Goal: Information Seeking & Learning: Learn about a topic

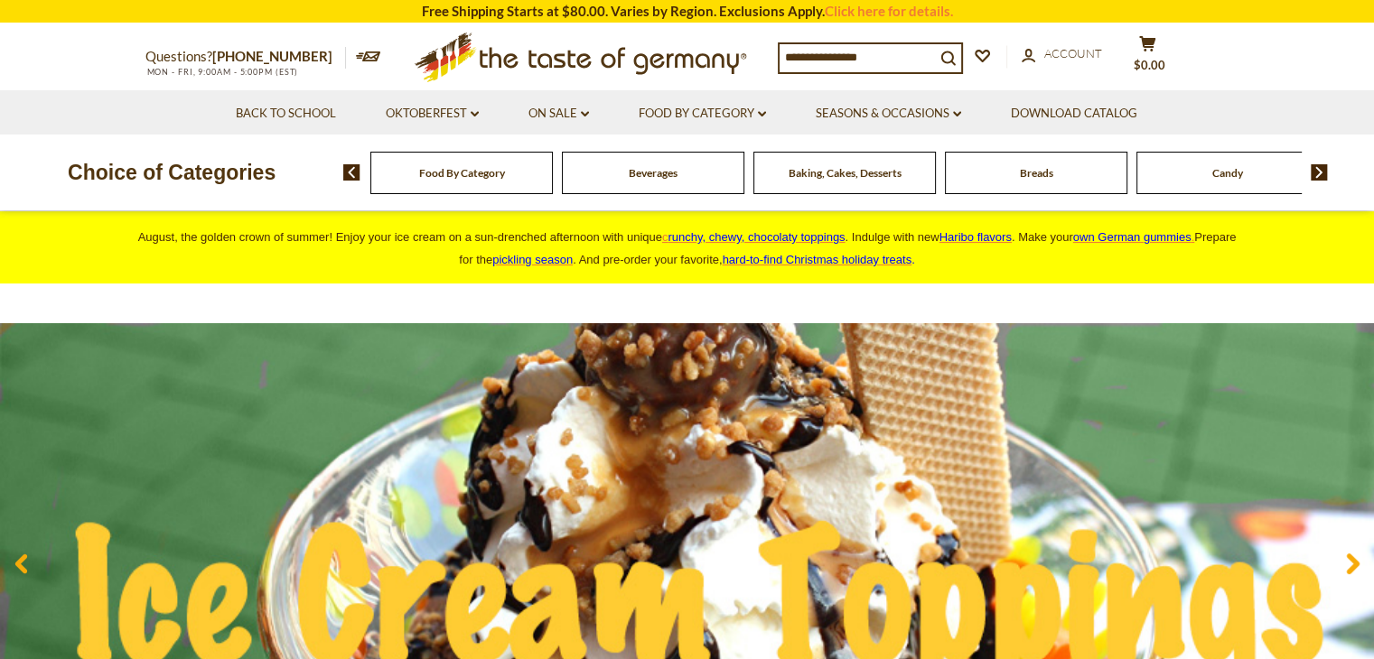
click at [335, 163] on p "Choice of Categories" at bounding box center [171, 172] width 343 height 34
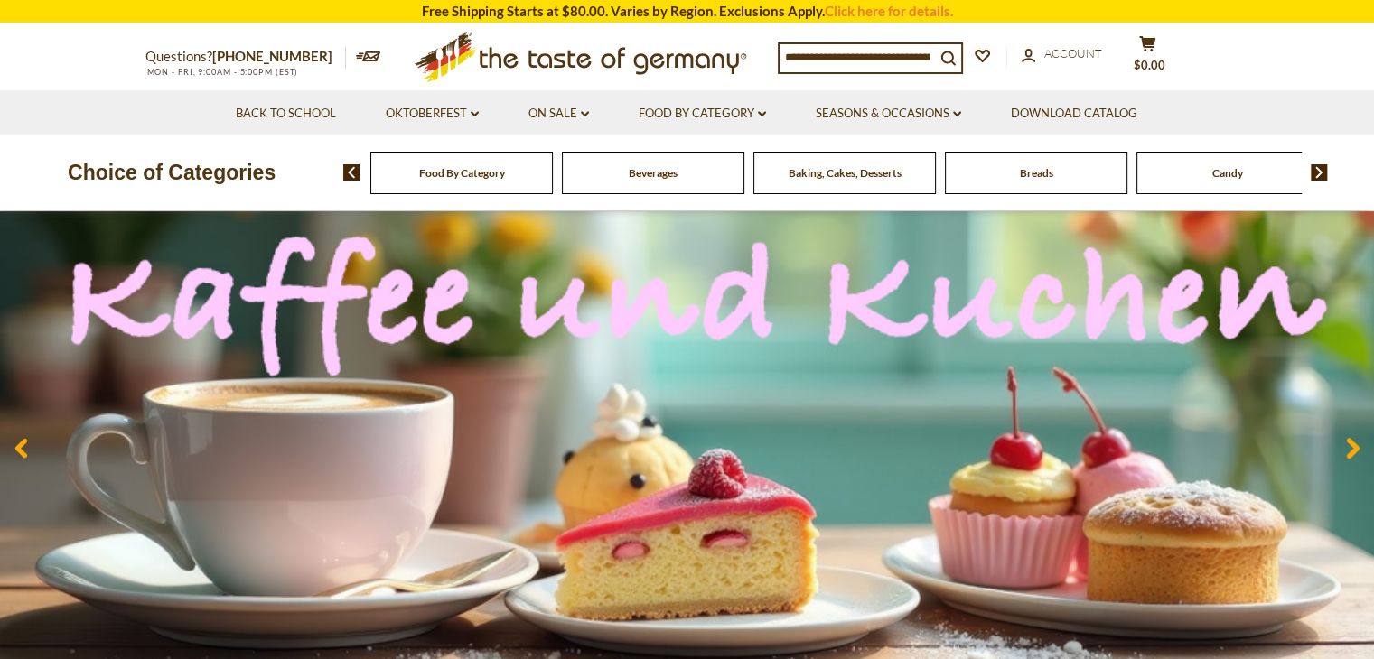
scroll to position [123, 0]
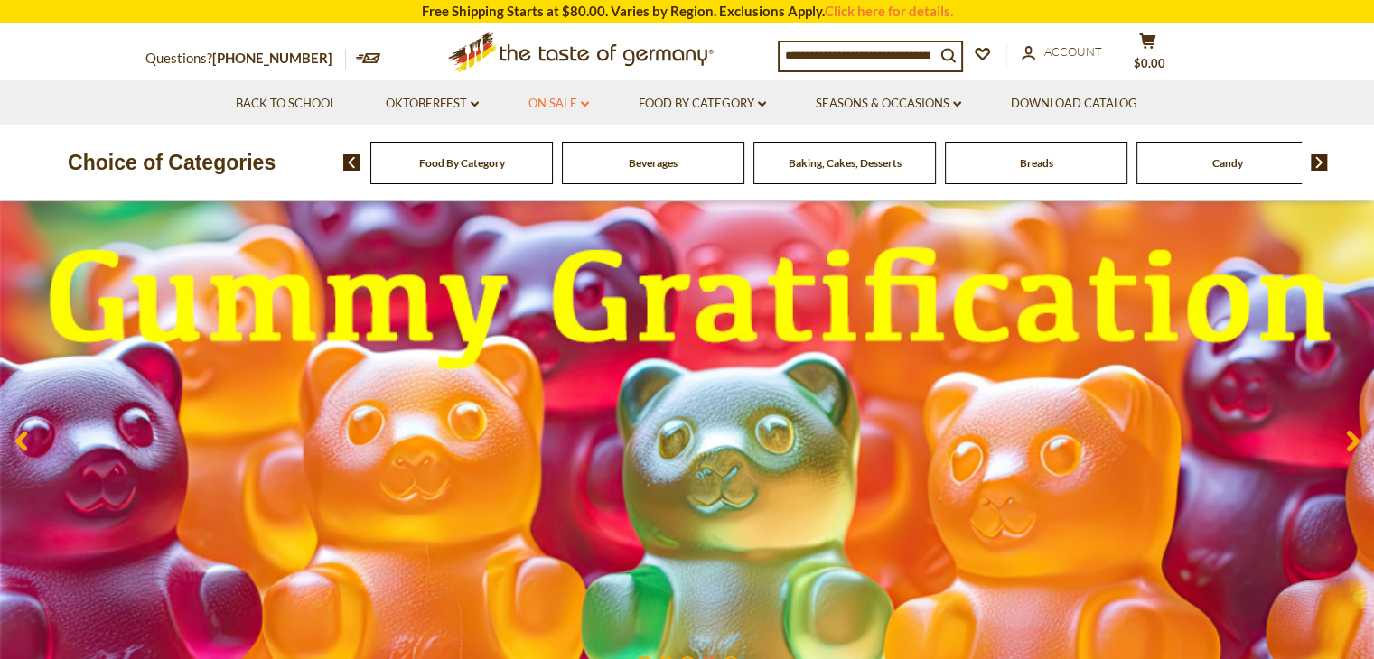
click at [572, 102] on link "On Sale dropdown_arrow" at bounding box center [558, 104] width 61 height 20
click at [566, 149] on link "All On Sale" at bounding box center [550, 151] width 65 height 16
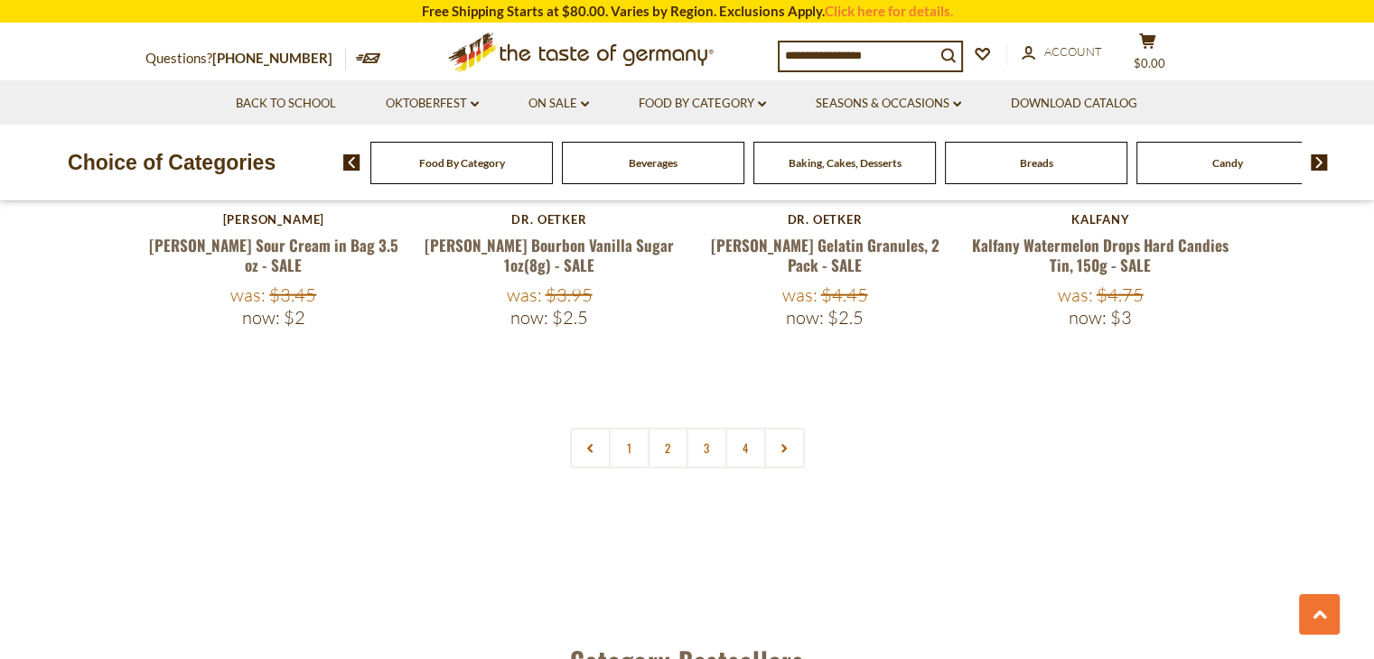
scroll to position [4295, 0]
click at [656, 428] on link "2" at bounding box center [668, 448] width 41 height 41
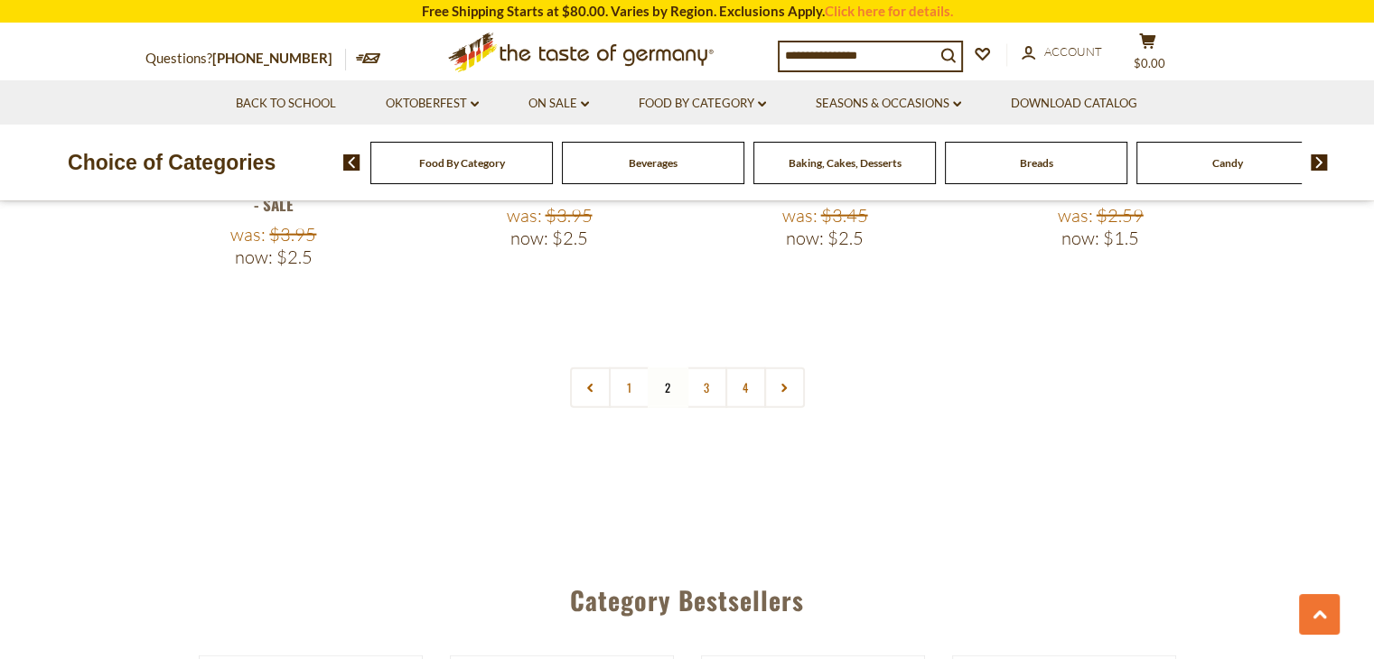
scroll to position [4365, 0]
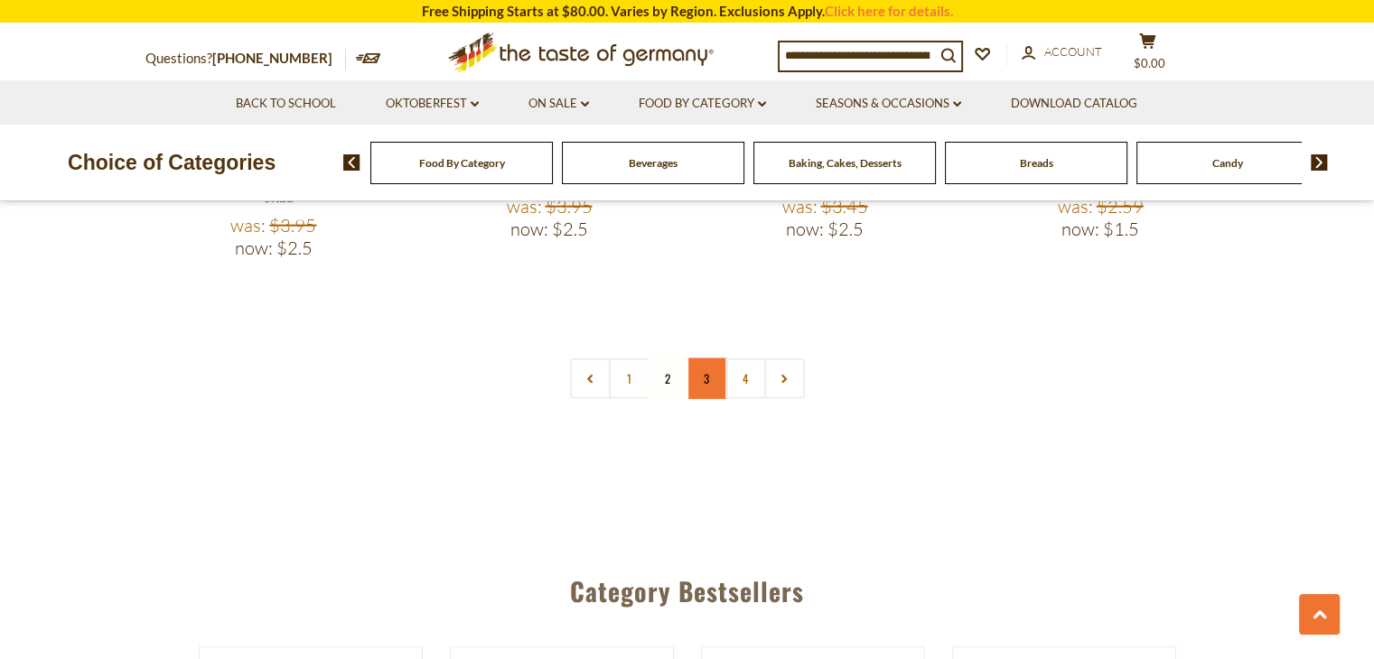
click at [697, 359] on link "3" at bounding box center [706, 379] width 41 height 41
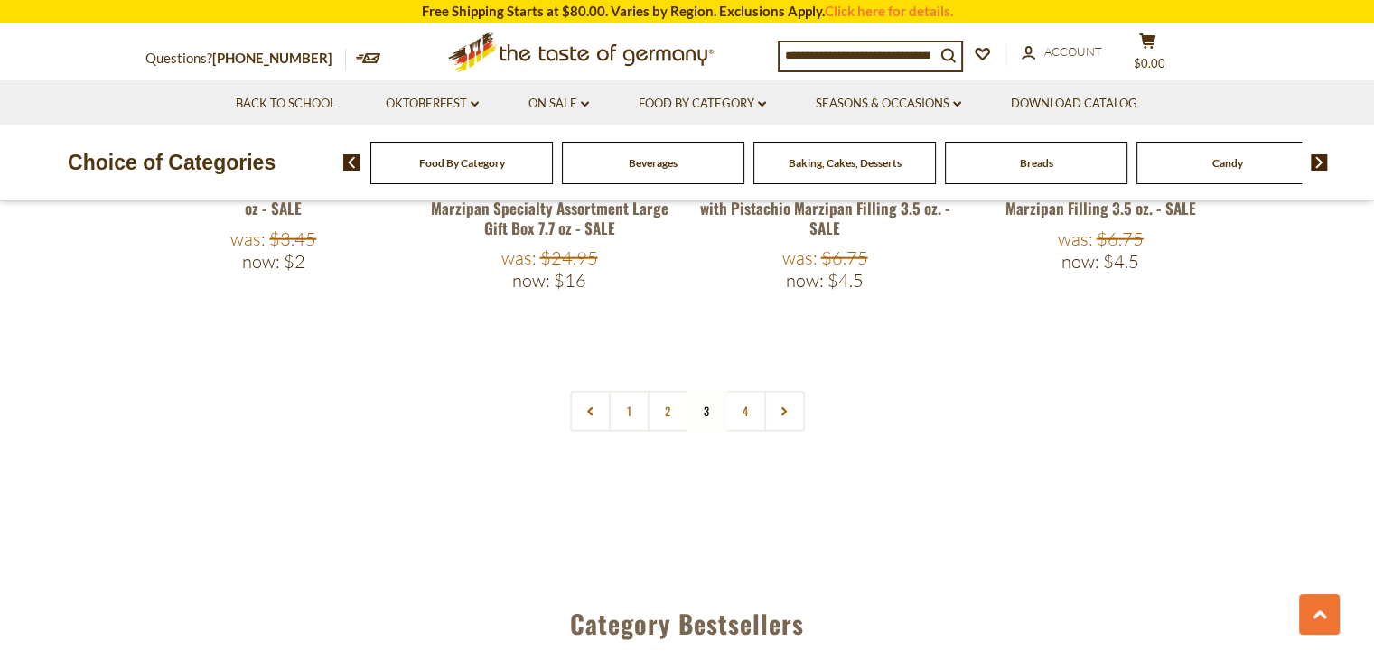
scroll to position [4411, 0]
click at [743, 389] on link "4" at bounding box center [745, 409] width 41 height 41
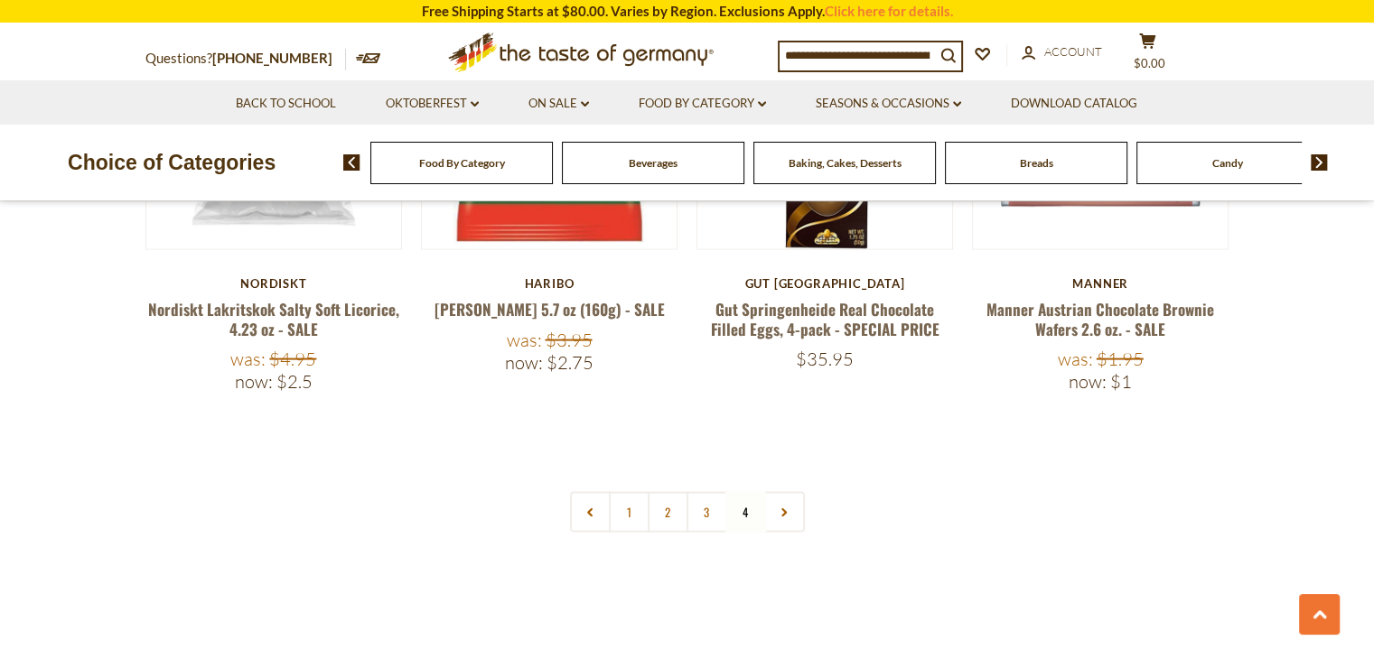
scroll to position [3740, 0]
click at [779, 491] on link at bounding box center [784, 511] width 41 height 41
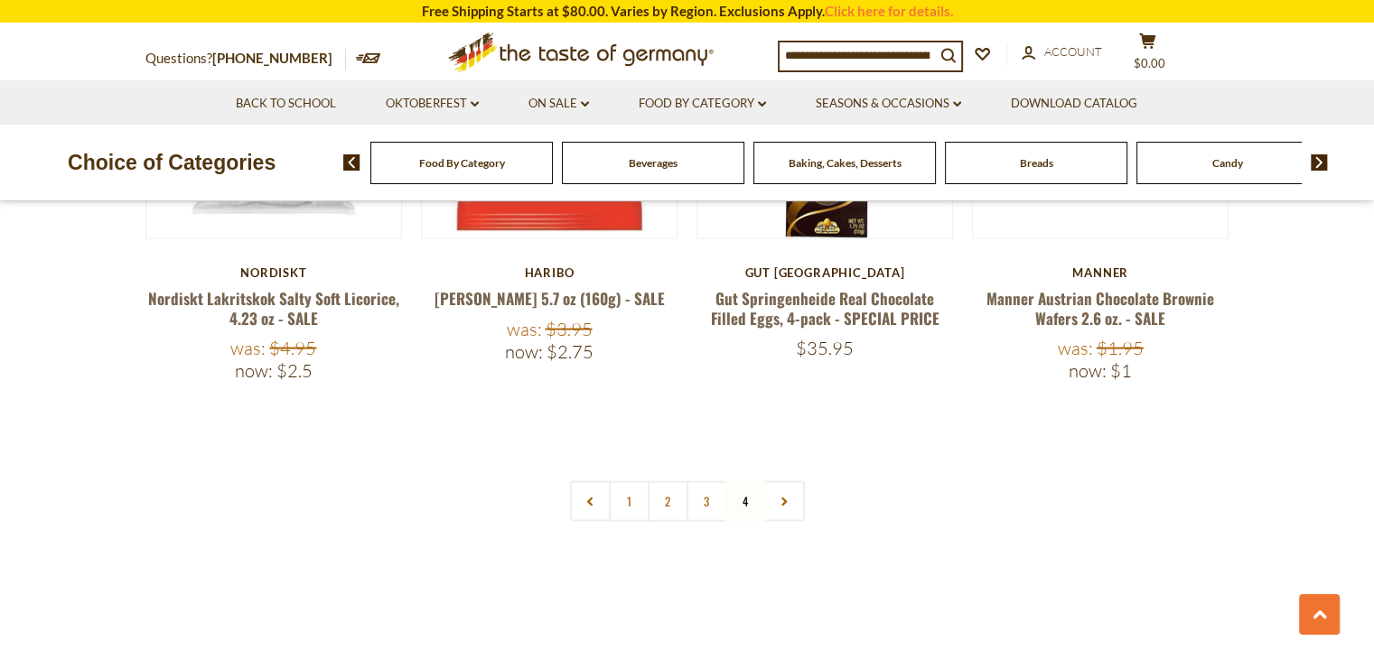
scroll to position [3781, 0]
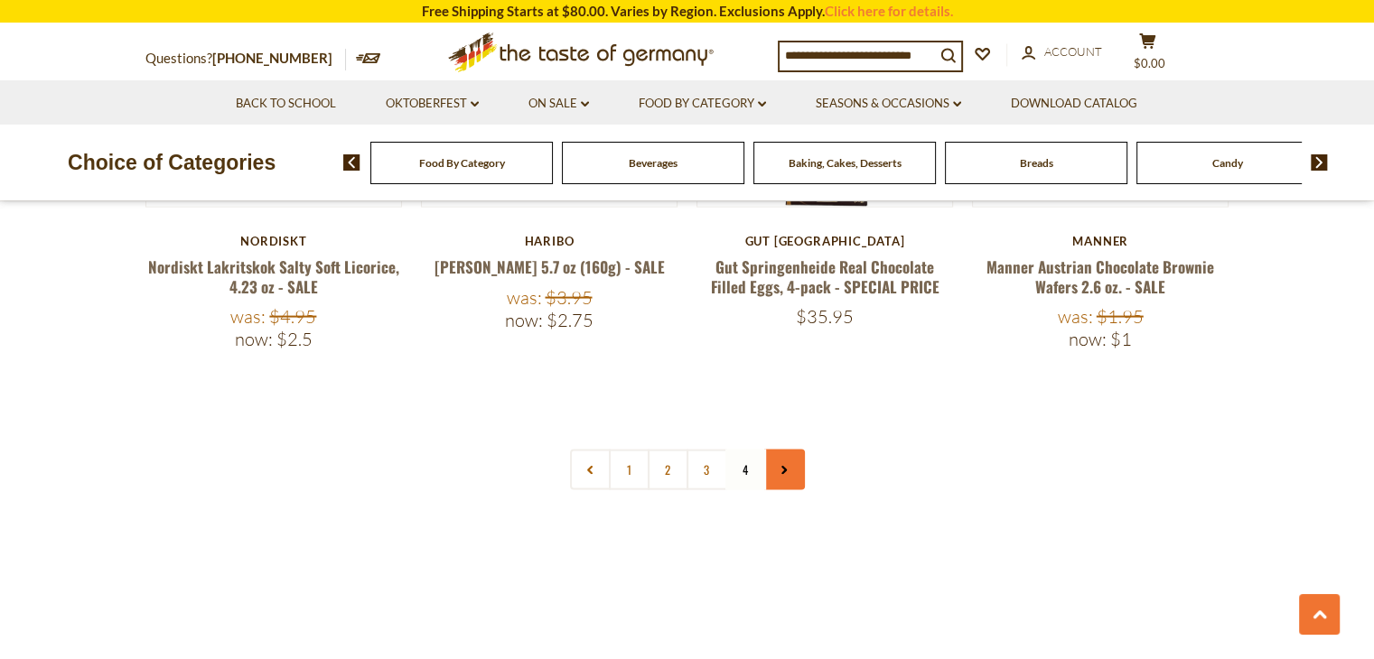
click at [784, 450] on link at bounding box center [784, 470] width 41 height 41
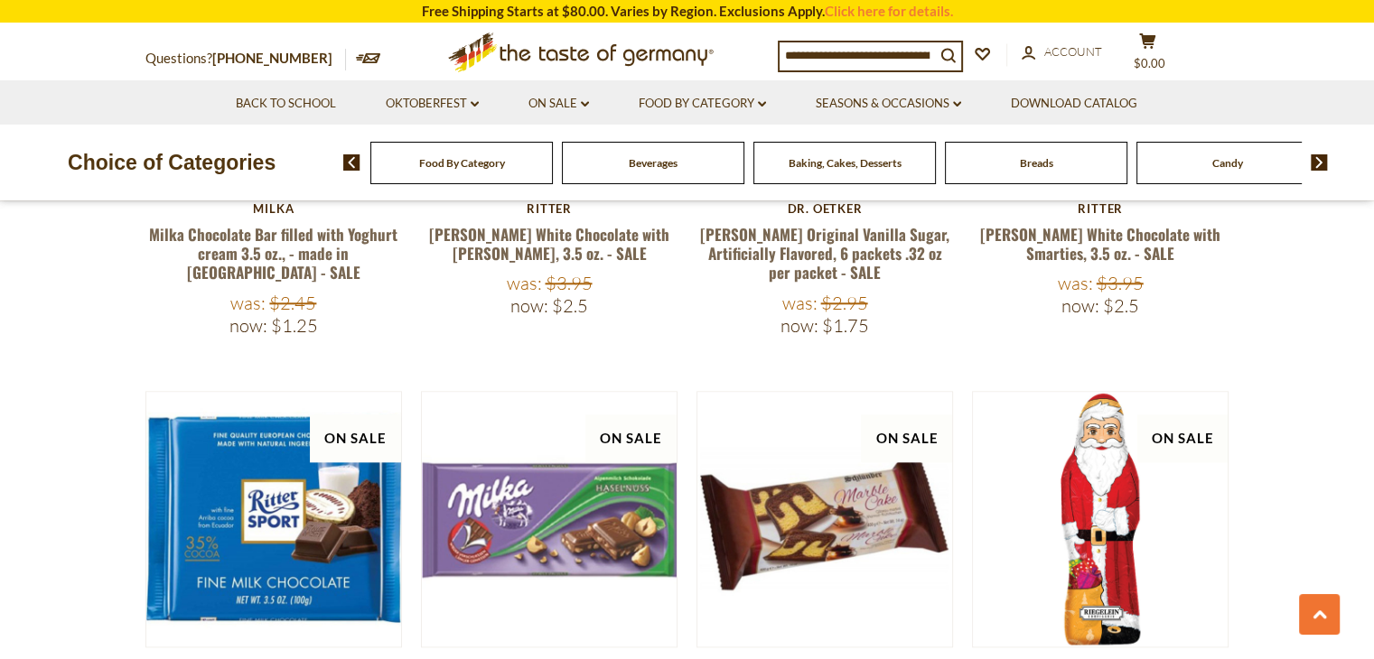
scroll to position [1963, 0]
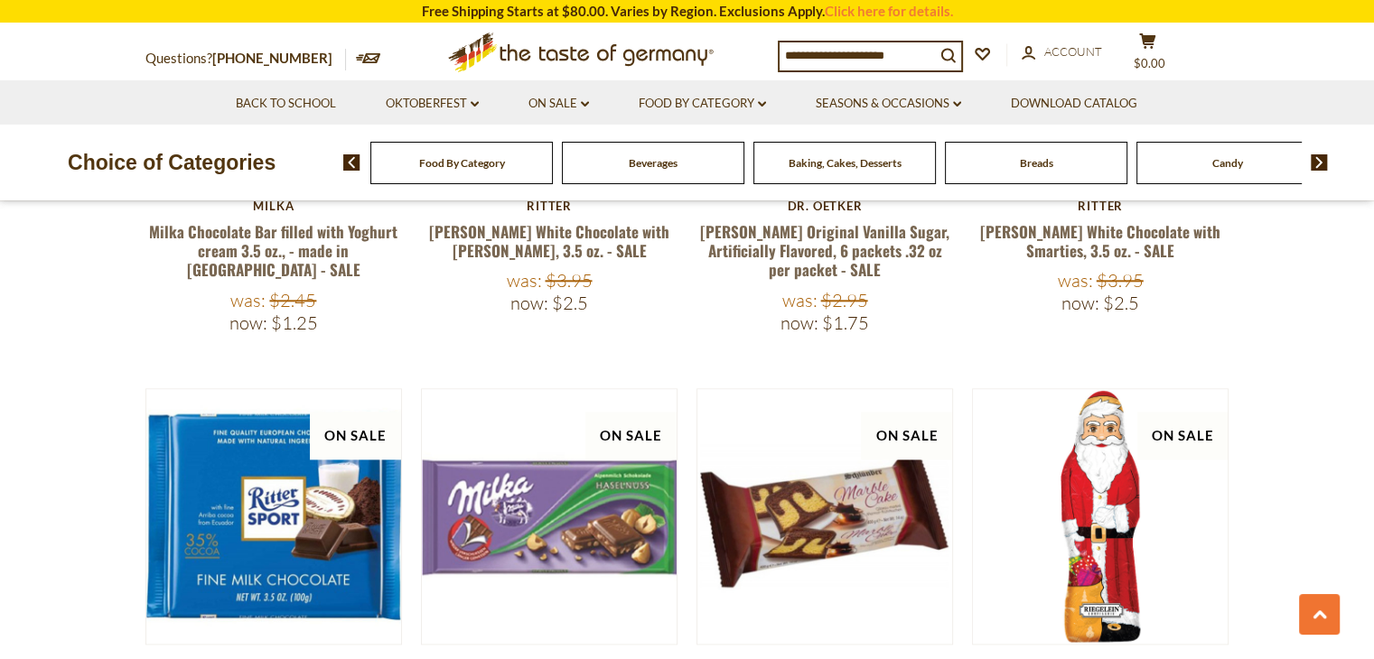
click at [7, 554] on section "**********" at bounding box center [687, 353] width 1374 height 4211
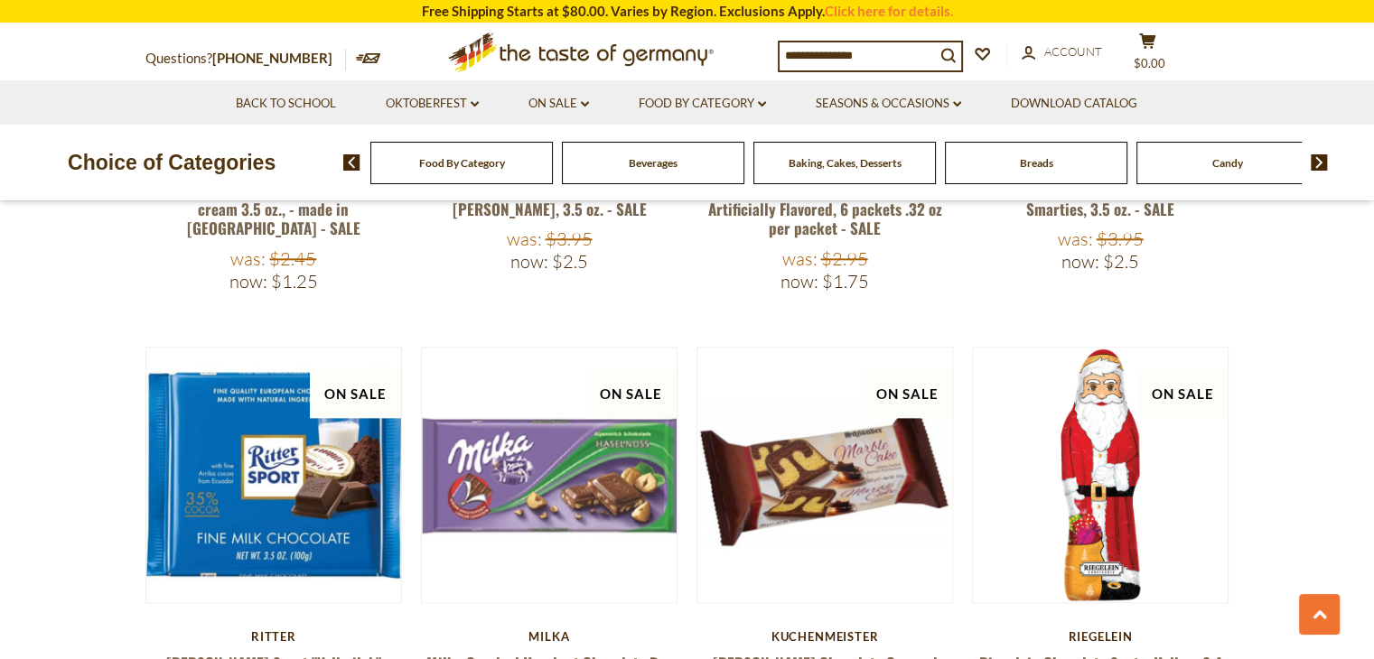
scroll to position [2164, 0]
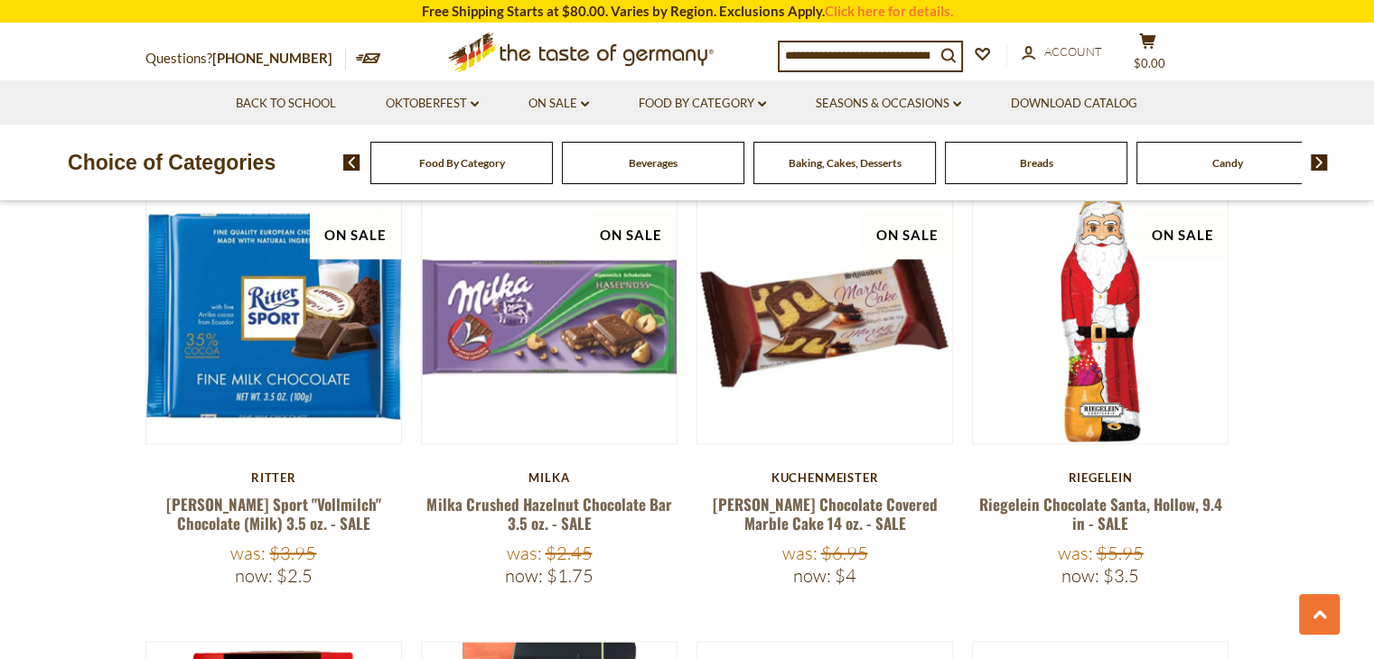
click at [68, 511] on section "**********" at bounding box center [687, 152] width 1374 height 4211
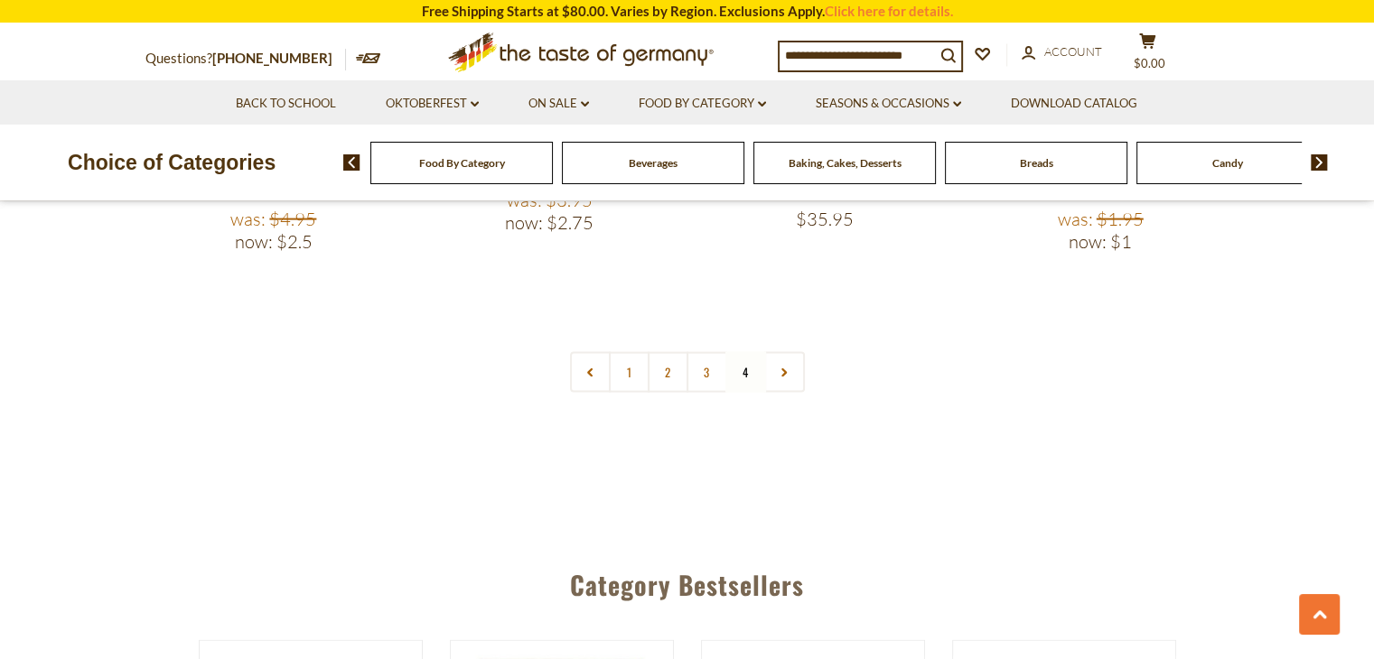
scroll to position [3879, 0]
click at [773, 352] on link at bounding box center [784, 372] width 41 height 41
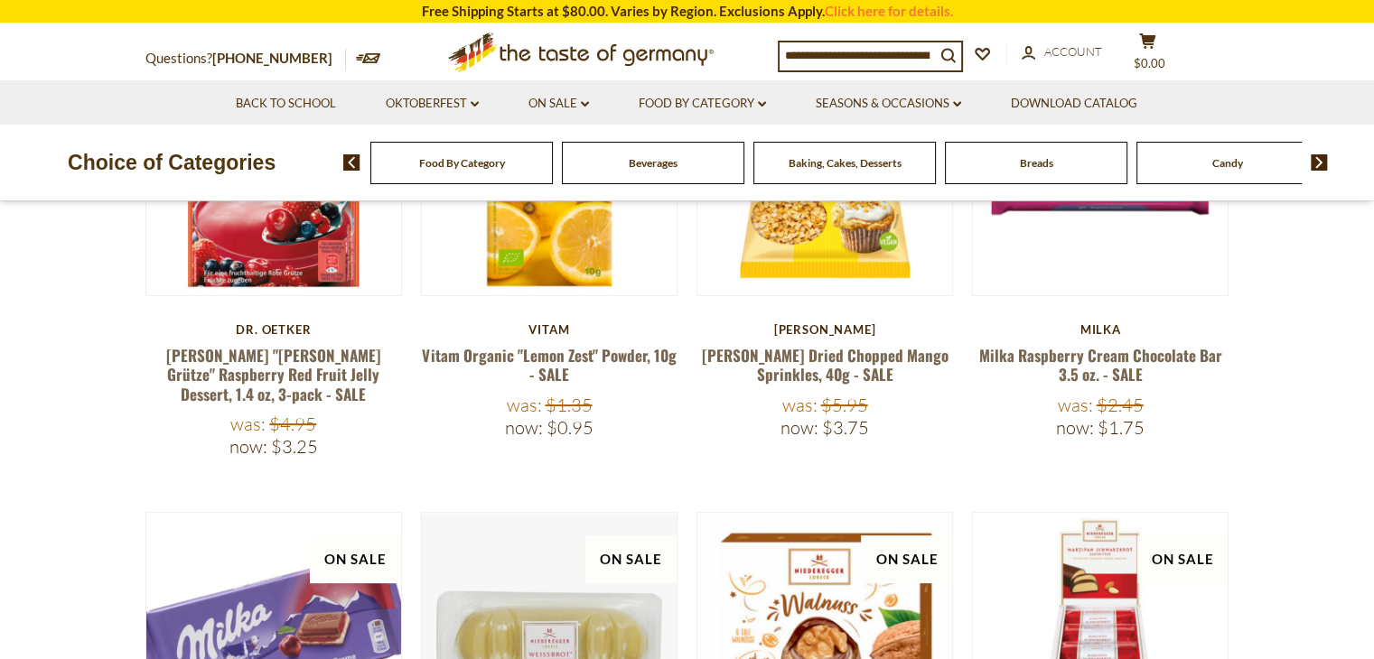
scroll to position [515, 0]
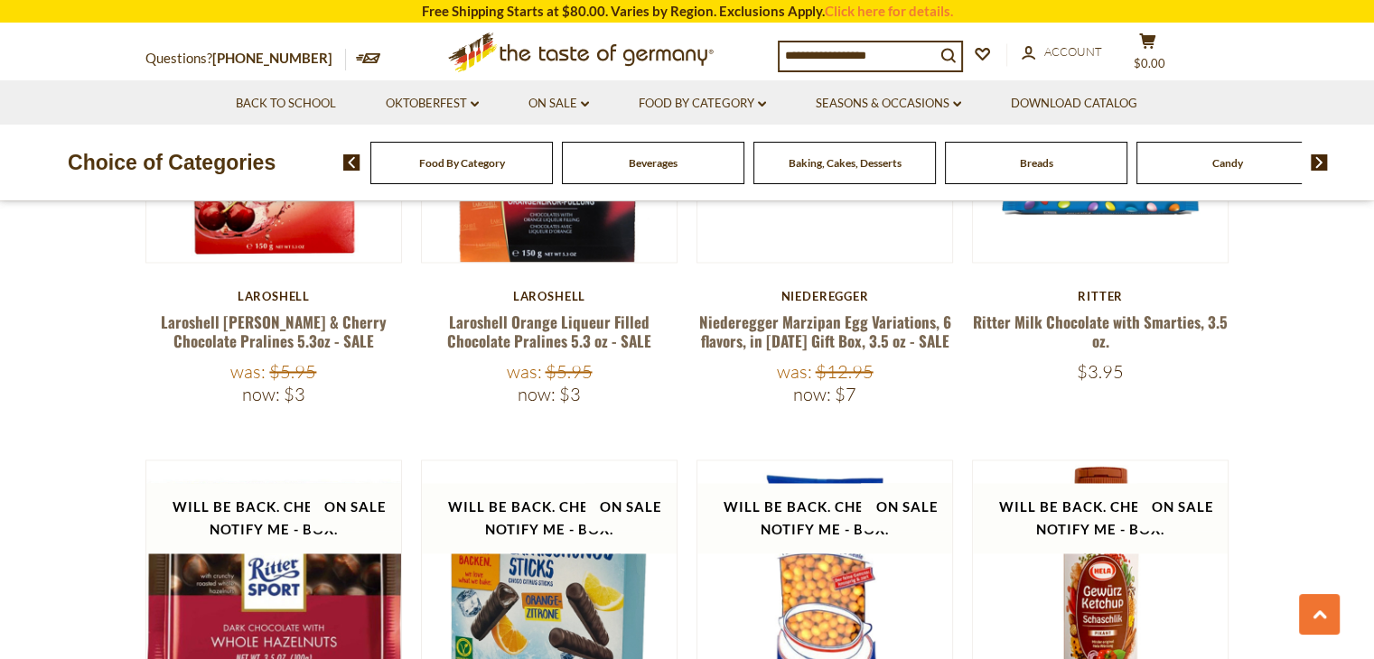
scroll to position [2802, 0]
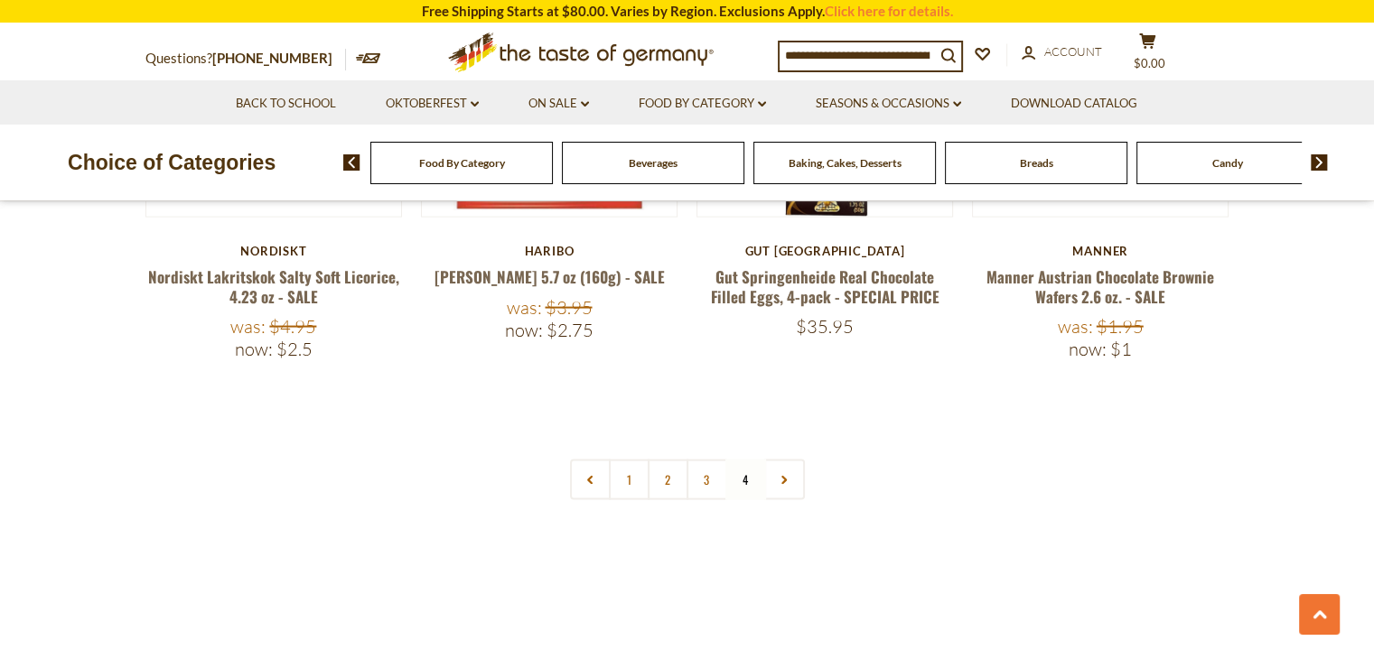
scroll to position [3829, 0]
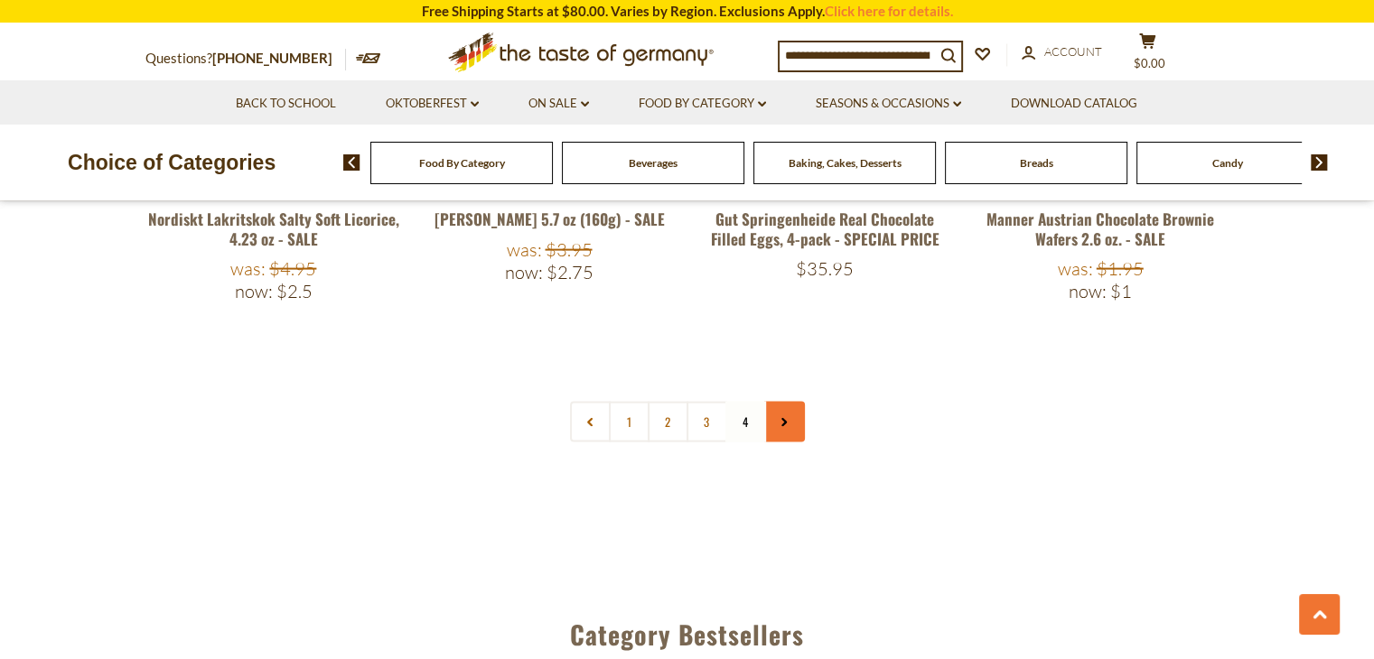
click at [777, 402] on link at bounding box center [784, 422] width 41 height 41
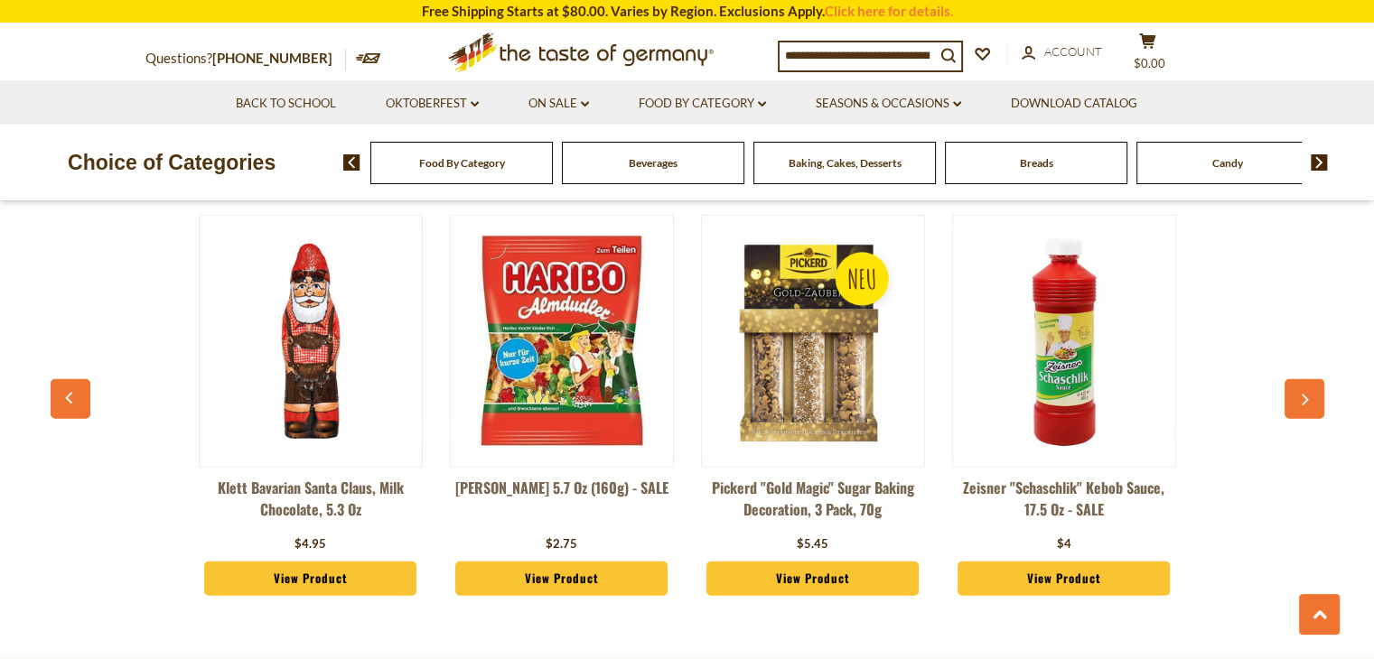
scroll to position [4305, 0]
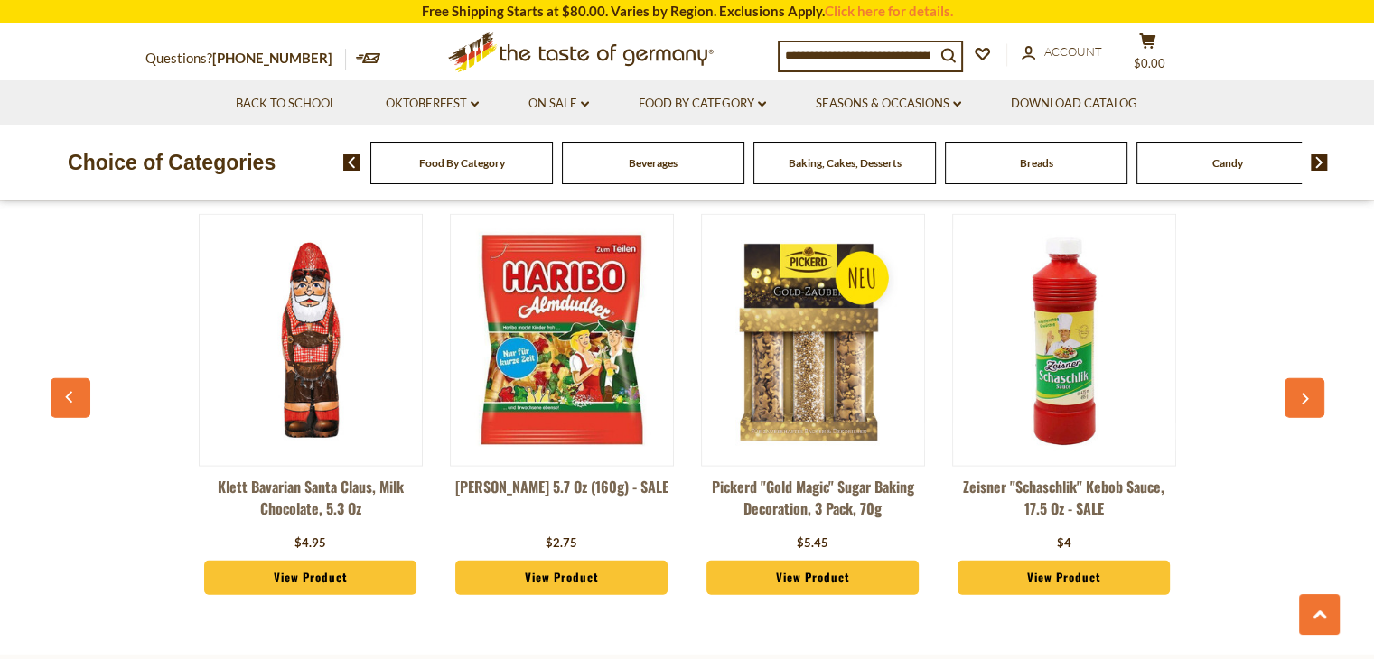
click at [1300, 378] on button "button" at bounding box center [1304, 398] width 40 height 40
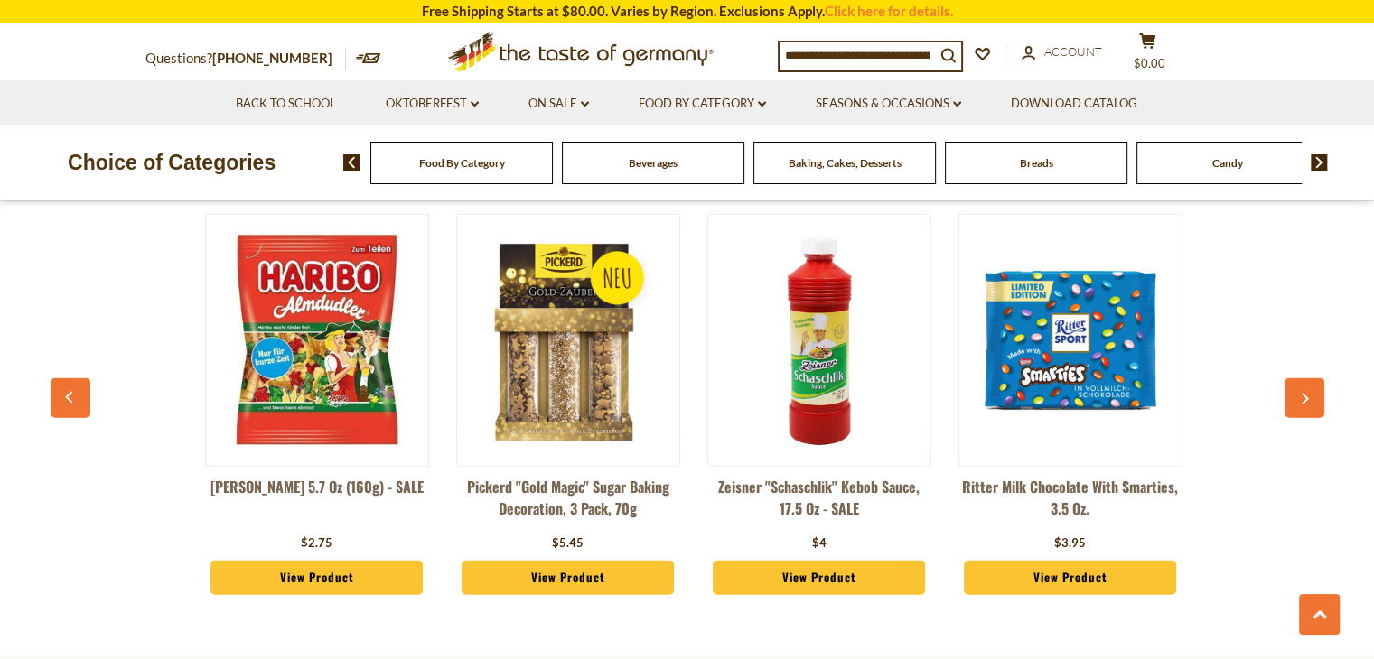
scroll to position [0, 251]
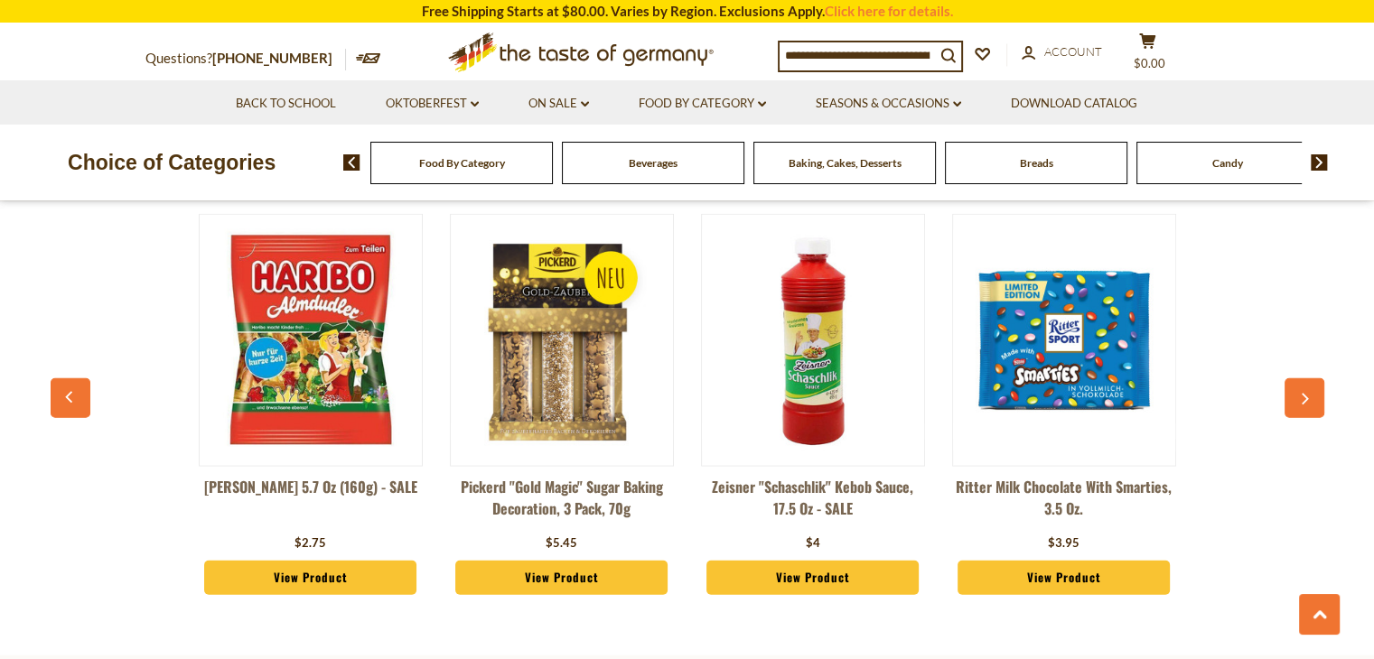
click at [1299, 378] on button "button" at bounding box center [1304, 398] width 40 height 40
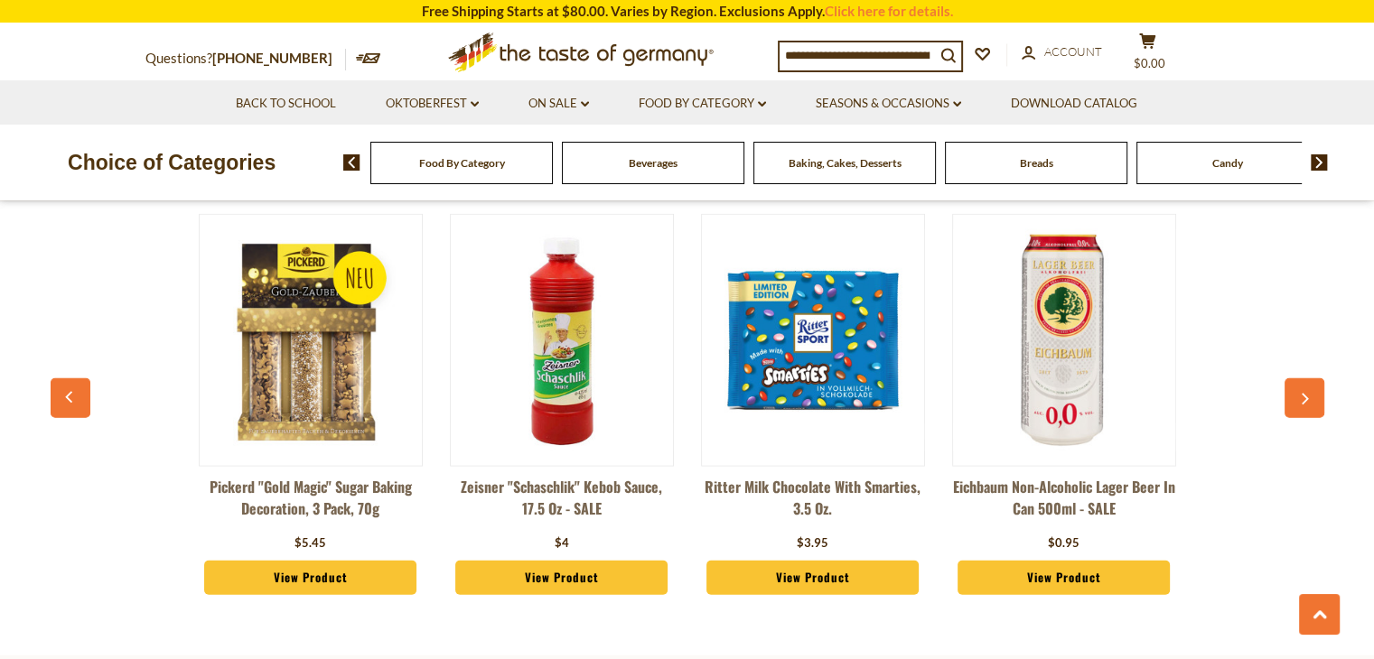
click at [1299, 378] on button "button" at bounding box center [1304, 398] width 40 height 40
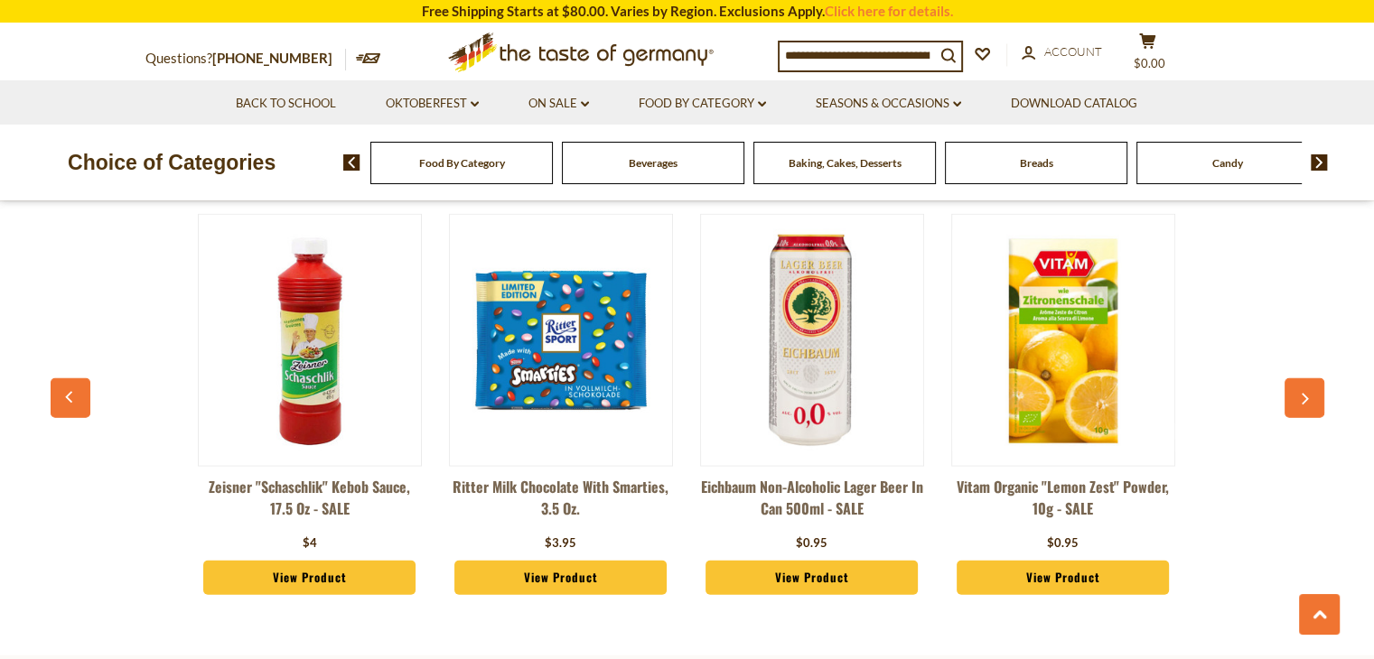
click at [1299, 378] on button "button" at bounding box center [1304, 398] width 40 height 40
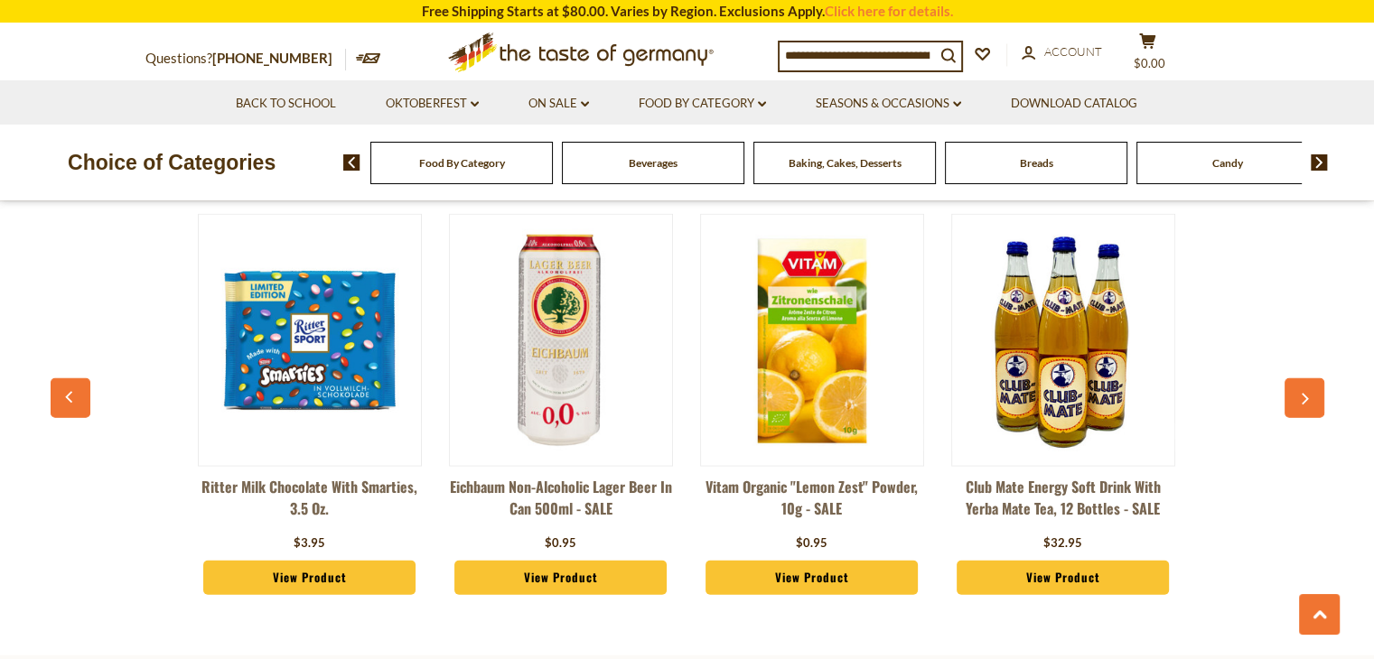
click at [1299, 378] on button "button" at bounding box center [1304, 398] width 40 height 40
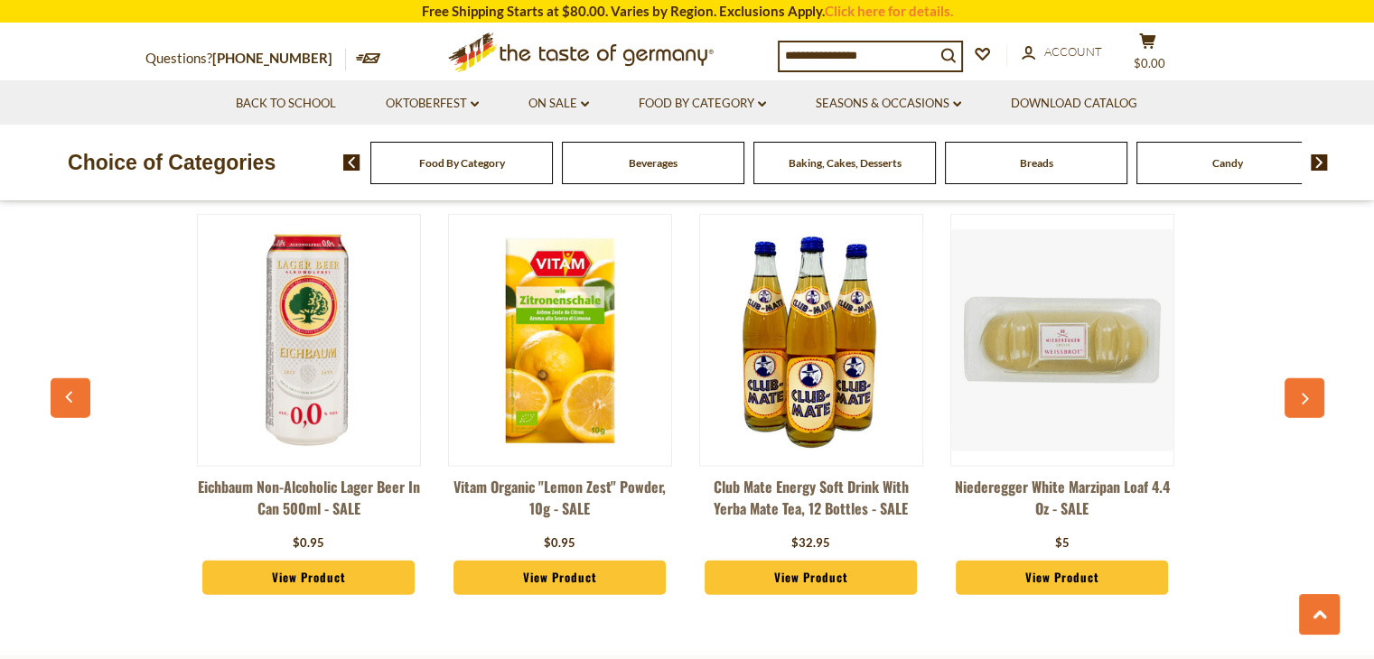
click at [1299, 378] on button "button" at bounding box center [1304, 398] width 40 height 40
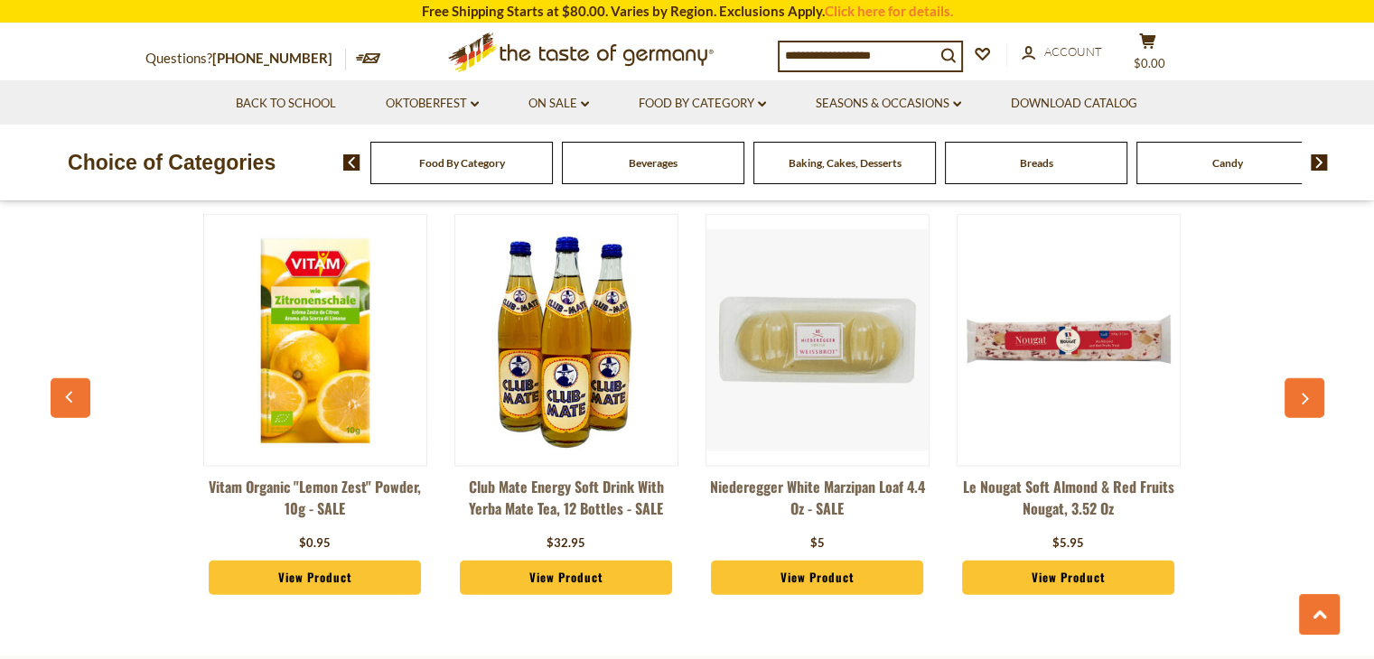
scroll to position [0, 1508]
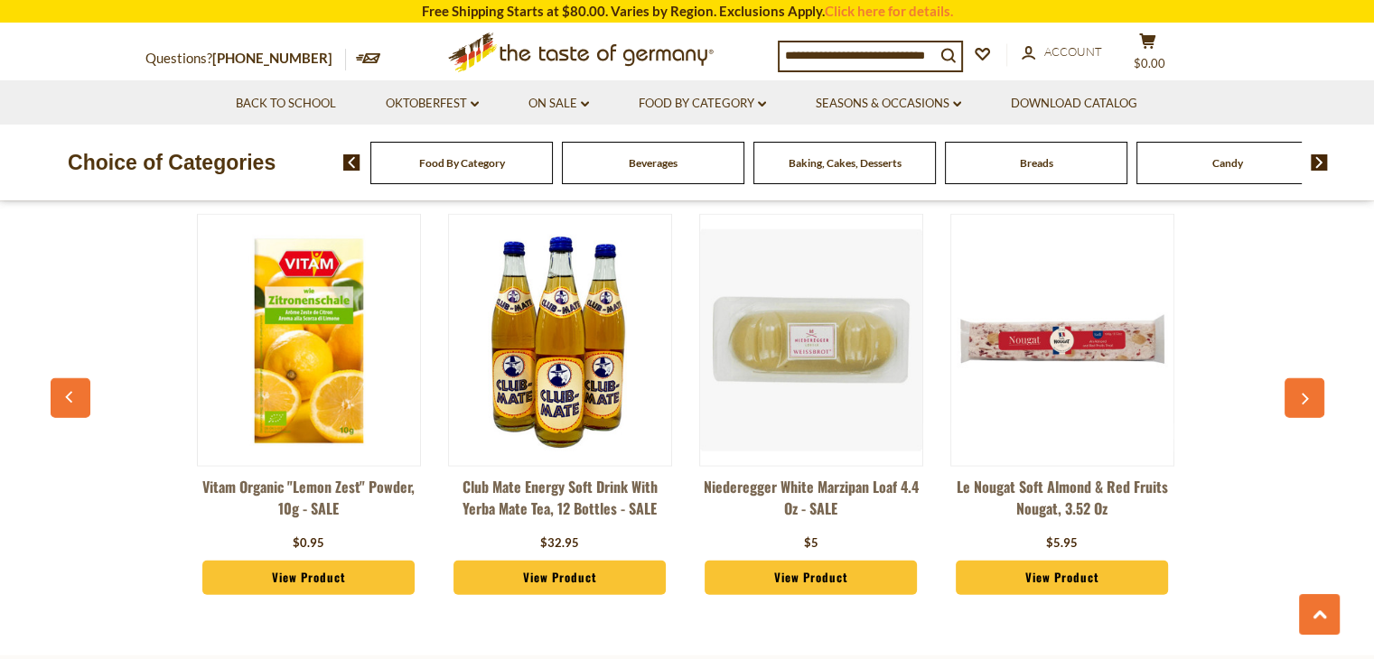
click at [1298, 382] on div "Klett Bavarian Santa Claus, Milk Chocolate, 5.3 oz $4.95 View Product Haribo Al…" at bounding box center [687, 414] width 1255 height 446
click at [1298, 383] on div "Klett Bavarian Santa Claus, Milk Chocolate, 5.3 oz $4.95 View Product Haribo Al…" at bounding box center [687, 414] width 1255 height 446
click at [1292, 378] on button "button" at bounding box center [1304, 398] width 40 height 40
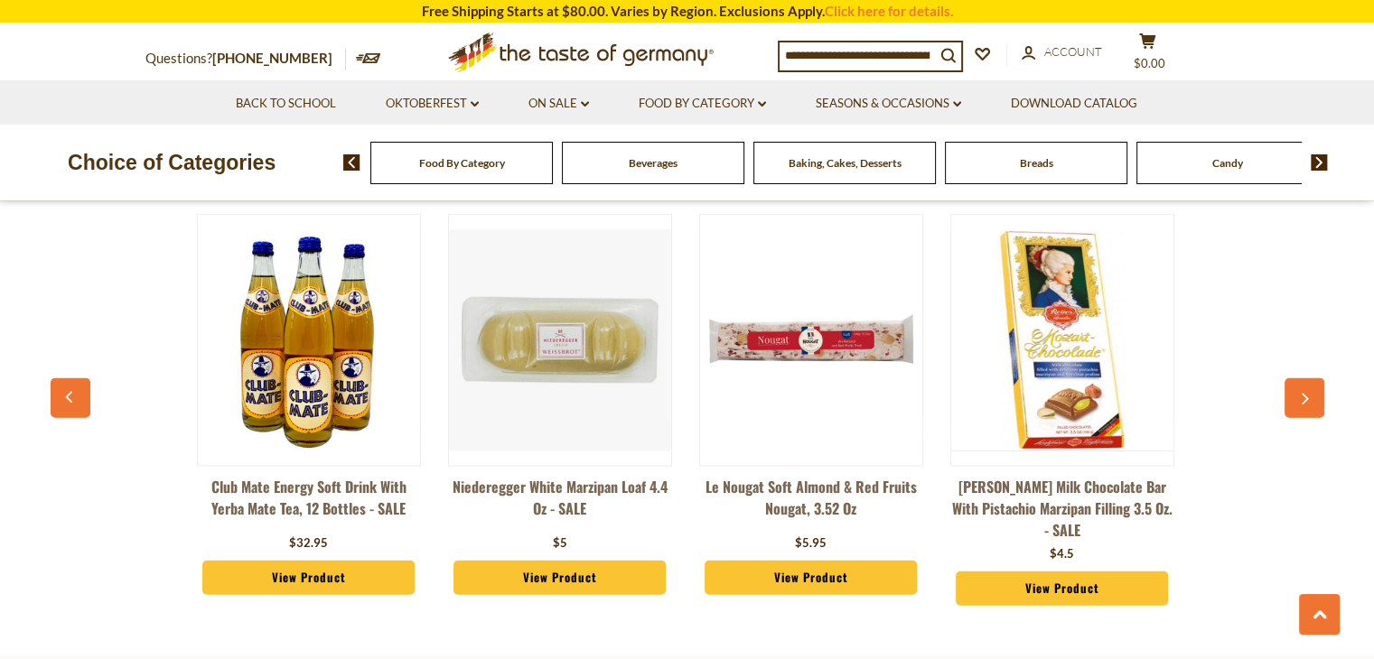
click at [1292, 378] on button "button" at bounding box center [1304, 398] width 40 height 40
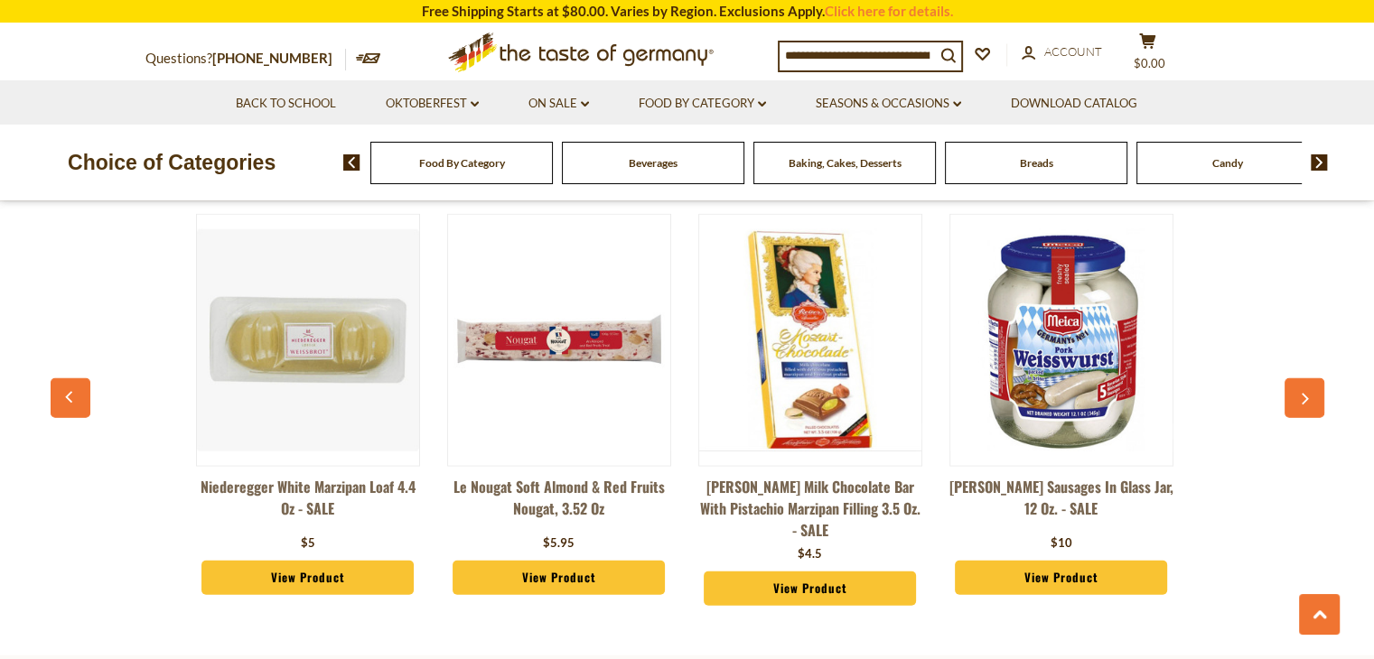
click at [1292, 378] on button "button" at bounding box center [1304, 398] width 40 height 40
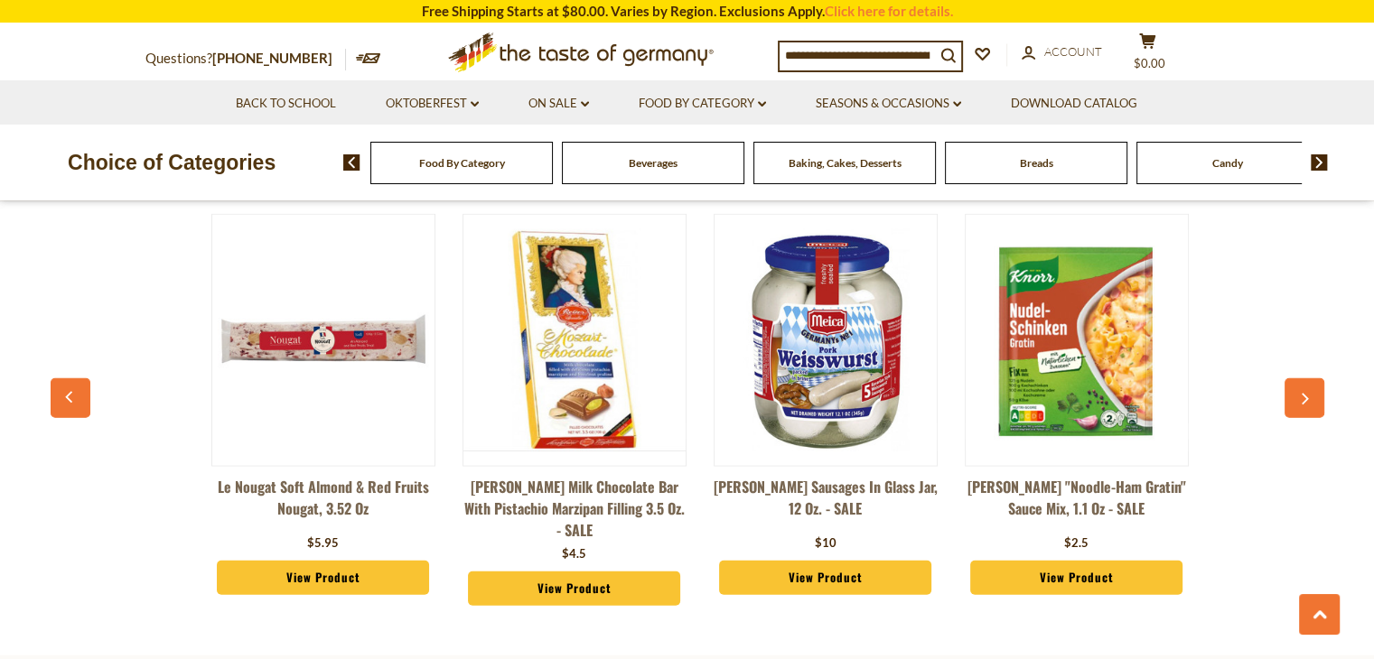
scroll to position [0, 2262]
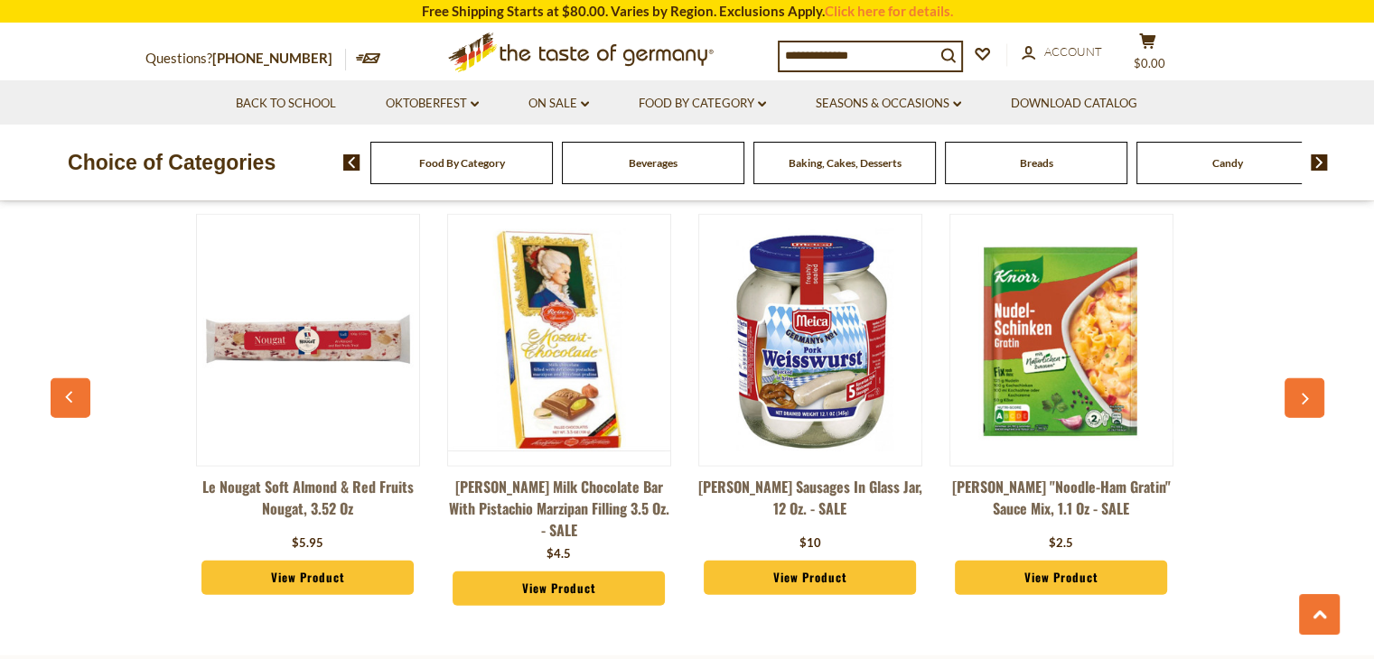
click at [1290, 378] on button "button" at bounding box center [1304, 398] width 40 height 40
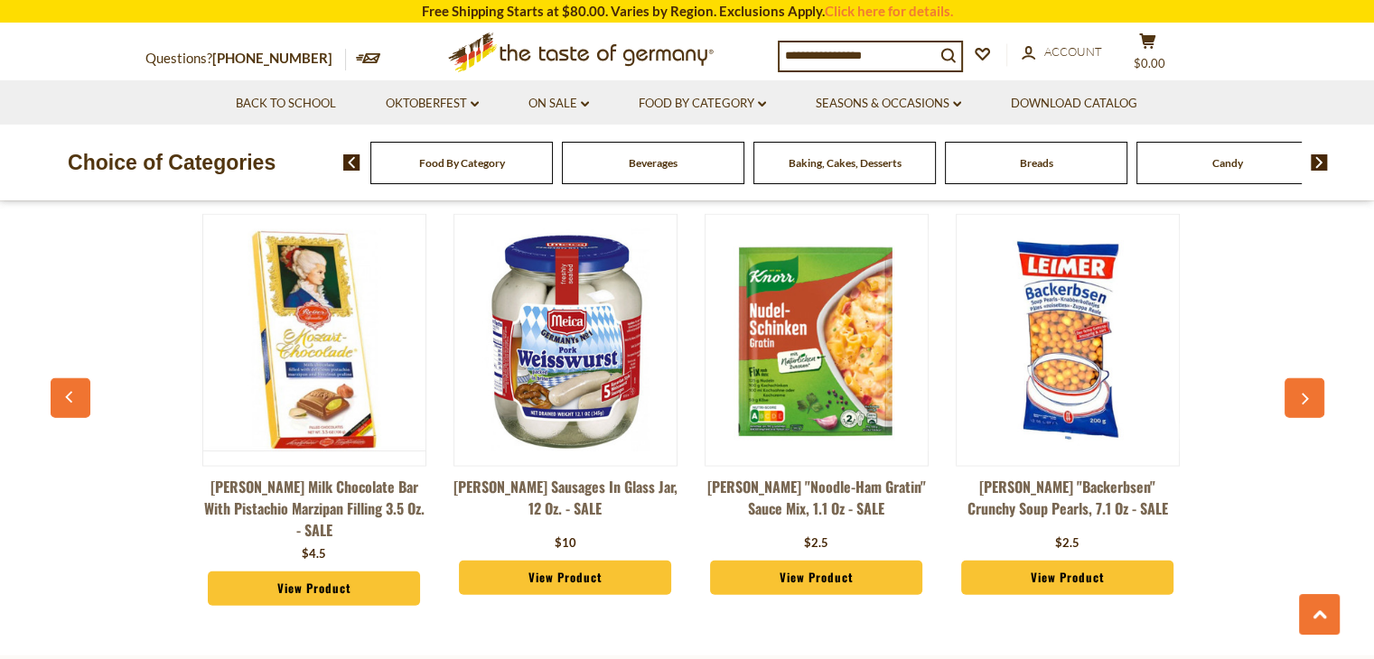
scroll to position [0, 2514]
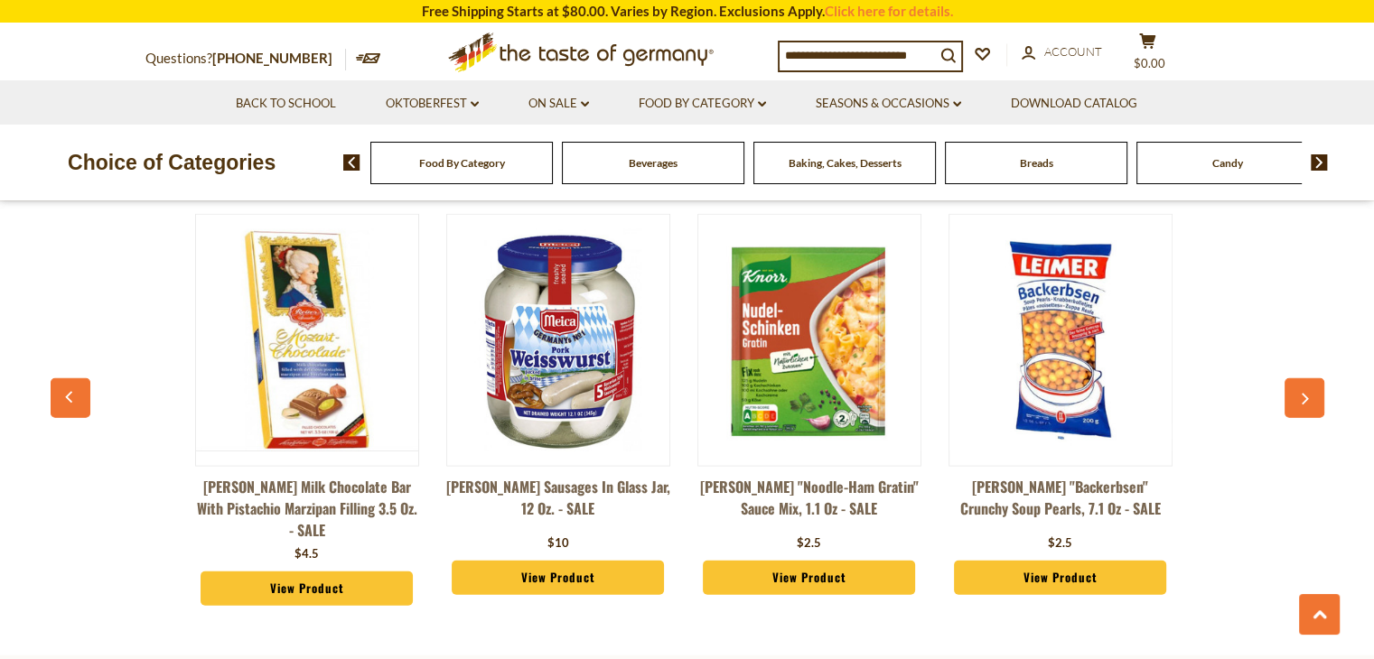
click at [1287, 378] on button "button" at bounding box center [1304, 398] width 40 height 40
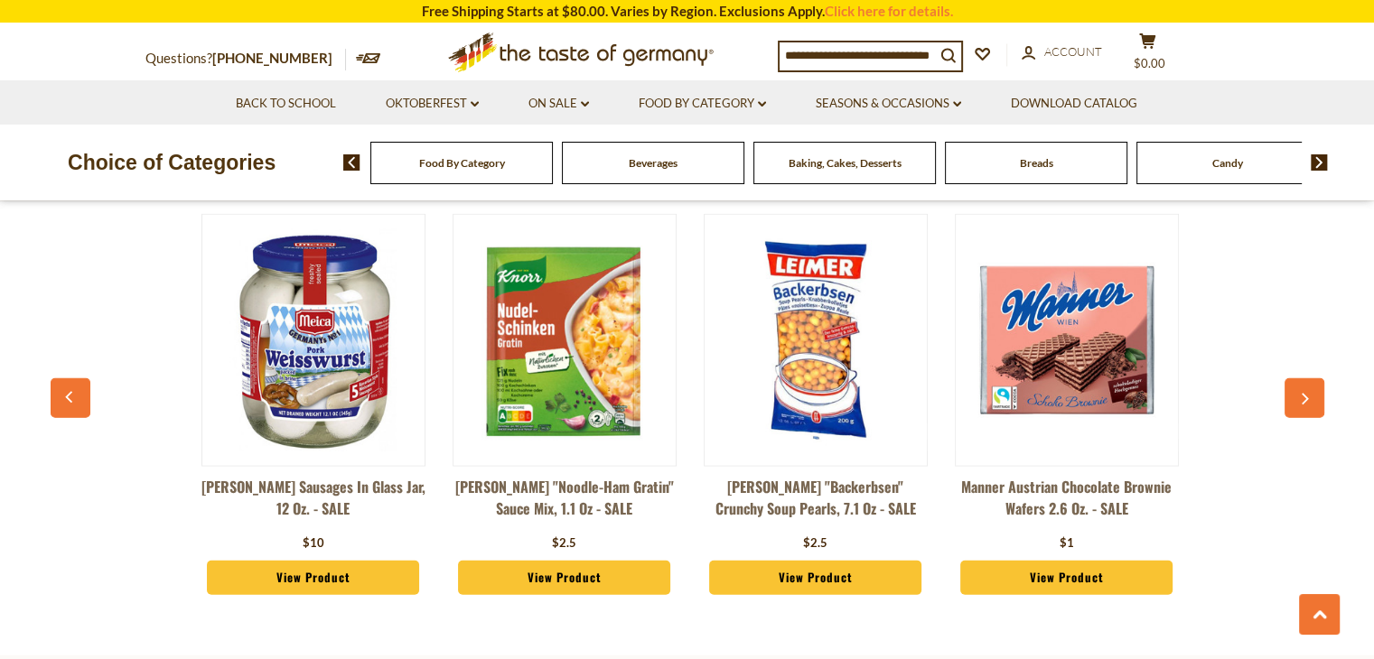
scroll to position [0, 2765]
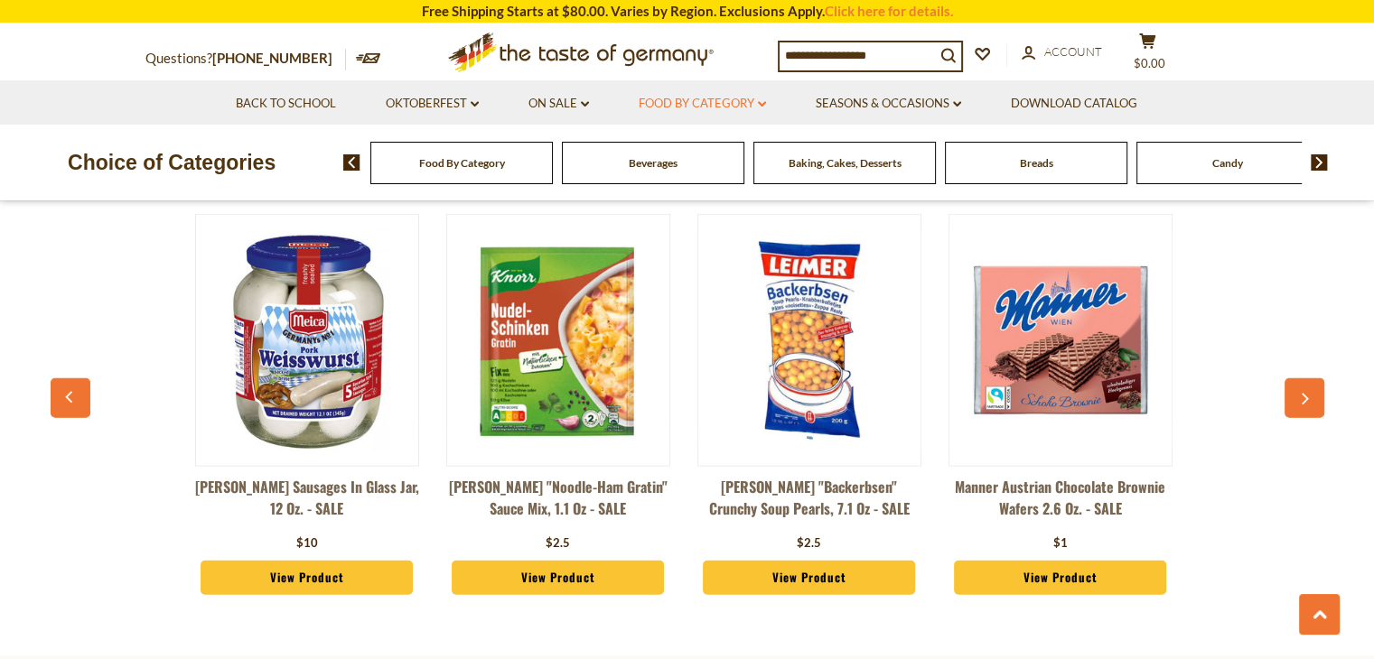
click at [714, 101] on link "Food By Category dropdown_arrow" at bounding box center [702, 104] width 127 height 20
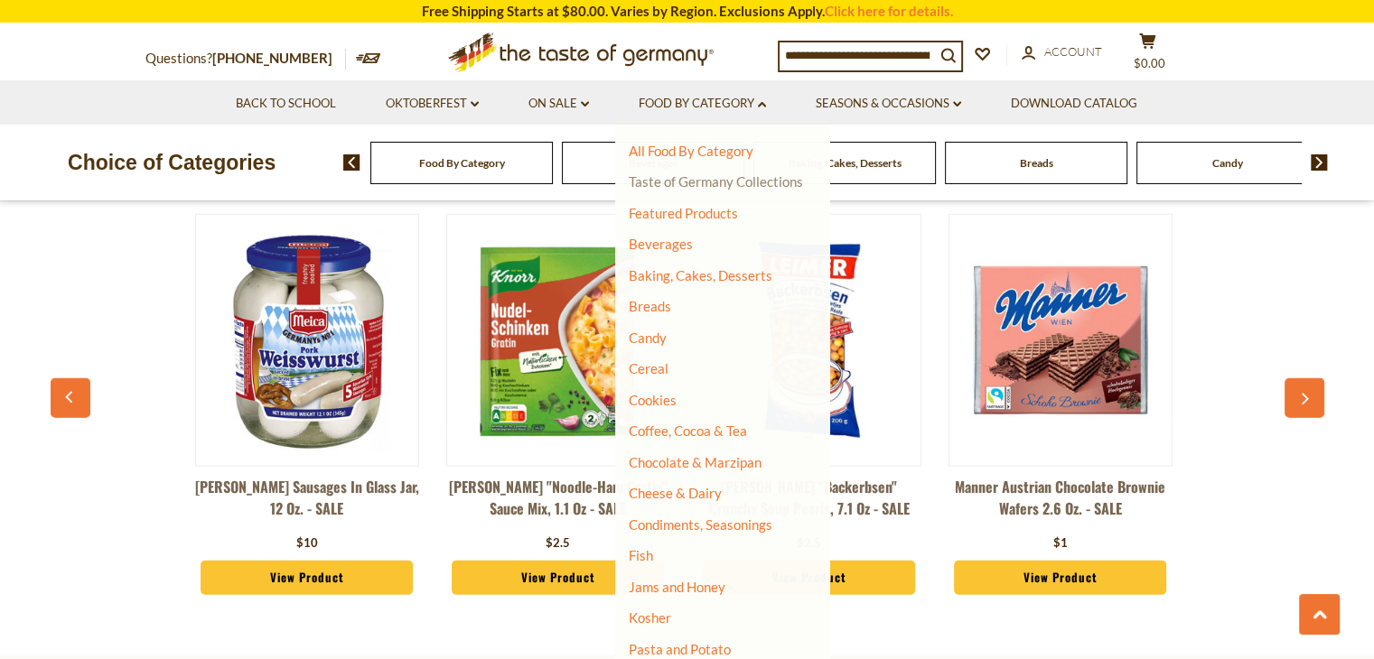
click at [686, 182] on link "Taste of Germany Collections" at bounding box center [716, 181] width 174 height 16
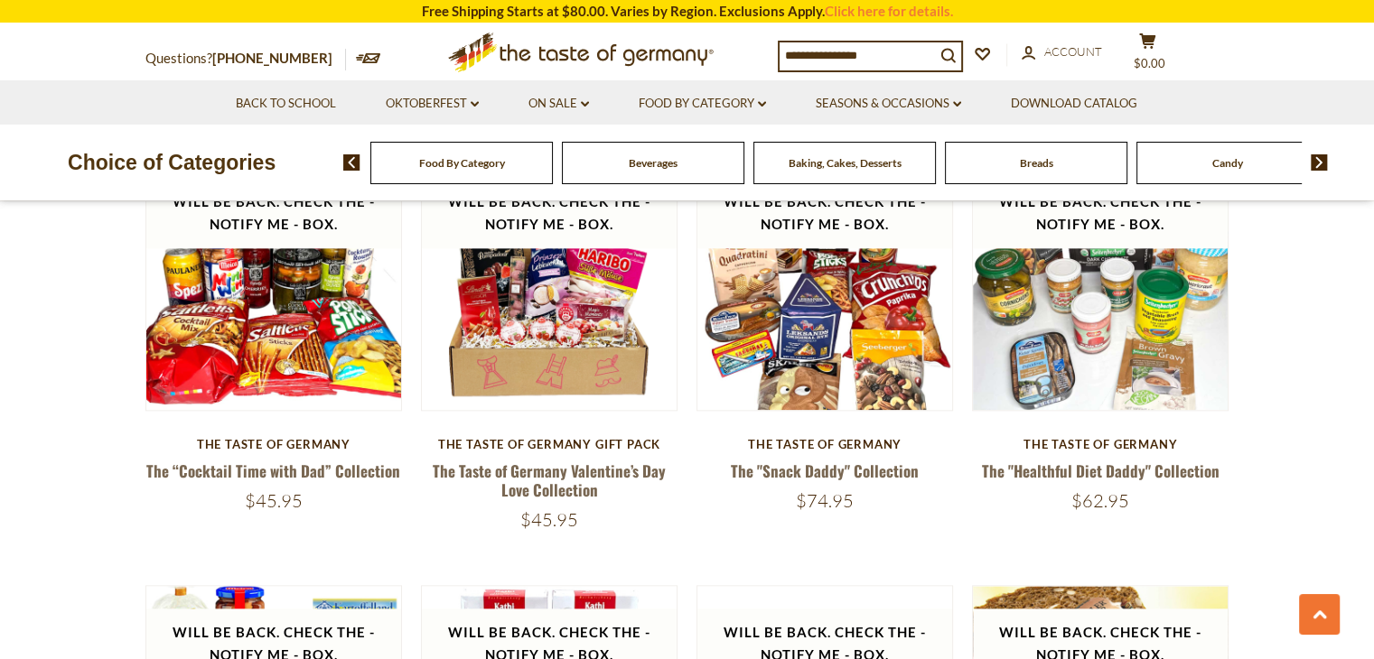
scroll to position [2022, 0]
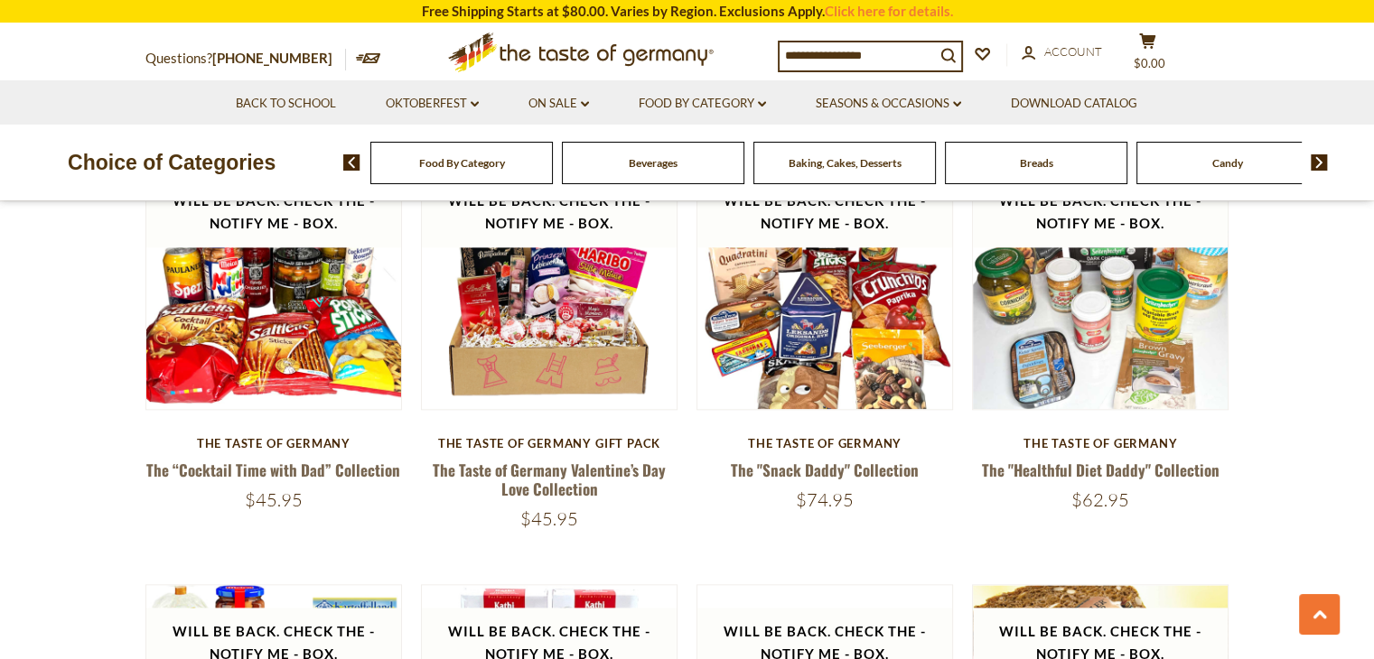
click at [46, 315] on section "**********" at bounding box center [687, 294] width 1374 height 4211
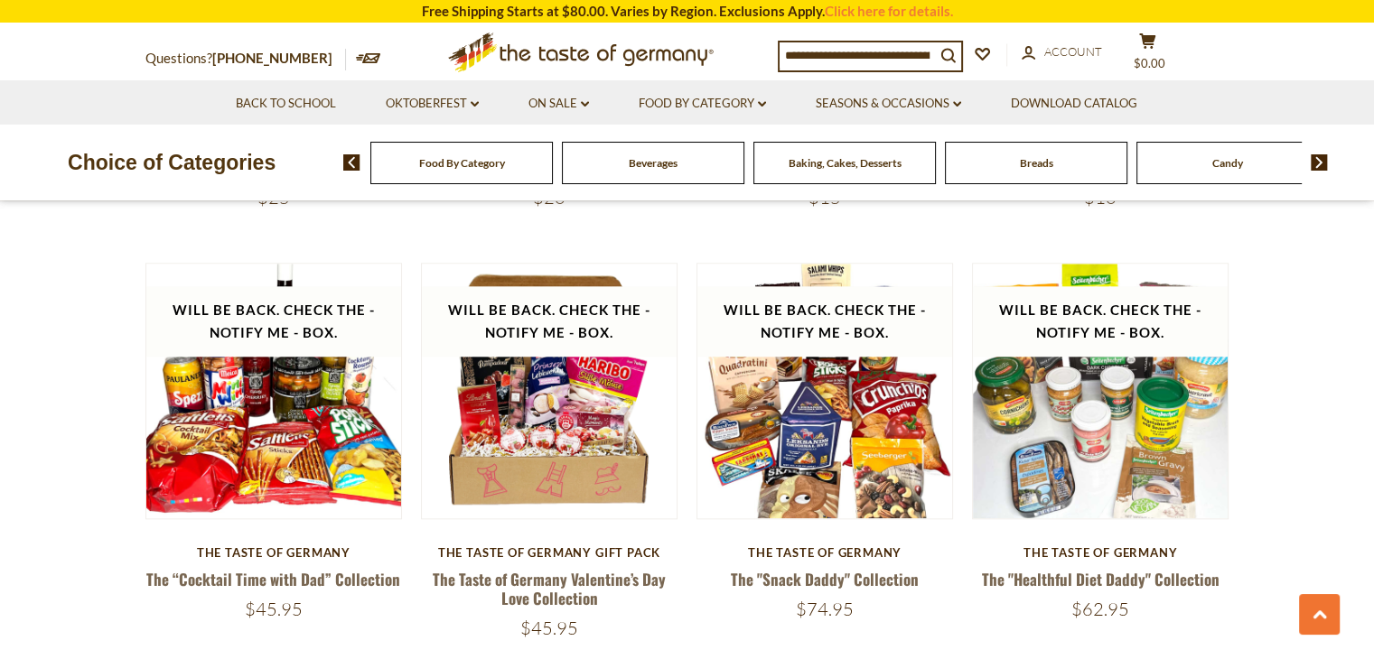
drag, startPoint x: 72, startPoint y: 415, endPoint x: 13, endPoint y: 528, distance: 127.7
click at [13, 528] on section "**********" at bounding box center [687, 403] width 1374 height 4211
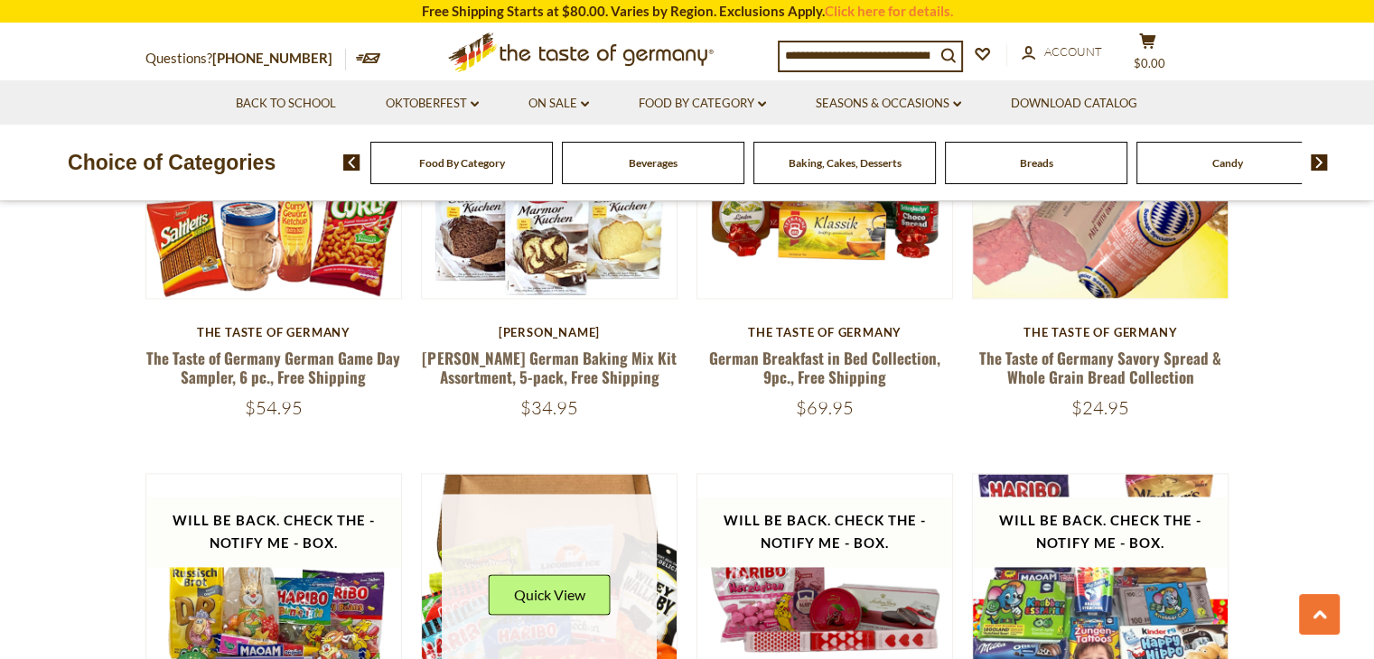
scroll to position [2565, 0]
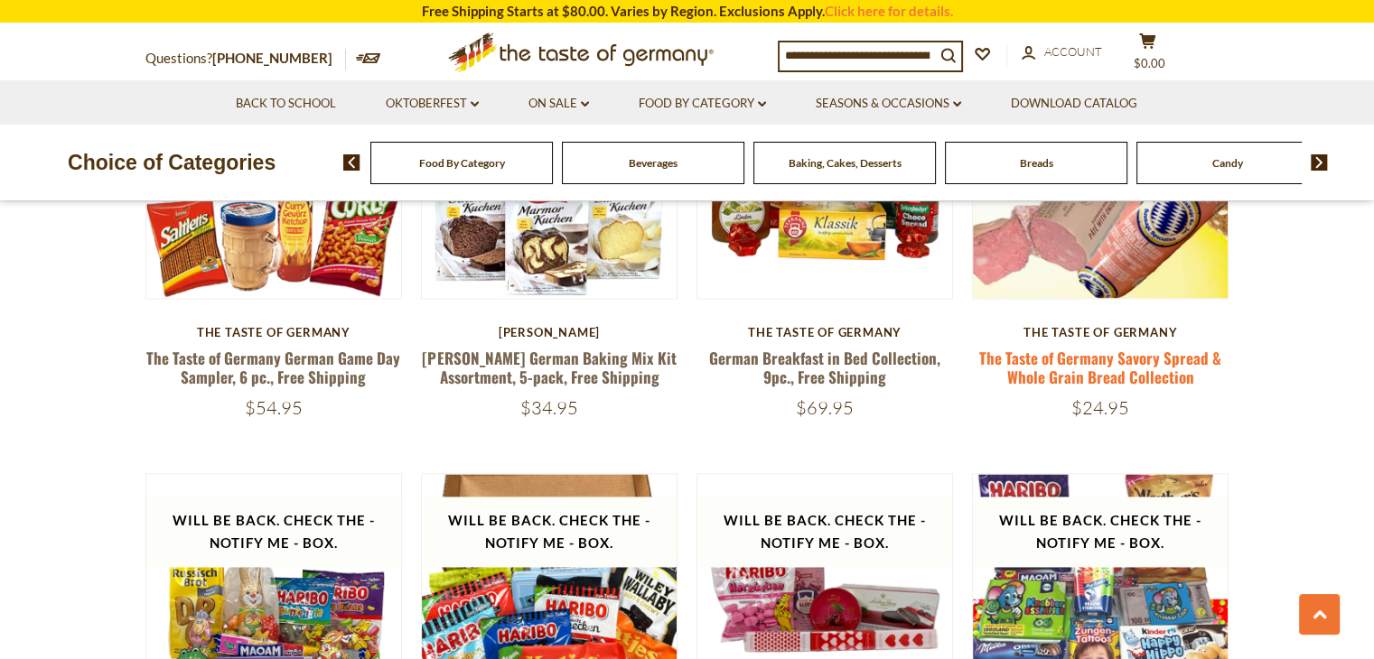
click at [1045, 355] on link "The Taste of Germany Savory Spread & Whole Grain Bread Collection" at bounding box center [1100, 368] width 242 height 42
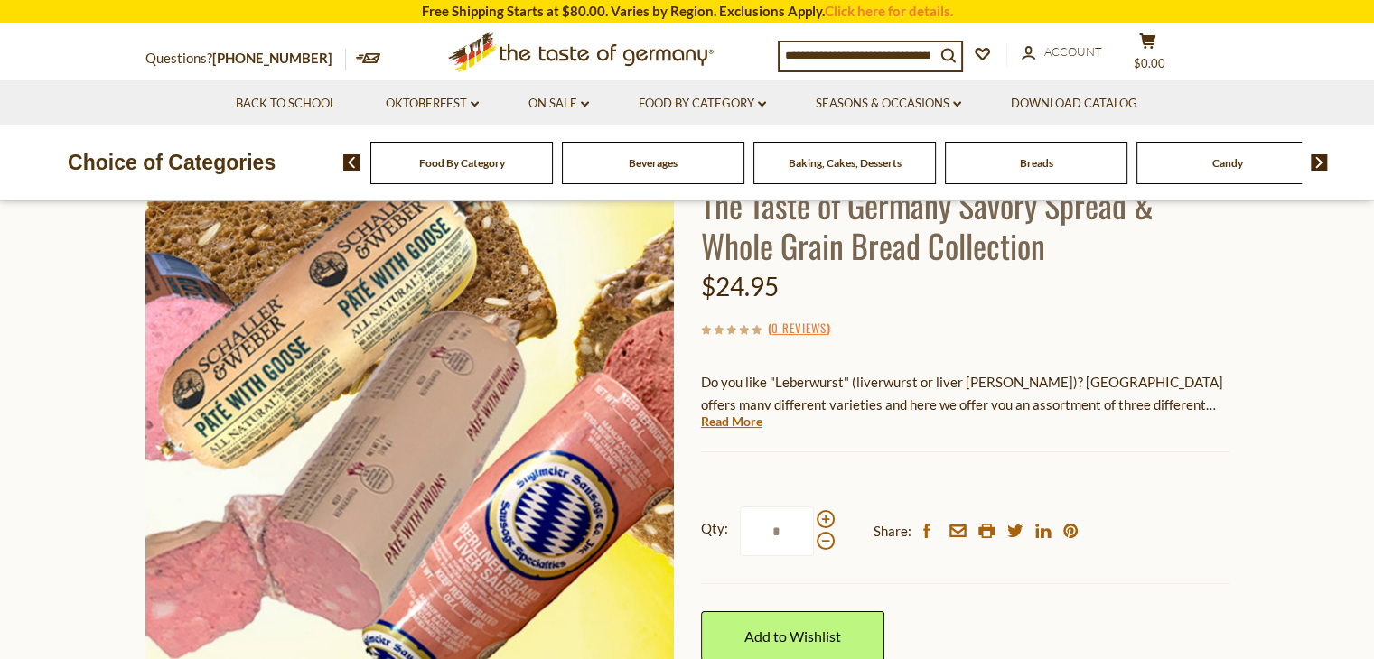
scroll to position [148, 0]
click at [517, 174] on div "Food By Category" at bounding box center [461, 163] width 182 height 42
click at [502, 172] on div "Food By Category" at bounding box center [461, 163] width 182 height 42
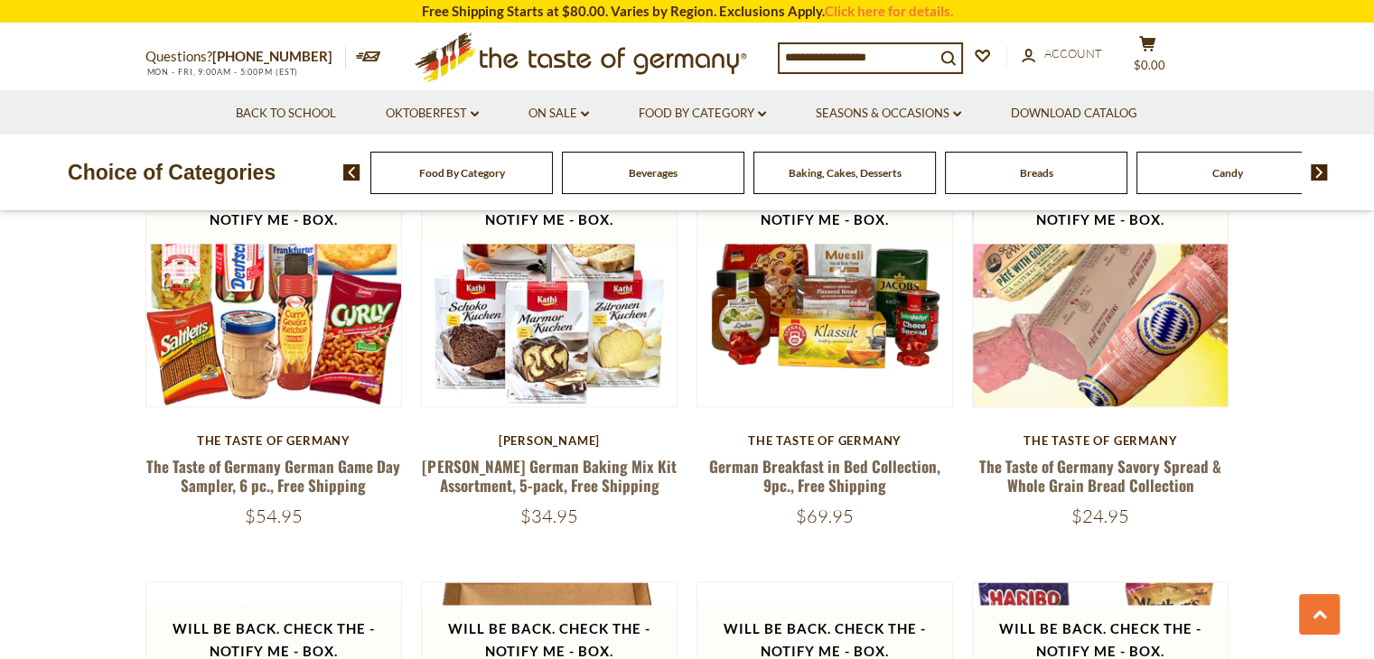
scroll to position [2565, 0]
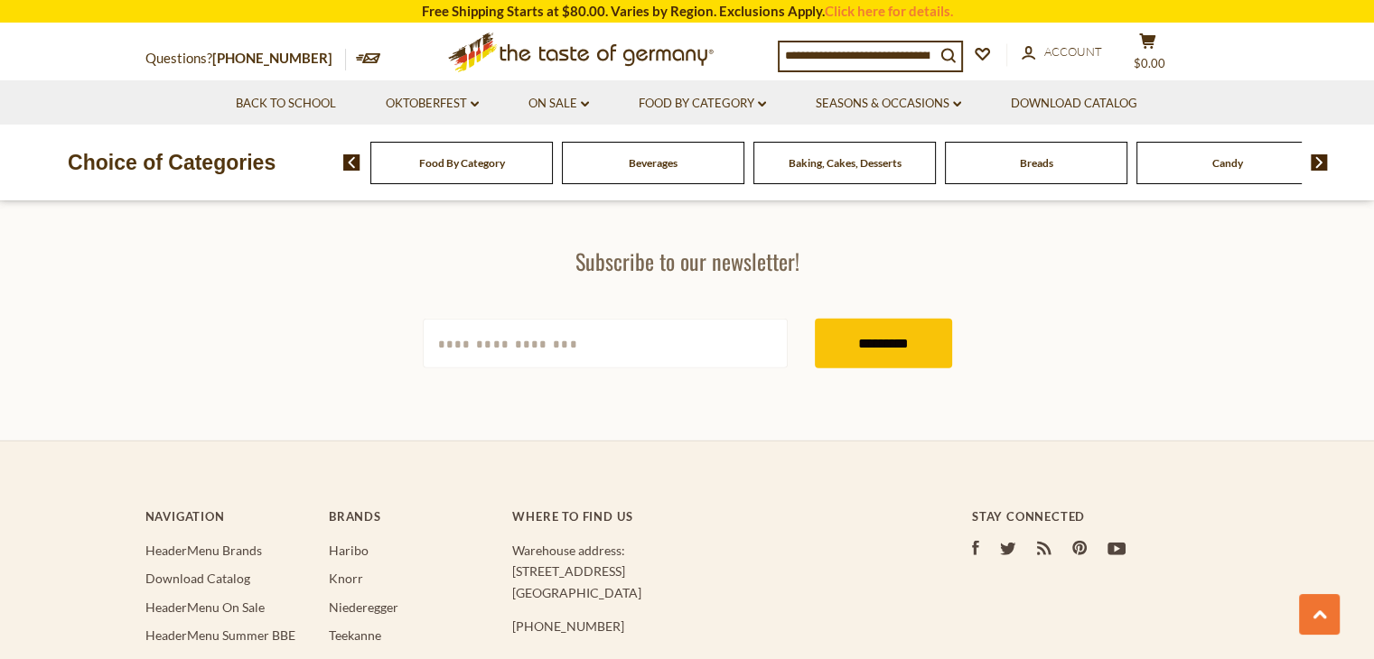
scroll to position [4787, 0]
click at [739, 98] on link "Food By Category dropdown_arrow" at bounding box center [702, 104] width 127 height 20
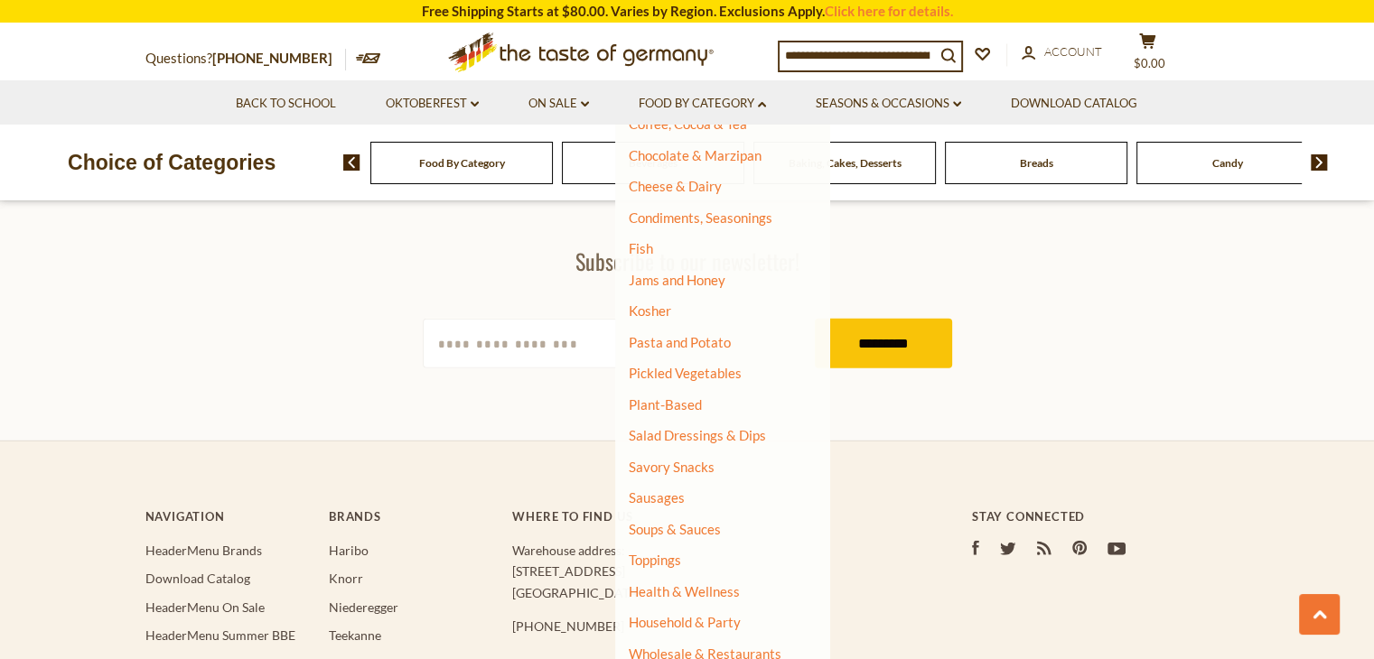
scroll to position [314, 0]
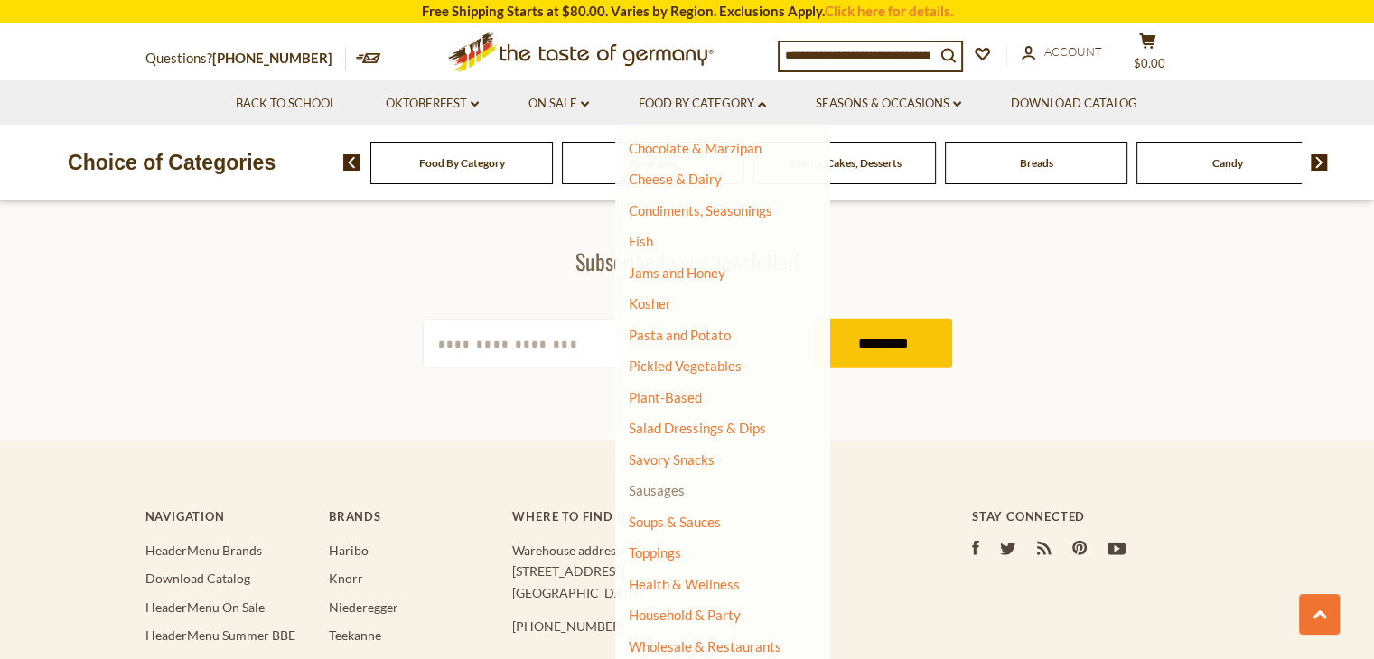
click at [679, 495] on link "Sausages" at bounding box center [657, 490] width 56 height 16
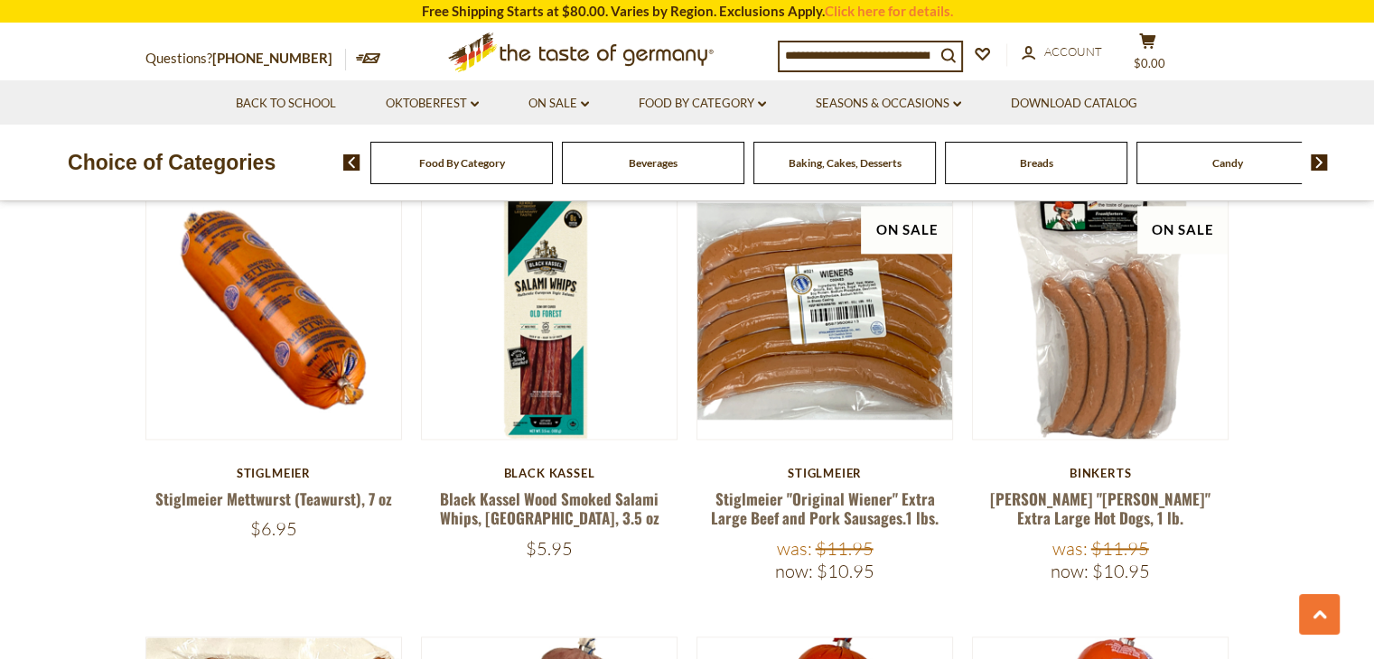
scroll to position [2402, 0]
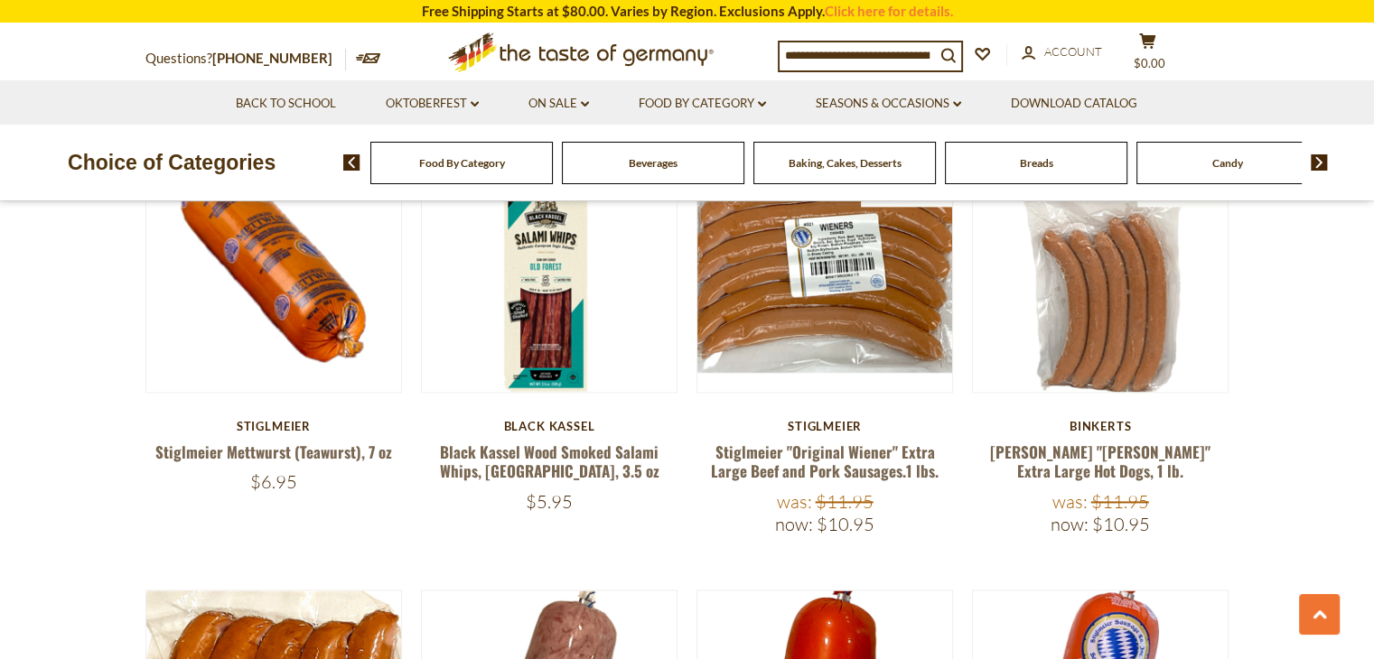
click at [11, 510] on section "**********" at bounding box center [687, 360] width 1374 height 4417
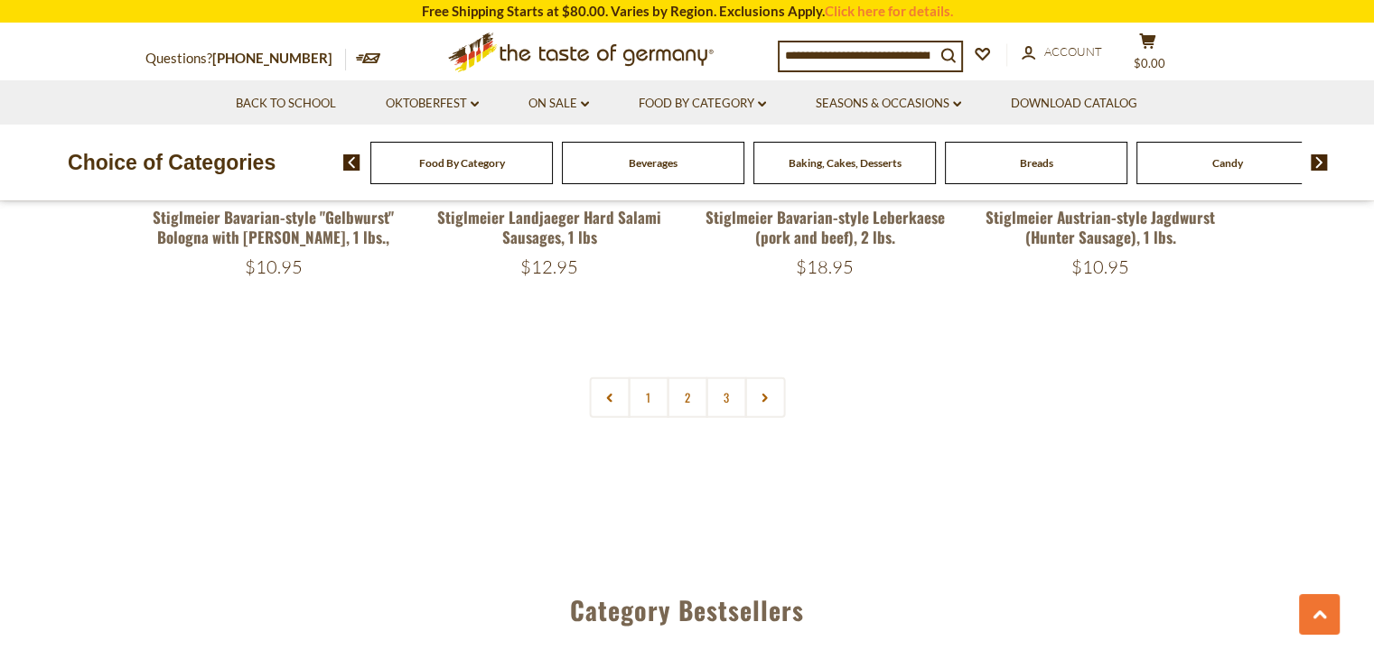
scroll to position [4406, 0]
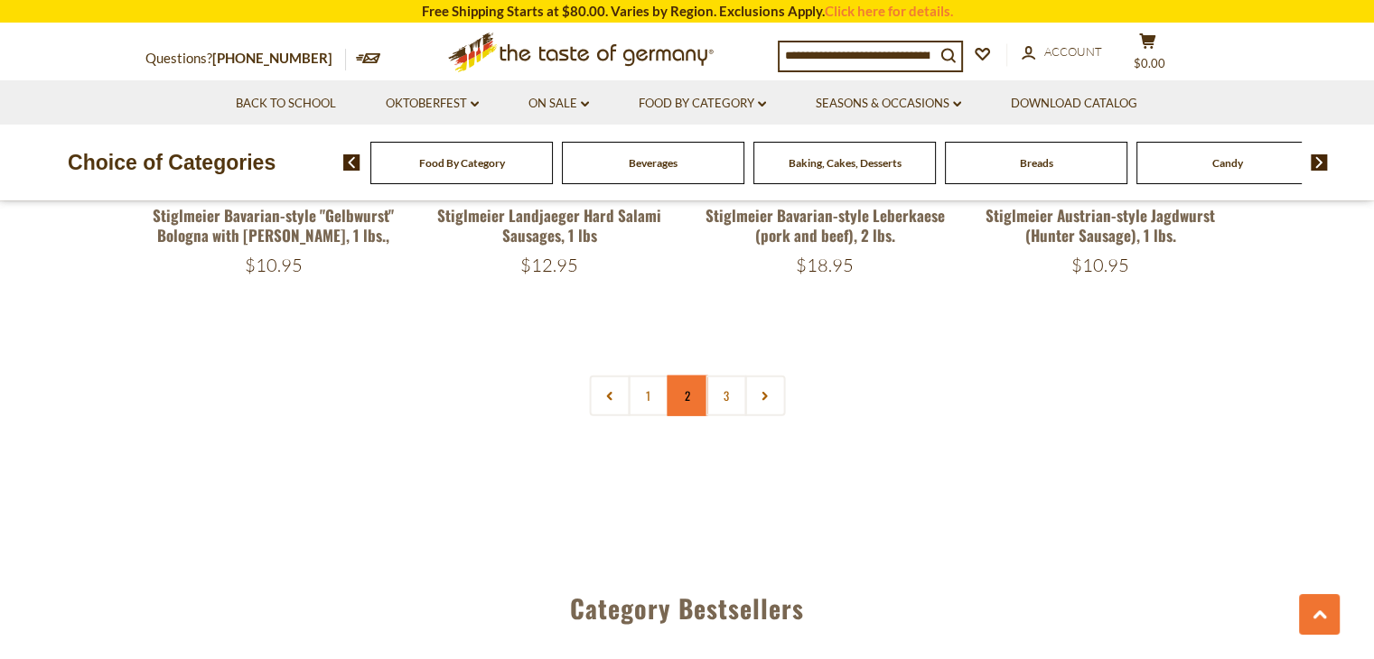
click at [685, 376] on link "2" at bounding box center [687, 396] width 41 height 41
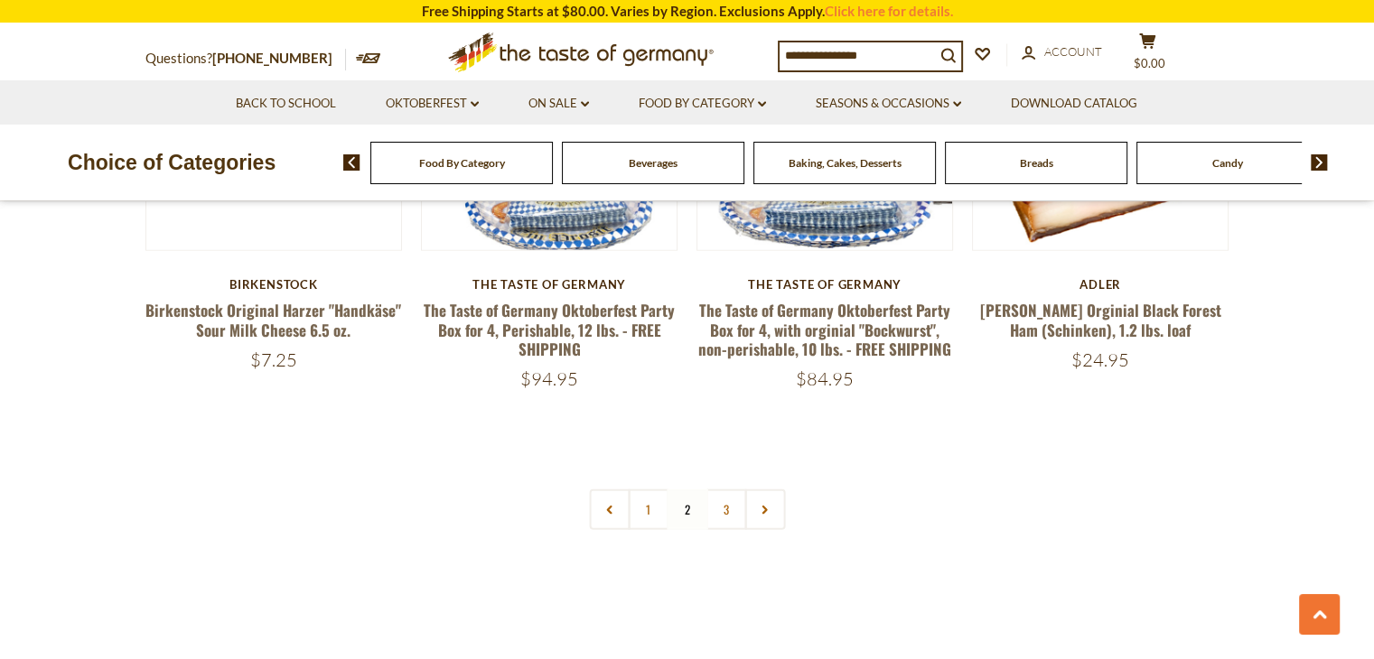
scroll to position [4288, 0]
click at [726, 490] on link "3" at bounding box center [725, 510] width 41 height 41
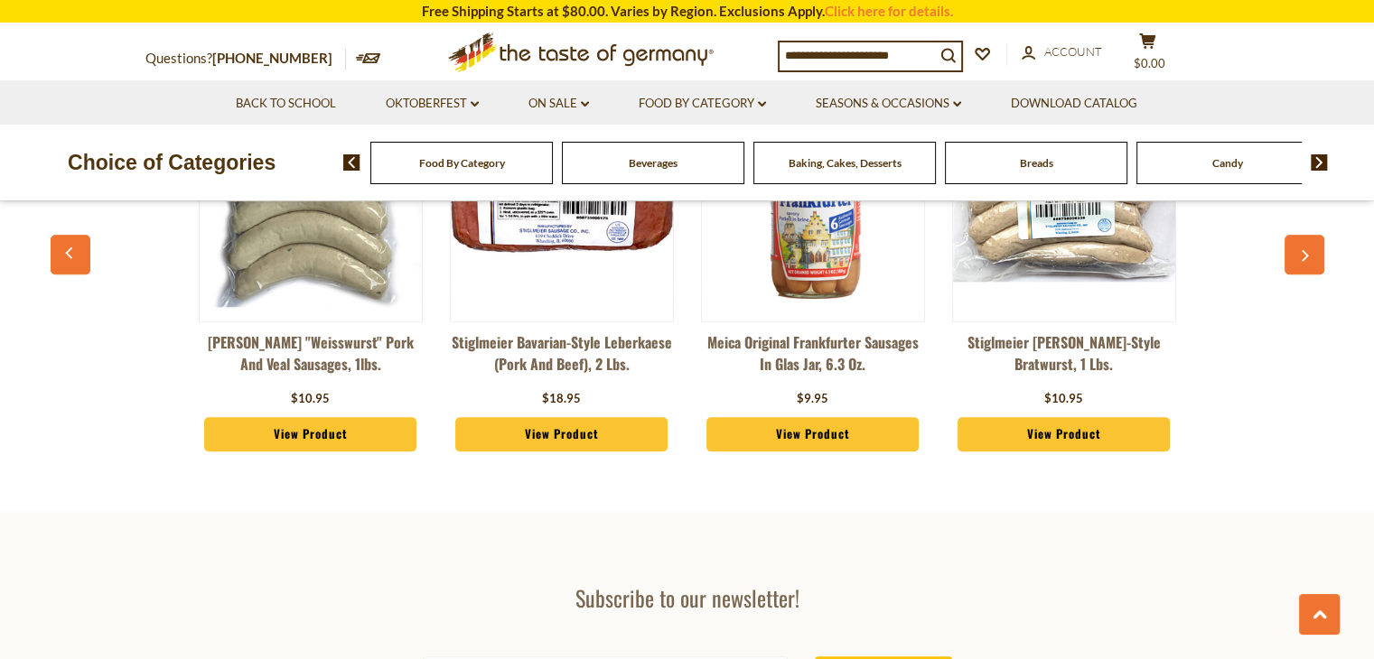
scroll to position [2127, 0]
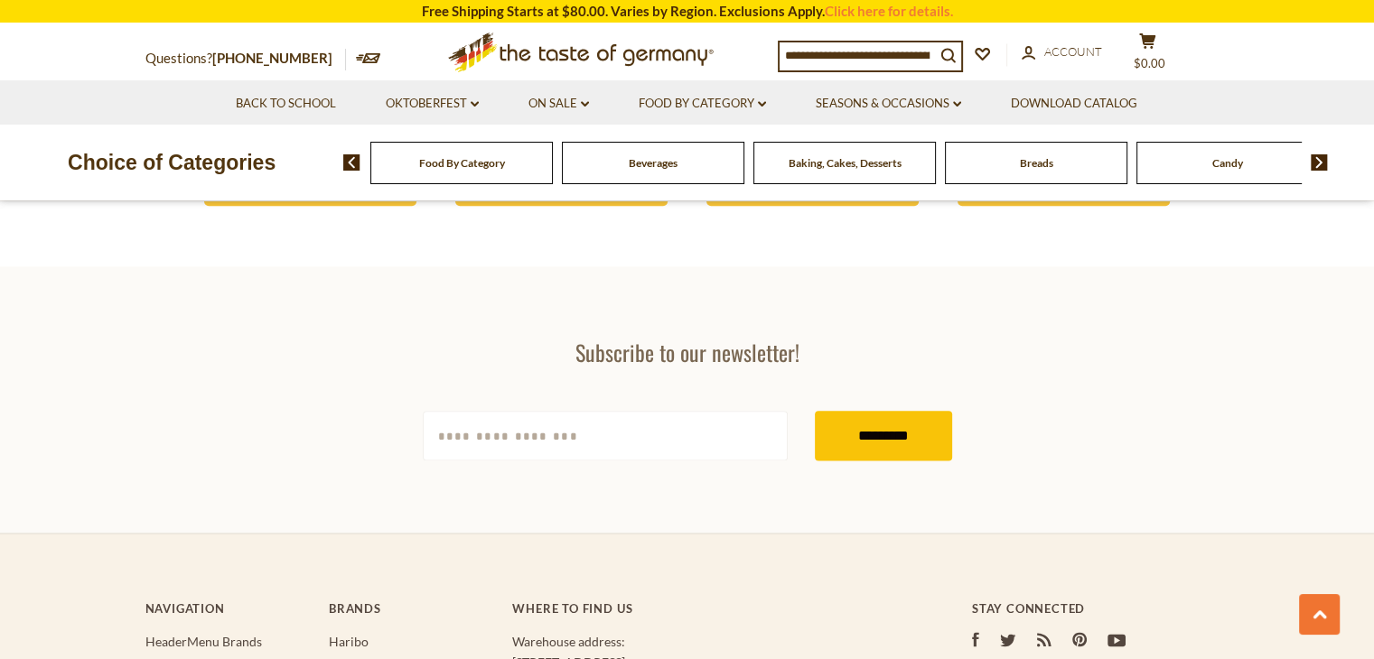
click at [1311, 156] on img at bounding box center [1318, 162] width 17 height 16
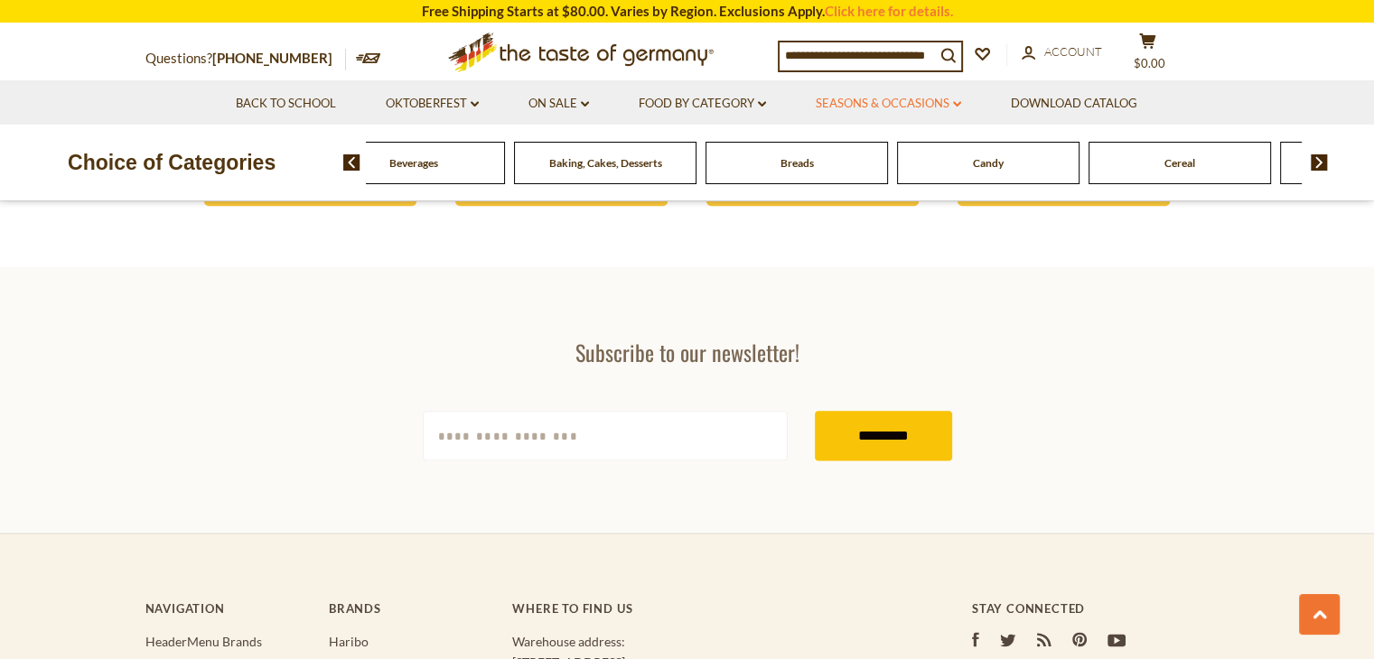
click at [897, 106] on link "Seasons & Occasions dropdown_arrow" at bounding box center [888, 104] width 145 height 20
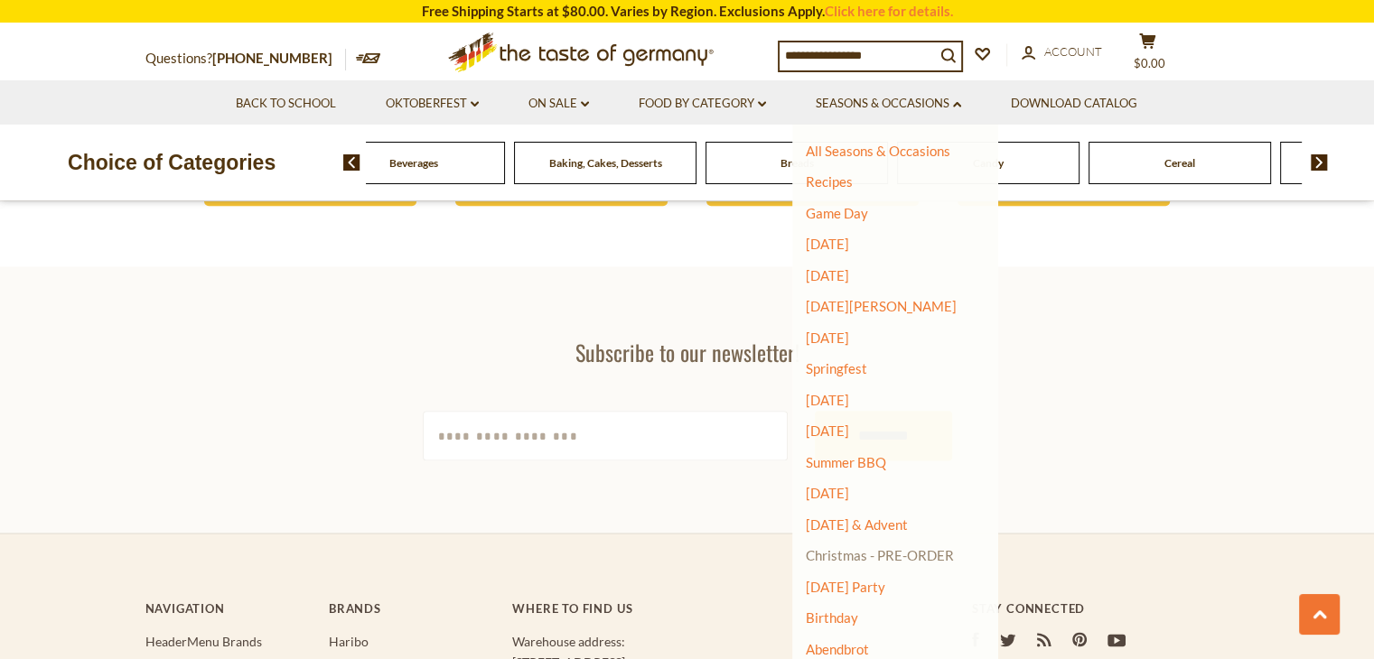
click at [856, 561] on link "Christmas - PRE-ORDER" at bounding box center [880, 555] width 148 height 25
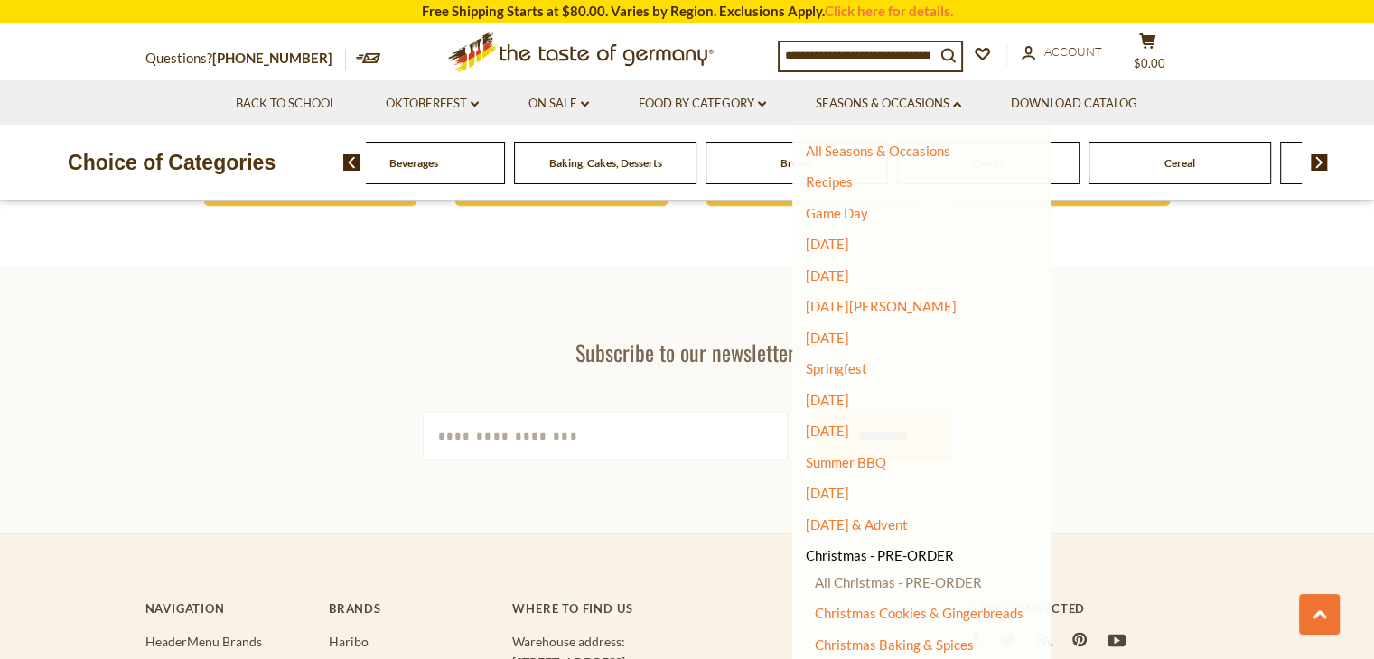
click at [873, 586] on link "All Christmas - PRE-ORDER" at bounding box center [898, 582] width 167 height 16
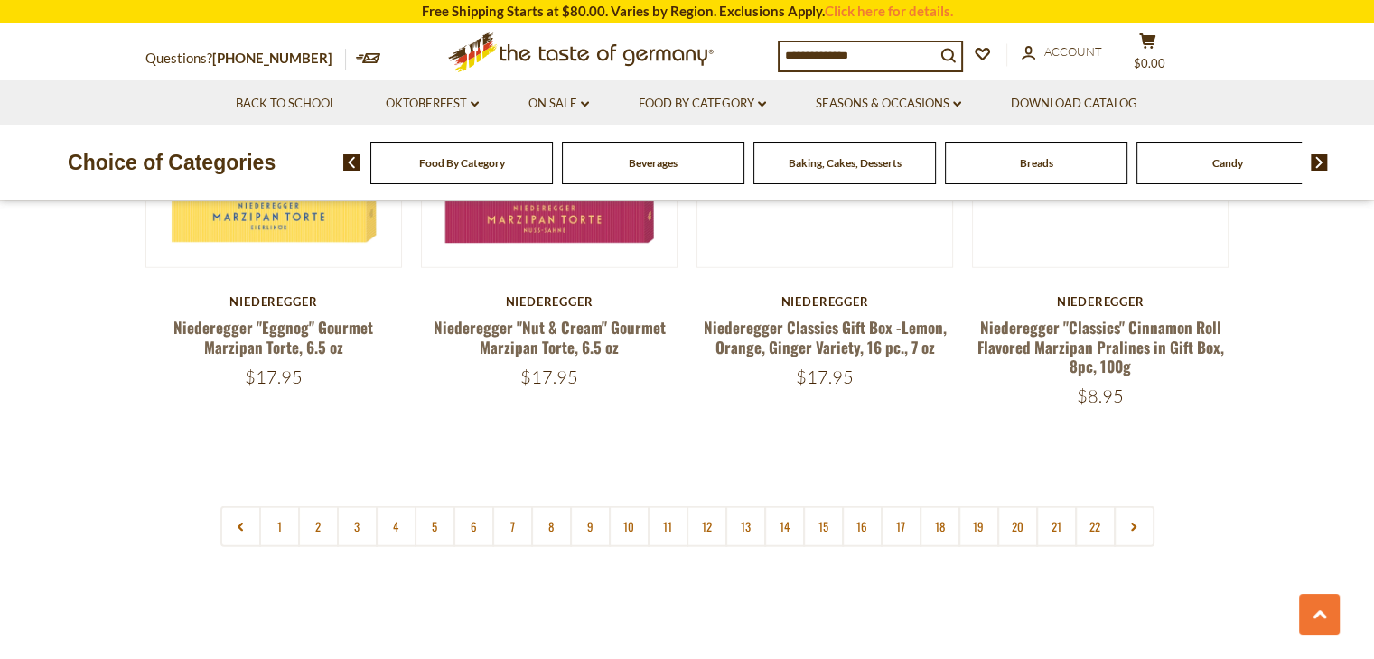
scroll to position [4295, 0]
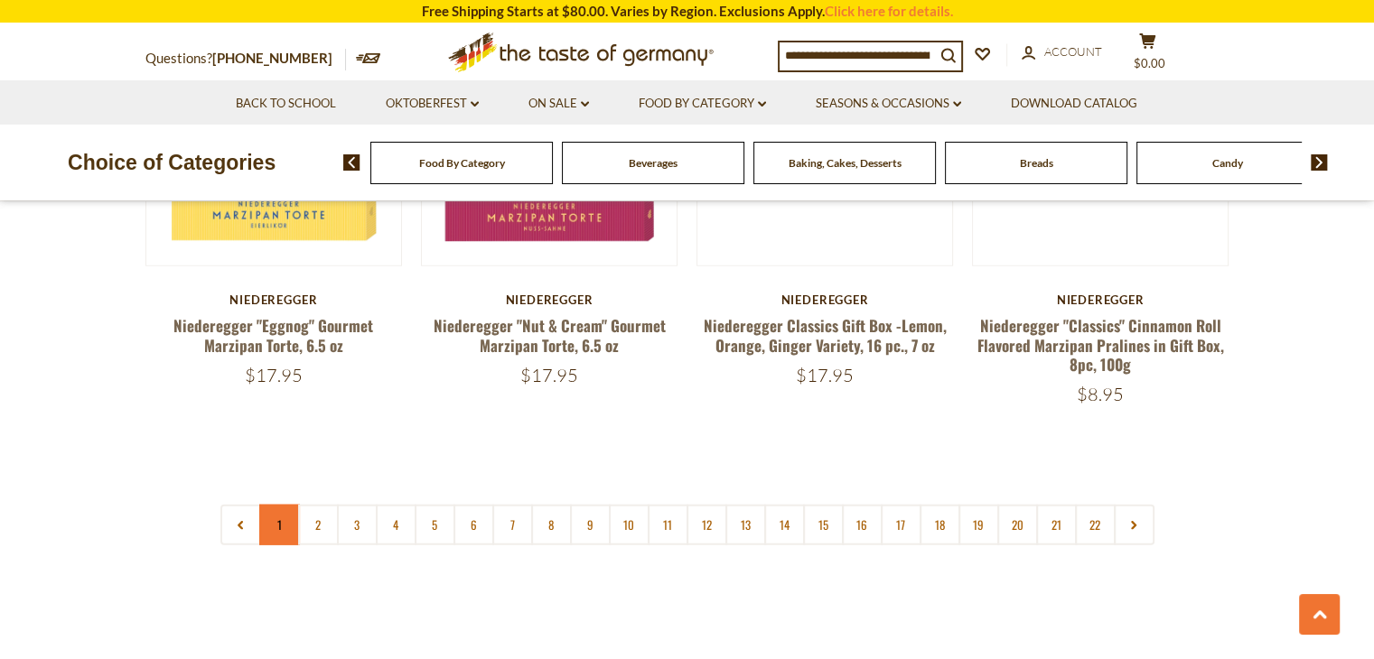
click at [275, 505] on link "1" at bounding box center [279, 525] width 41 height 41
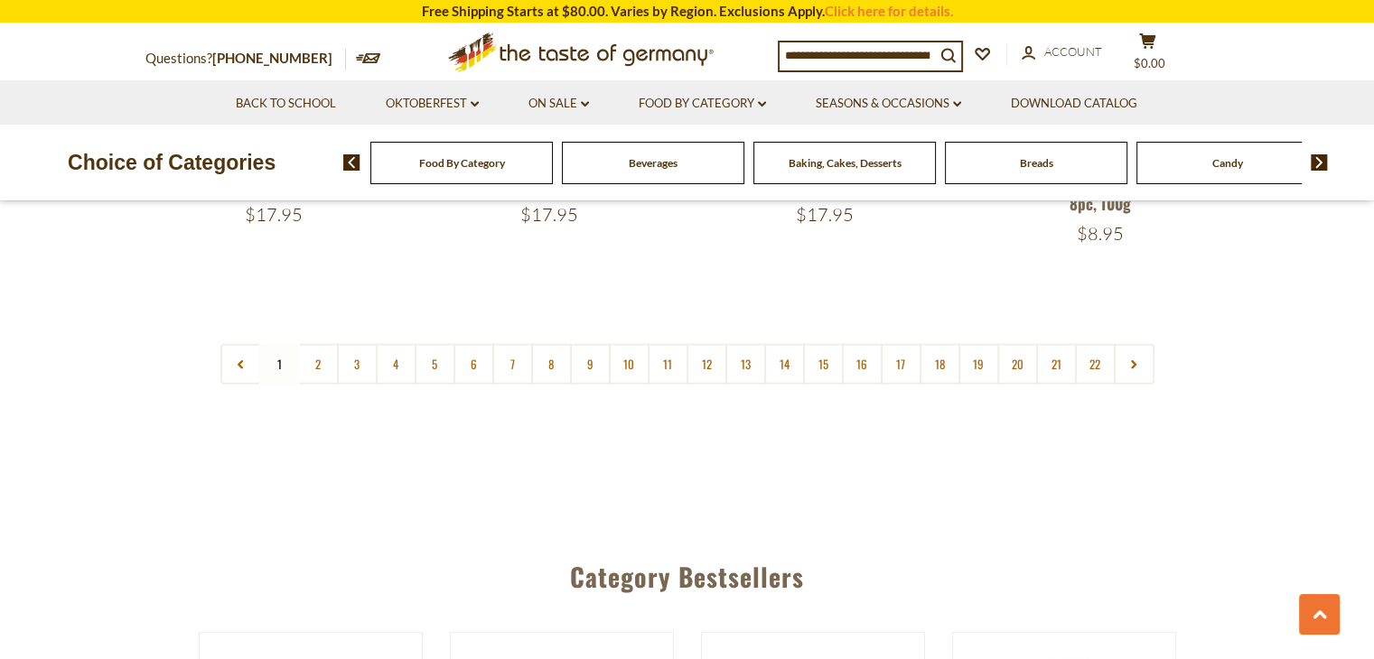
scroll to position [4420, 0]
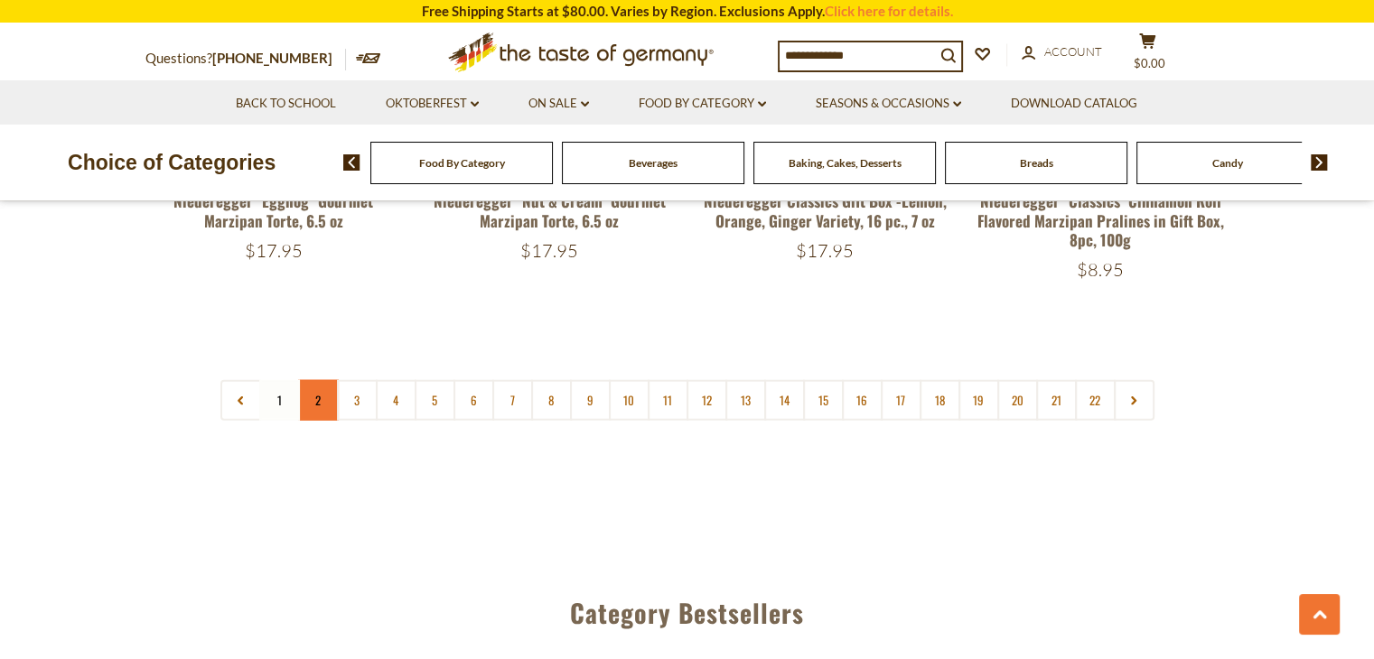
click at [310, 380] on link "2" at bounding box center [318, 400] width 41 height 41
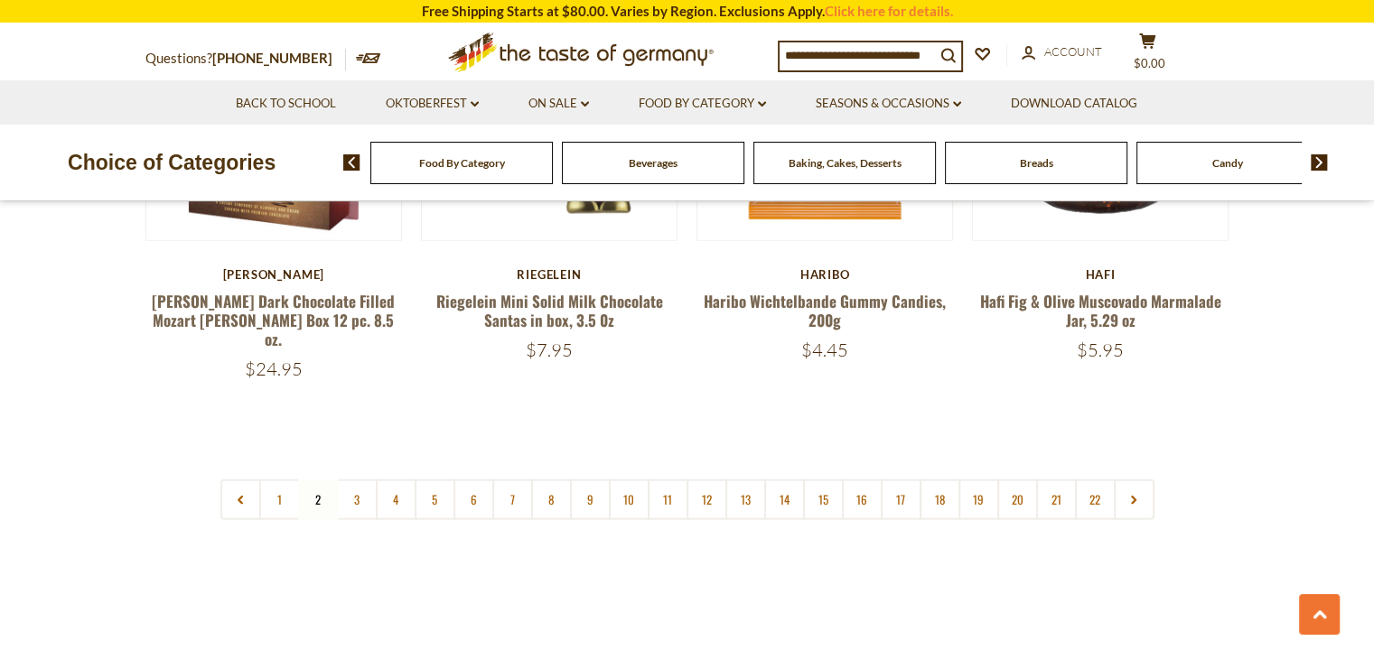
scroll to position [4348, 0]
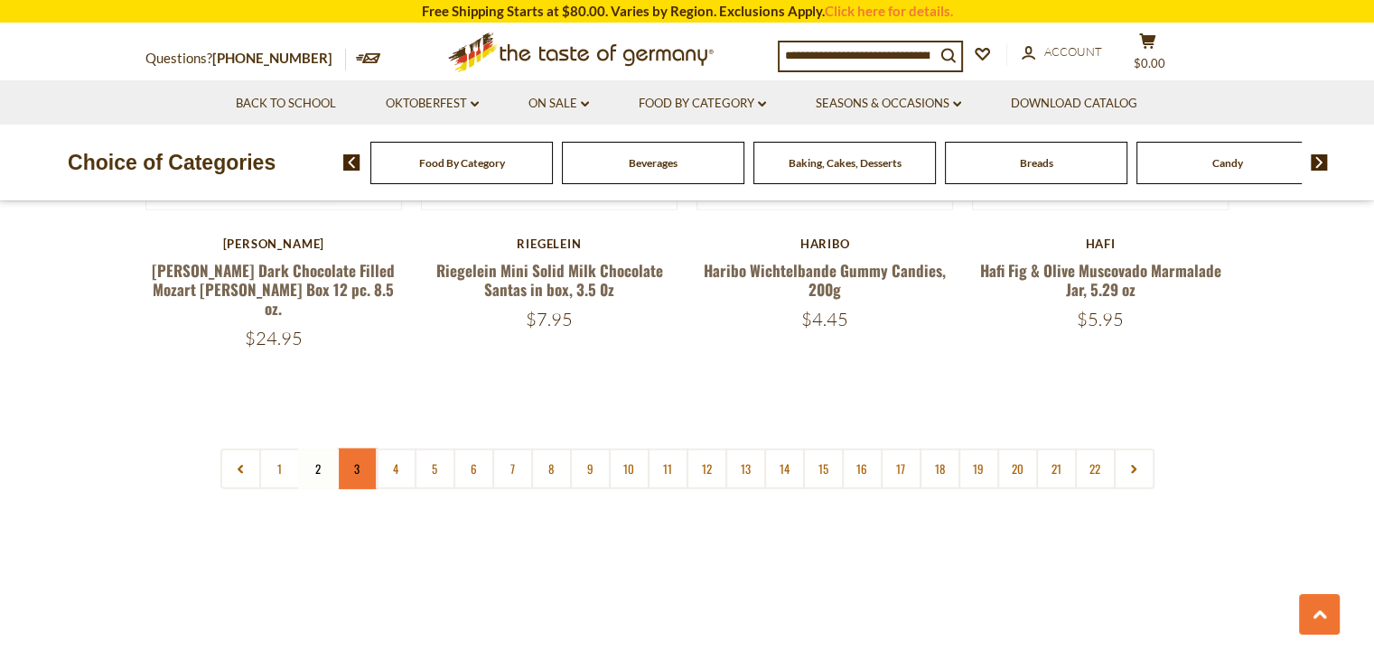
click at [353, 449] on link "3" at bounding box center [357, 469] width 41 height 41
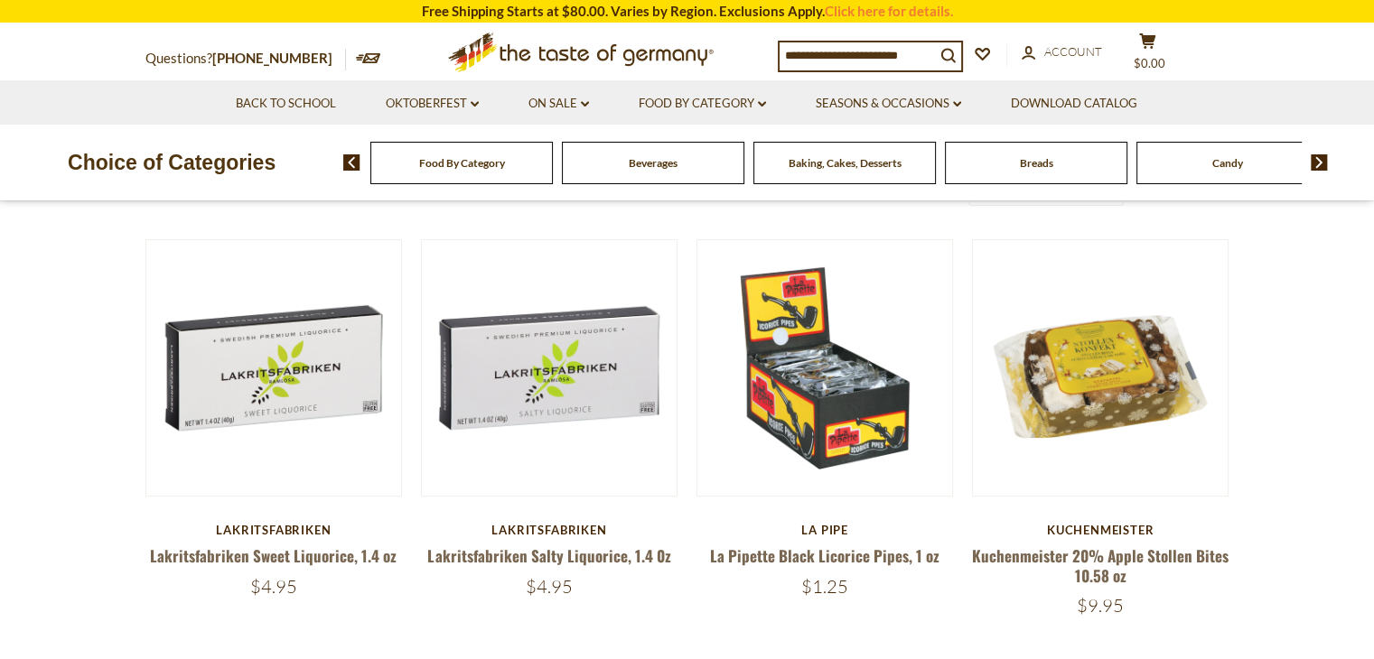
scroll to position [0, 0]
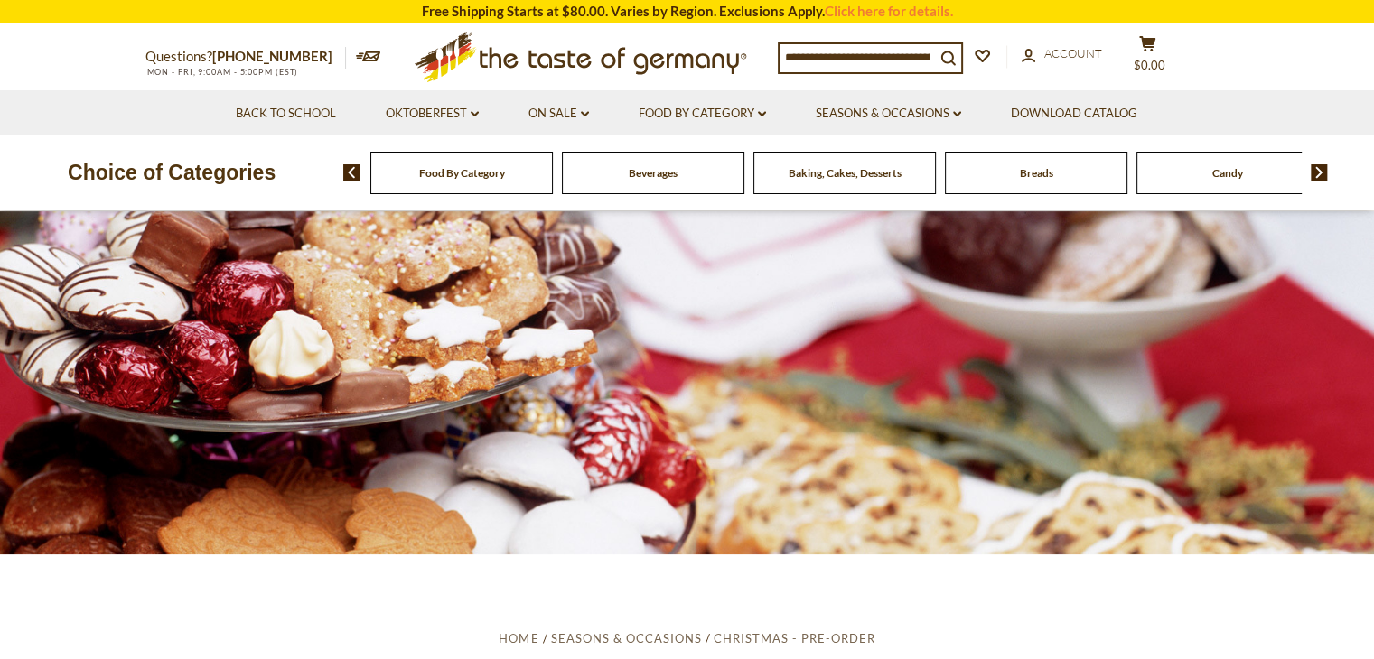
click at [809, 53] on input at bounding box center [856, 56] width 155 height 25
click at [838, 60] on input at bounding box center [856, 56] width 155 height 25
click at [836, 62] on input at bounding box center [856, 56] width 155 height 25
click at [796, 55] on input at bounding box center [856, 56] width 155 height 25
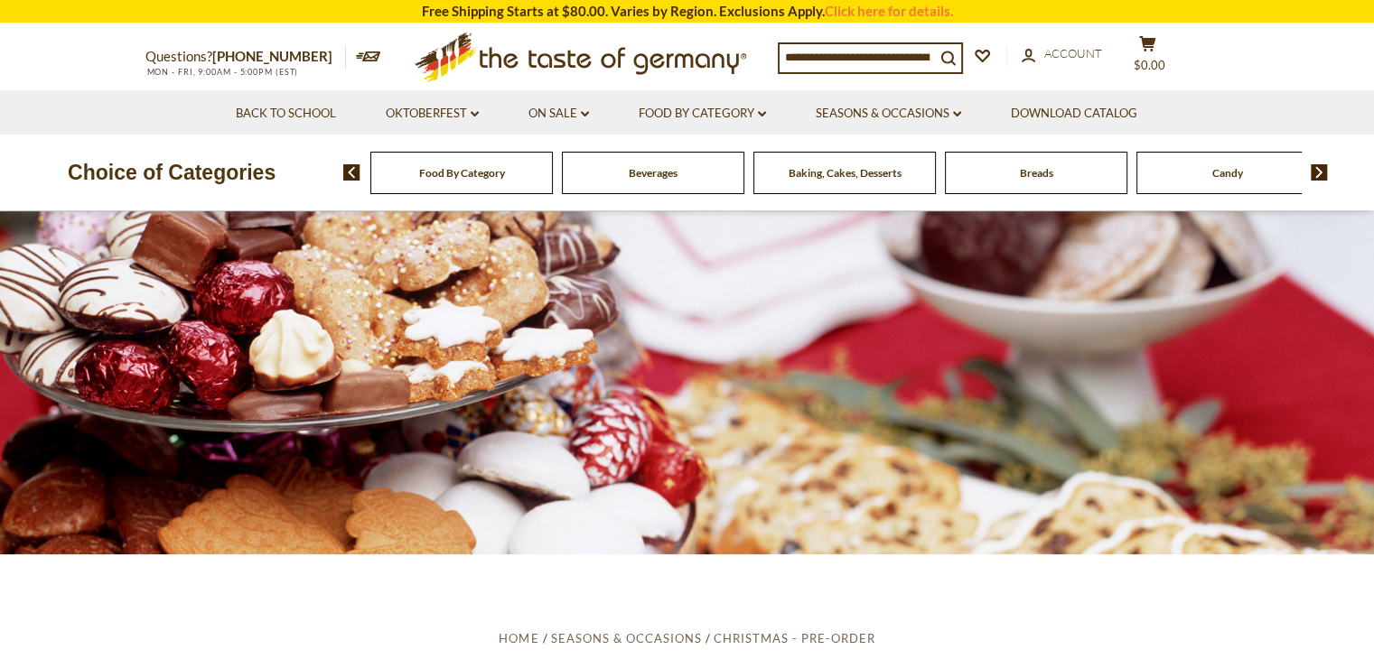
click at [795, 58] on input at bounding box center [856, 56] width 155 height 25
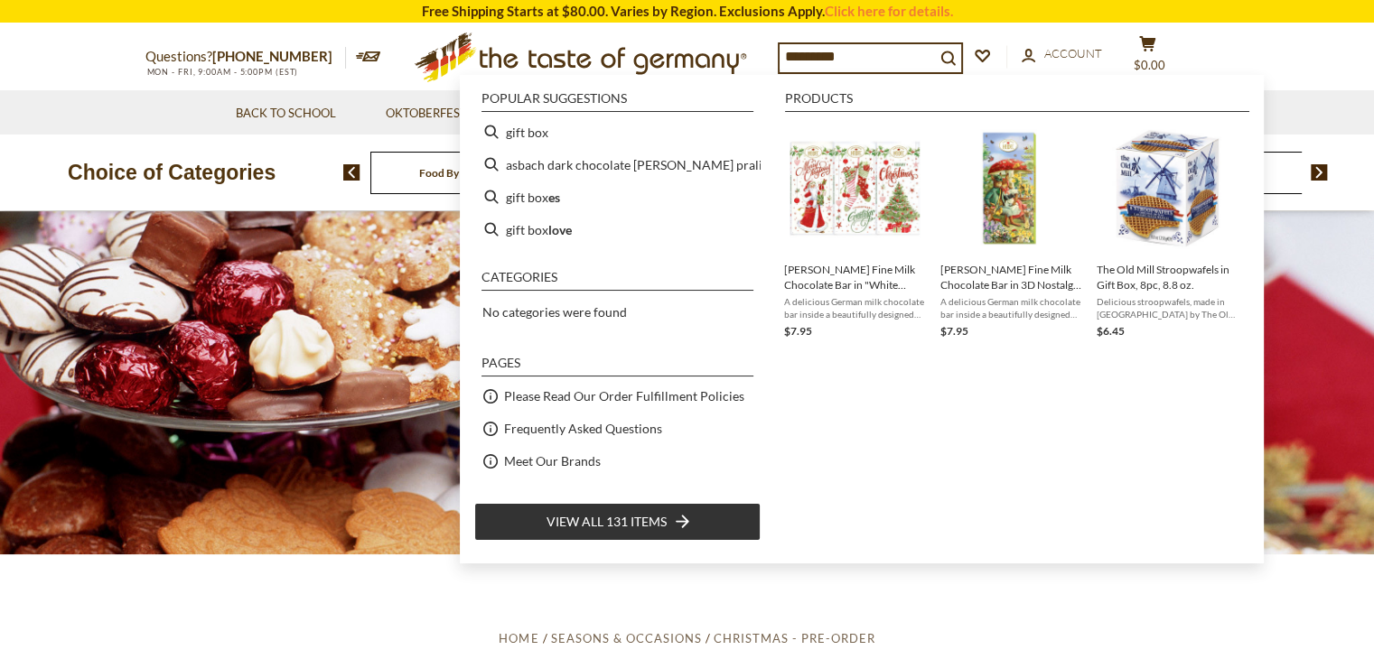
type input "**********"
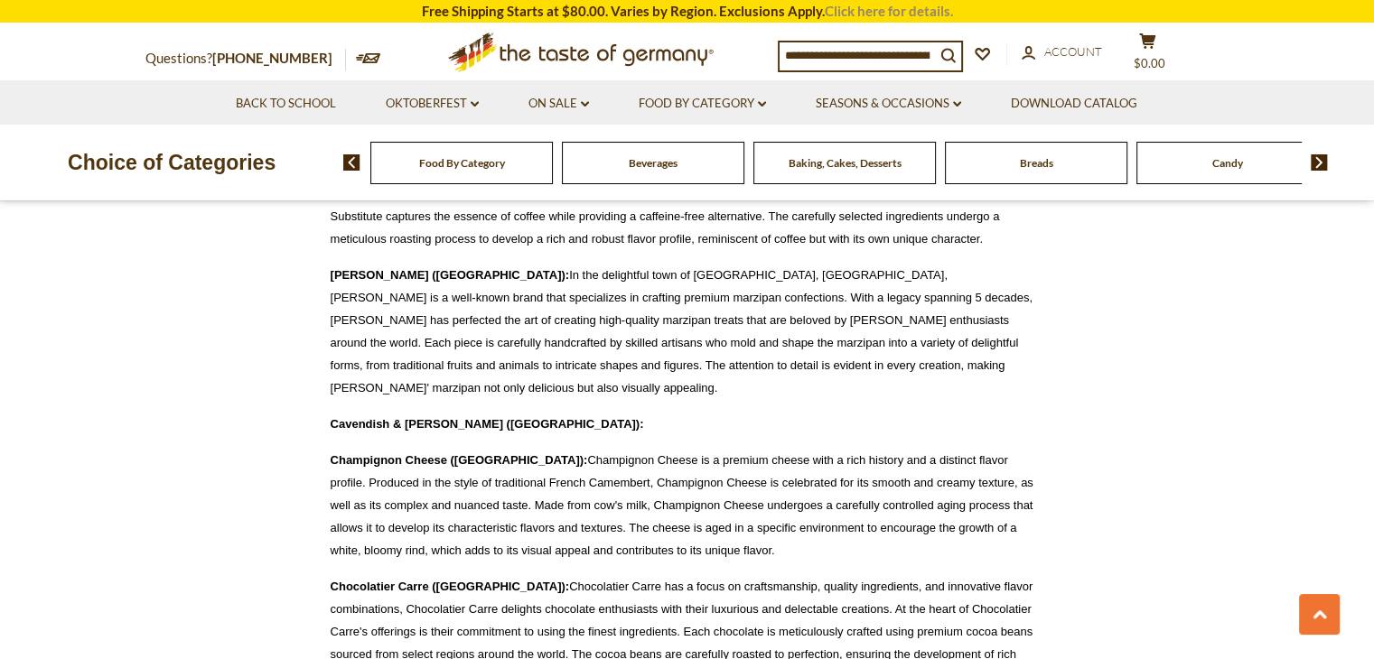
scroll to position [4093, 0]
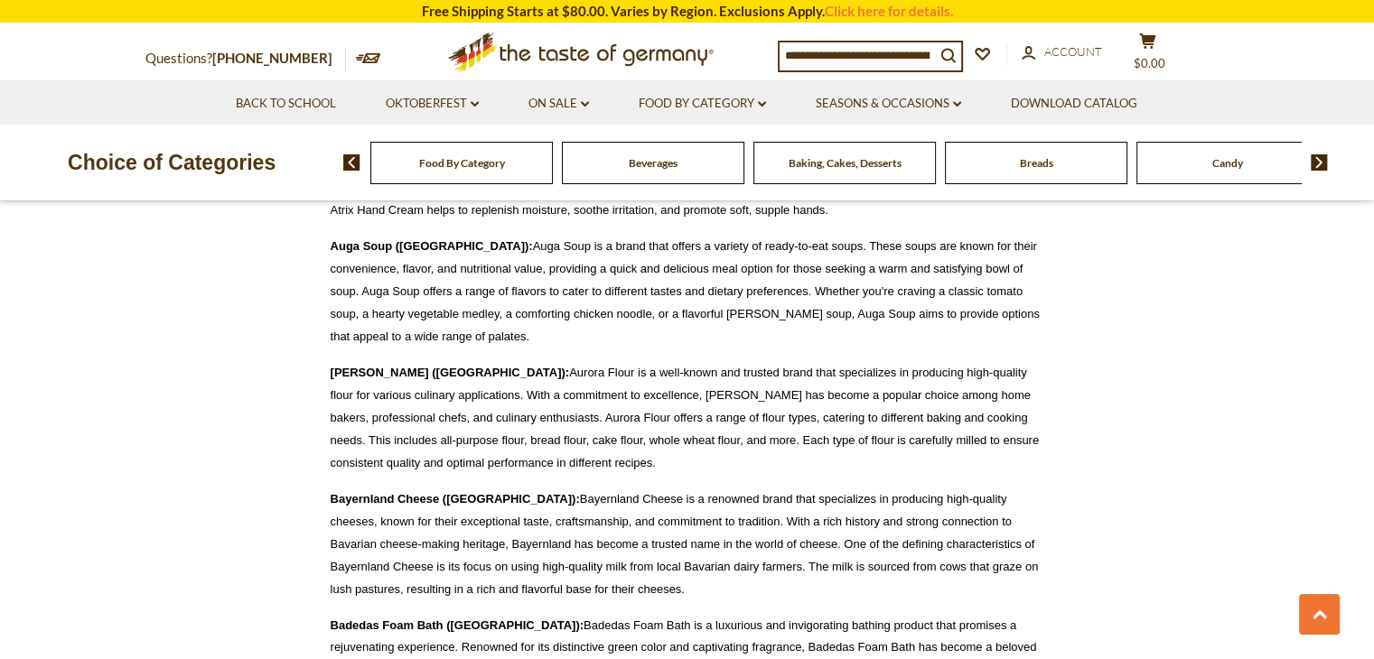
scroll to position [1637, 0]
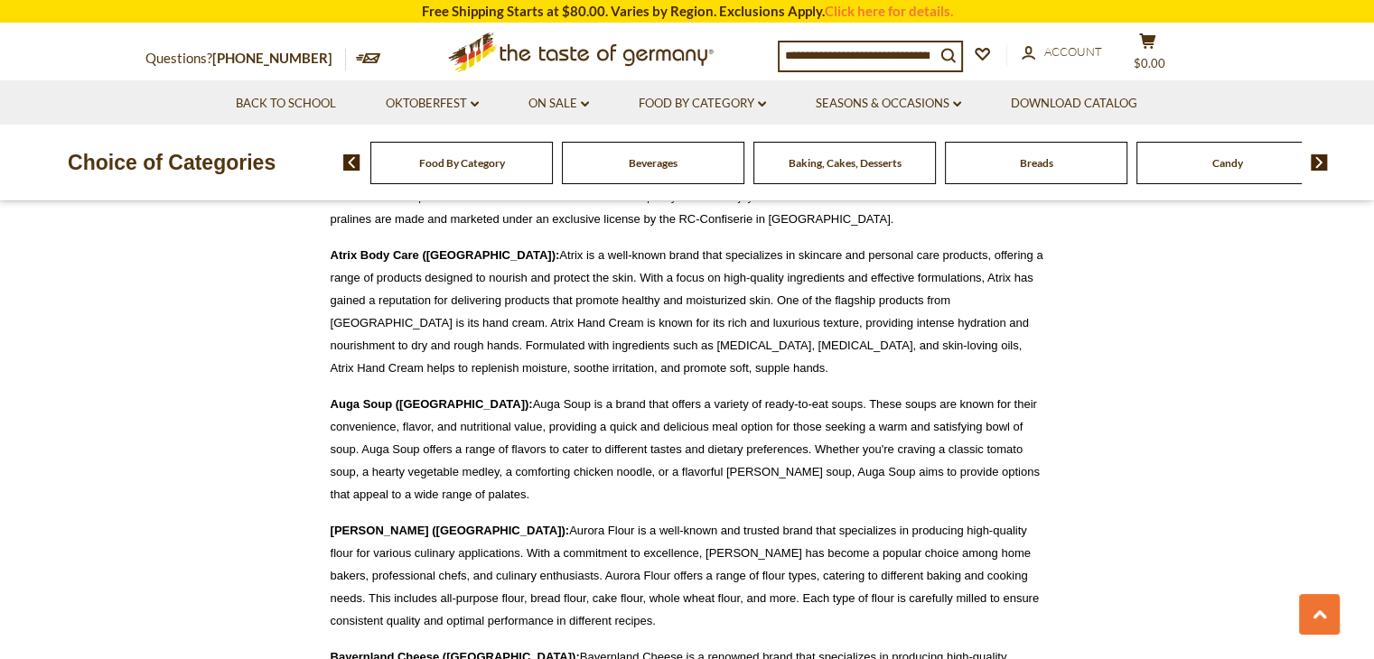
click at [1325, 164] on img at bounding box center [1318, 162] width 17 height 16
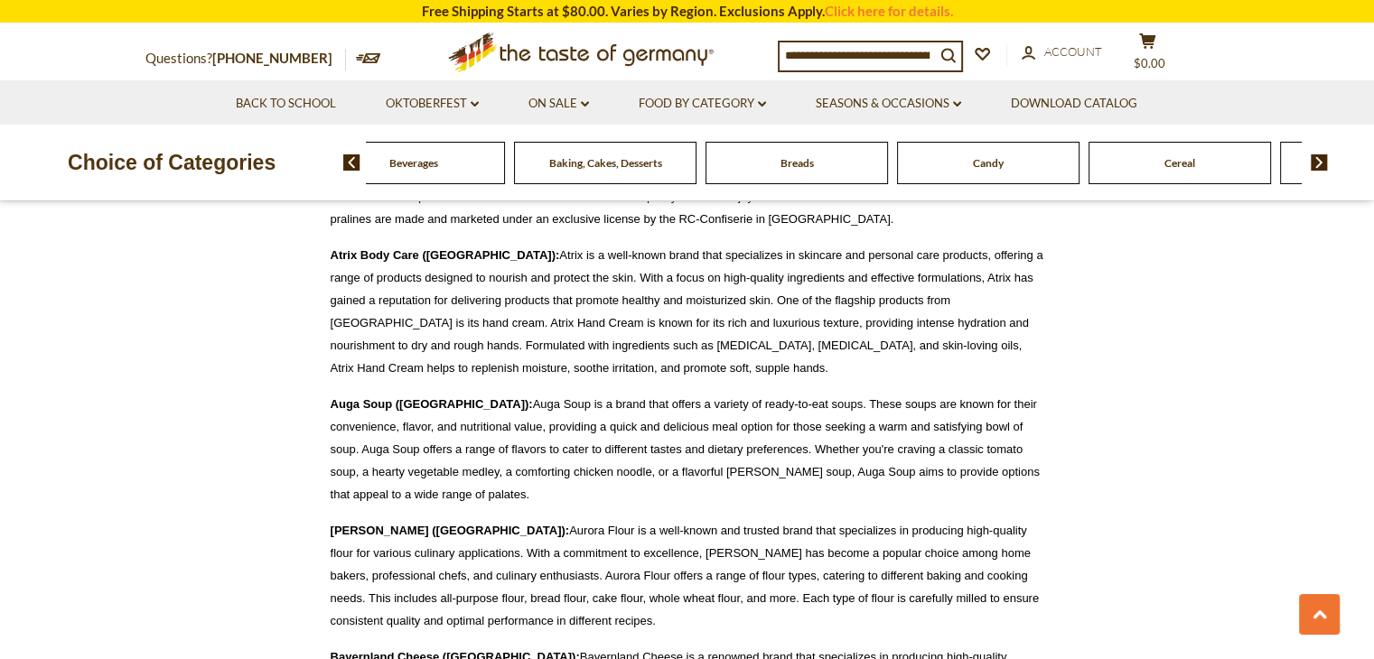
click at [1325, 164] on img at bounding box center [1318, 162] width 17 height 16
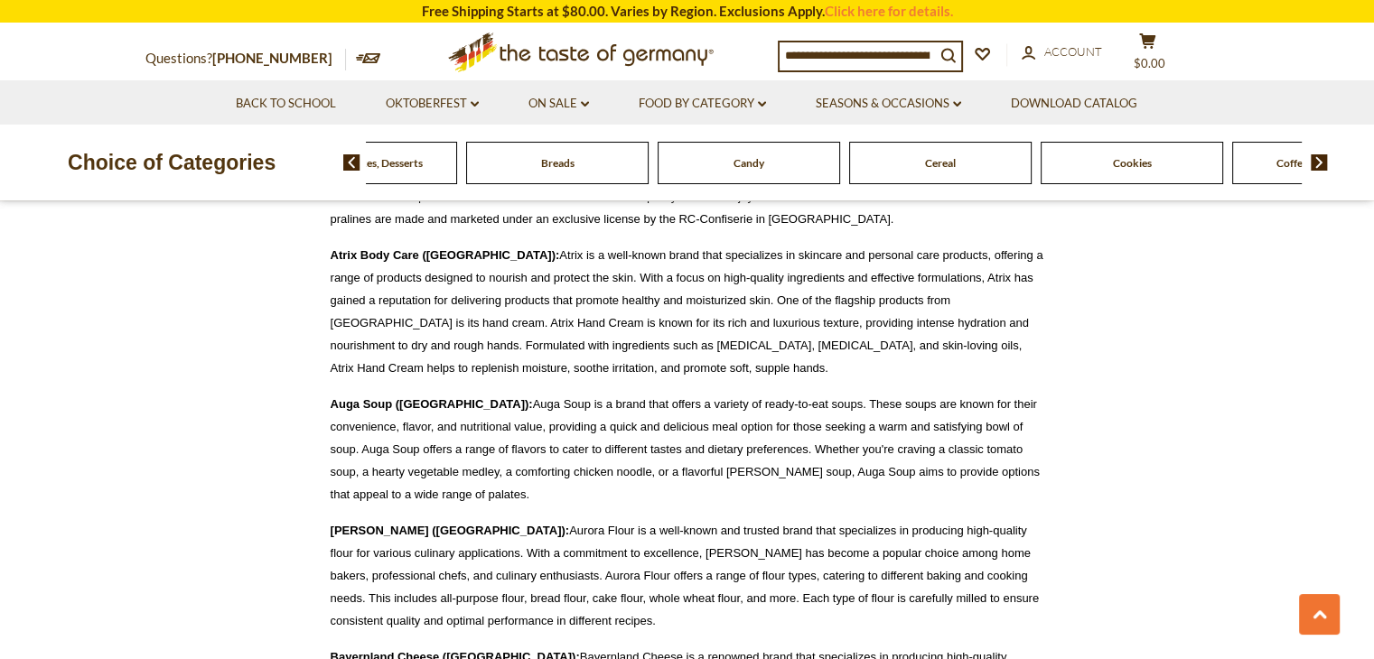
click at [1325, 163] on img at bounding box center [1318, 162] width 17 height 16
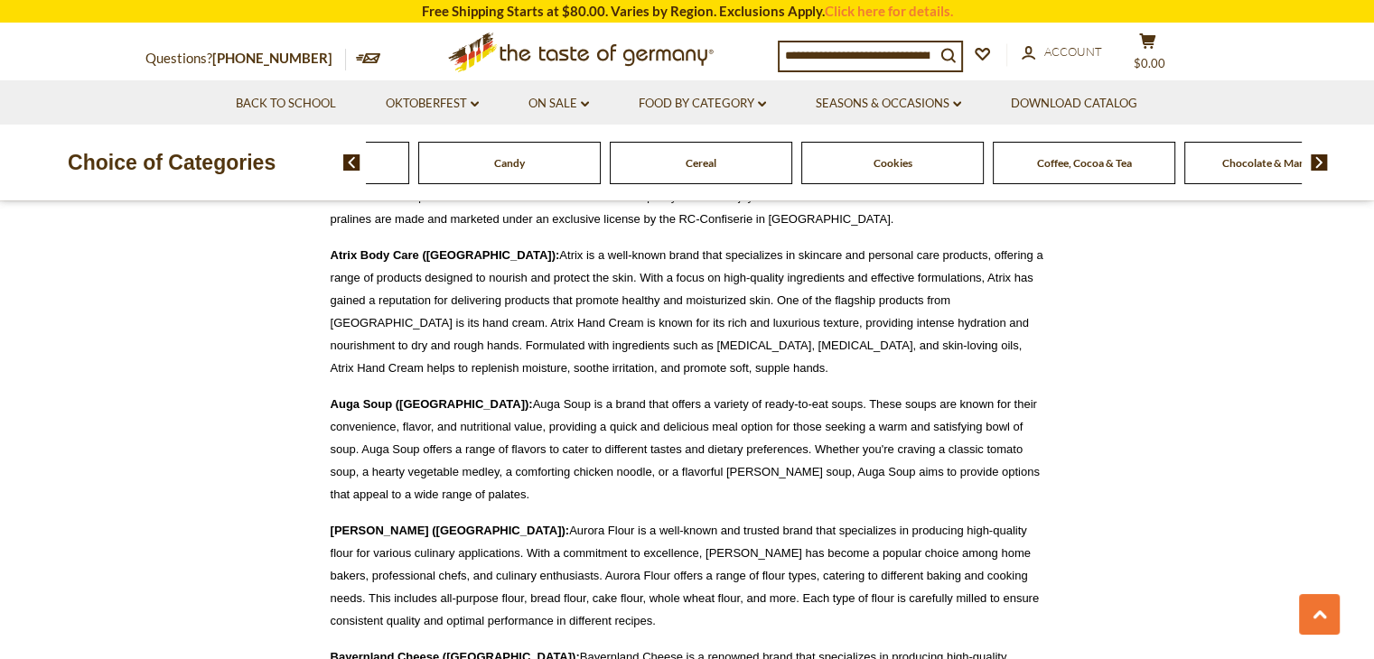
click at [1325, 163] on img at bounding box center [1318, 162] width 17 height 16
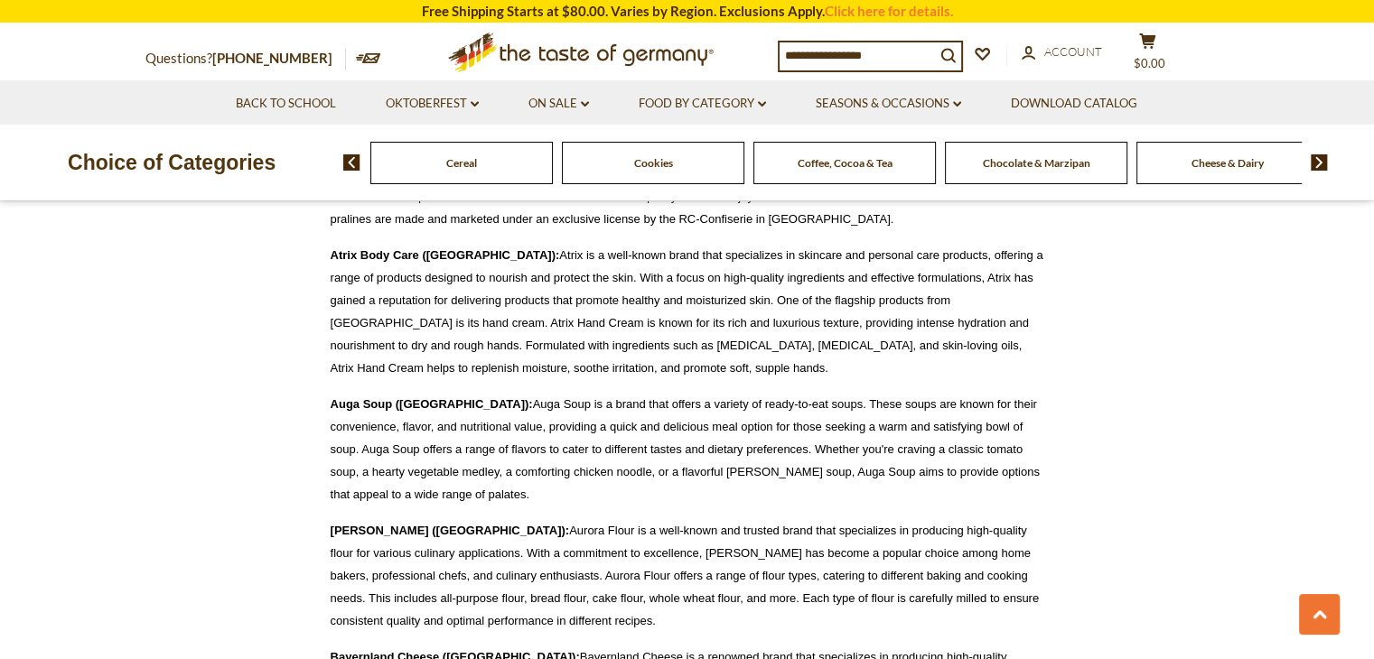
click at [1325, 163] on img at bounding box center [1318, 162] width 17 height 16
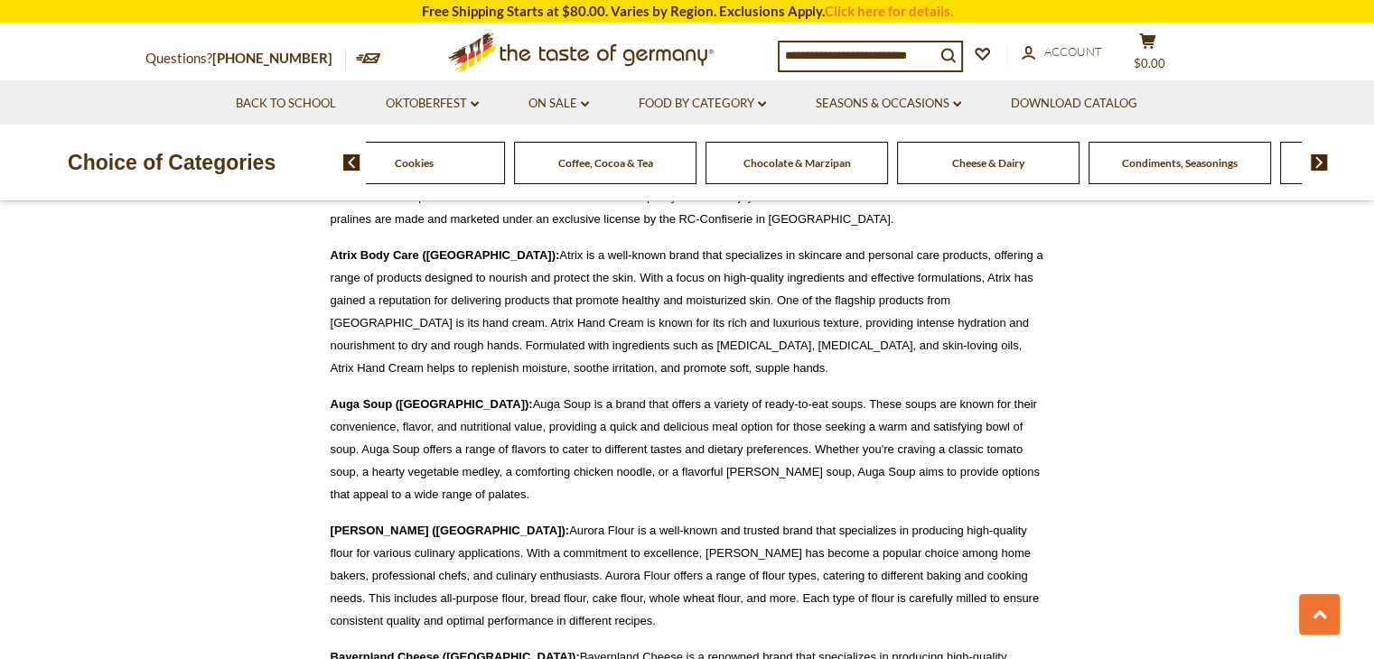
click at [1325, 163] on img at bounding box center [1318, 162] width 17 height 16
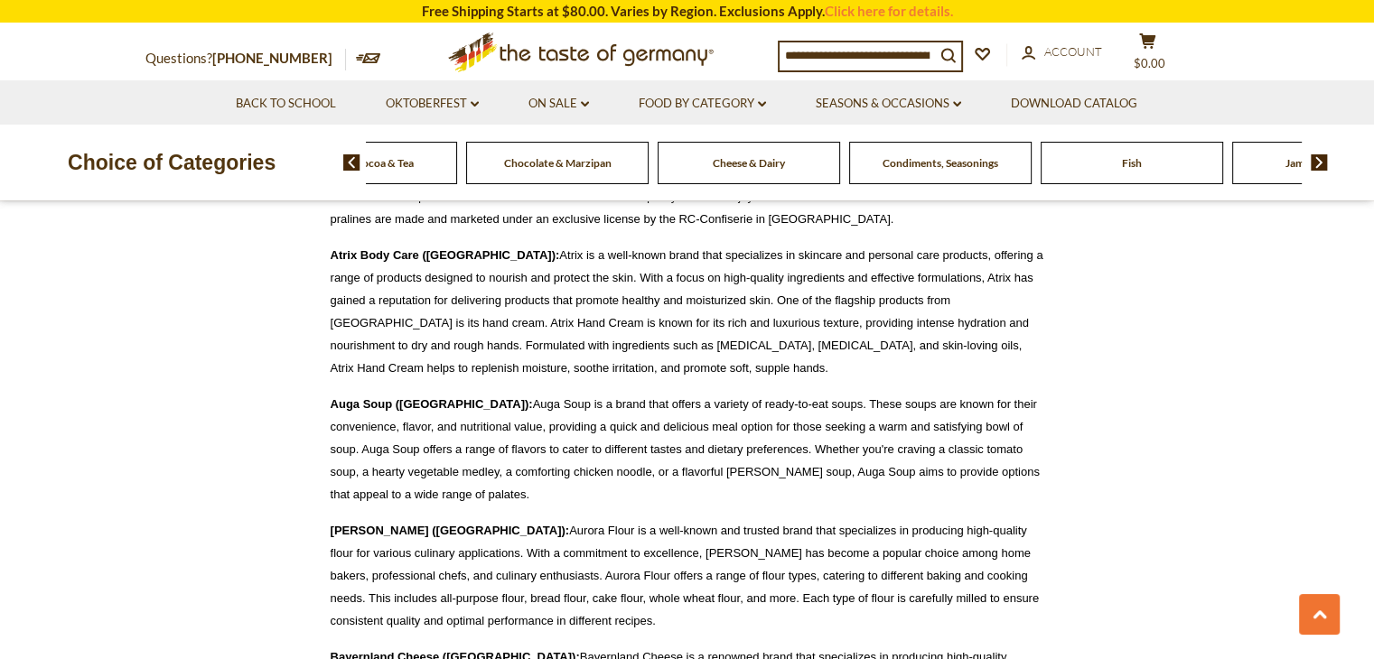
click at [1325, 163] on img at bounding box center [1318, 162] width 17 height 16
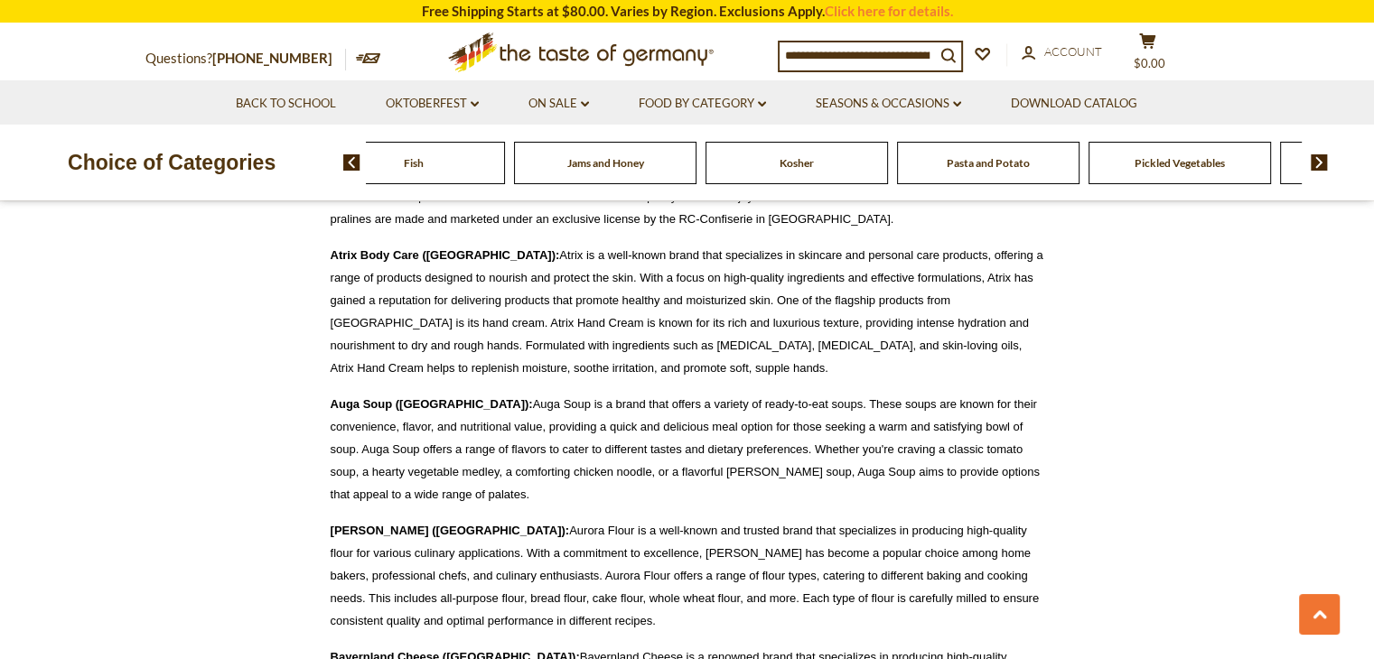
click at [1325, 163] on img at bounding box center [1318, 162] width 17 height 16
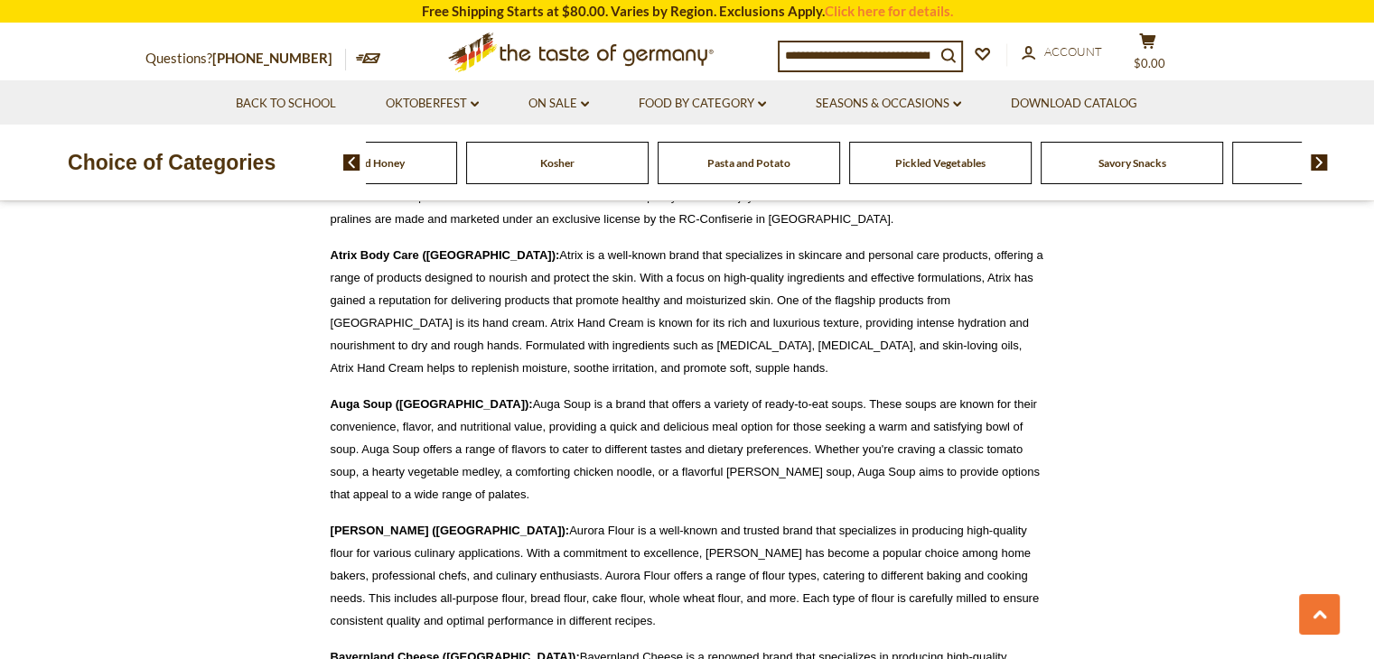
click at [1325, 163] on img at bounding box center [1318, 162] width 17 height 16
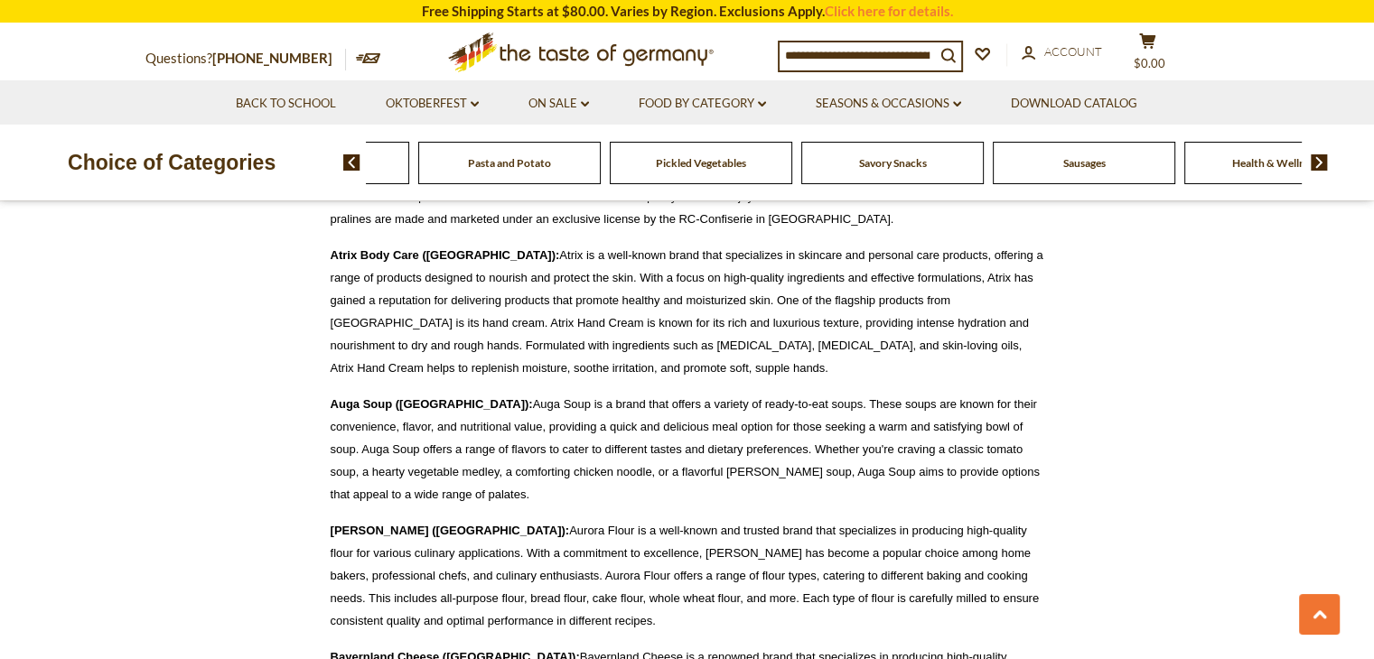
click at [1325, 163] on img at bounding box center [1318, 162] width 17 height 16
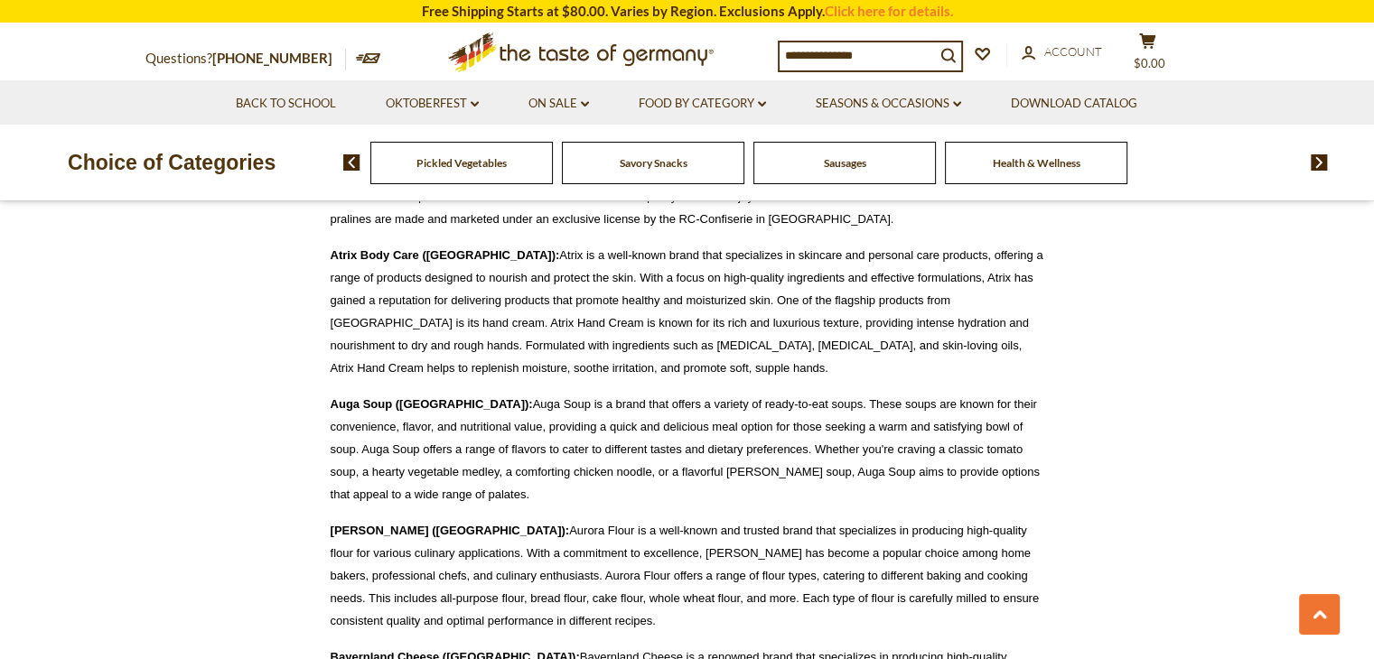
click at [1325, 163] on img at bounding box center [1318, 162] width 17 height 16
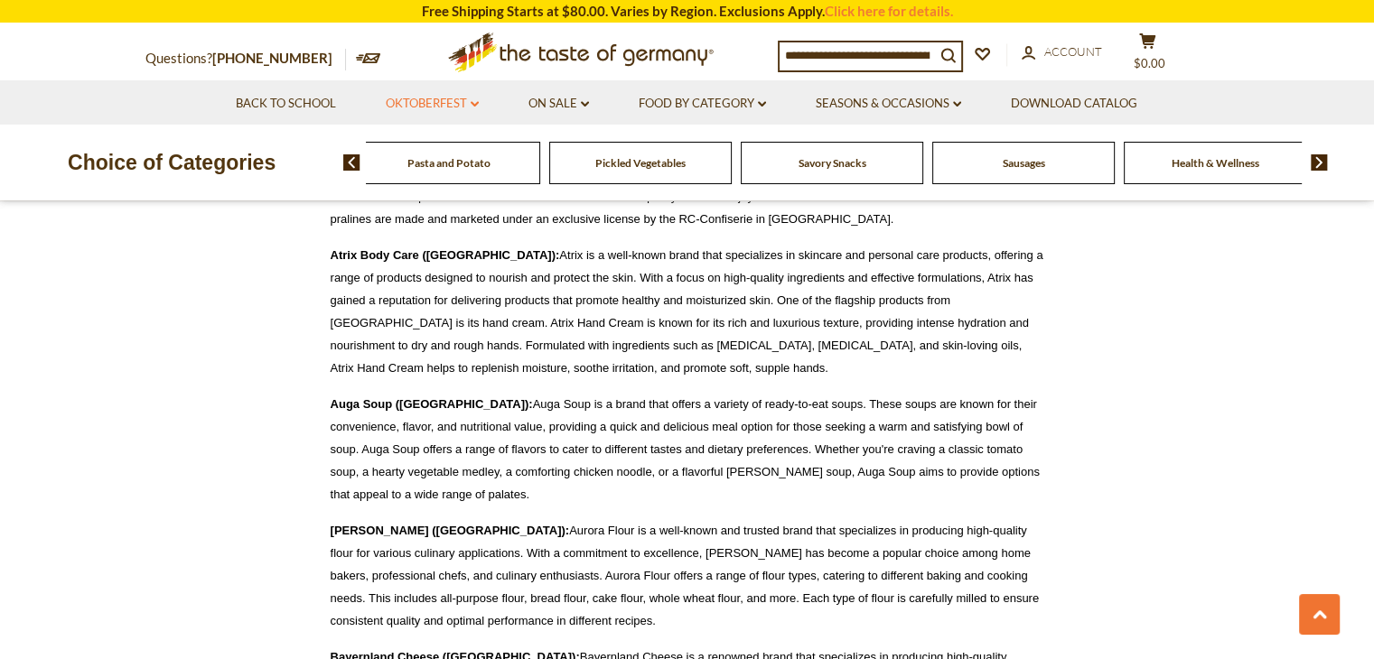
click at [420, 107] on link "Oktoberfest dropdown_arrow" at bounding box center [432, 104] width 93 height 20
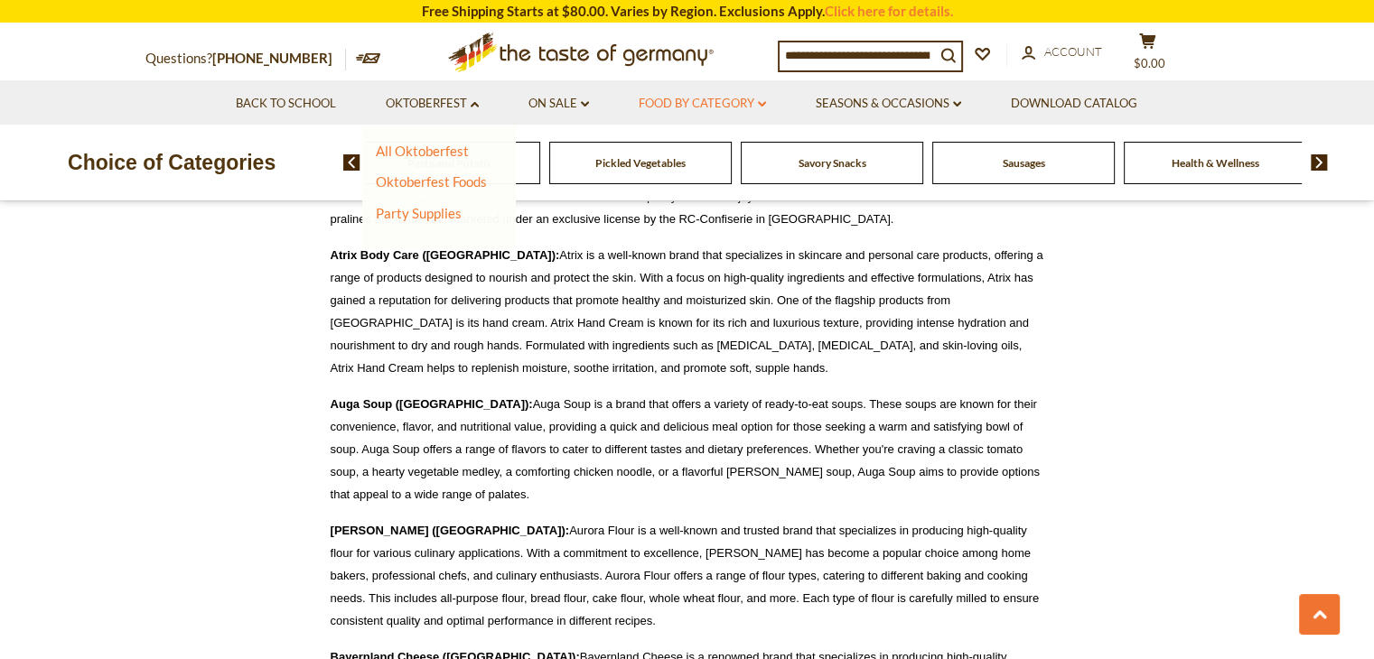
click at [648, 100] on link "Food By Category dropdown_arrow" at bounding box center [702, 104] width 127 height 20
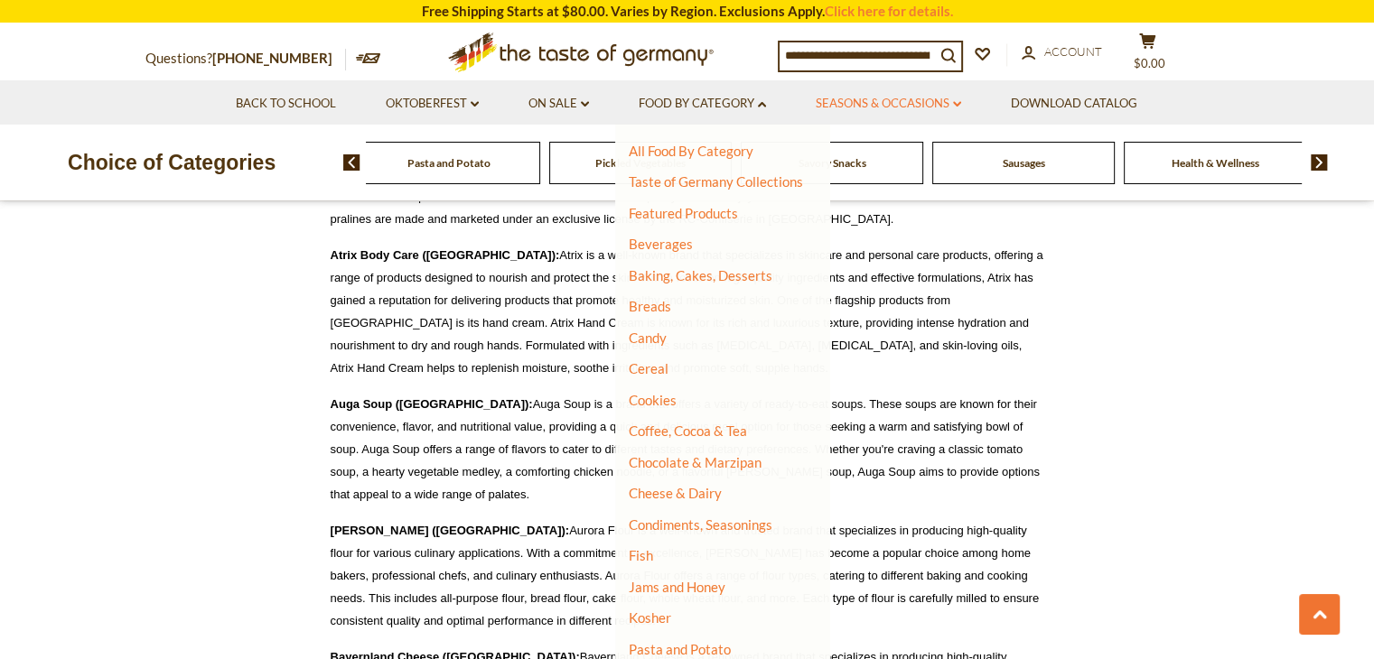
click at [833, 102] on link "Seasons & Occasions dropdown_arrow" at bounding box center [888, 104] width 145 height 20
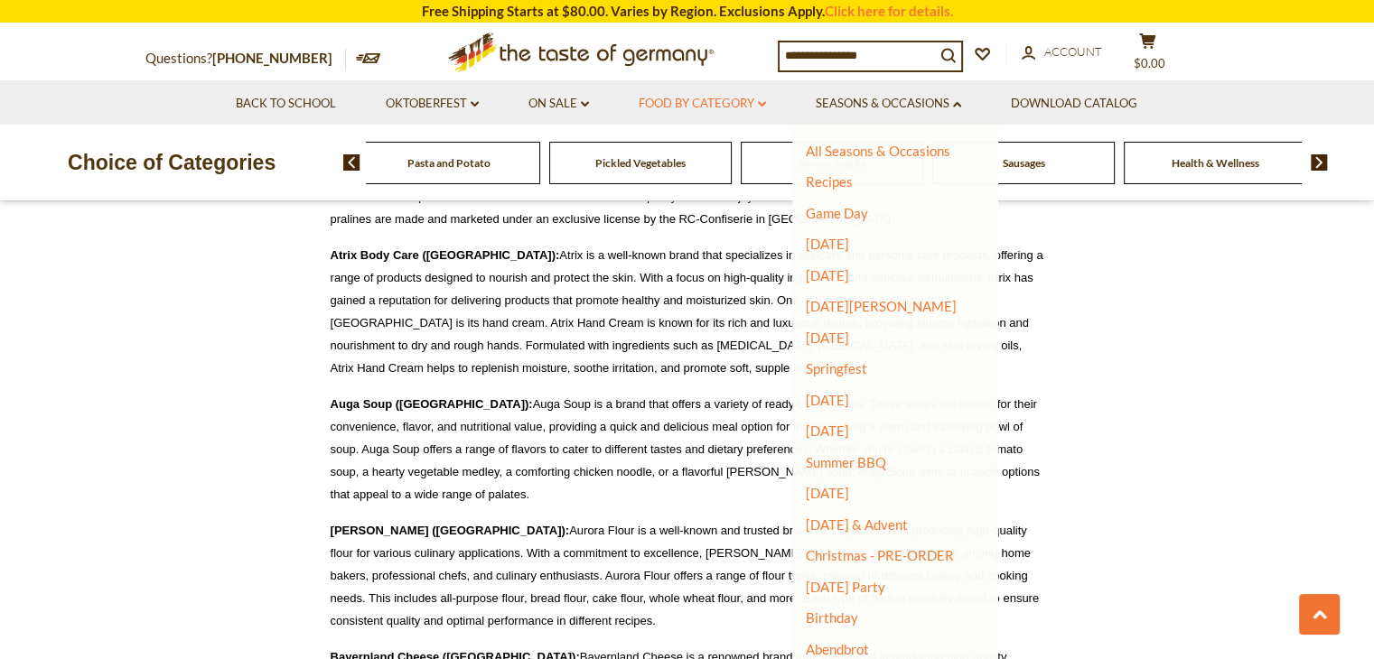
click at [741, 109] on link "Food By Category dropdown_arrow" at bounding box center [702, 104] width 127 height 20
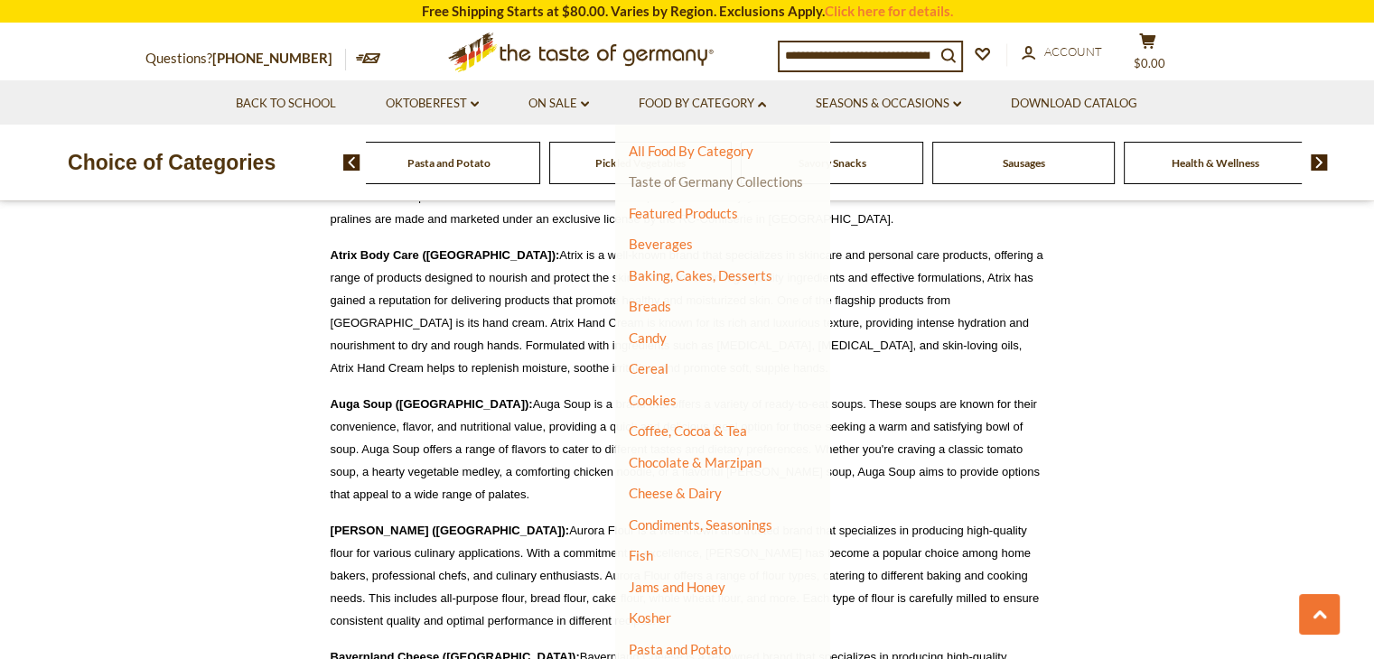
click at [728, 179] on link "Taste of Germany Collections" at bounding box center [716, 181] width 174 height 16
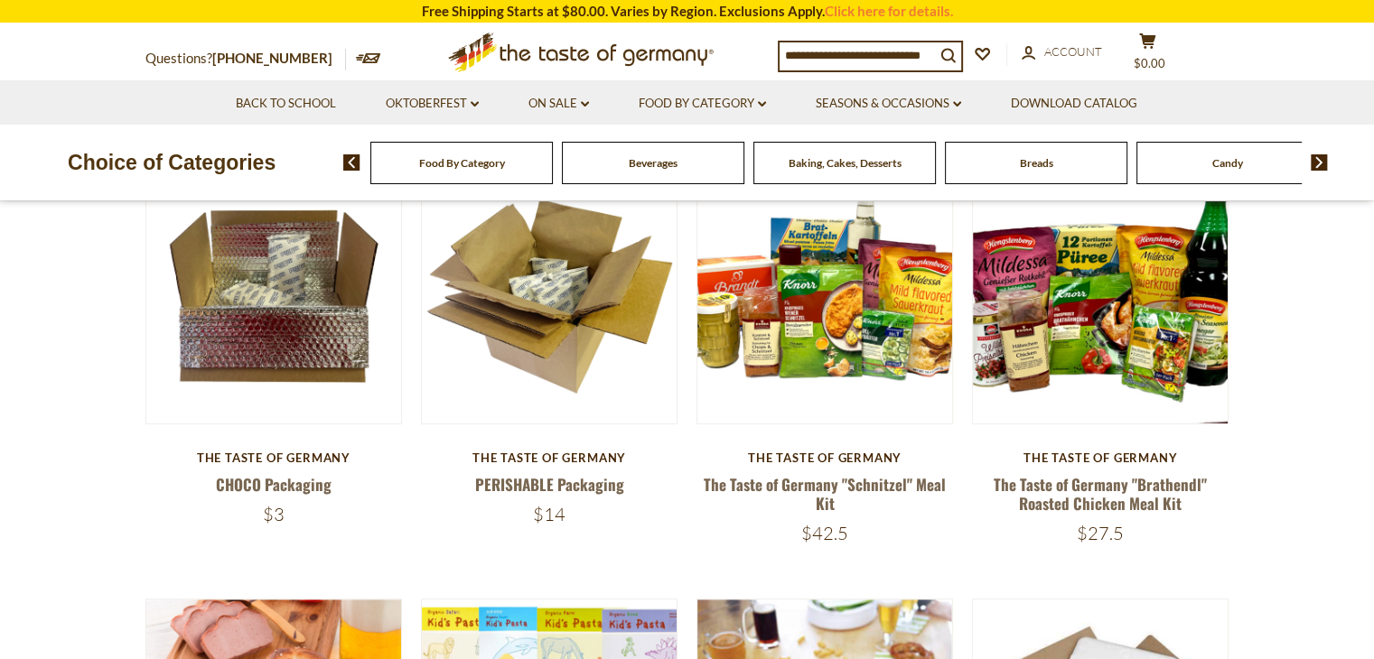
scroll to position [688, 0]
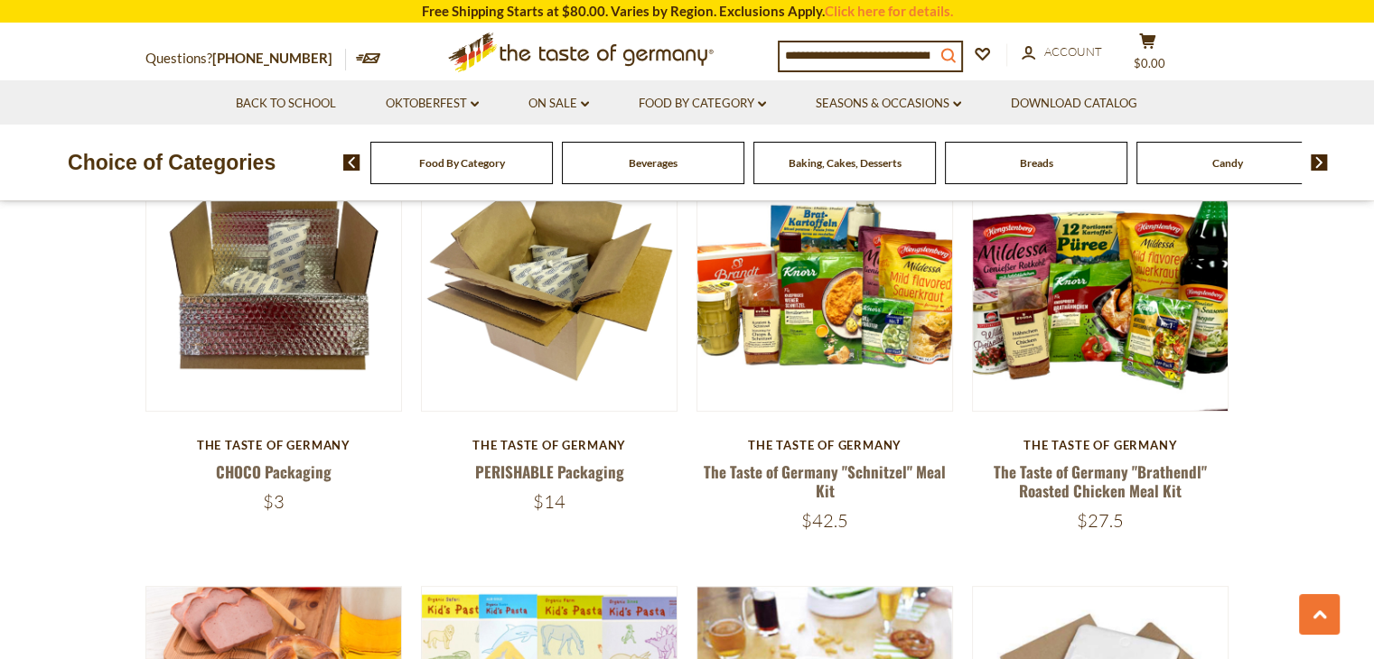
click at [950, 55] on icon "search_icon" at bounding box center [947, 55] width 15 height 15
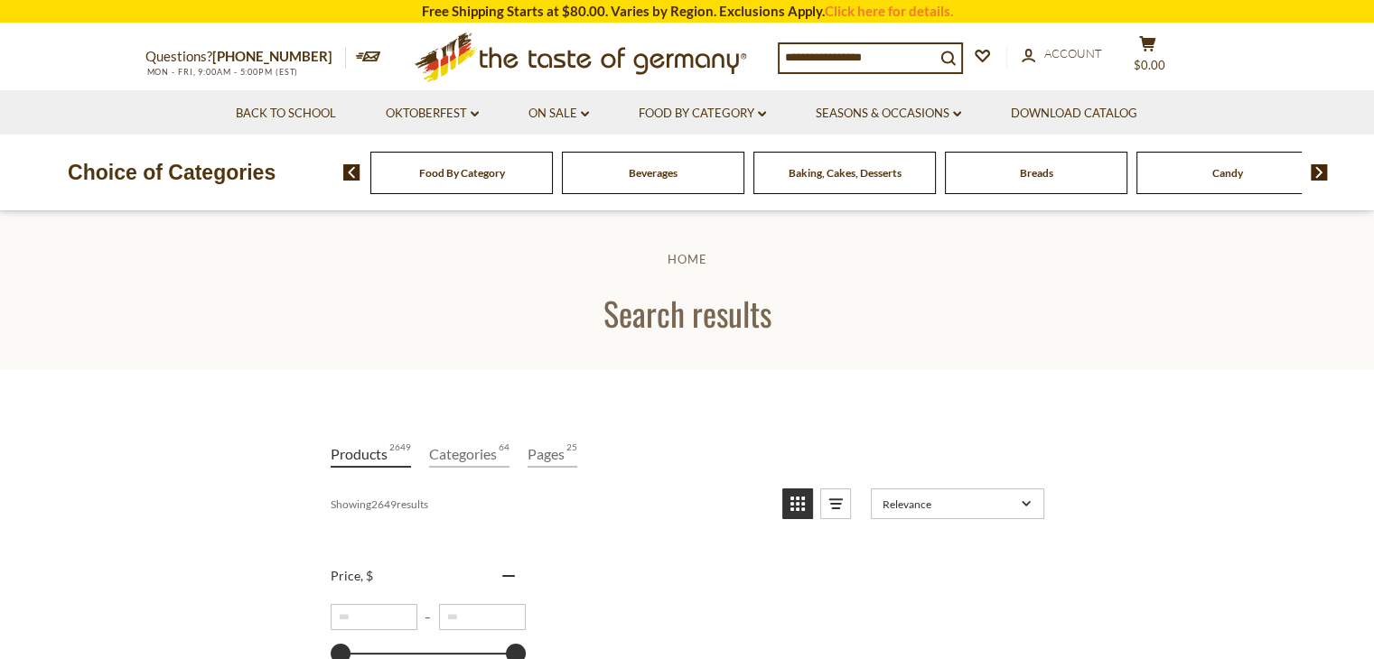
click at [553, 182] on div "Baking, Cakes, Desserts" at bounding box center [461, 173] width 182 height 42
click at [553, 189] on div "Baking, Cakes, Desserts" at bounding box center [461, 173] width 182 height 42
click at [1322, 174] on img at bounding box center [1318, 172] width 17 height 16
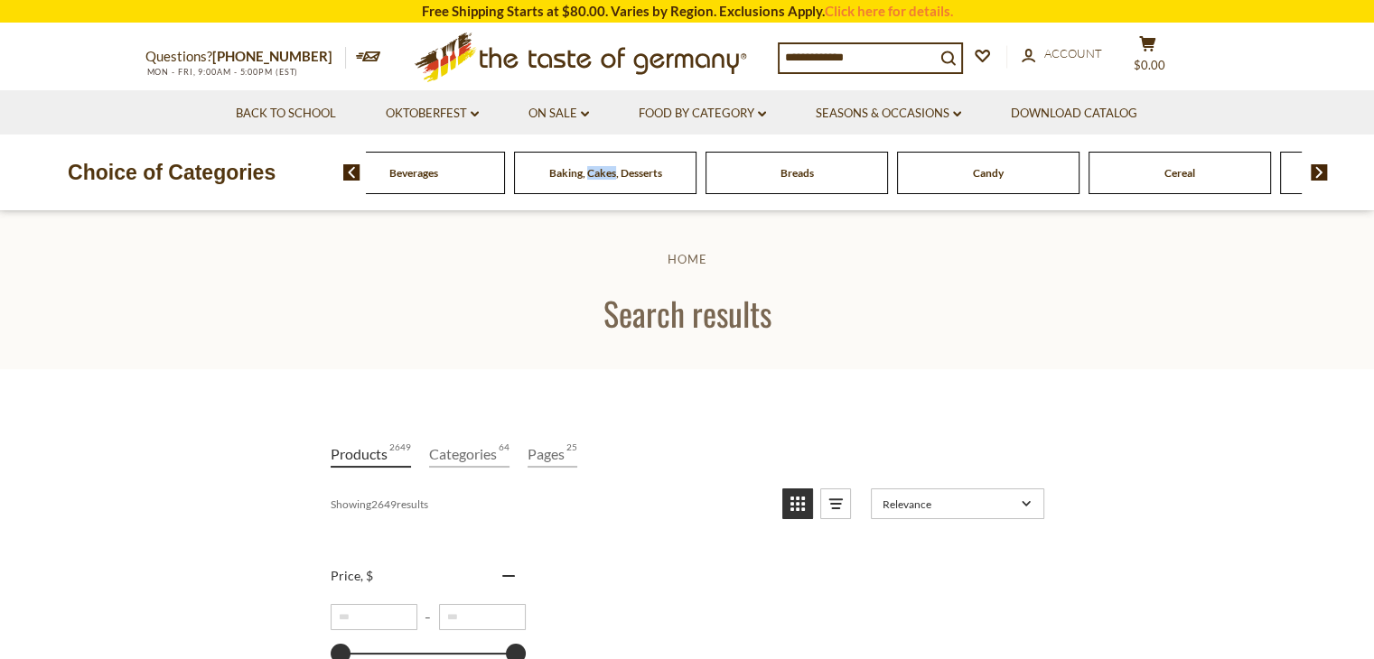
click at [1322, 174] on img at bounding box center [1318, 172] width 17 height 16
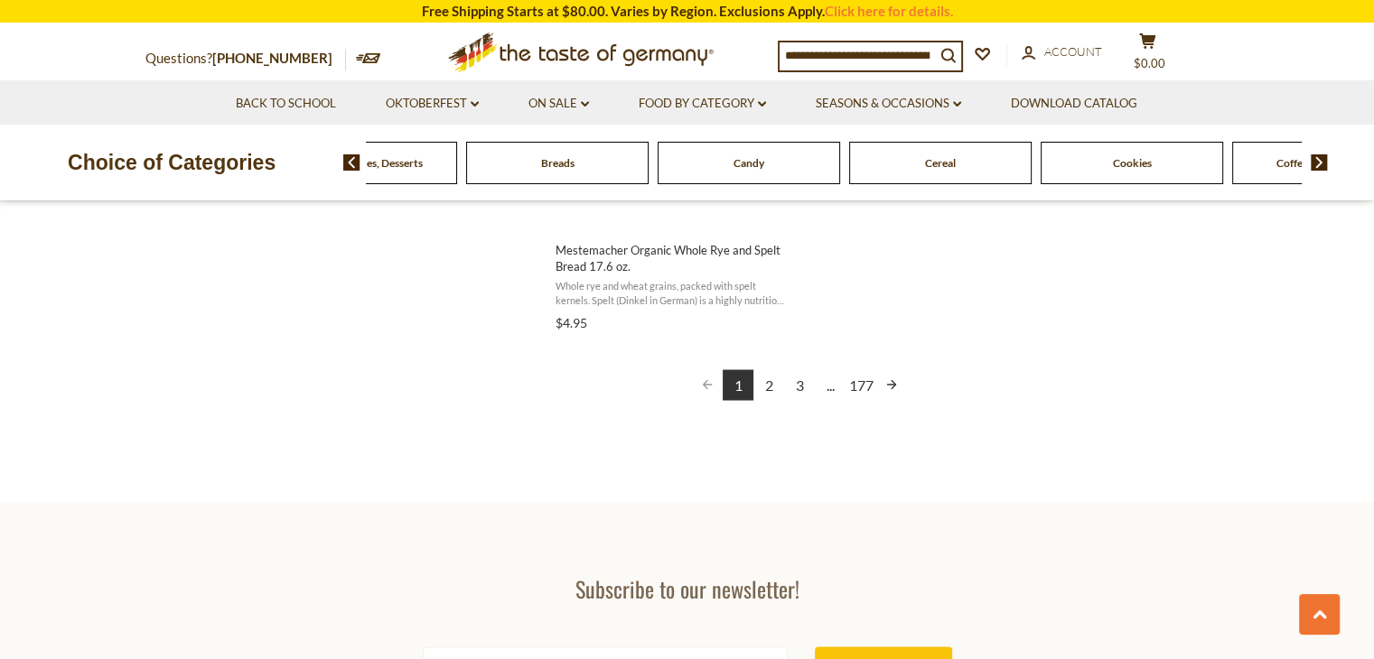
scroll to position [3354, 0]
click at [768, 380] on link "2" at bounding box center [768, 383] width 31 height 31
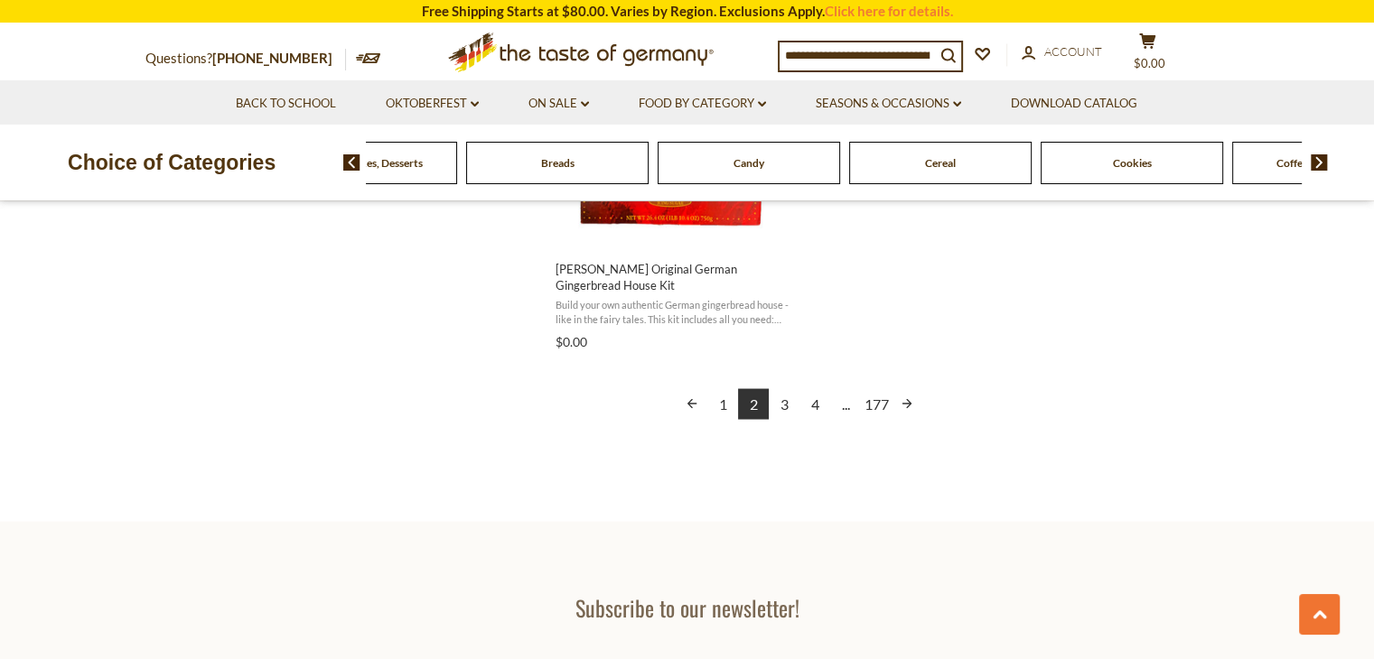
scroll to position [3334, 0]
click at [783, 403] on link "3" at bounding box center [784, 402] width 31 height 31
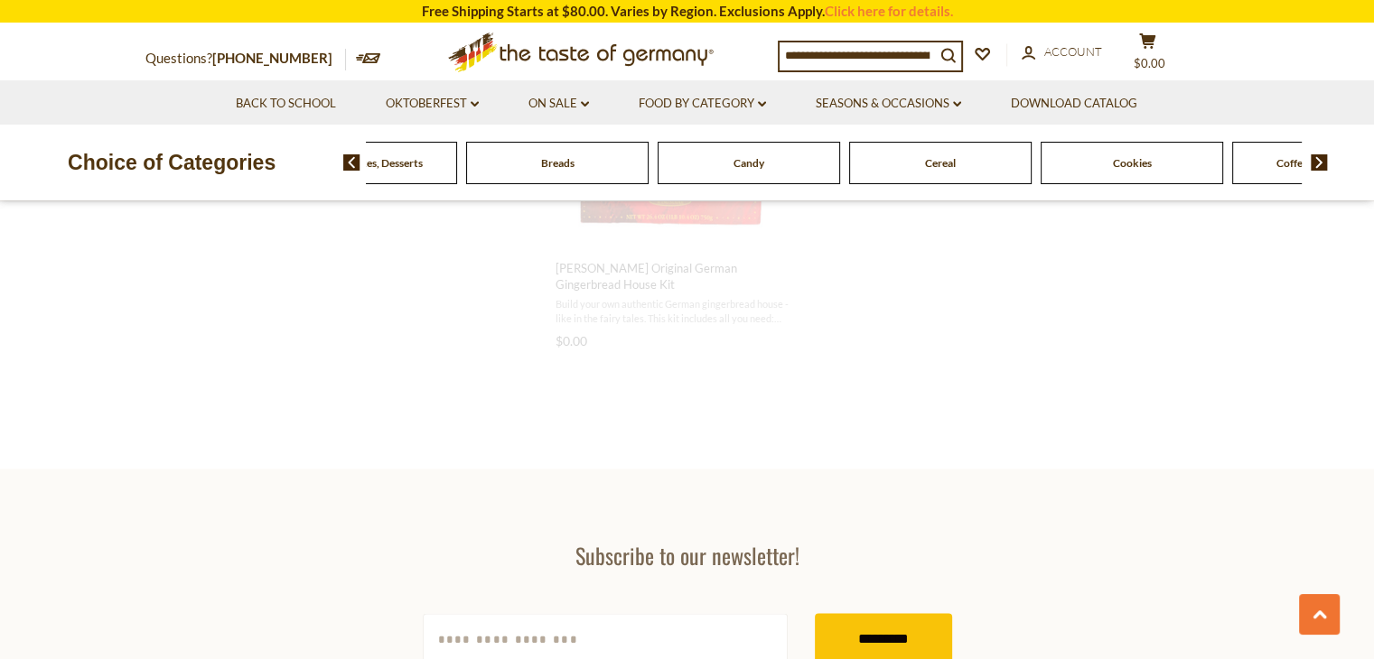
scroll to position [875, 0]
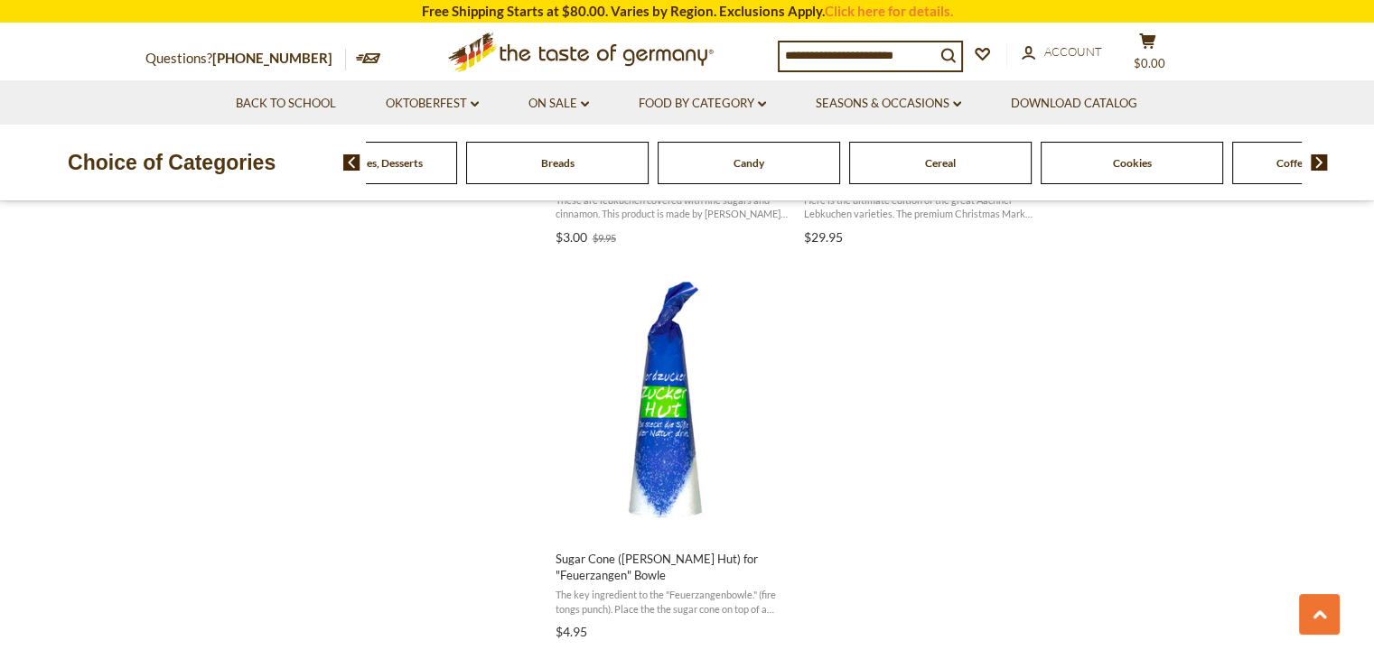
scroll to position [3045, 0]
drag, startPoint x: 1221, startPoint y: 369, endPoint x: 1097, endPoint y: 499, distance: 179.5
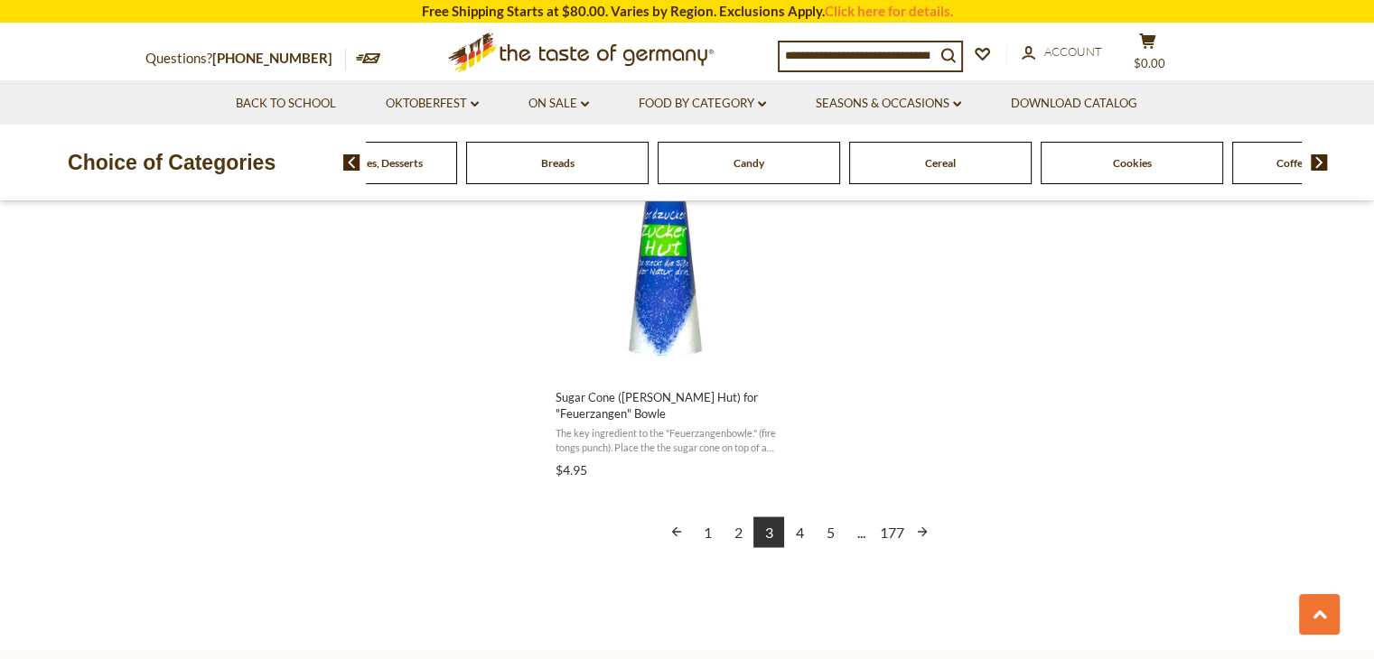
scroll to position [3206, 0]
click at [800, 529] on link "4" at bounding box center [799, 531] width 31 height 31
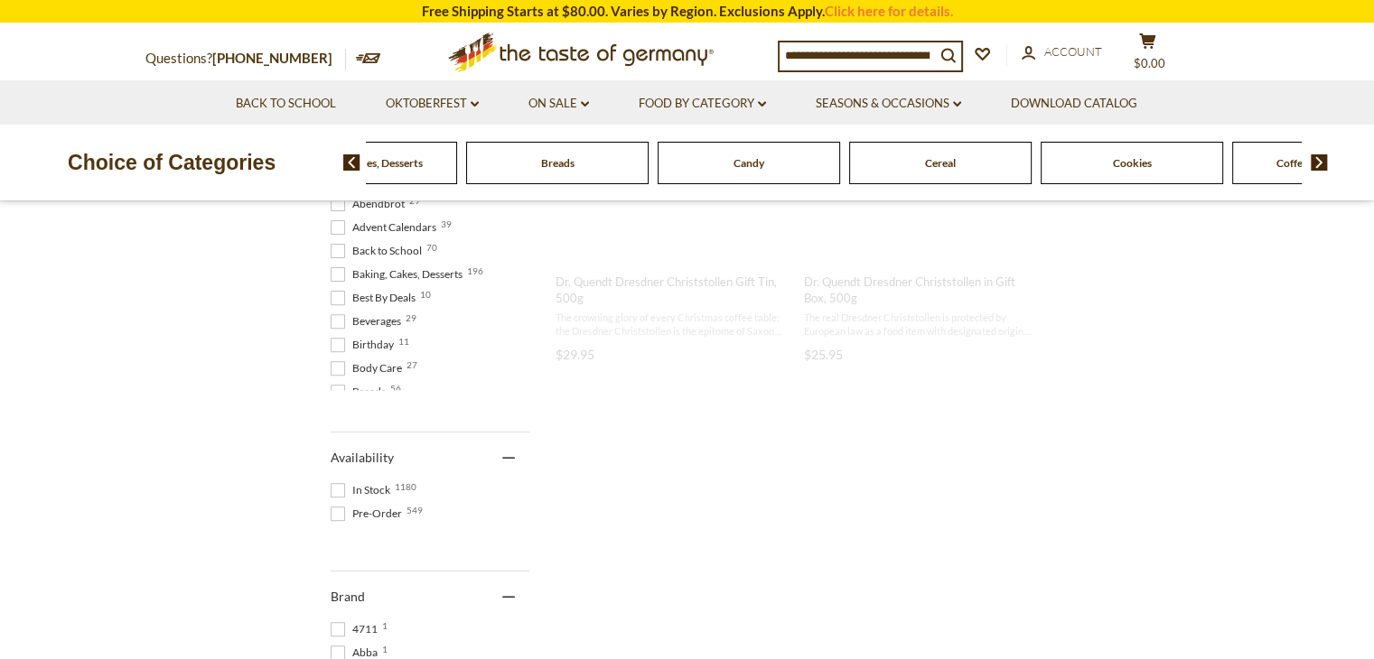
scroll to position [0, 0]
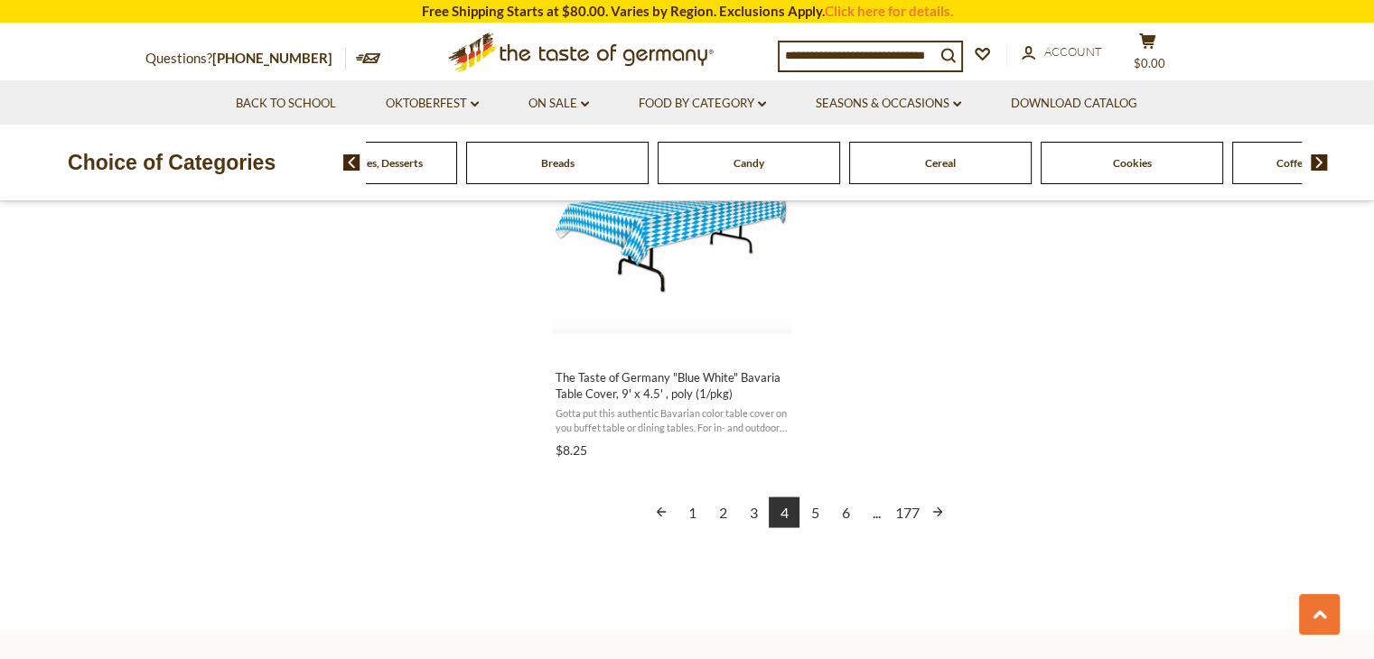
scroll to position [3194, 0]
click at [809, 520] on link "5" at bounding box center [814, 511] width 31 height 31
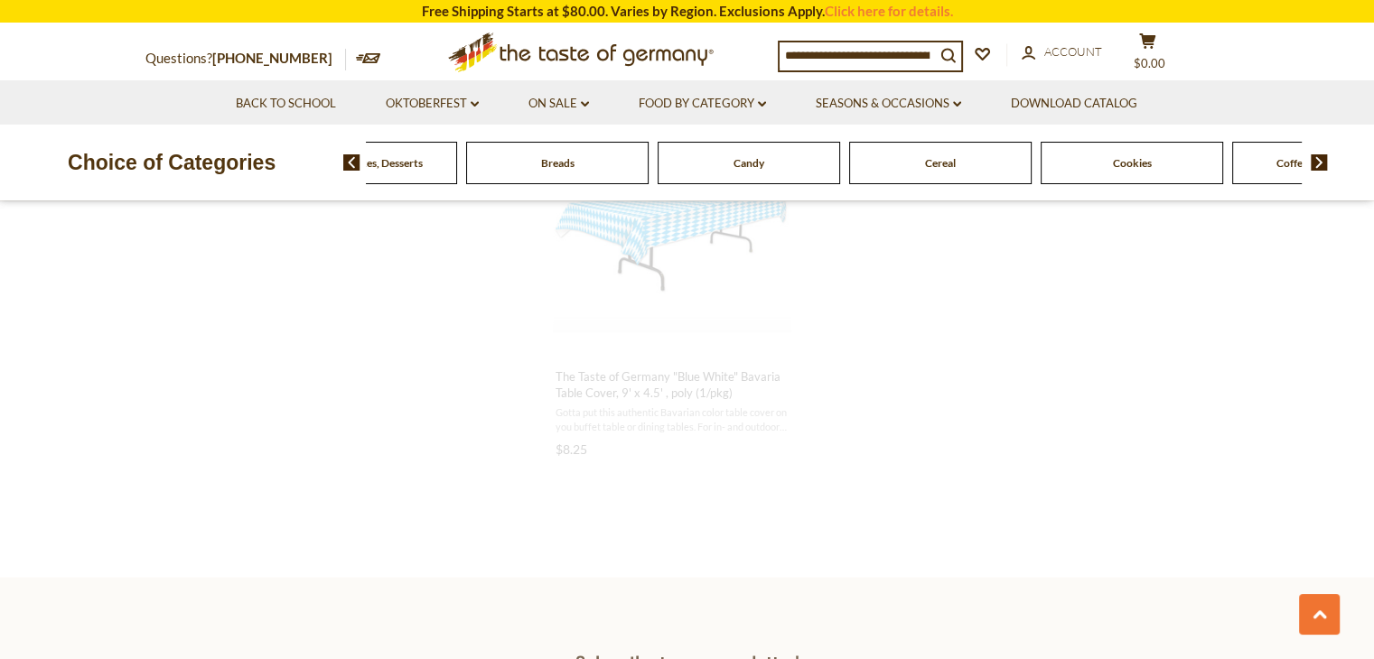
scroll to position [2735, 0]
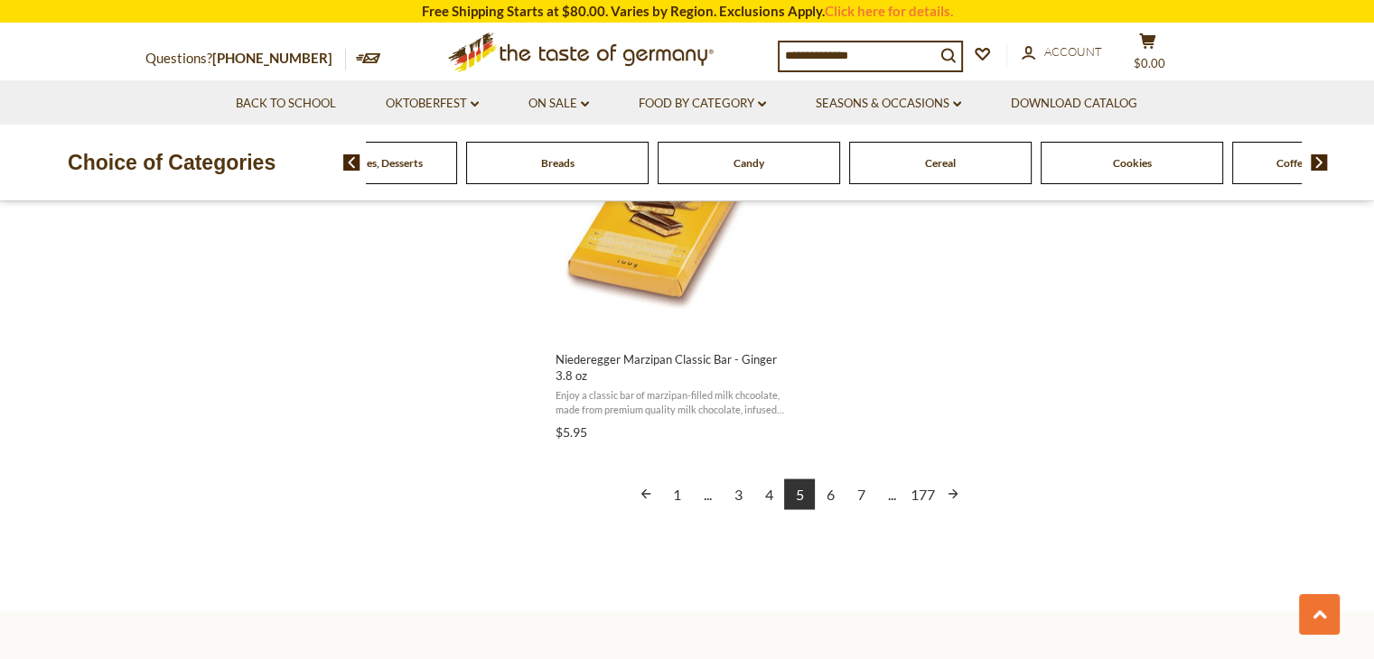
scroll to position [3252, 0]
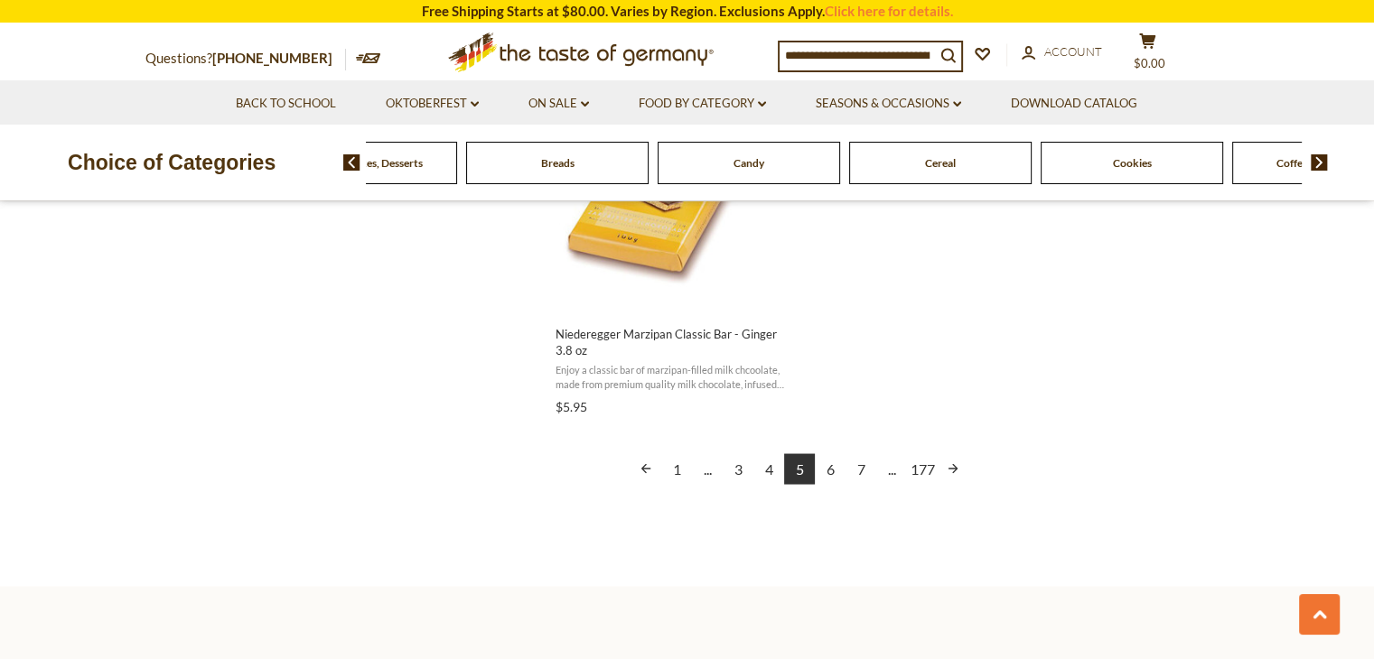
click at [827, 453] on link "6" at bounding box center [830, 468] width 31 height 31
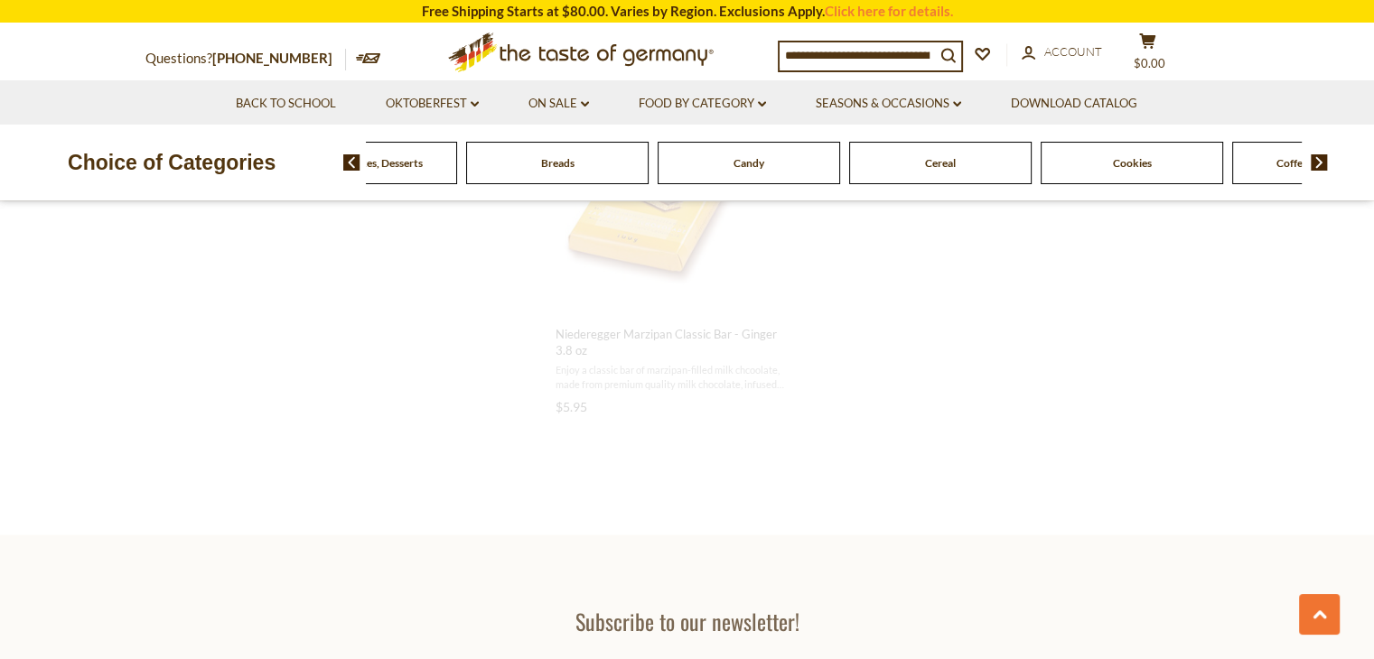
scroll to position [2803, 0]
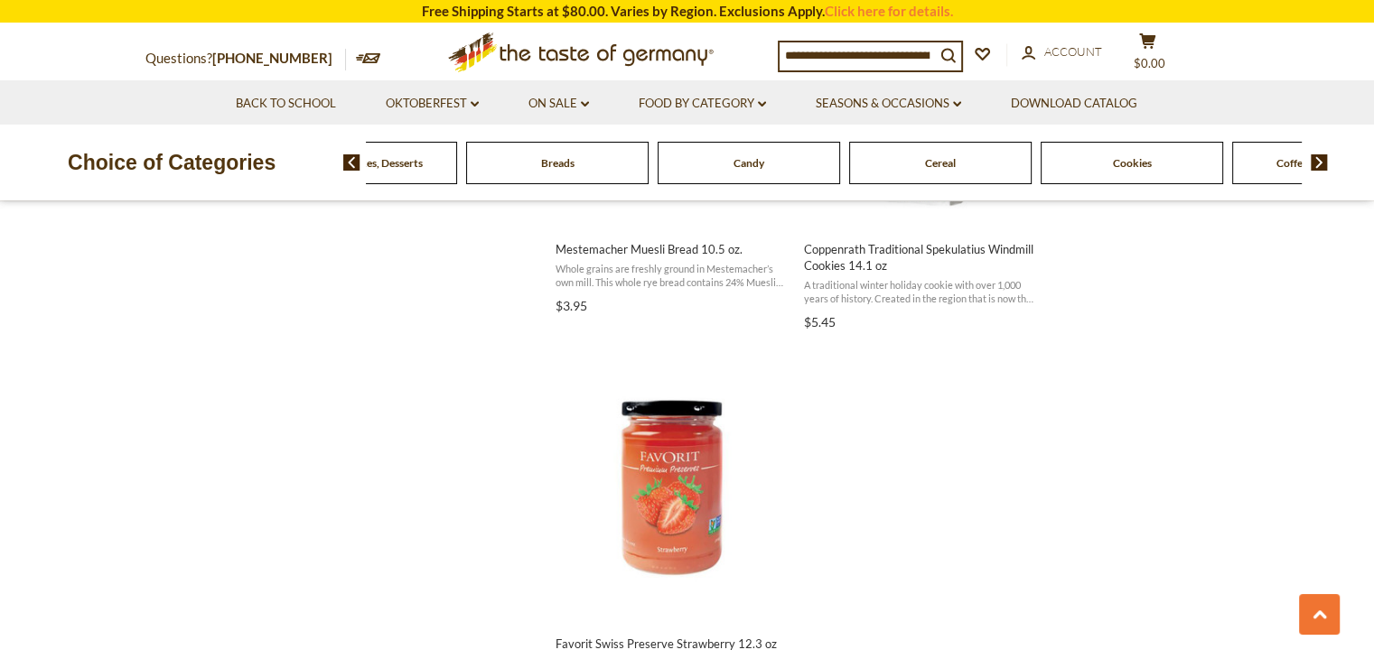
scroll to position [3192, 0]
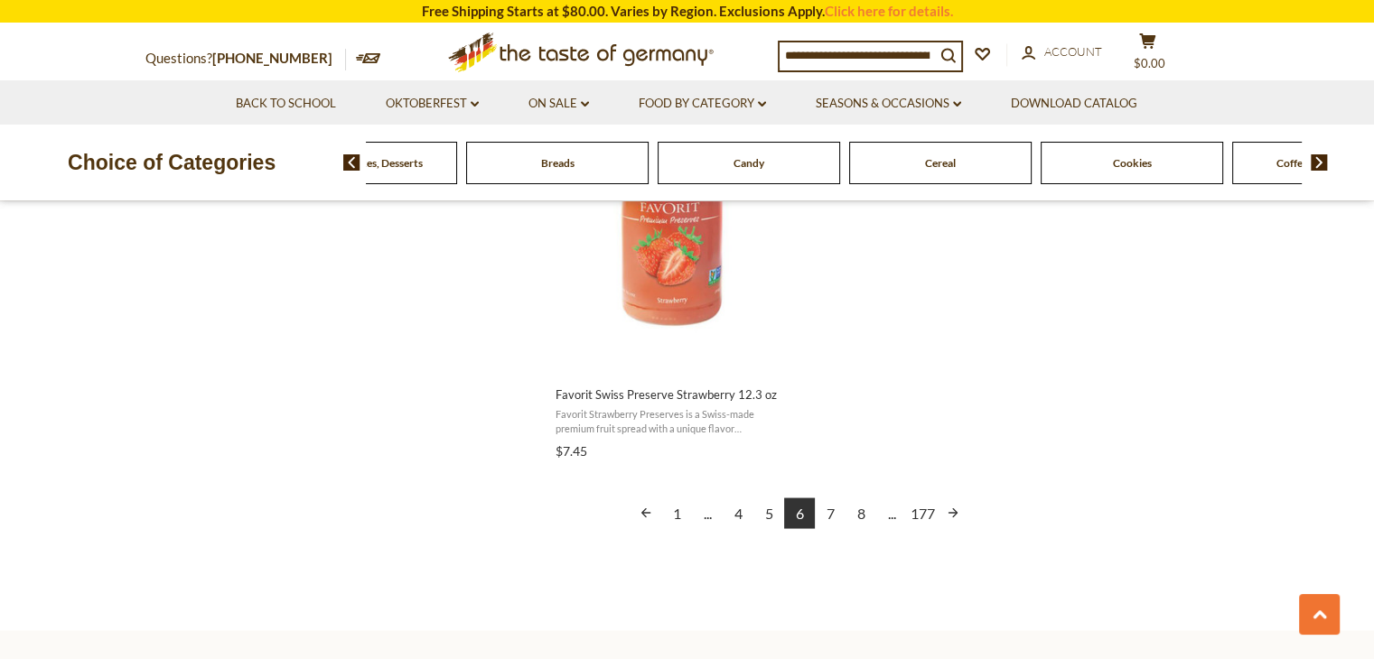
click at [831, 514] on link "7" at bounding box center [830, 513] width 31 height 31
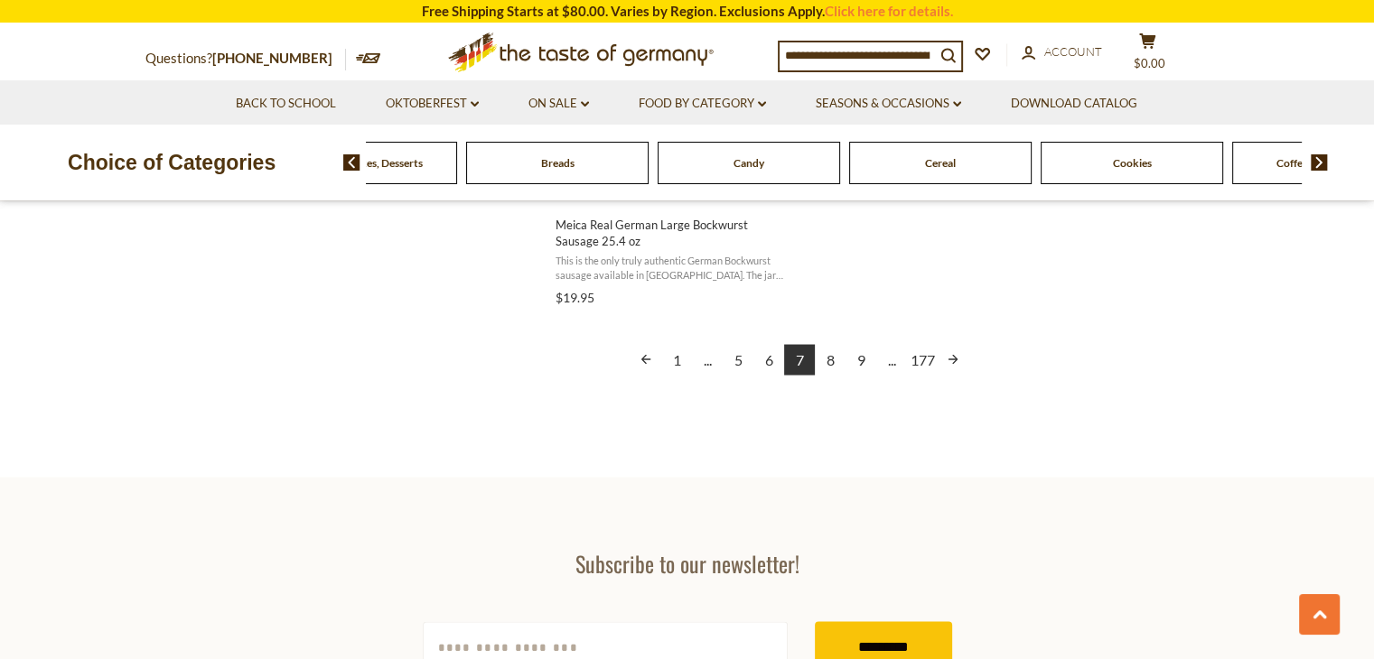
scroll to position [3344, 0]
click at [831, 359] on link "8" at bounding box center [830, 360] width 31 height 31
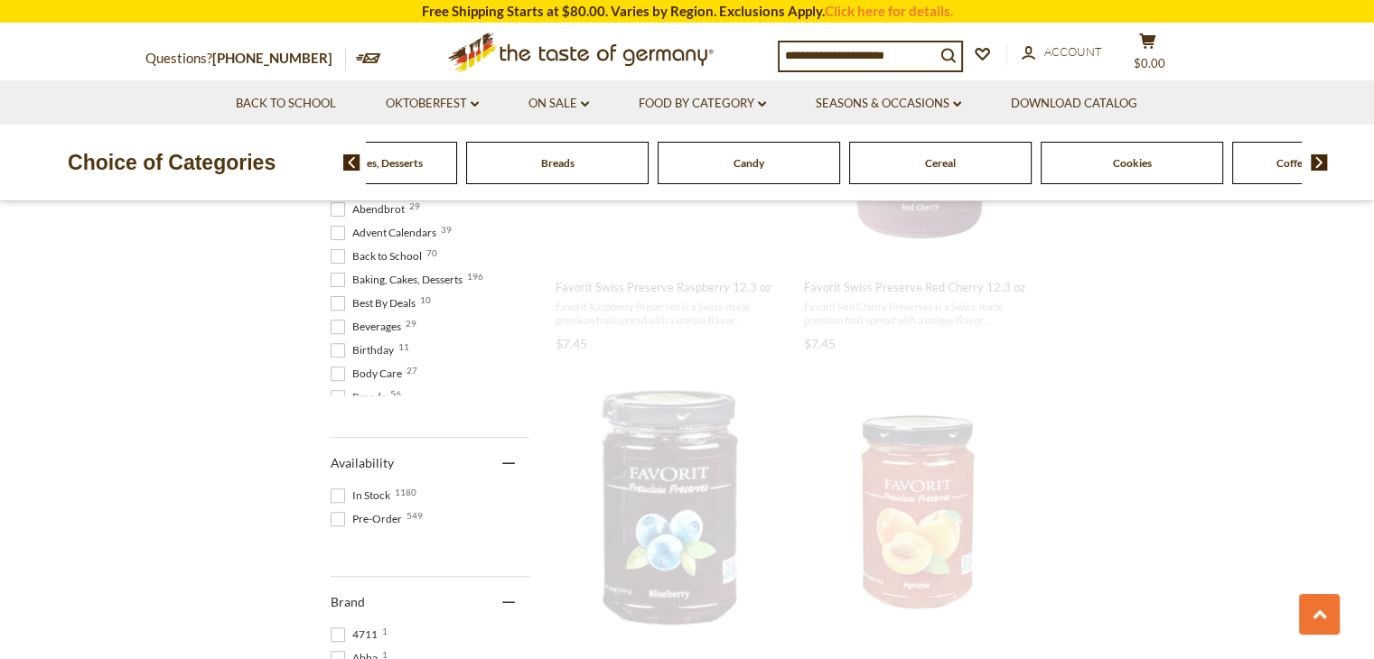
scroll to position [0, 0]
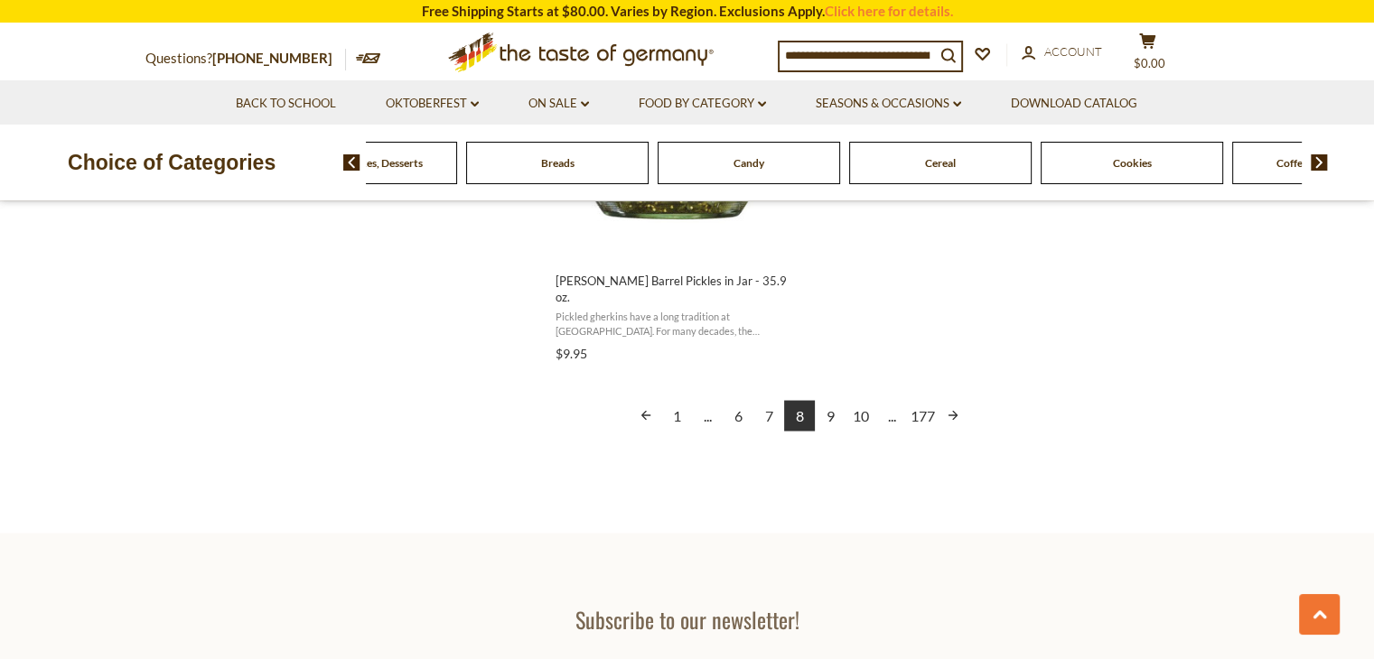
scroll to position [3306, 0]
click at [827, 400] on link "9" at bounding box center [830, 415] width 31 height 31
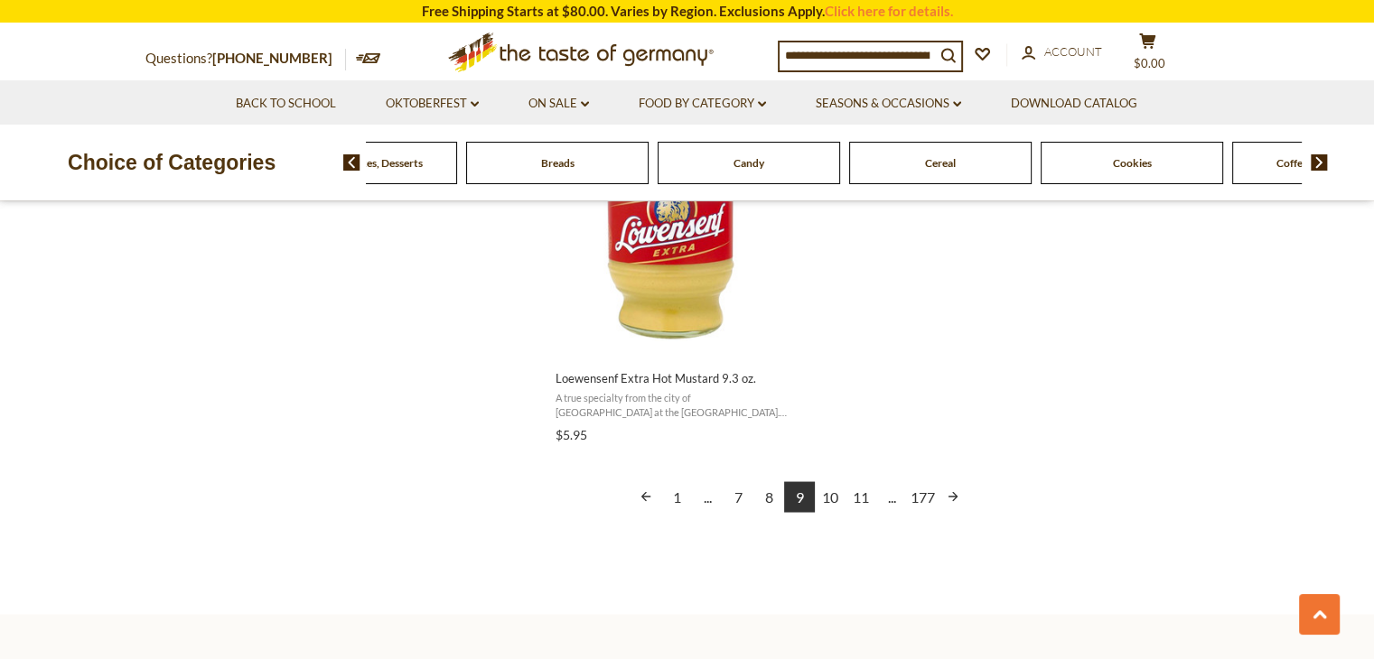
scroll to position [3226, 0]
click at [831, 489] on link "10" at bounding box center [830, 495] width 31 height 31
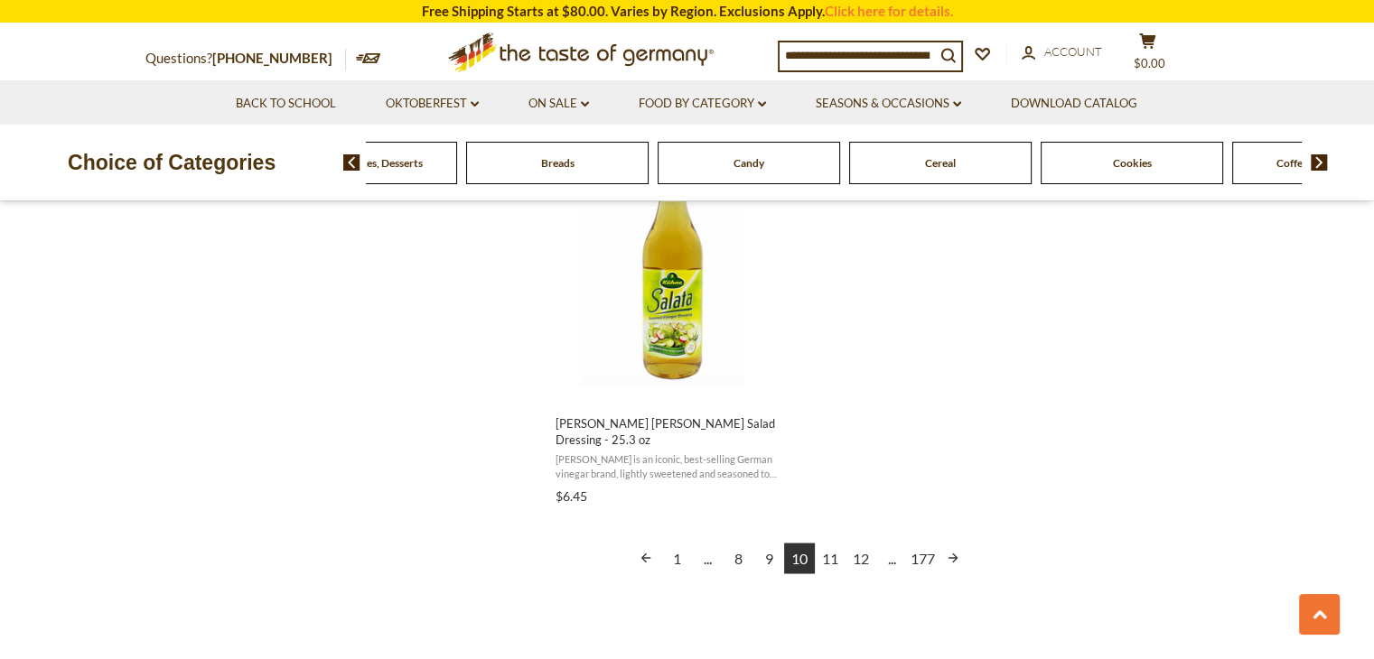
scroll to position [3181, 0]
click at [830, 541] on link "11" at bounding box center [830, 556] width 31 height 31
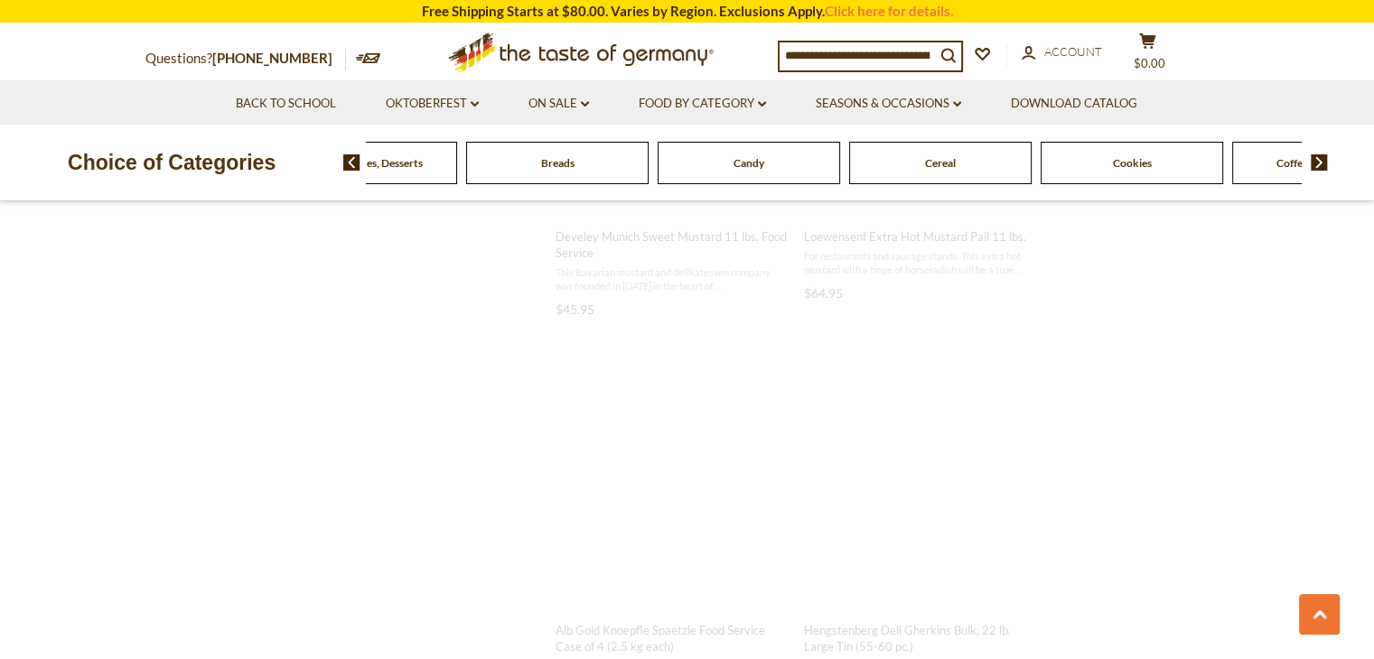
scroll to position [0, 0]
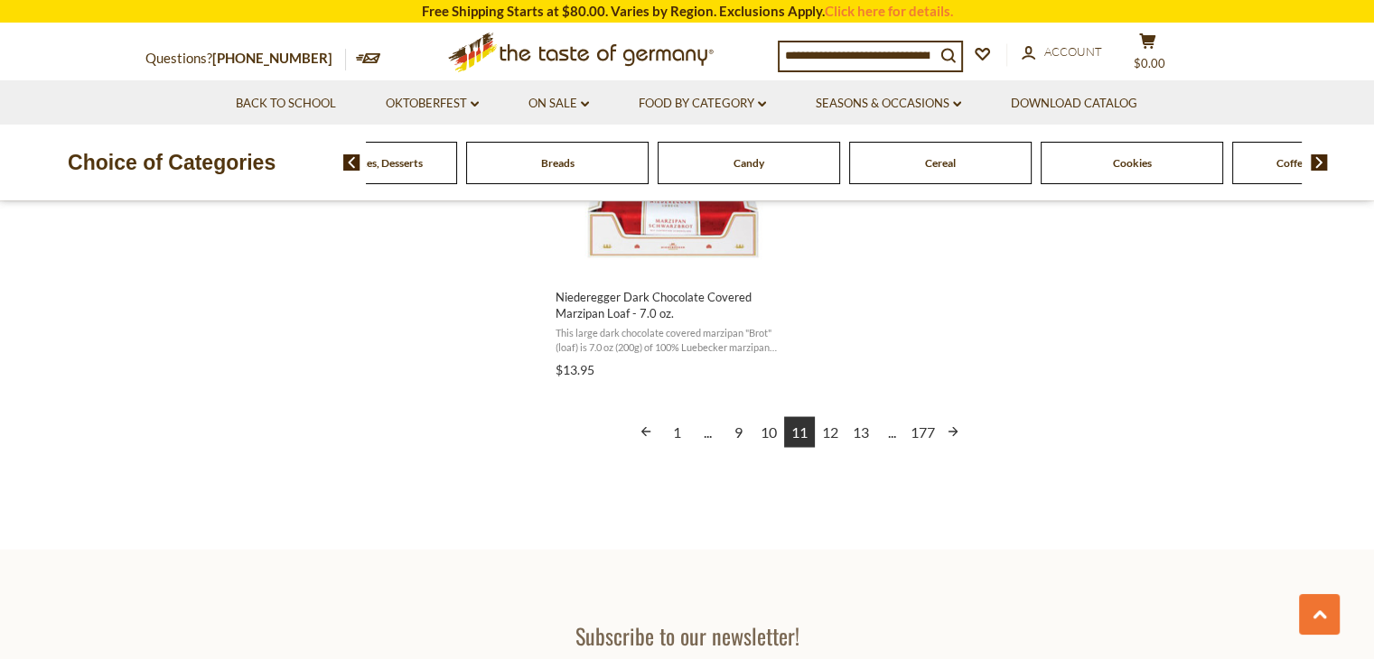
scroll to position [3307, 0]
click at [824, 430] on link "12" at bounding box center [830, 430] width 31 height 31
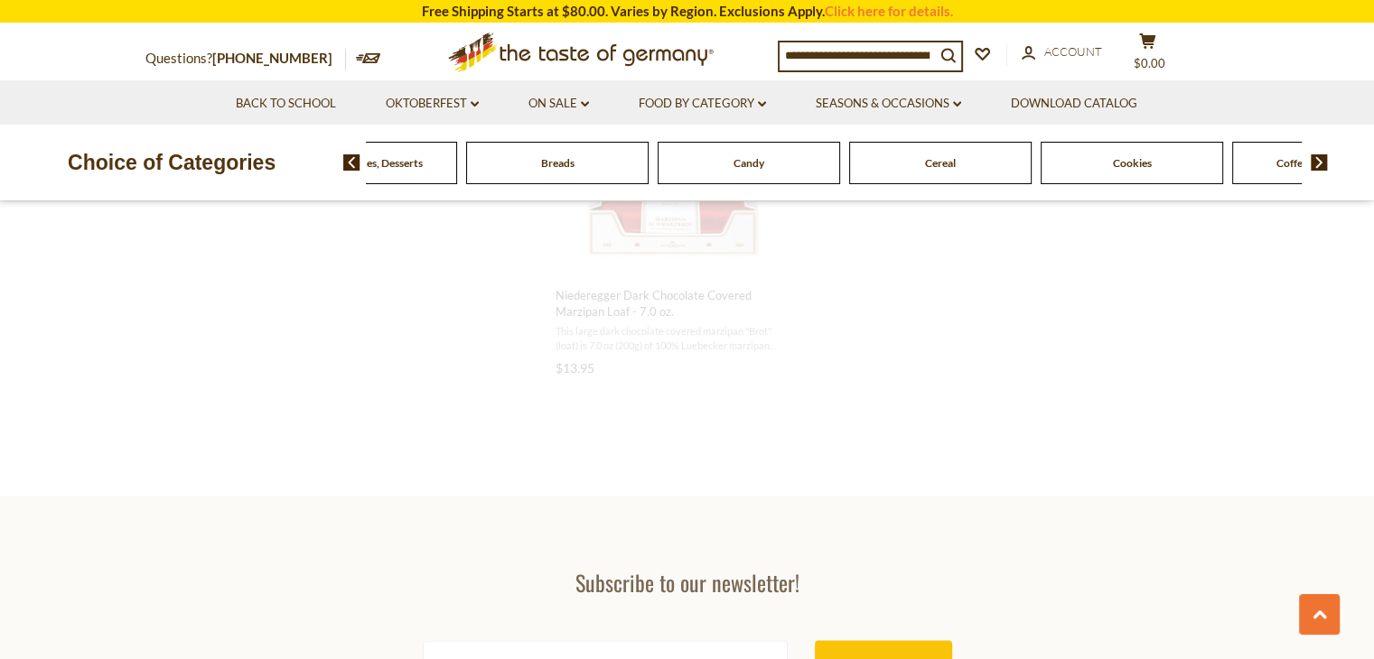
scroll to position [2767, 0]
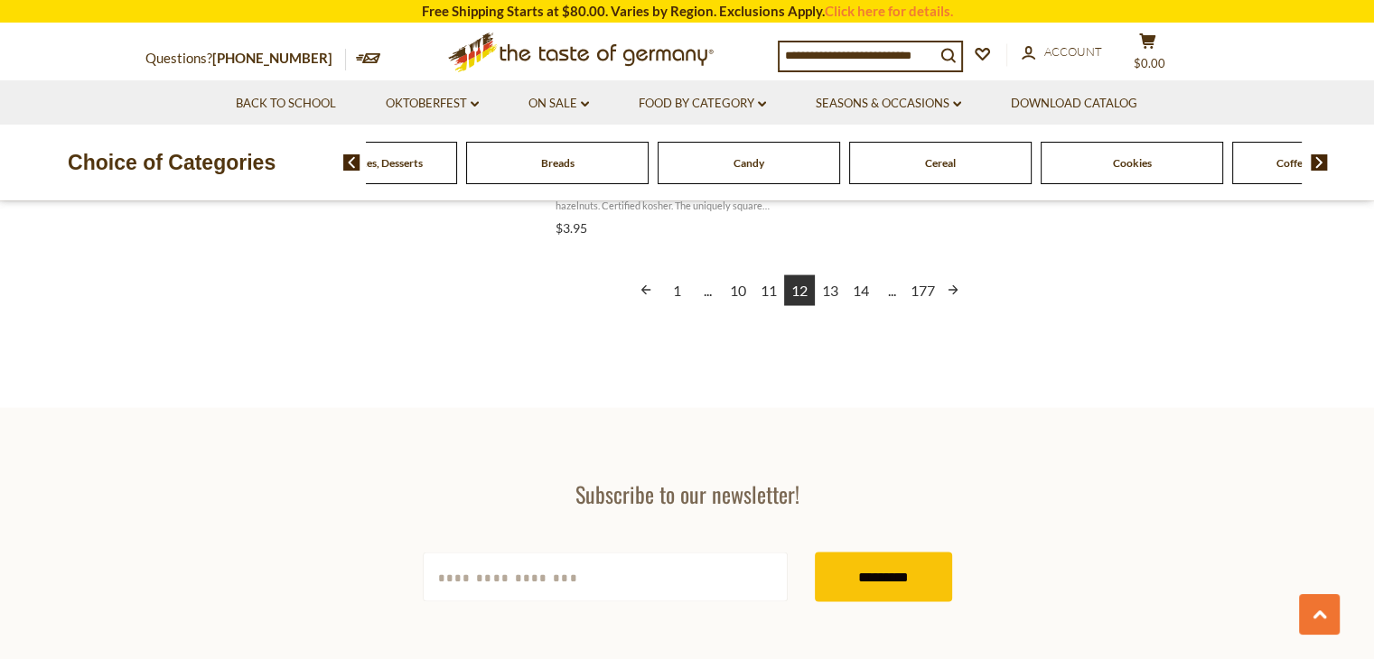
scroll to position [3445, 0]
click at [830, 294] on link "13" at bounding box center [830, 292] width 31 height 31
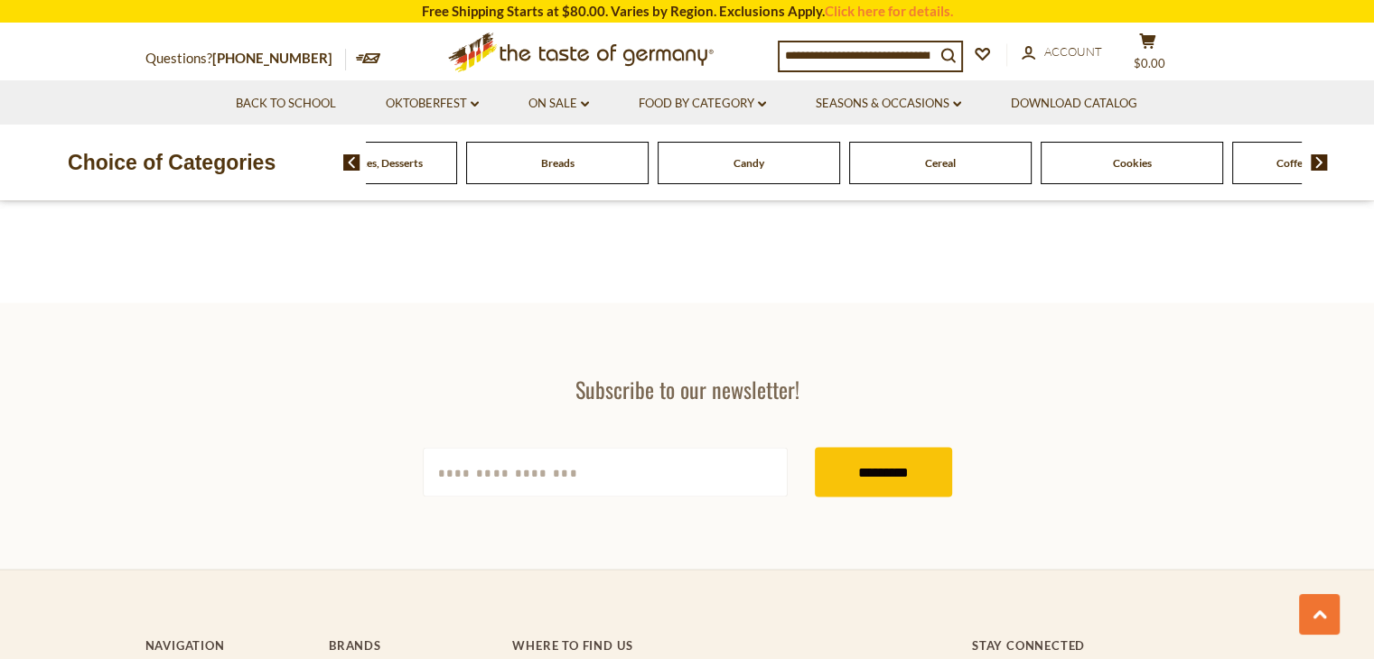
scroll to position [3537, 0]
click at [849, 101] on link "Seasons & Occasions dropdown_arrow" at bounding box center [888, 104] width 145 height 20
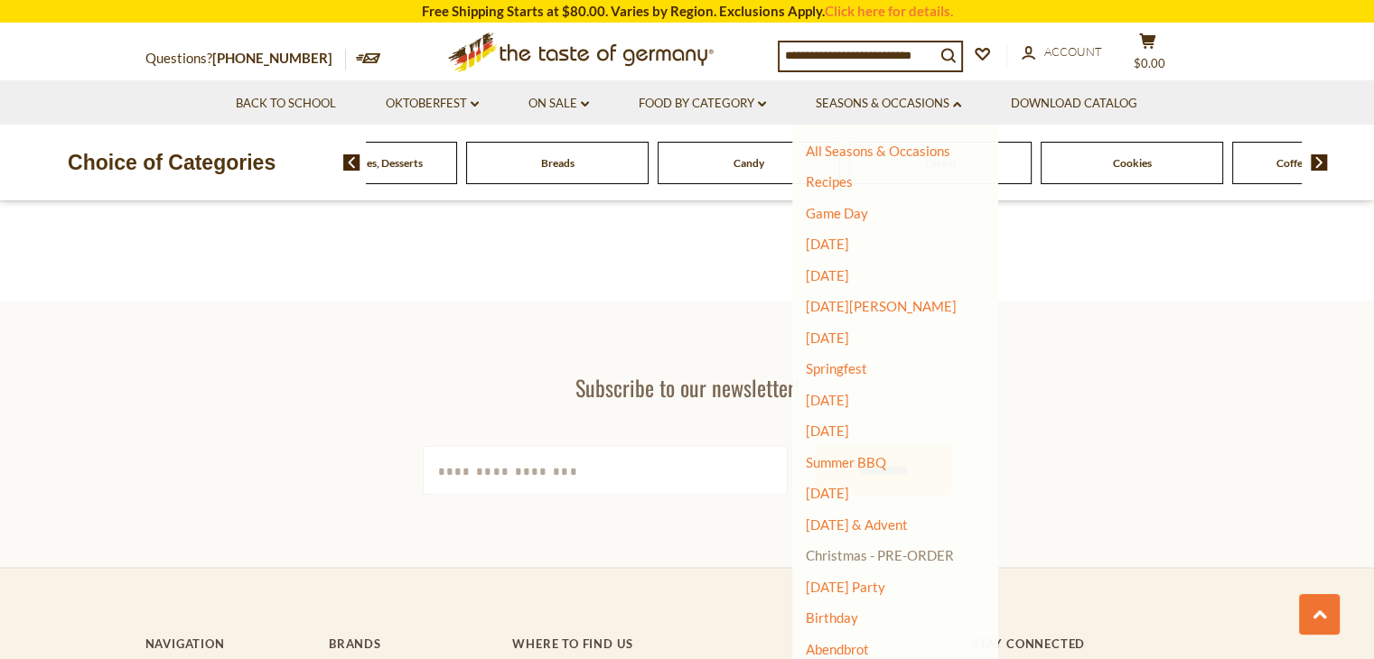
click at [859, 554] on link "Christmas - PRE-ORDER" at bounding box center [880, 555] width 148 height 25
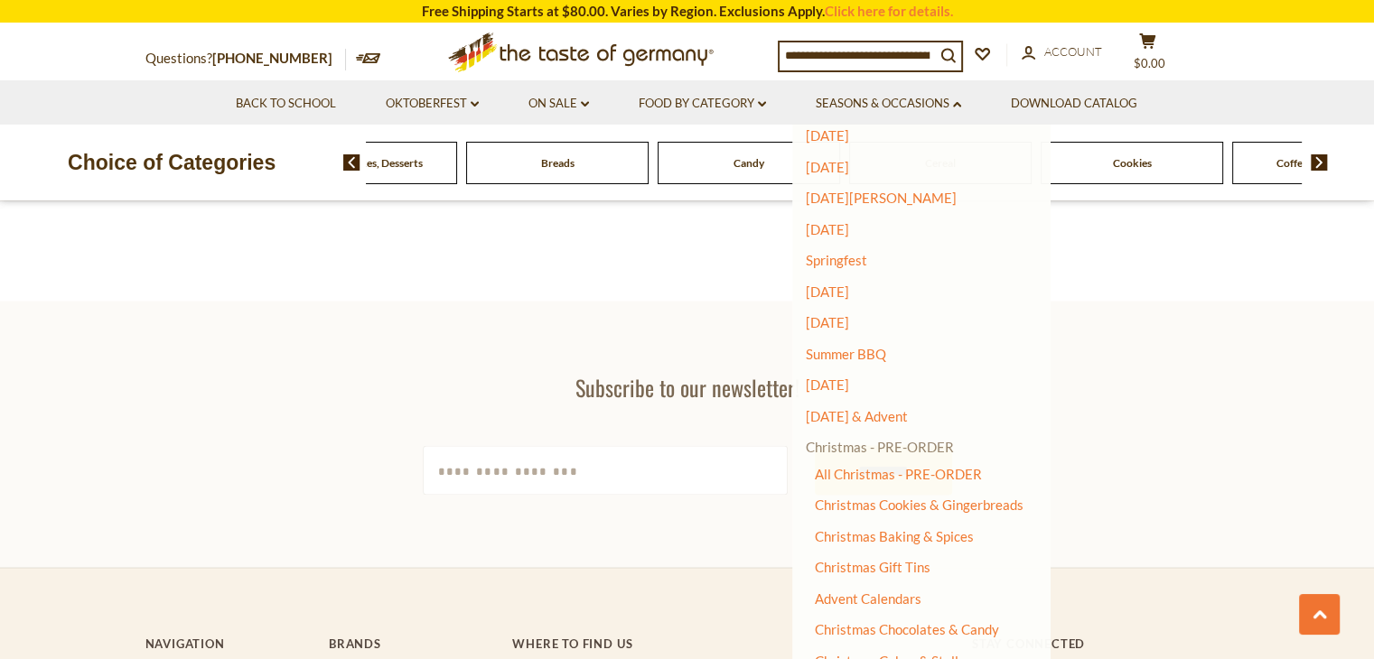
scroll to position [114, 0]
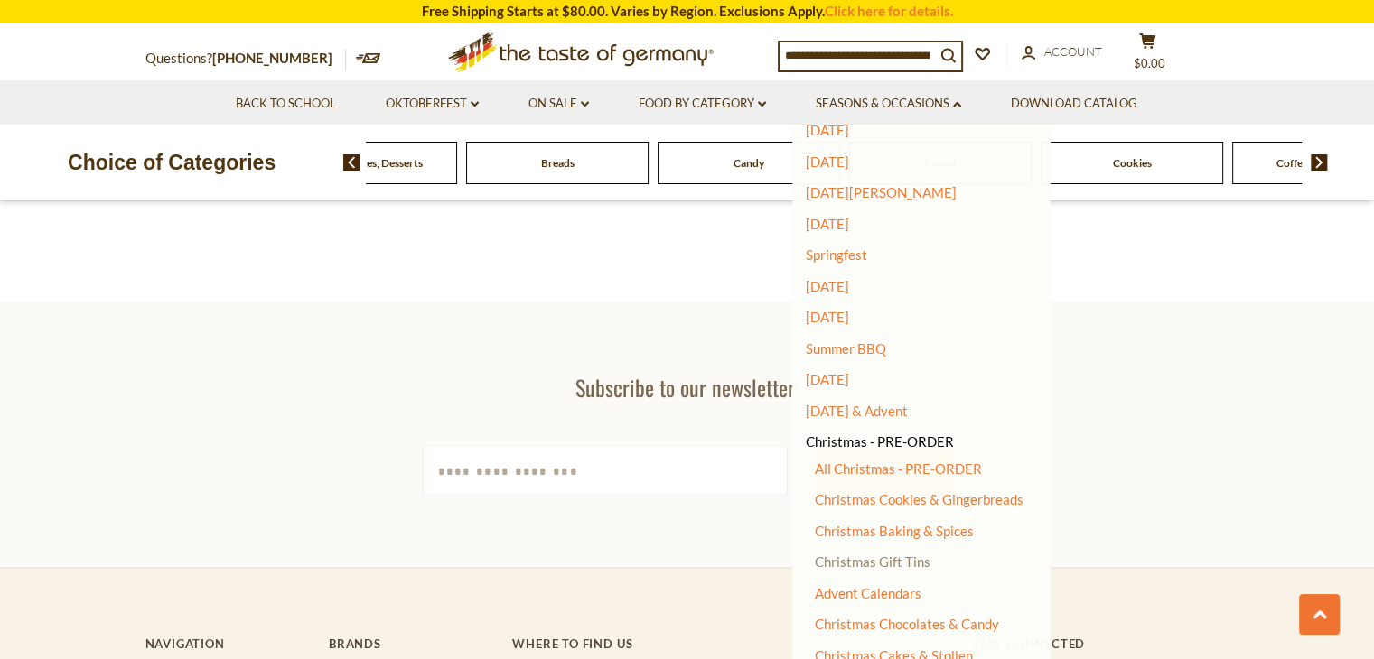
click at [858, 570] on link "Christmas Gift Tins" at bounding box center [873, 562] width 116 height 16
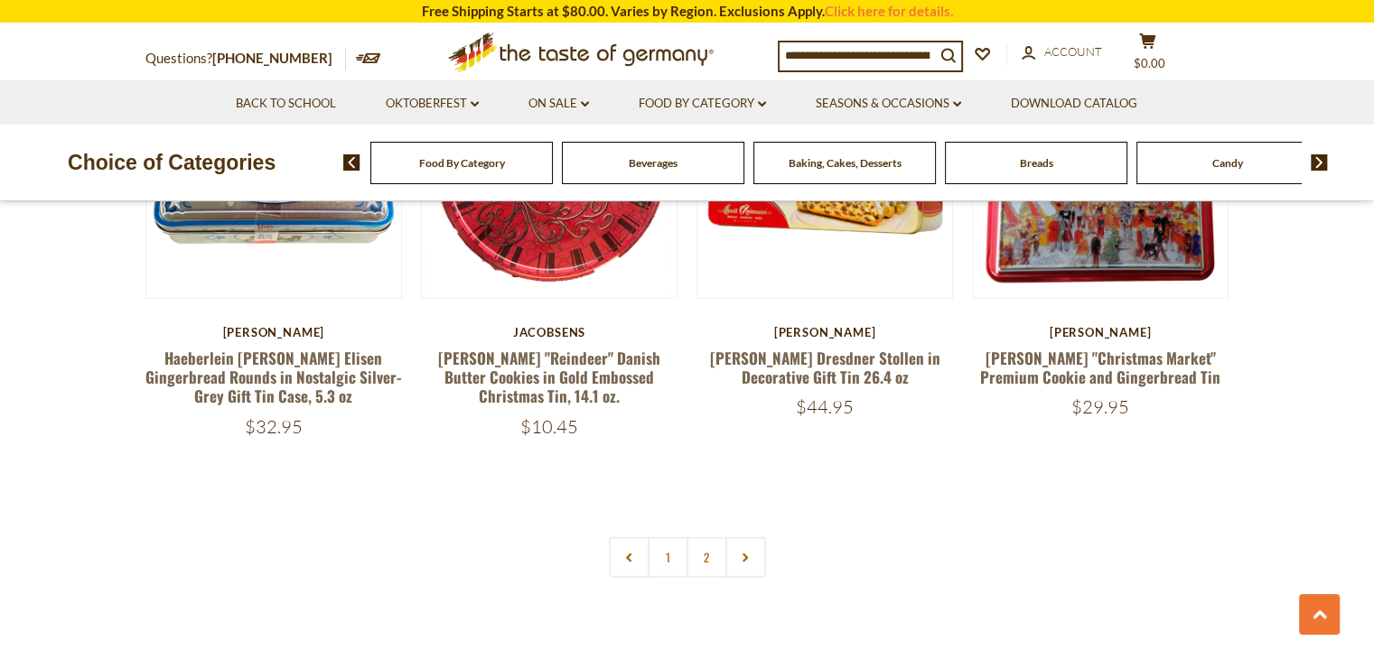
scroll to position [4126, 0]
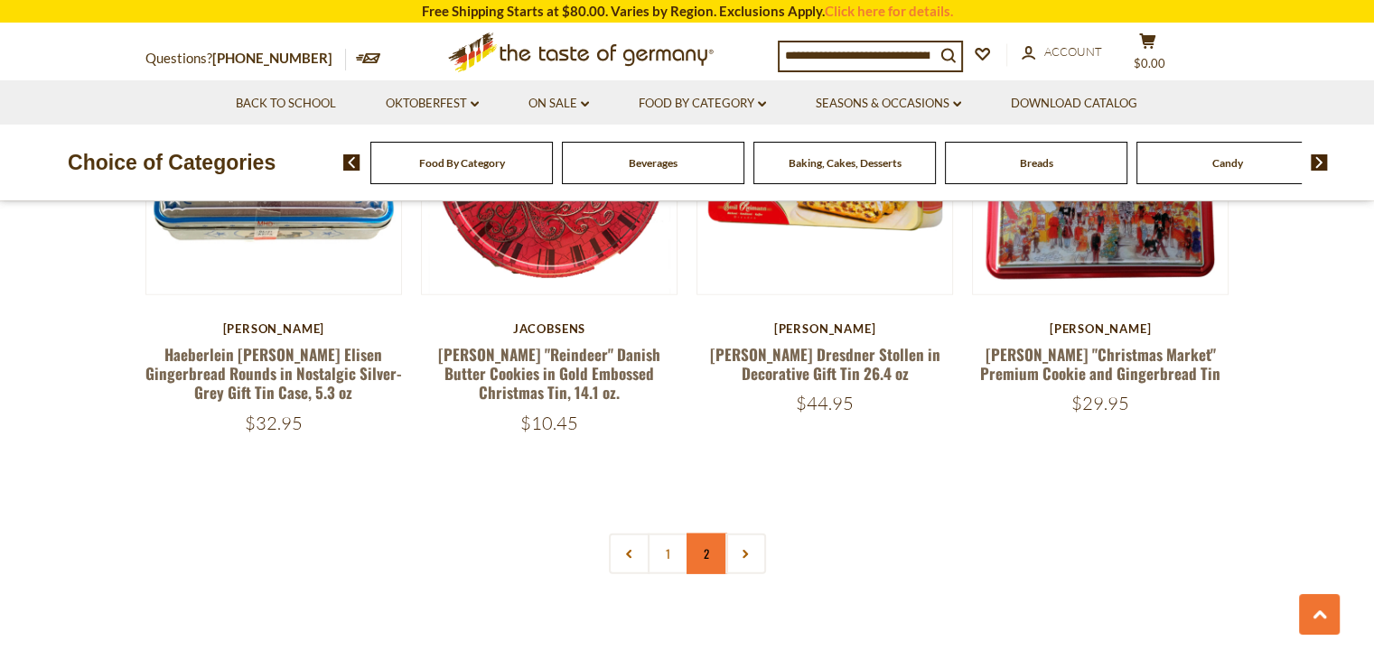
click at [694, 534] on link "2" at bounding box center [706, 554] width 41 height 41
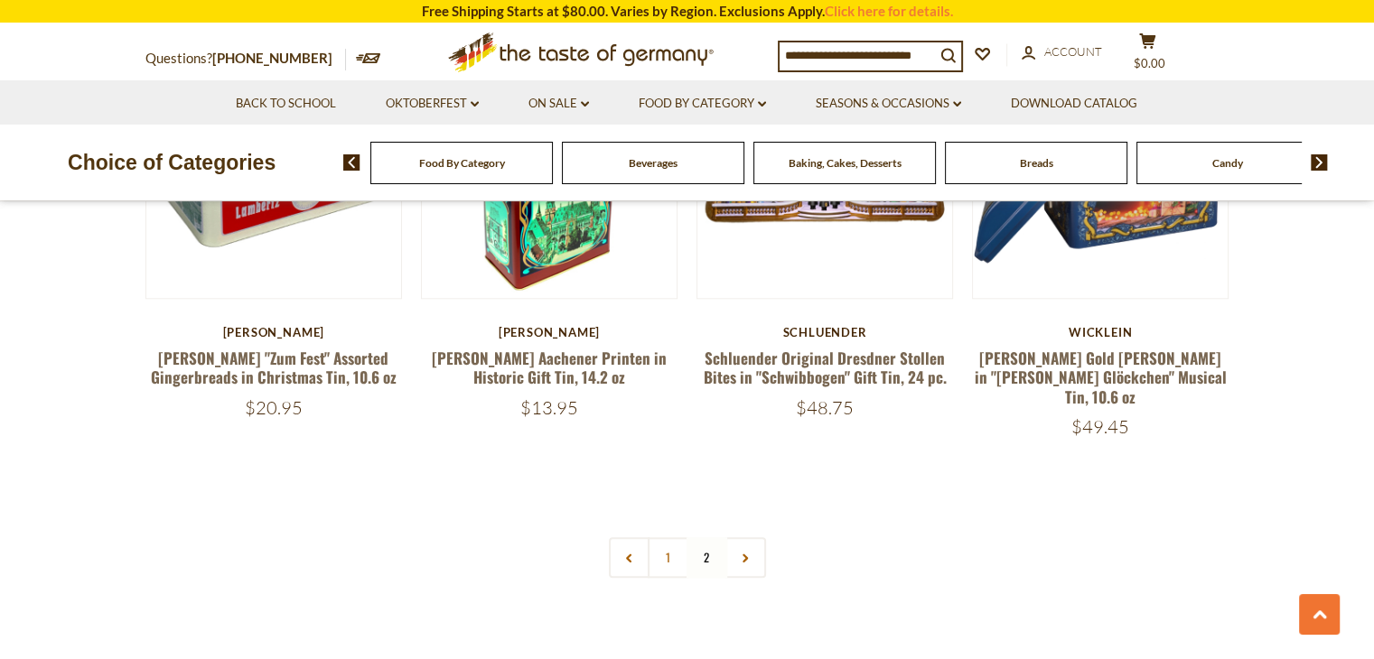
scroll to position [1828, 0]
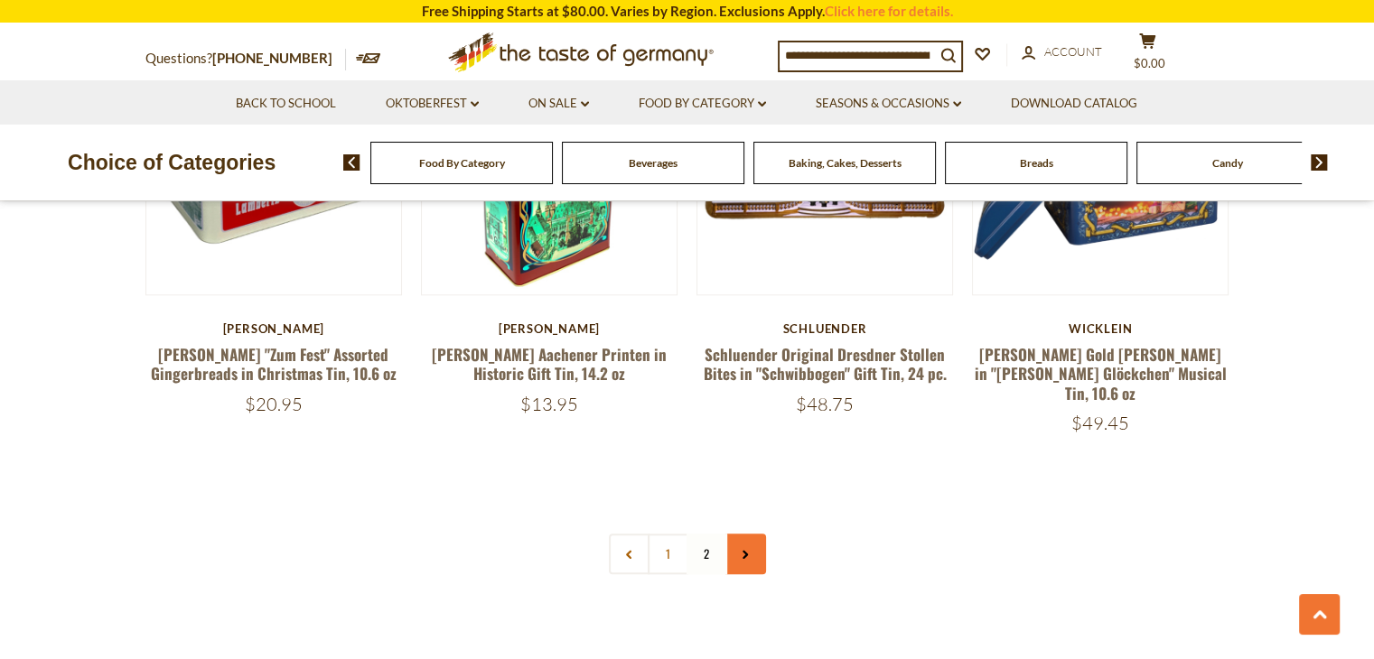
click at [740, 550] on icon at bounding box center [745, 554] width 11 height 9
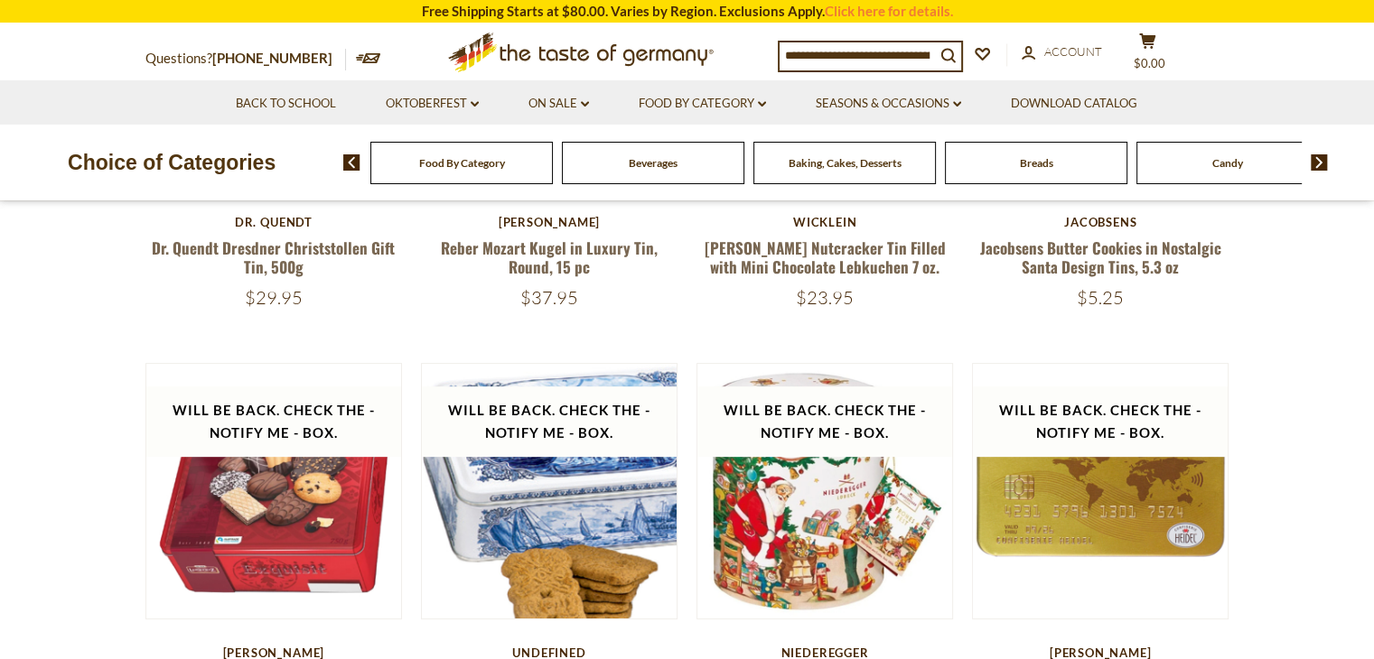
scroll to position [603, 0]
click at [891, 109] on link "Seasons & Occasions dropdown_arrow" at bounding box center [888, 104] width 145 height 20
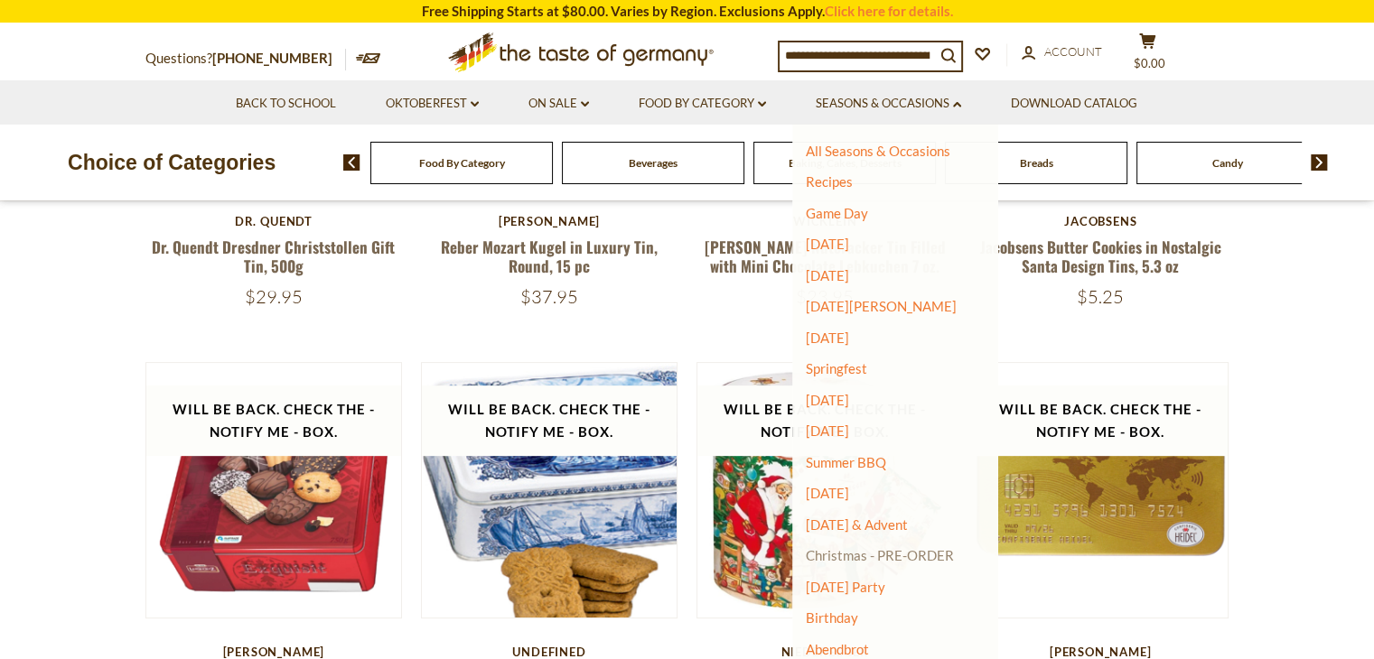
click at [918, 557] on link "Christmas - PRE-ORDER" at bounding box center [880, 555] width 148 height 25
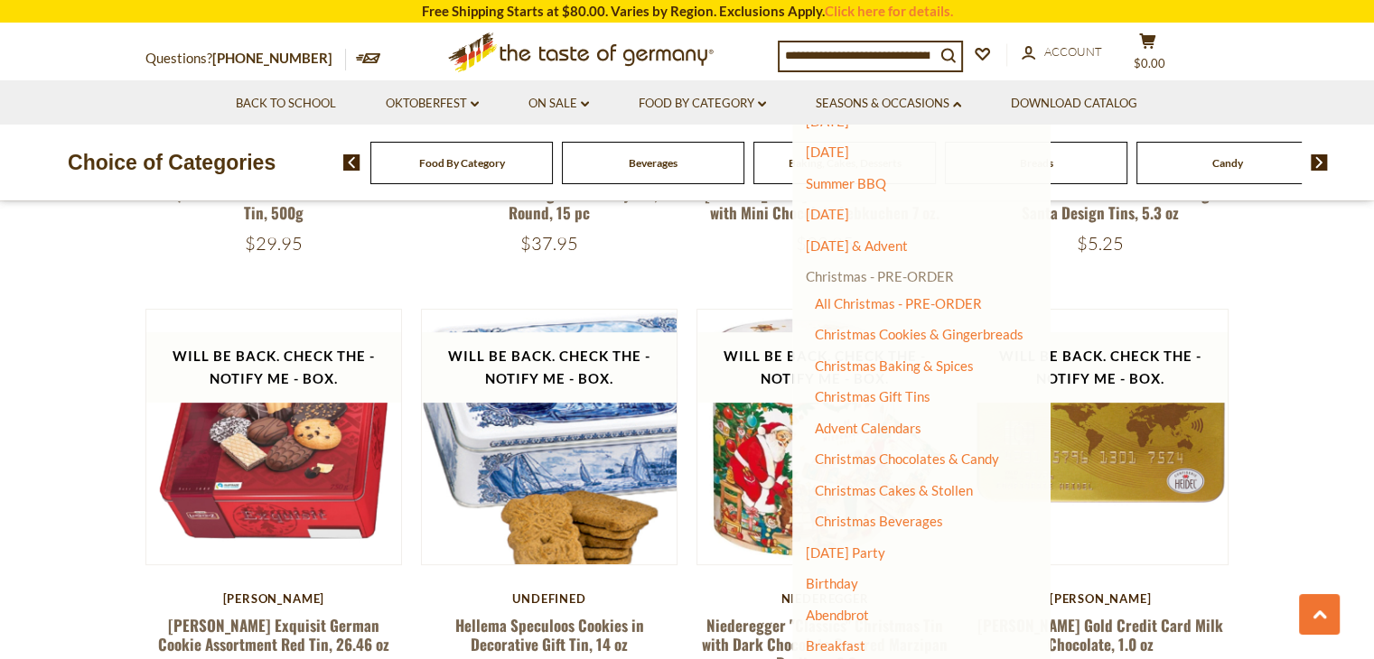
scroll to position [668, 0]
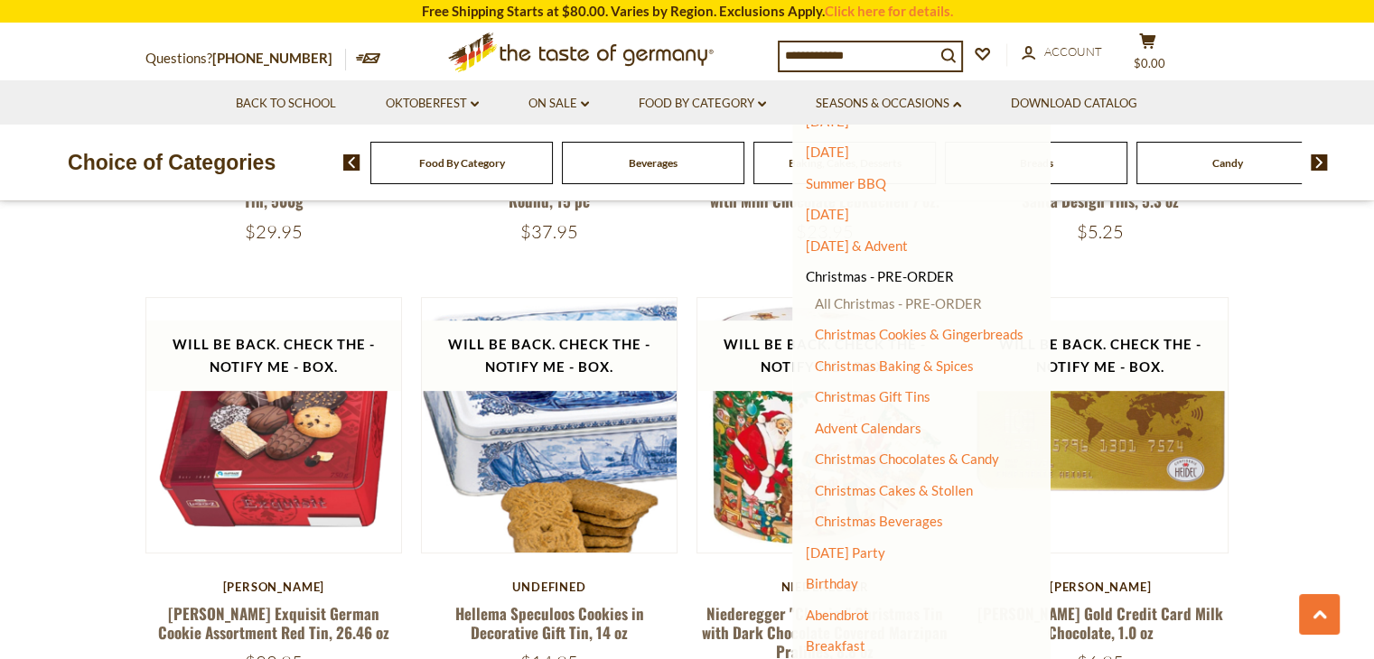
click at [872, 307] on link "All Christmas - PRE-ORDER" at bounding box center [898, 303] width 167 height 16
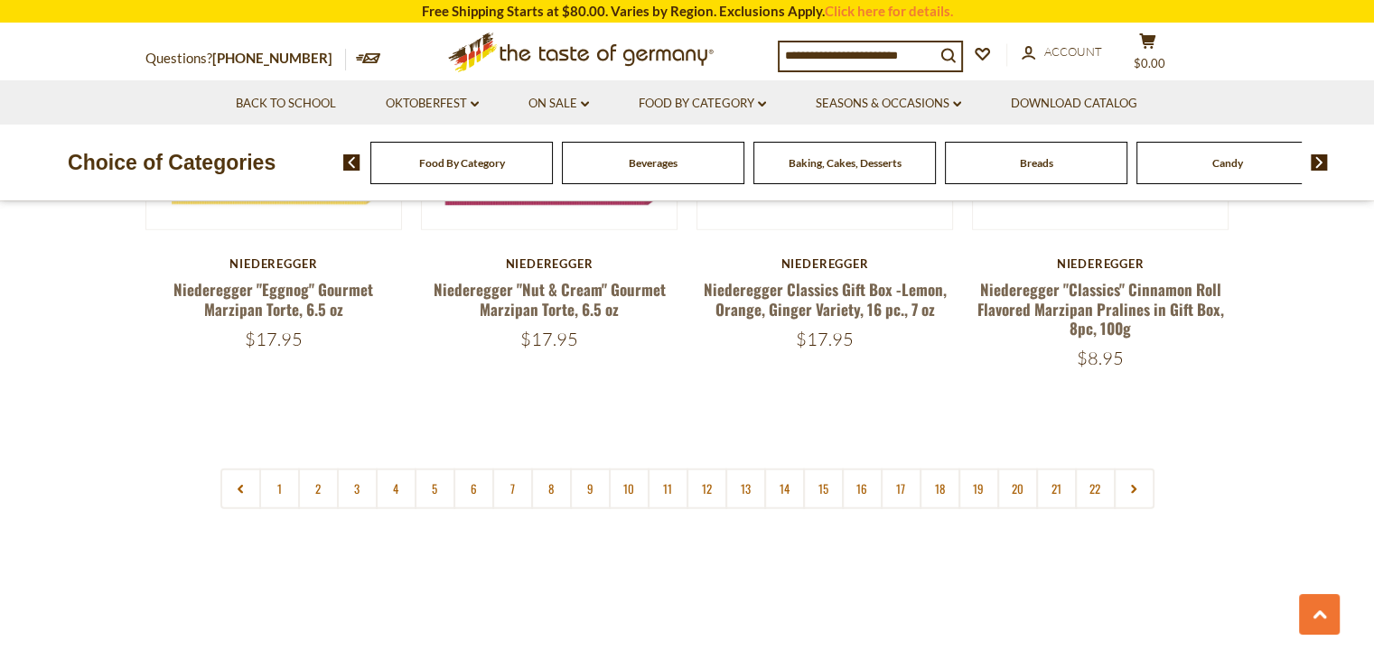
scroll to position [4333, 0]
click at [303, 473] on link "2" at bounding box center [318, 487] width 41 height 41
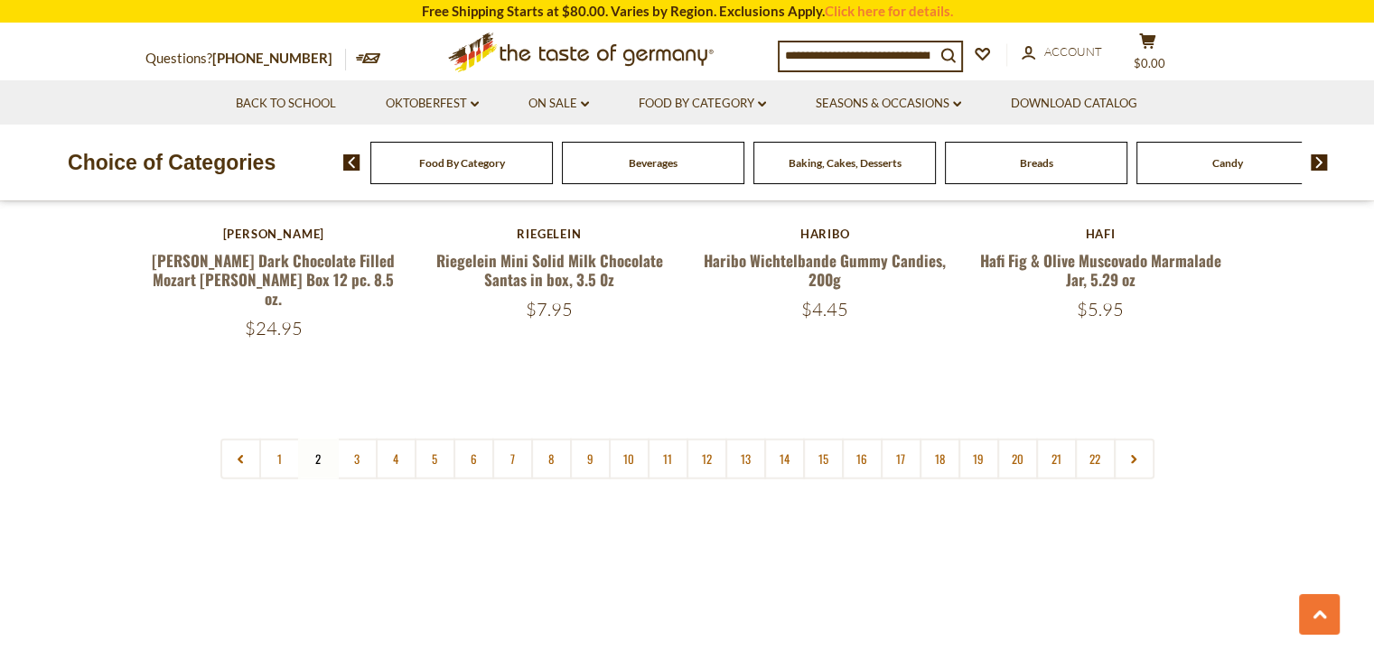
scroll to position [4357, 0]
click at [357, 440] on link "3" at bounding box center [357, 460] width 41 height 41
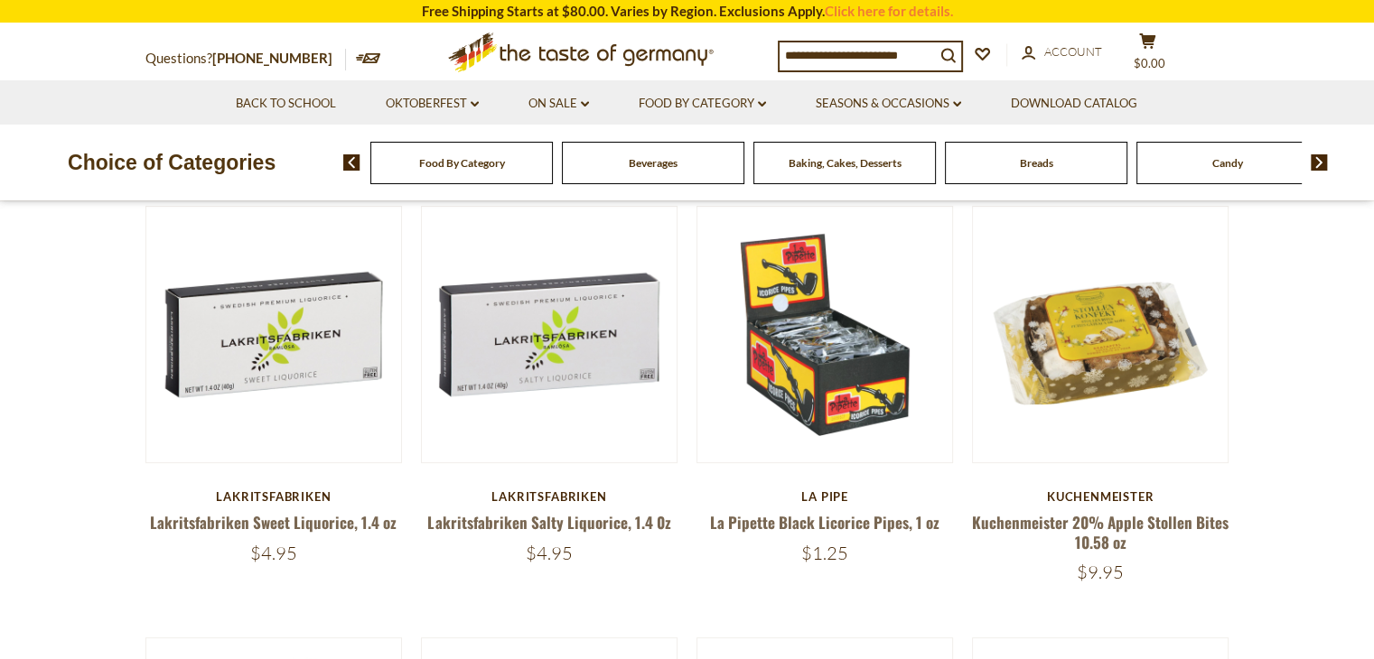
scroll to position [560, 0]
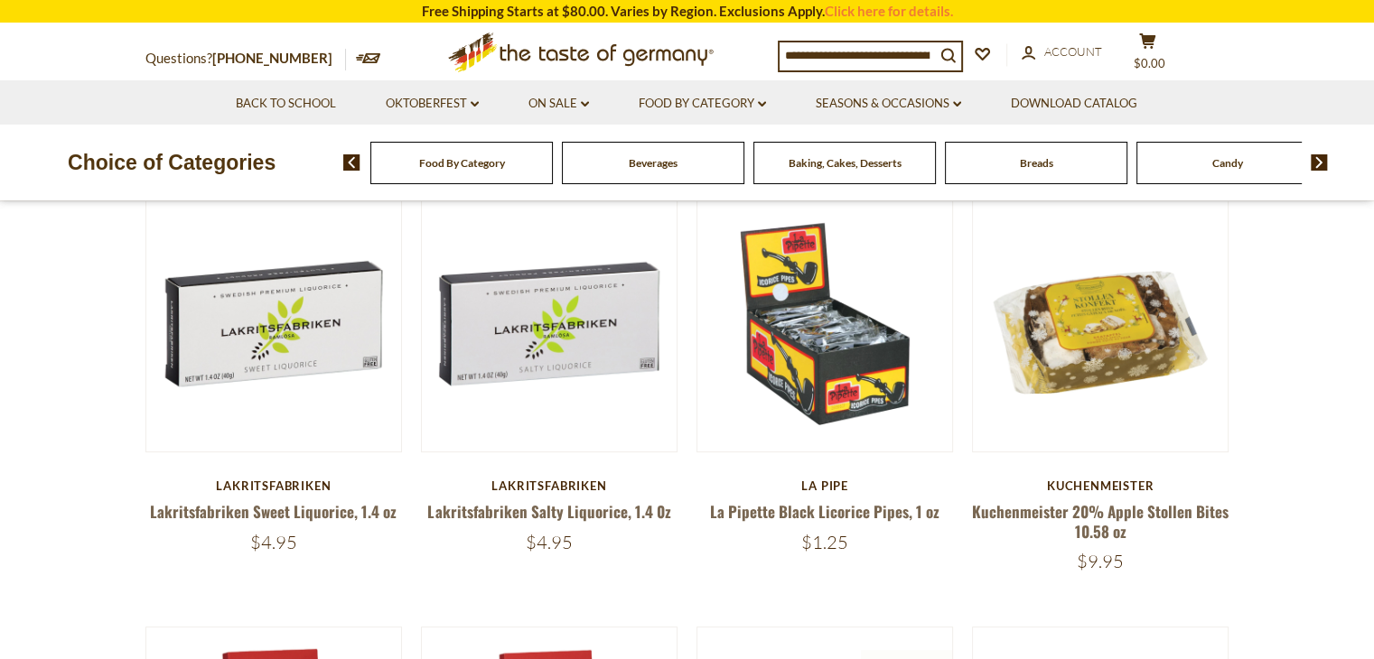
click at [357, 415] on link at bounding box center [273, 324] width 215 height 215
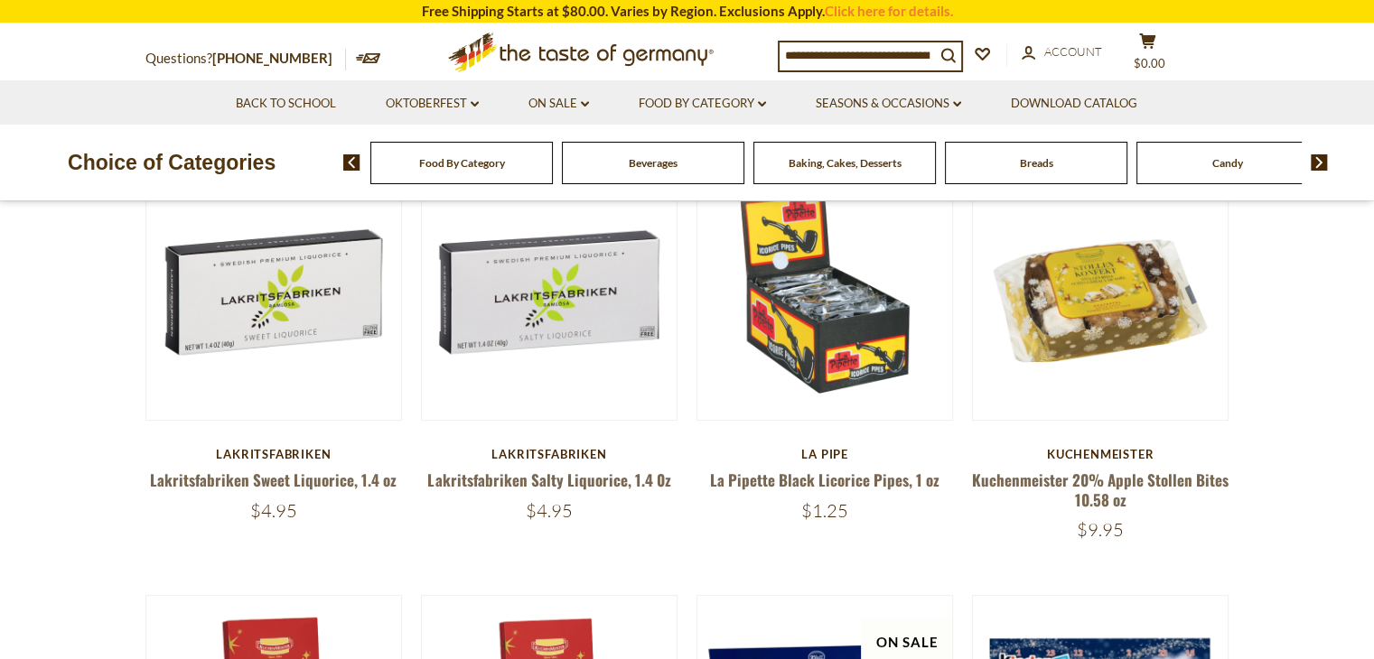
scroll to position [592, 0]
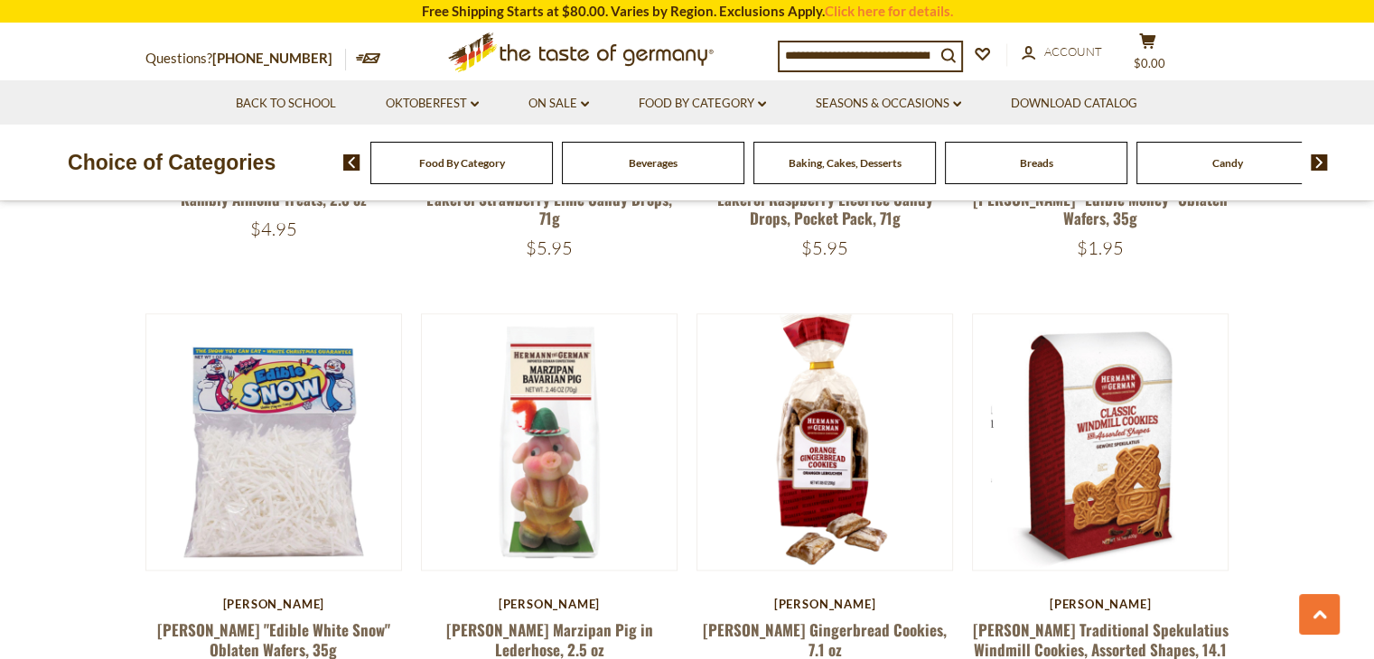
scroll to position [2243, 0]
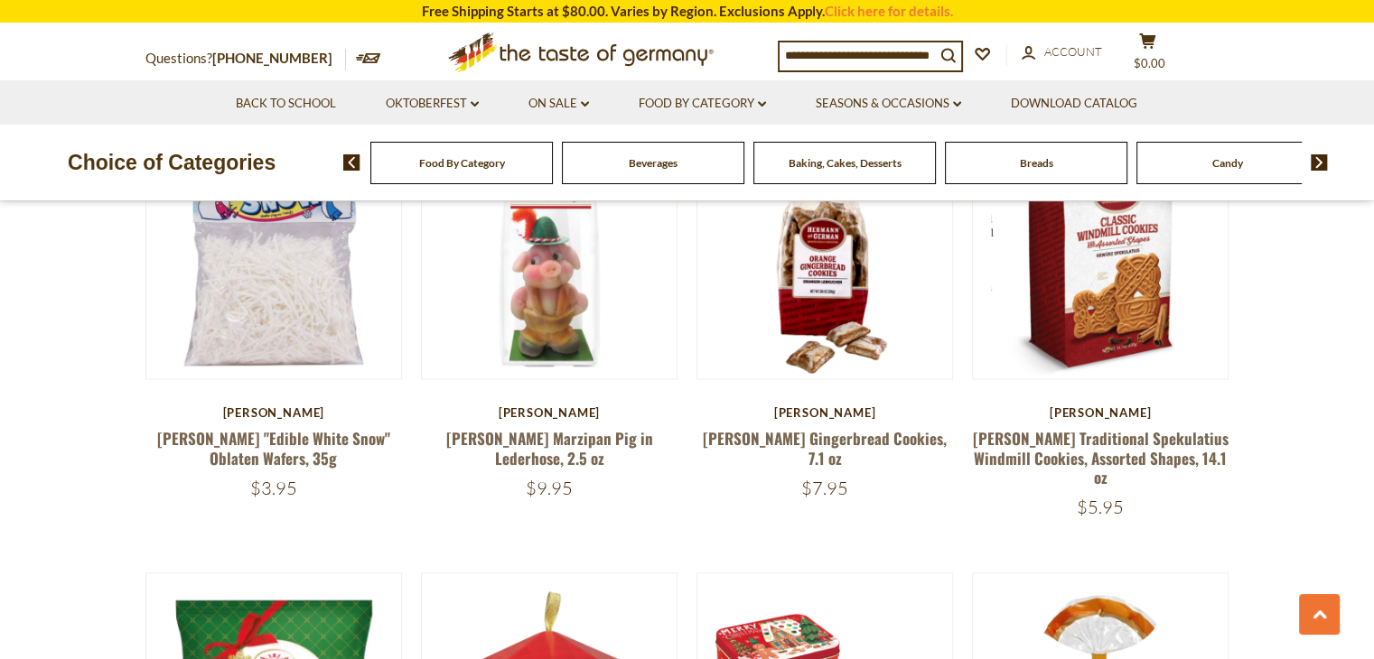
click at [210, 195] on div "Choice of Categories" at bounding box center [171, 163] width 343 height 76
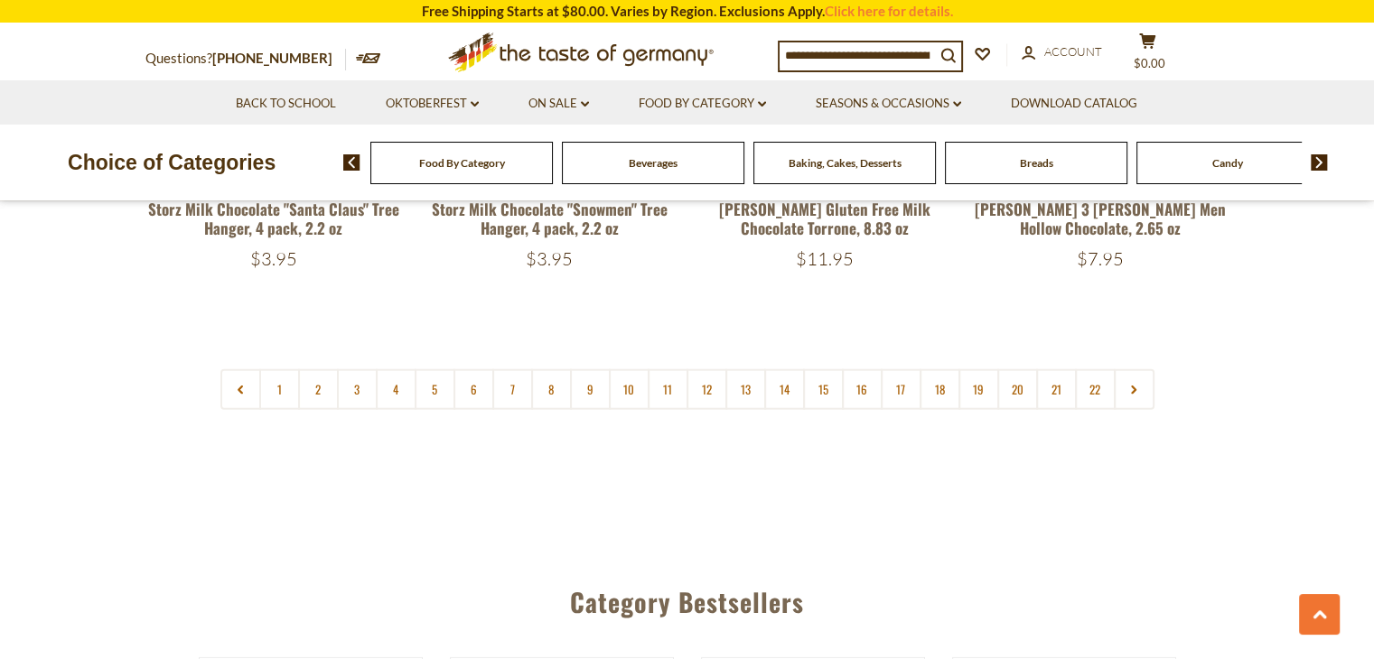
scroll to position [4393, 0]
drag, startPoint x: 347, startPoint y: 366, endPoint x: 400, endPoint y: 368, distance: 53.4
click at [400, 369] on nav "1 2 3 4 5 6 7 8 9 10 11 12 13 14 15 16 17 18 19 20 21 22" at bounding box center [687, 389] width 934 height 41
click at [400, 369] on link "4" at bounding box center [396, 389] width 41 height 41
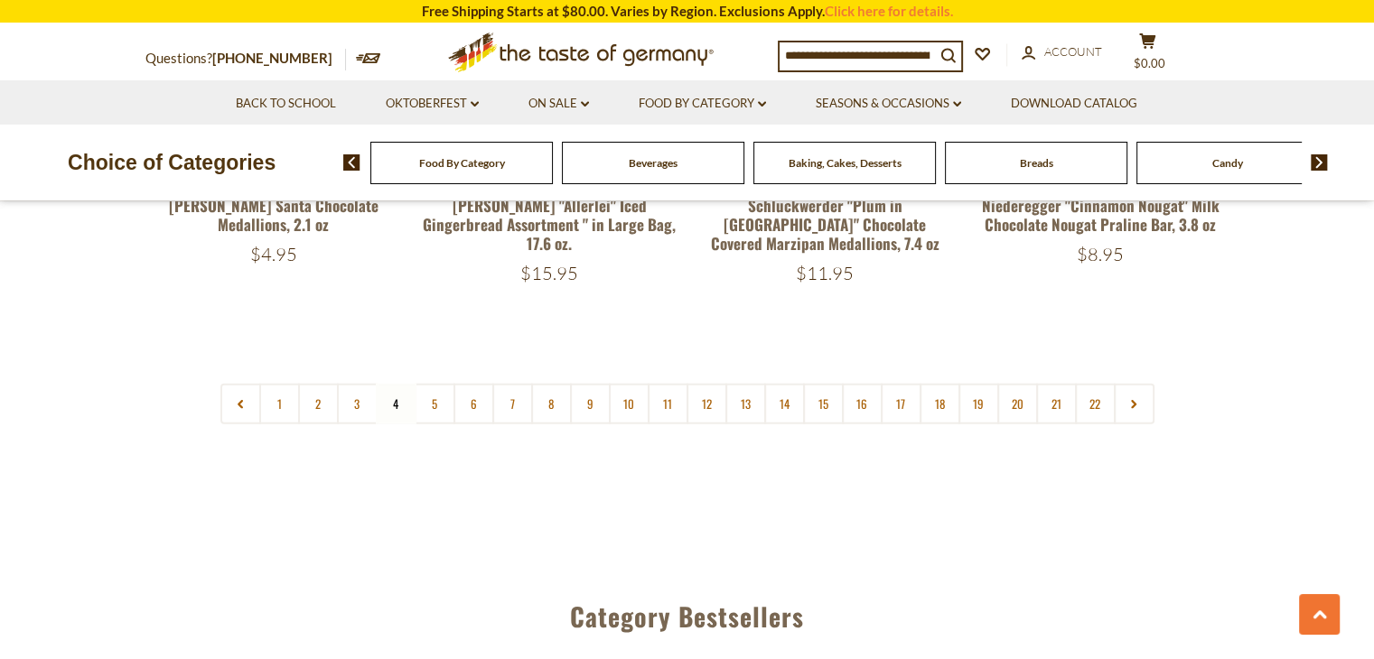
scroll to position [4404, 0]
click at [440, 387] on link "5" at bounding box center [435, 404] width 41 height 41
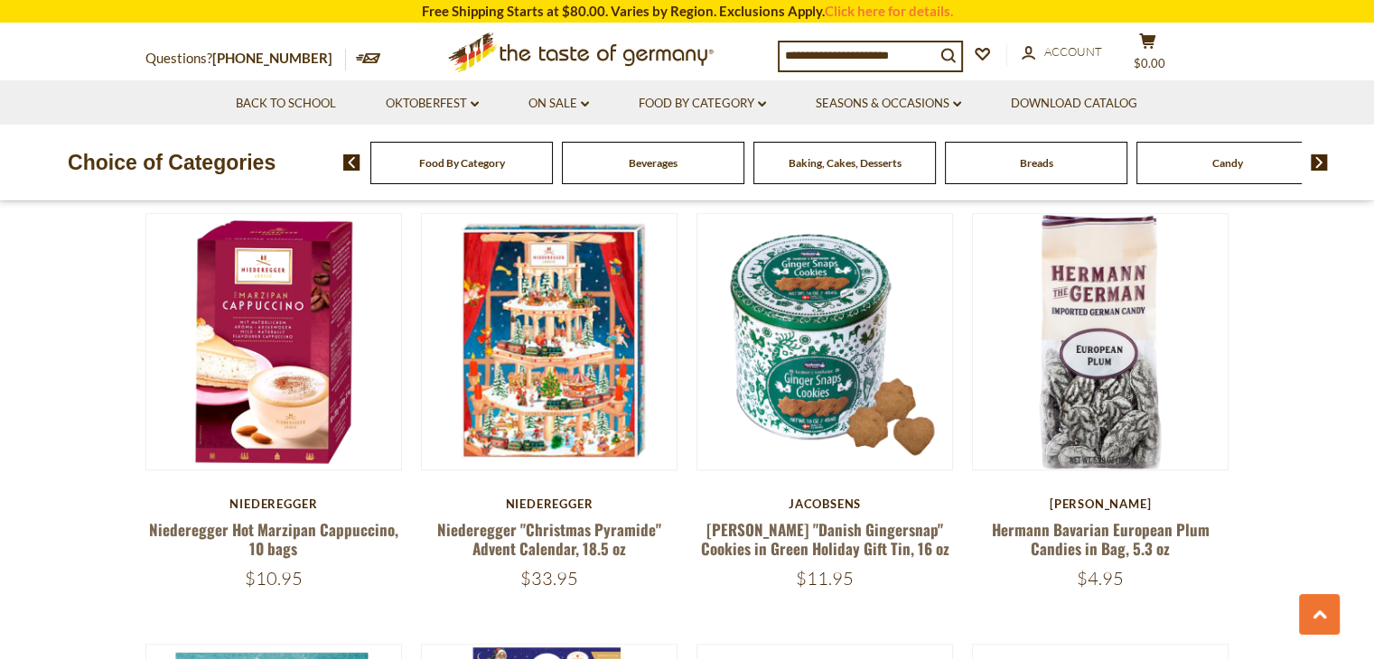
scroll to position [1441, 0]
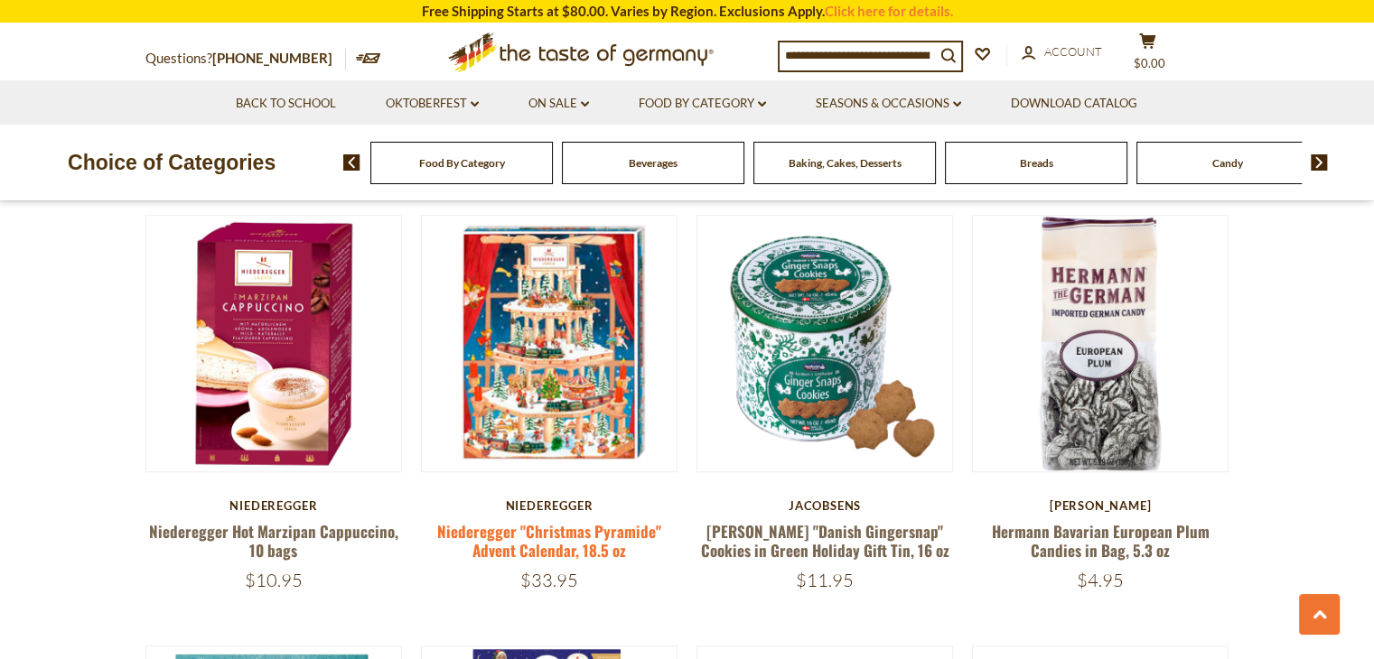
click at [567, 528] on link "Niederegger "Christmas Pyramide" Advent Calendar, 18.5 oz" at bounding box center [549, 541] width 224 height 42
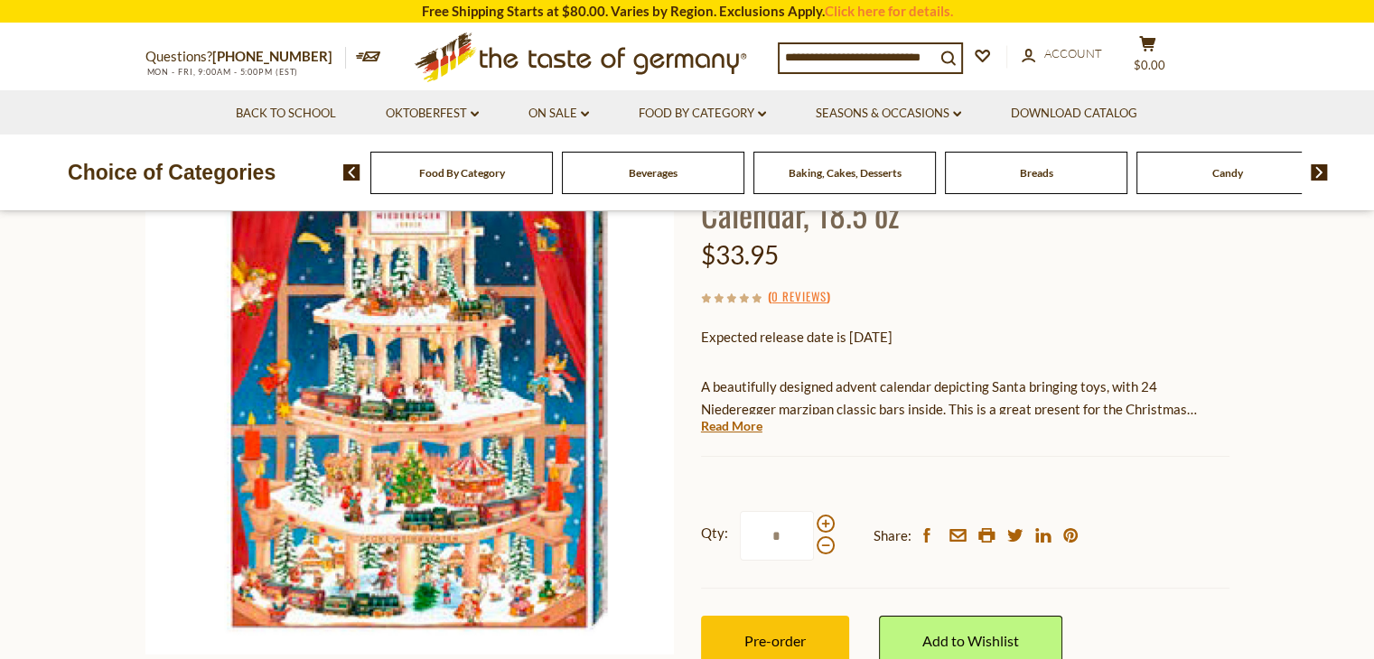
scroll to position [183, 0]
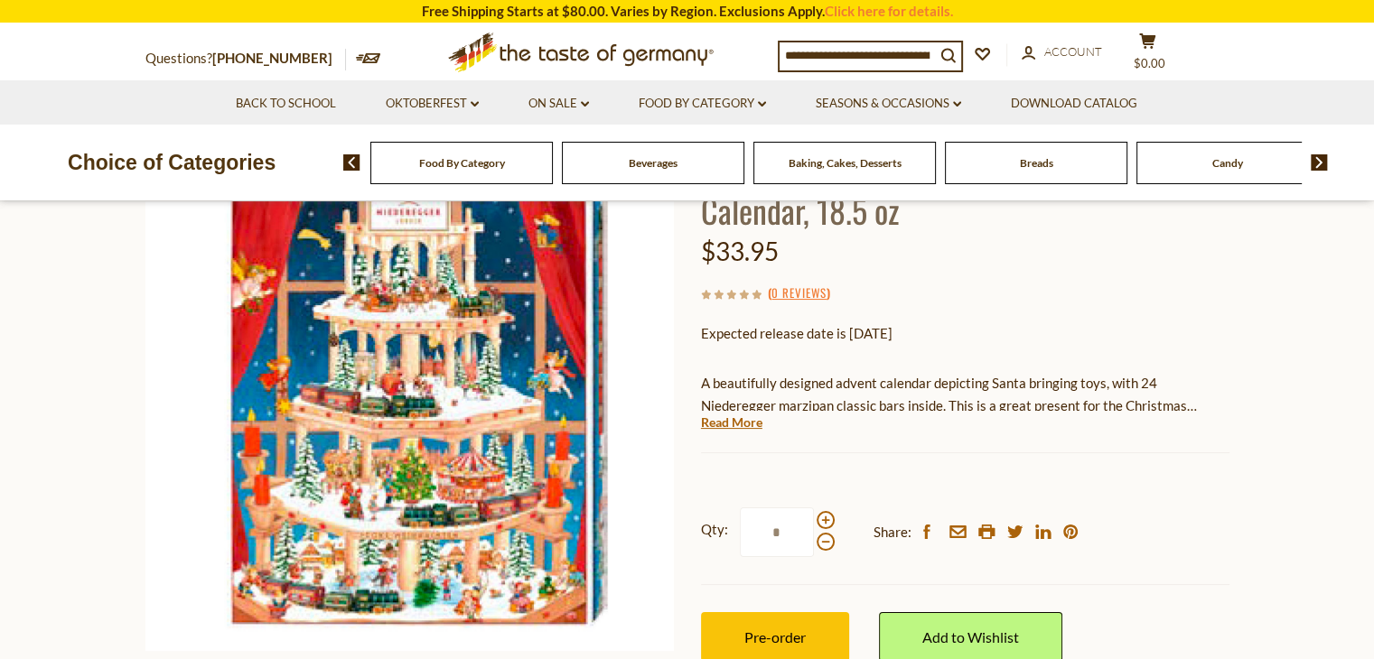
click at [567, 528] on img at bounding box center [409, 387] width 528 height 528
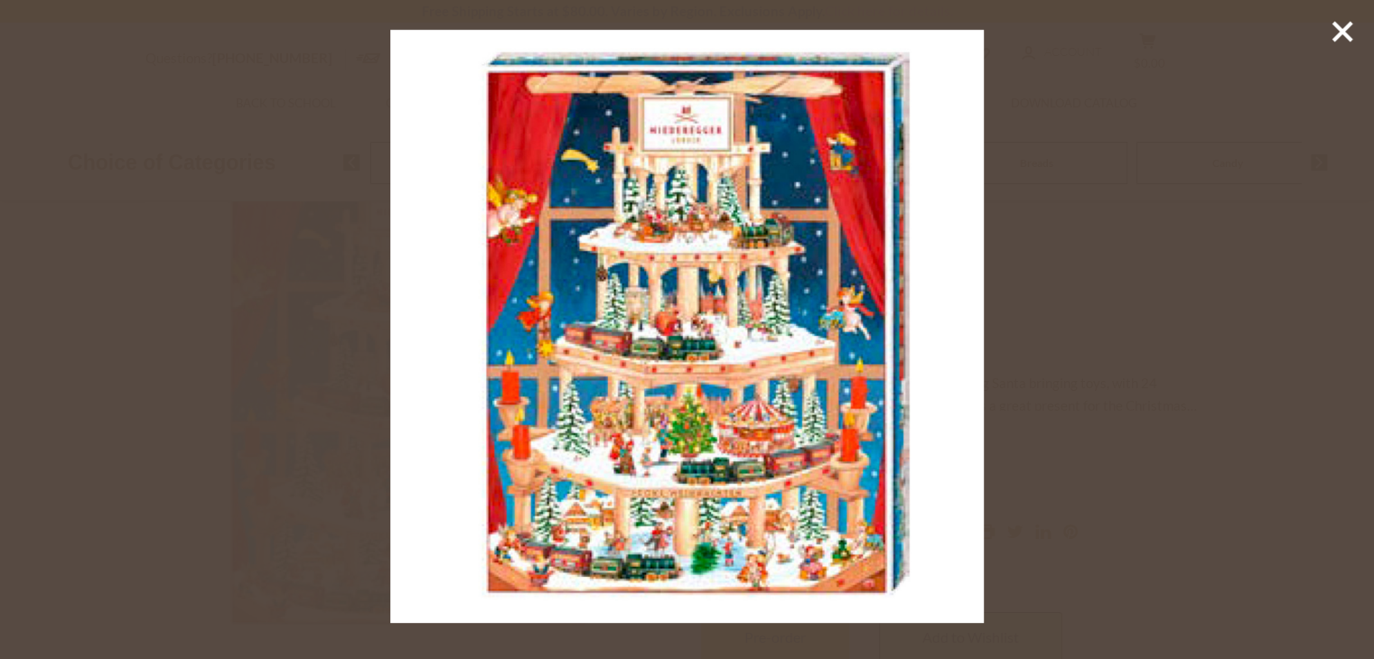
click at [156, 460] on div at bounding box center [687, 329] width 1374 height 659
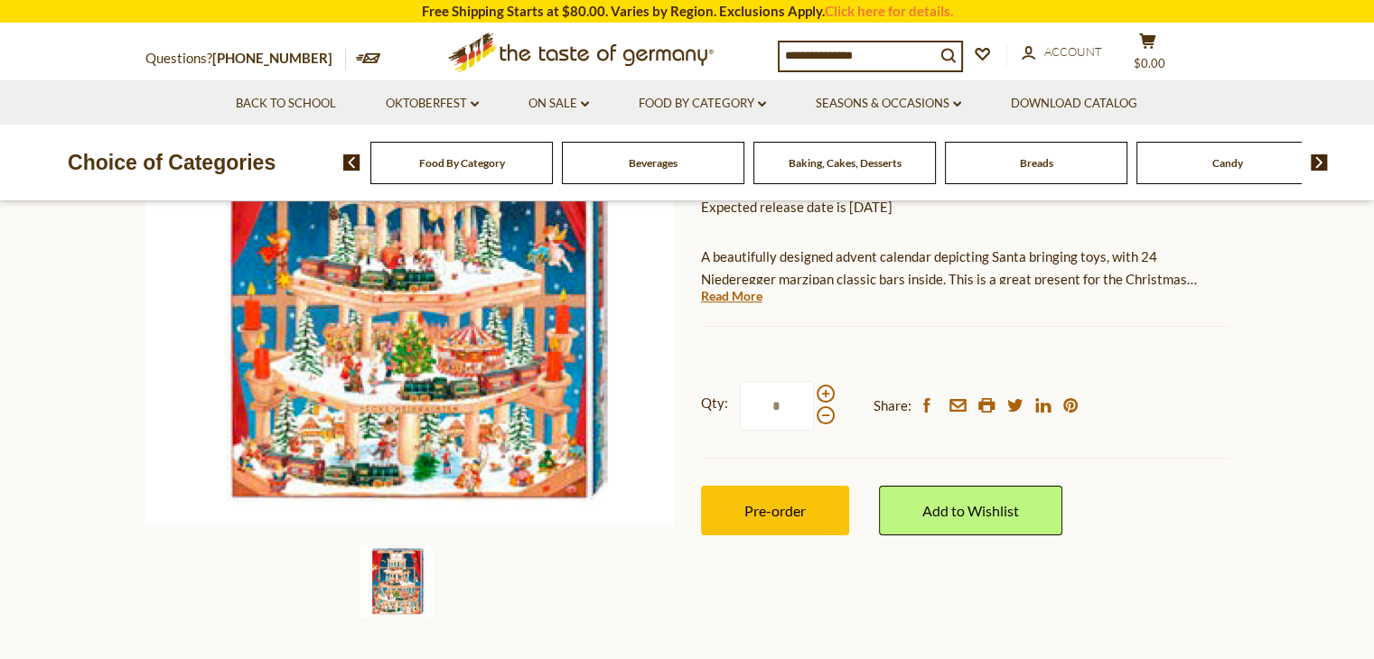
scroll to position [310, 0]
click at [713, 297] on link "Read More" at bounding box center [731, 296] width 61 height 18
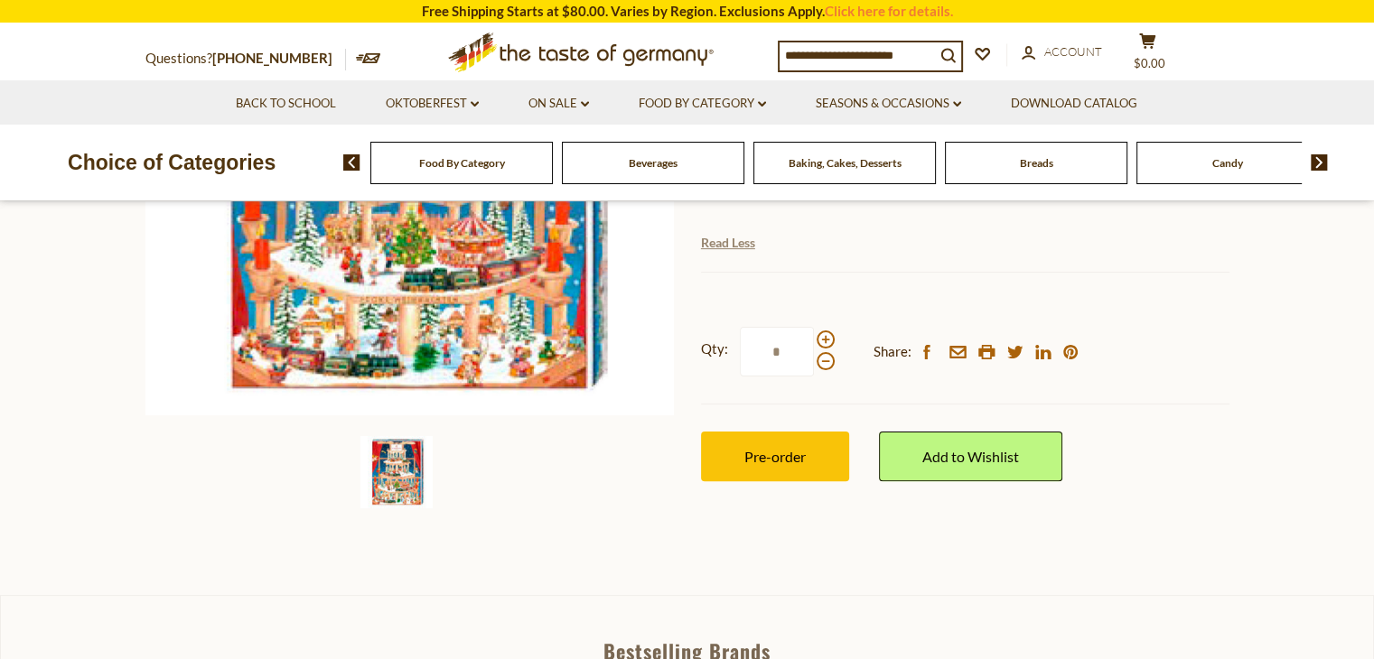
scroll to position [418, 0]
click at [406, 471] on img at bounding box center [396, 473] width 72 height 72
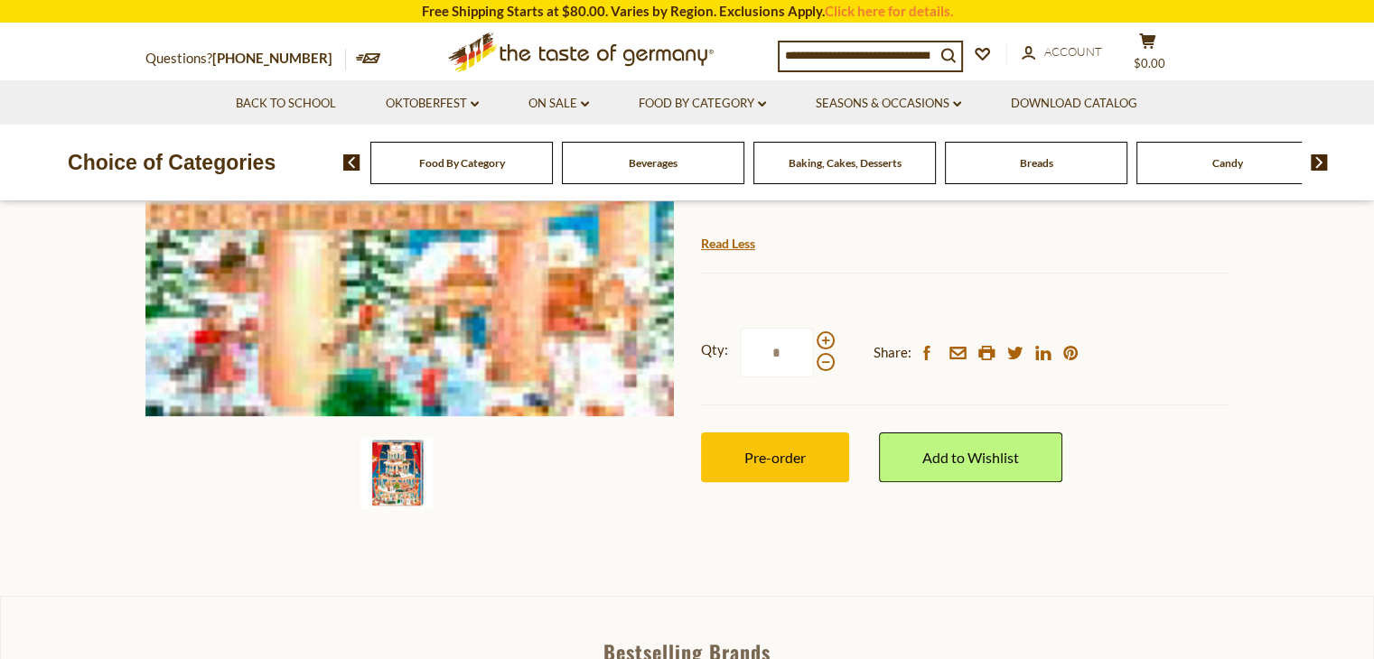
click at [452, 335] on img at bounding box center [409, 152] width 528 height 528
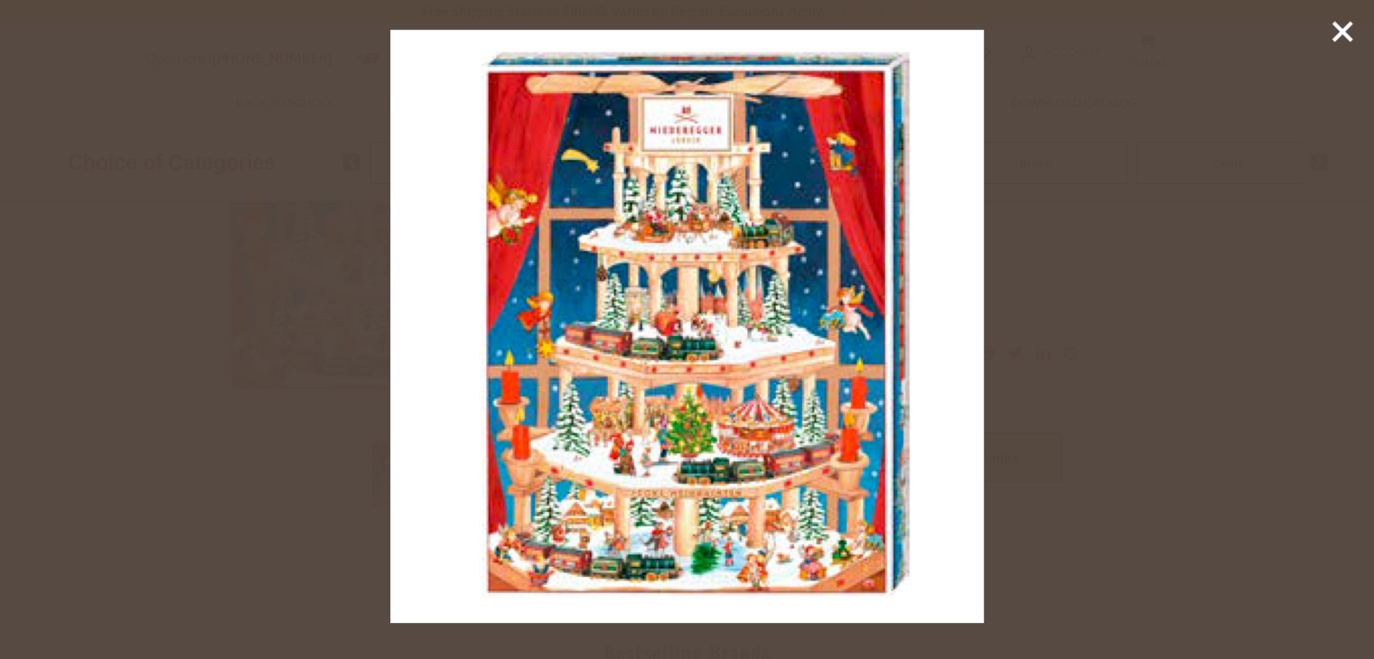
click at [90, 362] on div at bounding box center [687, 329] width 1374 height 659
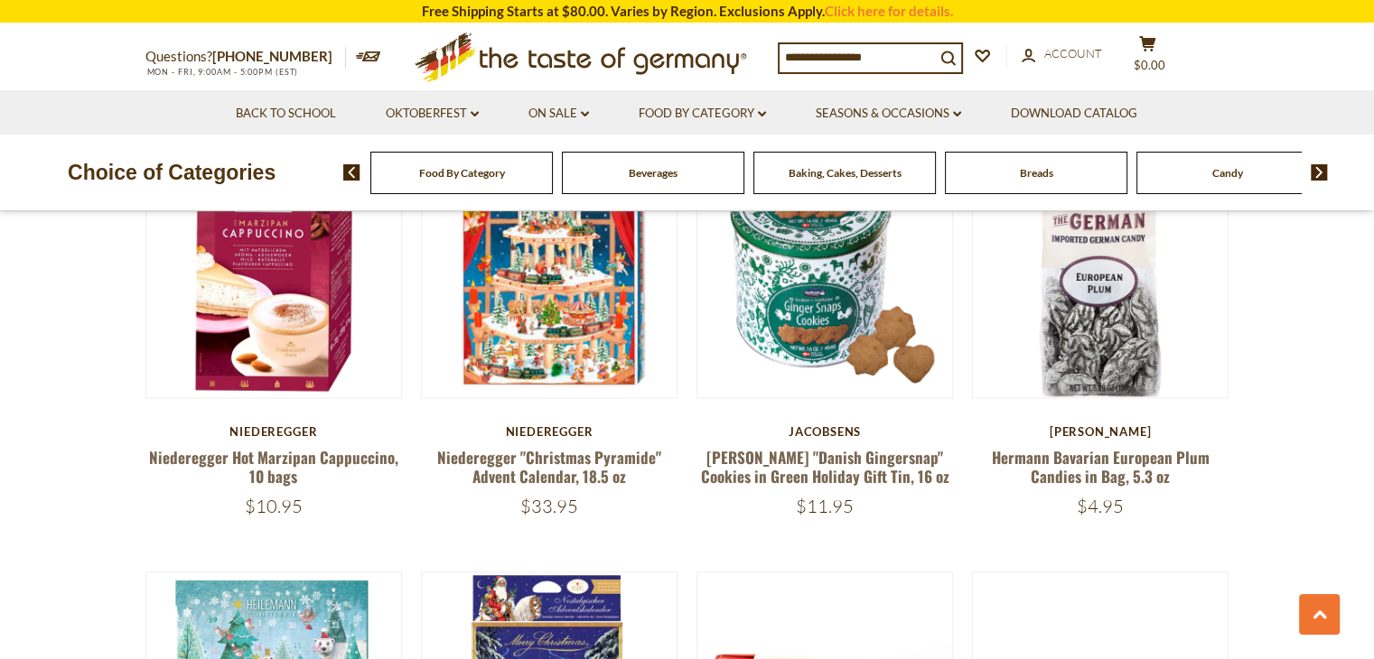
scroll to position [1441, 0]
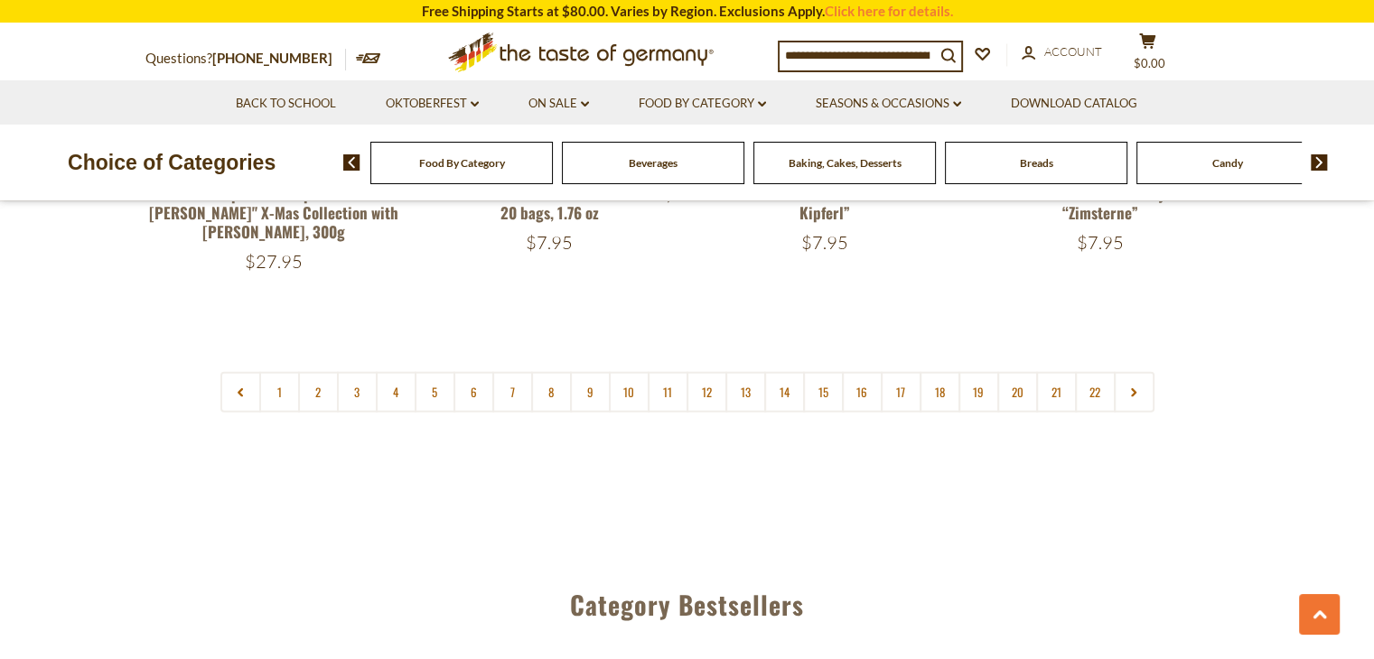
scroll to position [4422, 0]
click at [443, 375] on link "5" at bounding box center [435, 395] width 41 height 41
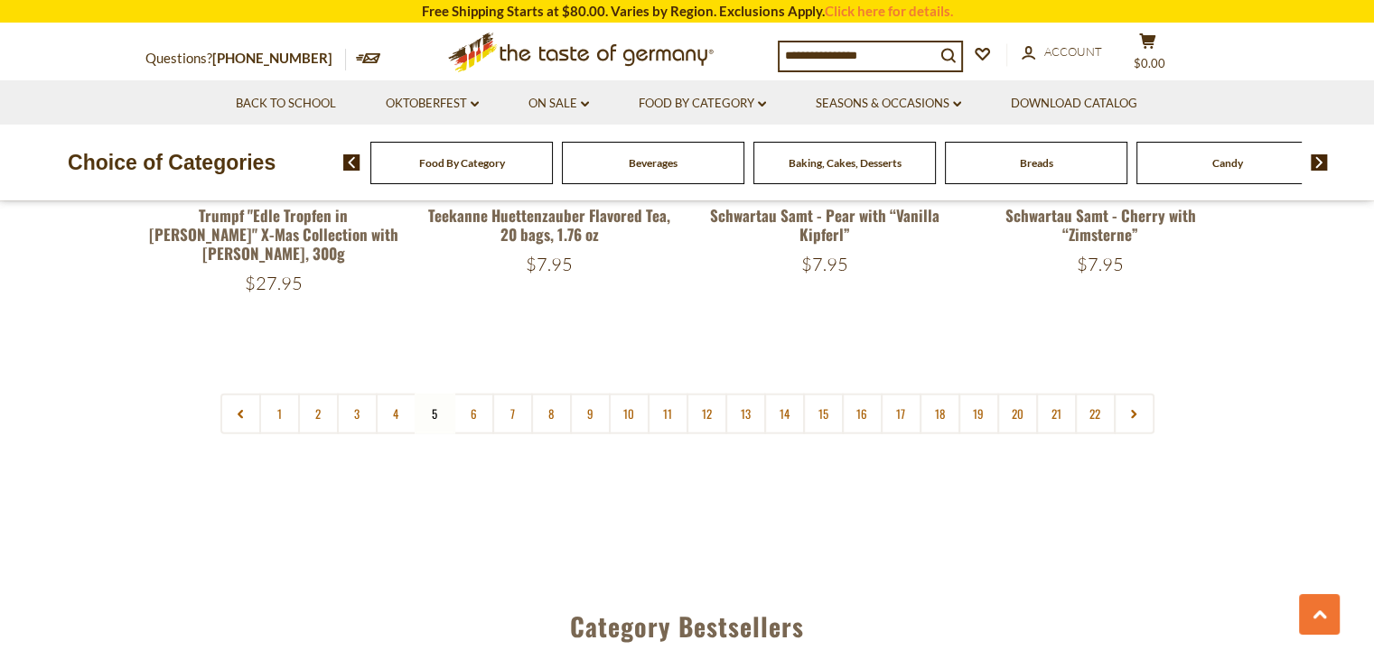
scroll to position [4404, 0]
click at [480, 393] on link "6" at bounding box center [473, 413] width 41 height 41
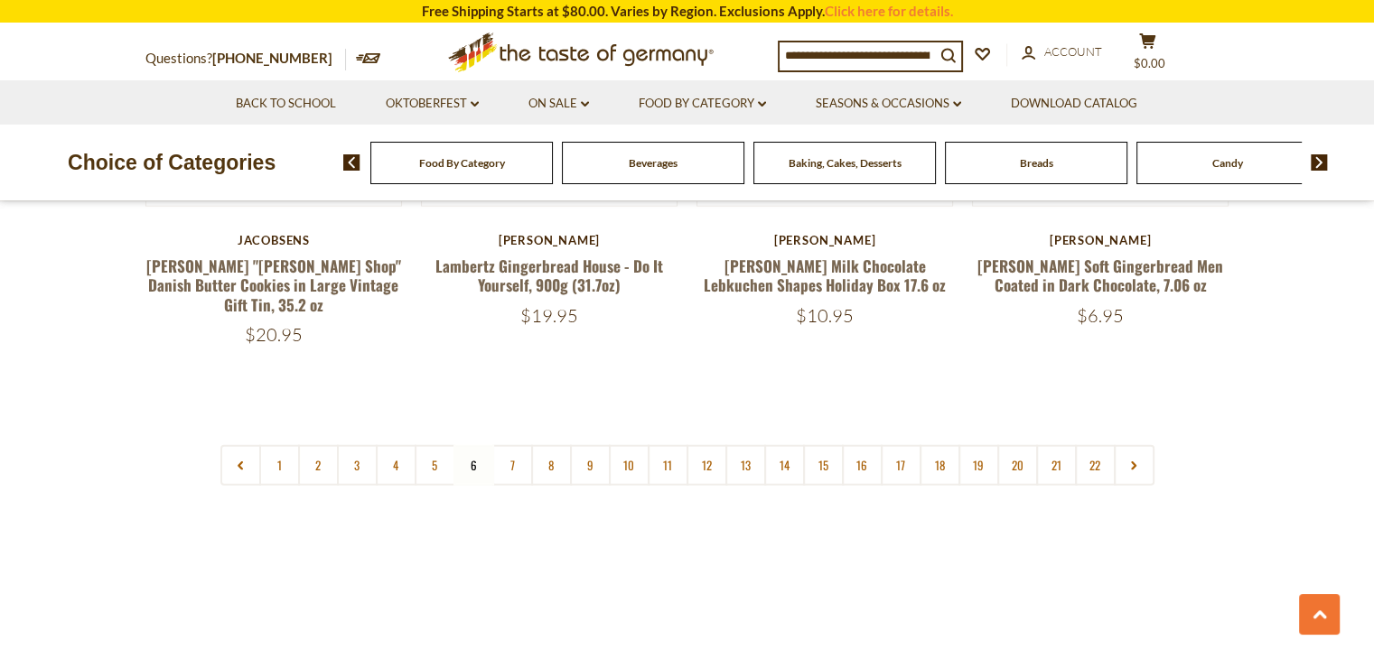
scroll to position [4323, 0]
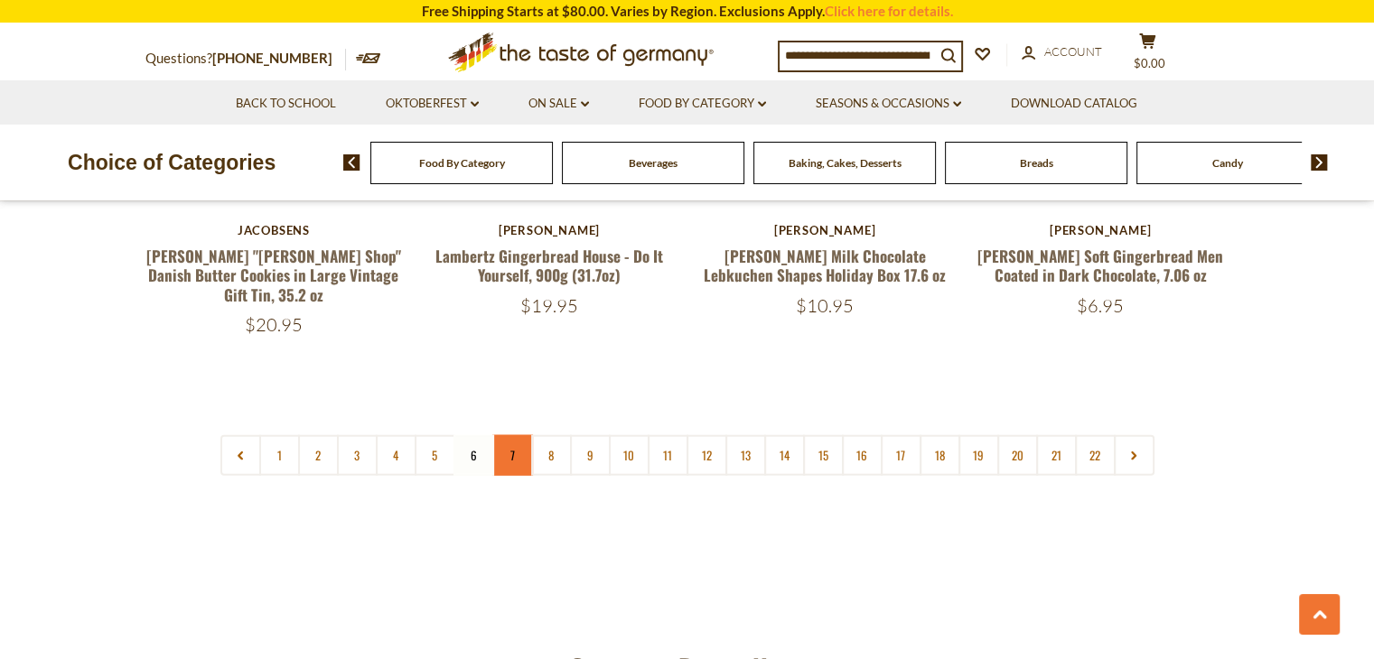
click at [518, 435] on link "7" at bounding box center [512, 455] width 41 height 41
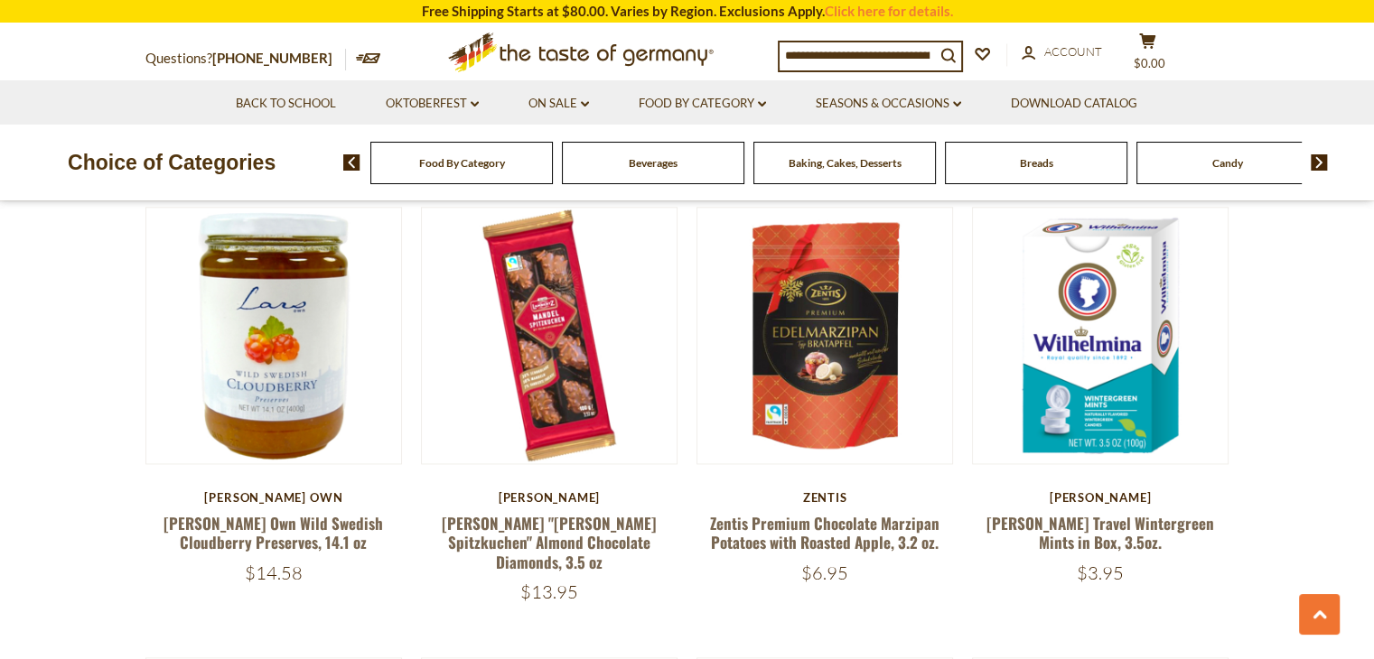
scroll to position [2333, 0]
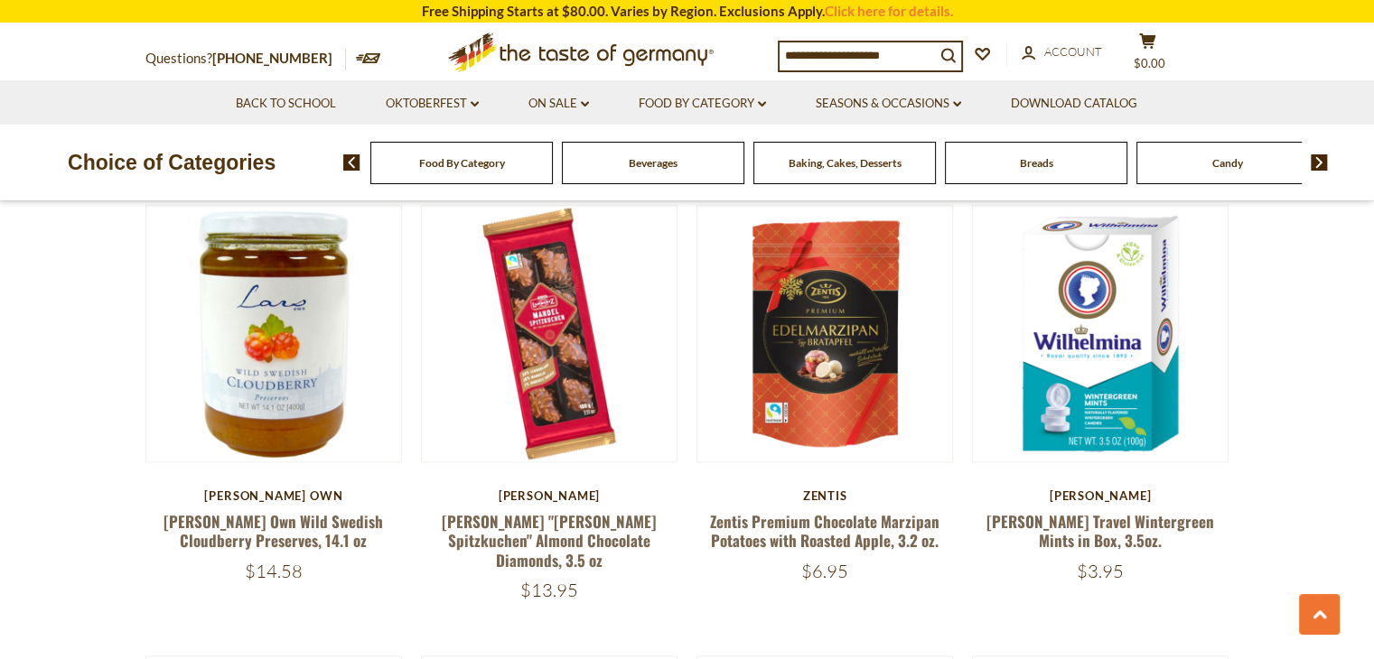
click at [1319, 163] on img at bounding box center [1318, 162] width 17 height 16
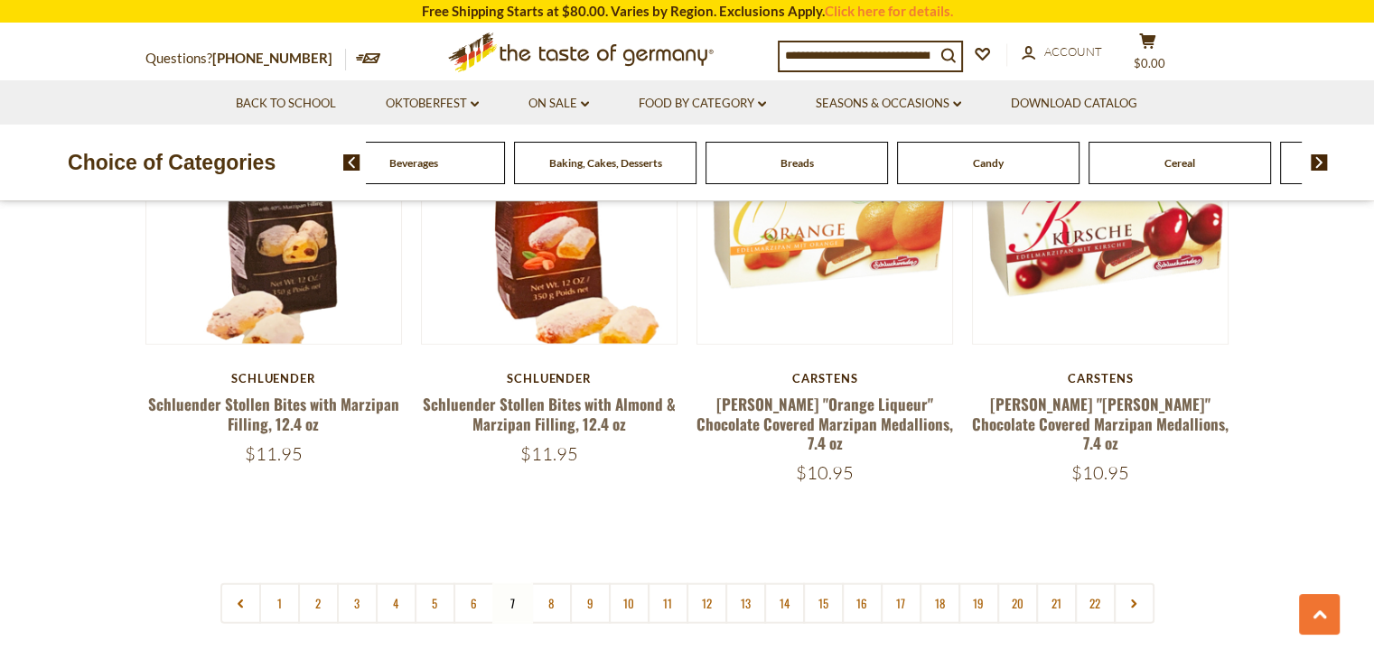
scroll to position [4198, 0]
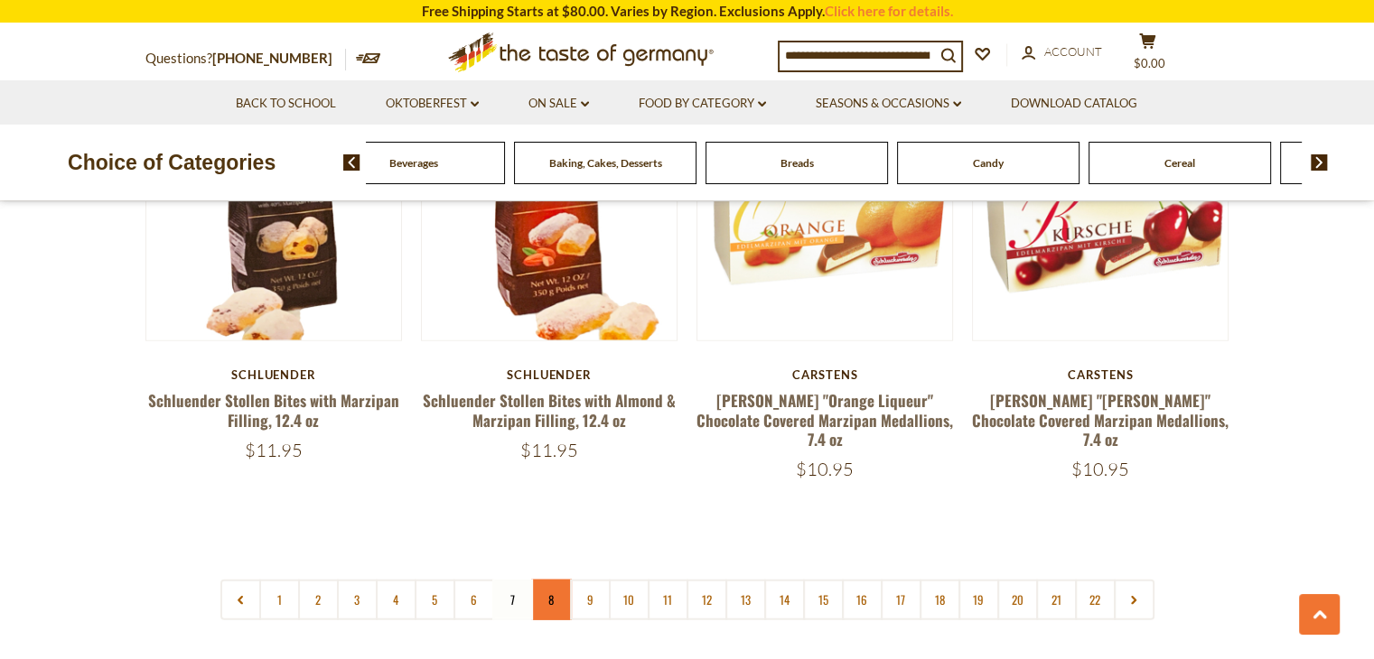
click at [542, 580] on link "8" at bounding box center [551, 600] width 41 height 41
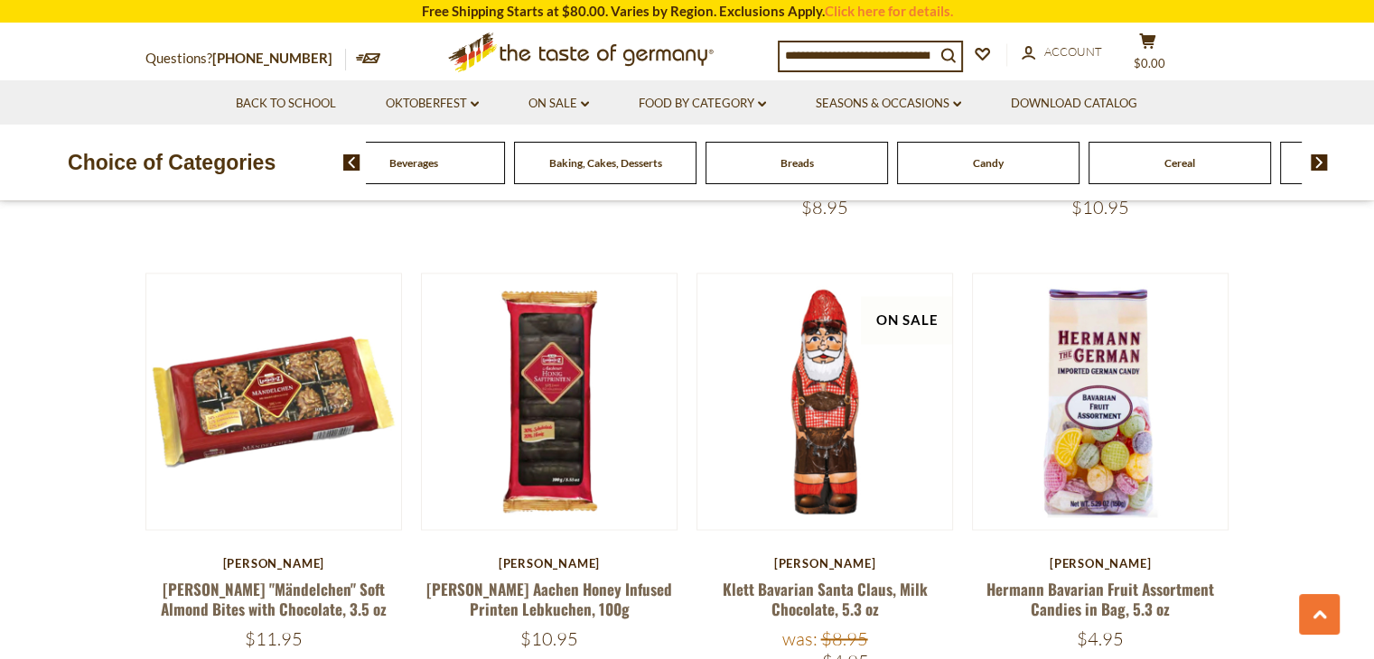
scroll to position [2726, 0]
